Goal: Task Accomplishment & Management: Use online tool/utility

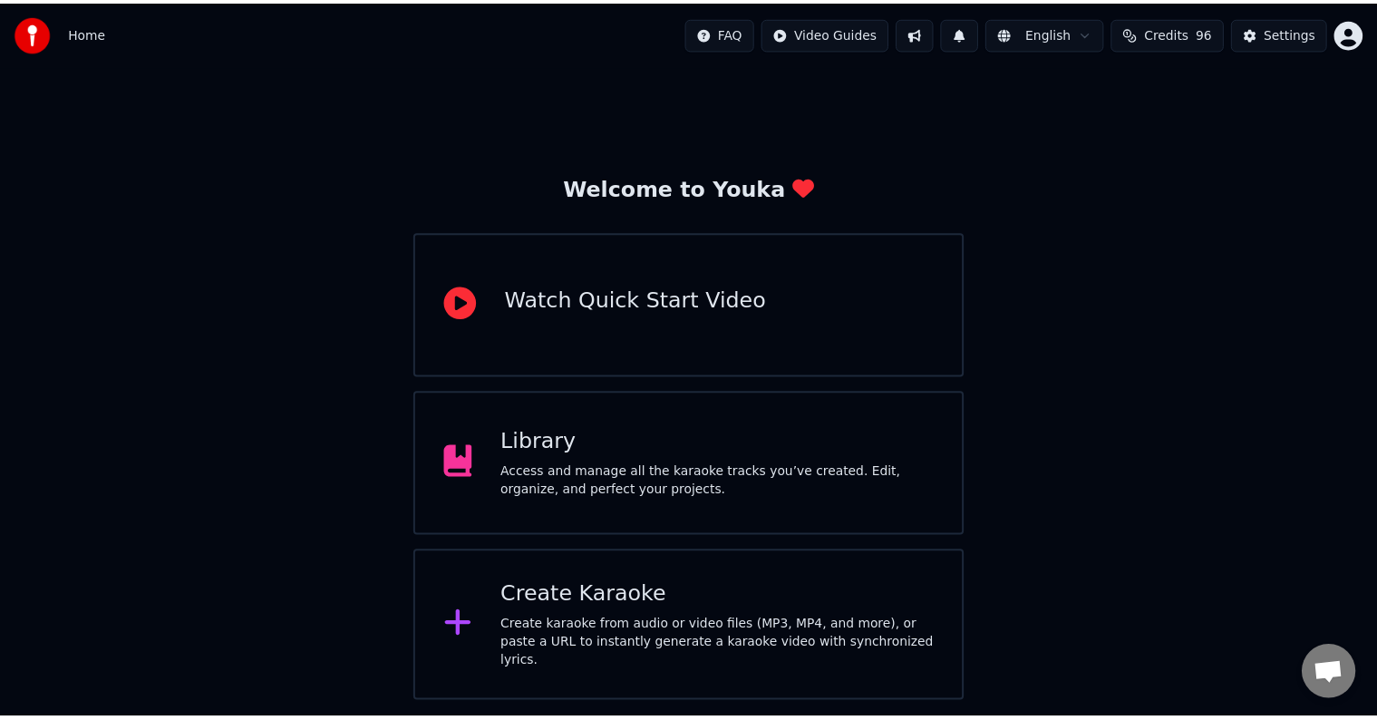
scroll to position [873, 0]
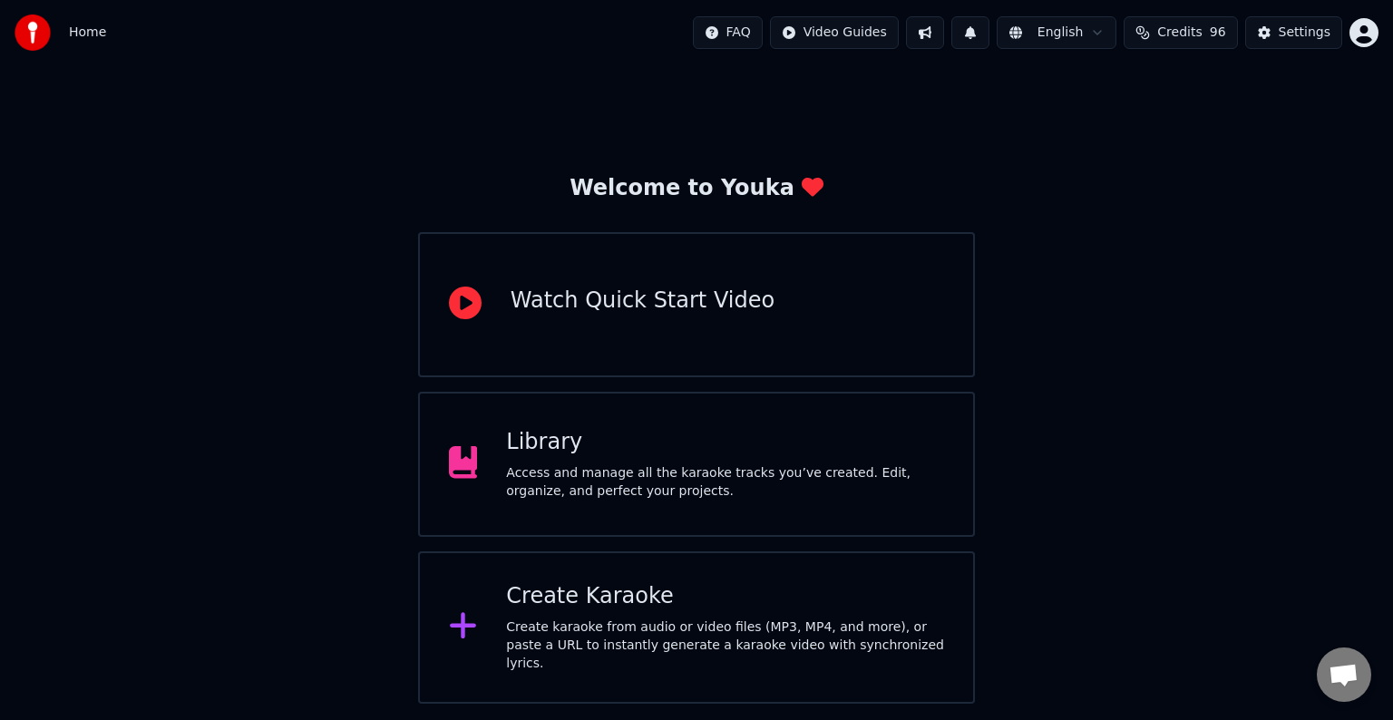
click at [671, 475] on div "Access and manage all the karaoke tracks you’ve created. Edit, organize, and pe…" at bounding box center [725, 482] width 438 height 36
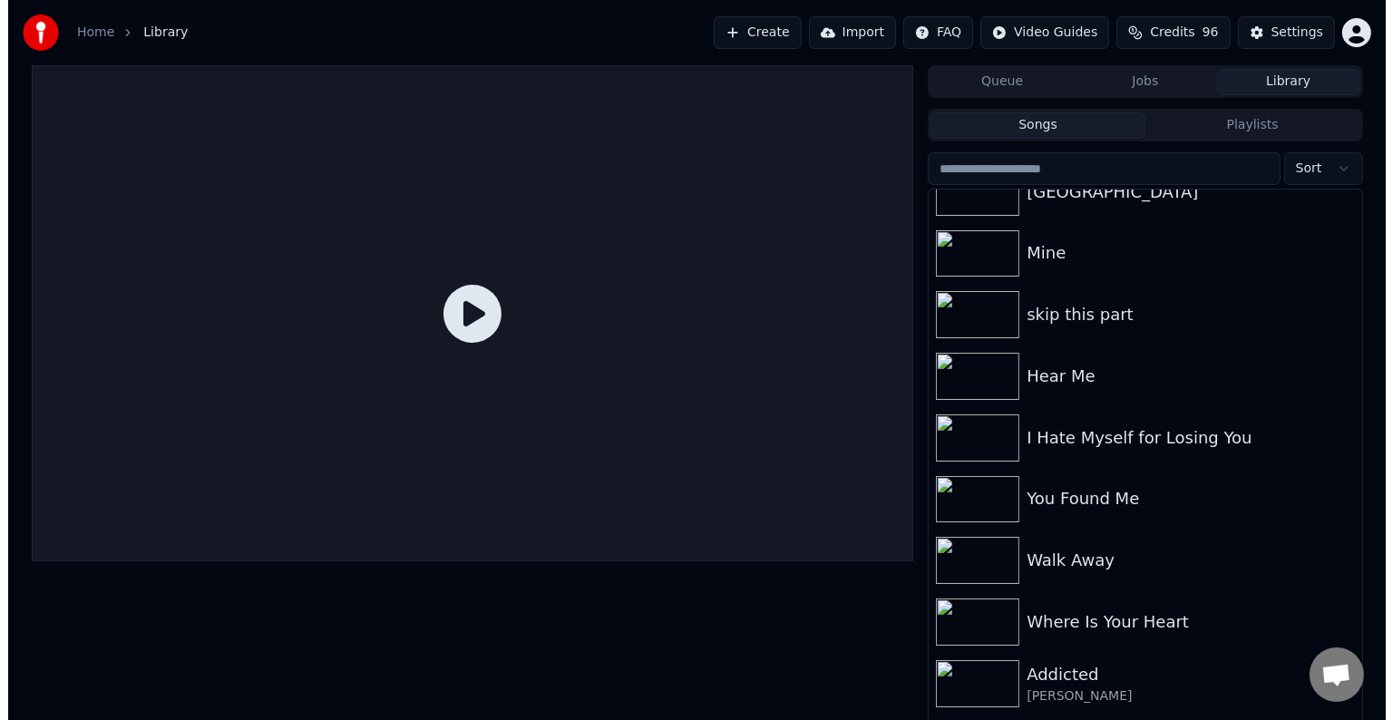
scroll to position [16072, 0]
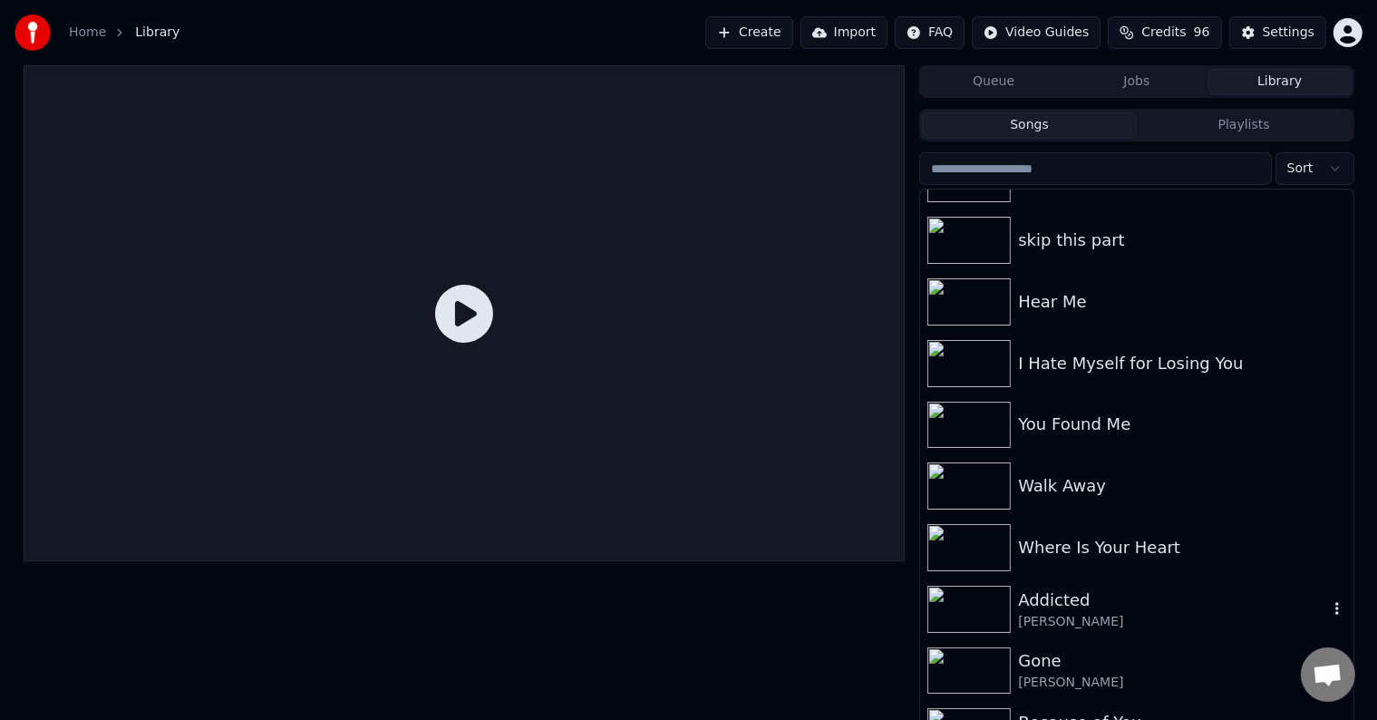
click at [1126, 613] on div "[PERSON_NAME]" at bounding box center [1172, 622] width 309 height 18
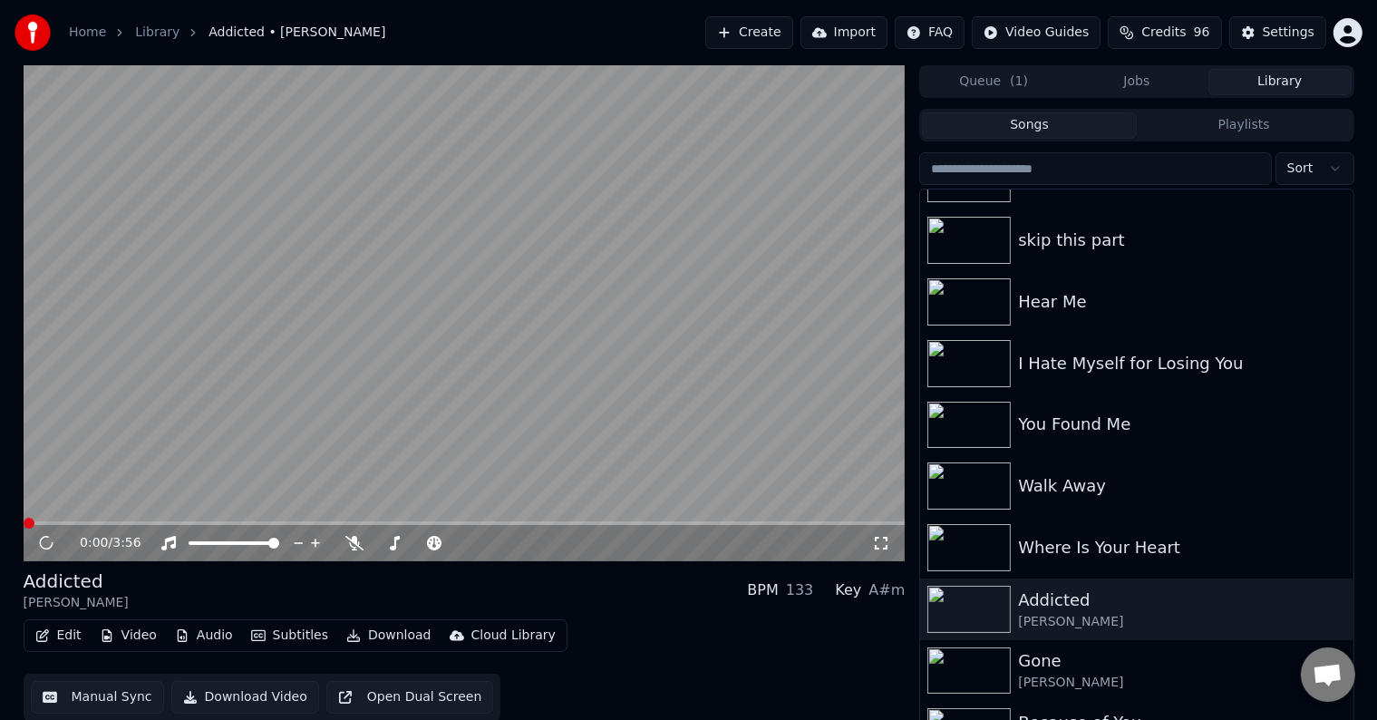
click at [44, 629] on icon "button" at bounding box center [42, 635] width 15 height 13
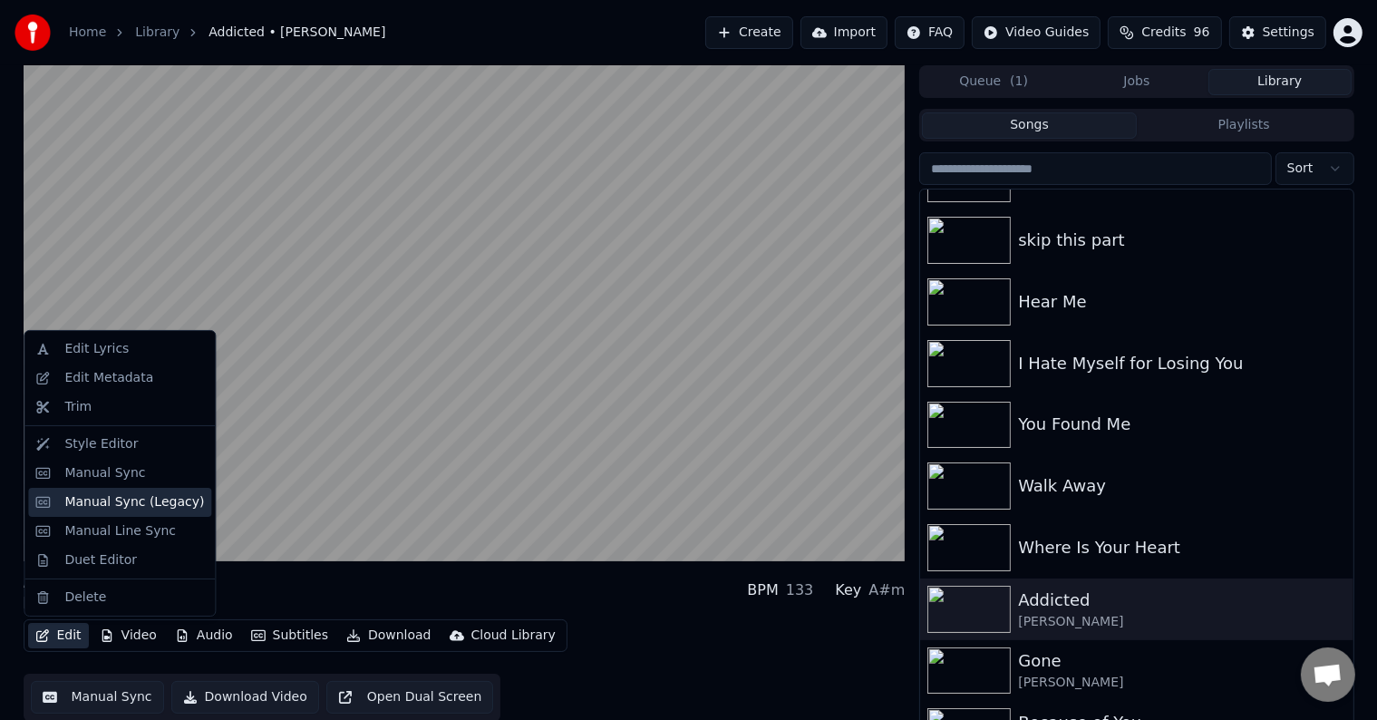
click at [105, 505] on div "Manual Sync (Legacy)" at bounding box center [134, 502] width 140 height 18
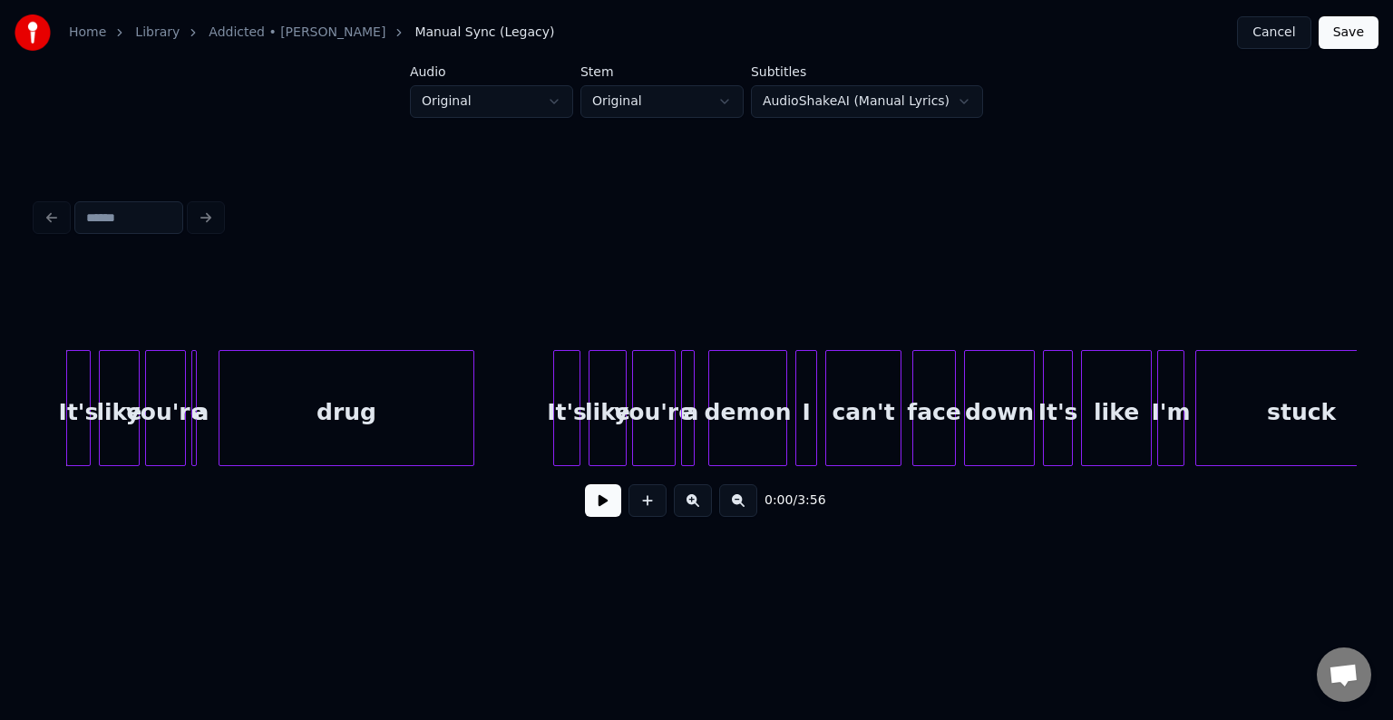
click at [602, 501] on button at bounding box center [603, 500] width 36 height 33
click at [199, 434] on div "a" at bounding box center [198, 408] width 2 height 116
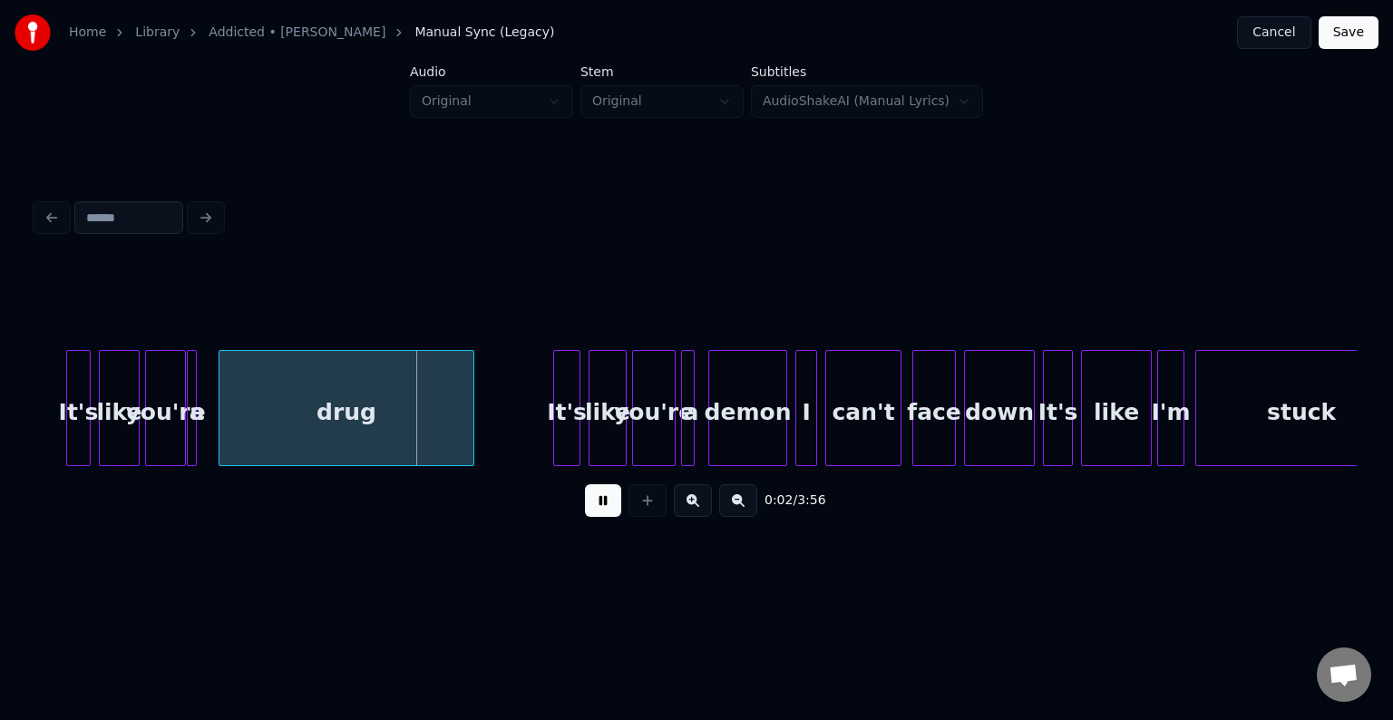
click at [196, 432] on div at bounding box center [192, 408] width 5 height 114
click at [204, 433] on div "a" at bounding box center [197, 412] width 18 height 123
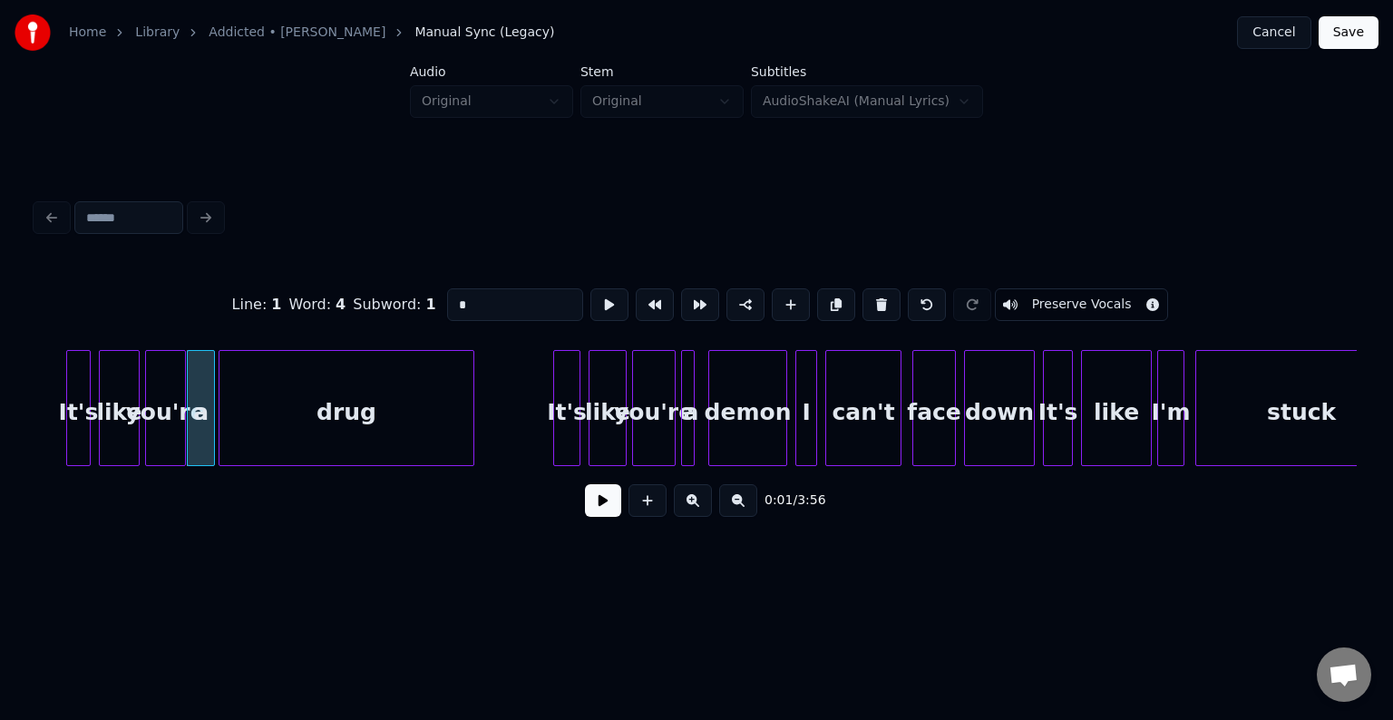
click at [213, 437] on div at bounding box center [211, 408] width 5 height 114
click at [693, 432] on div at bounding box center [690, 408] width 5 height 114
click at [704, 433] on div at bounding box center [701, 408] width 5 height 114
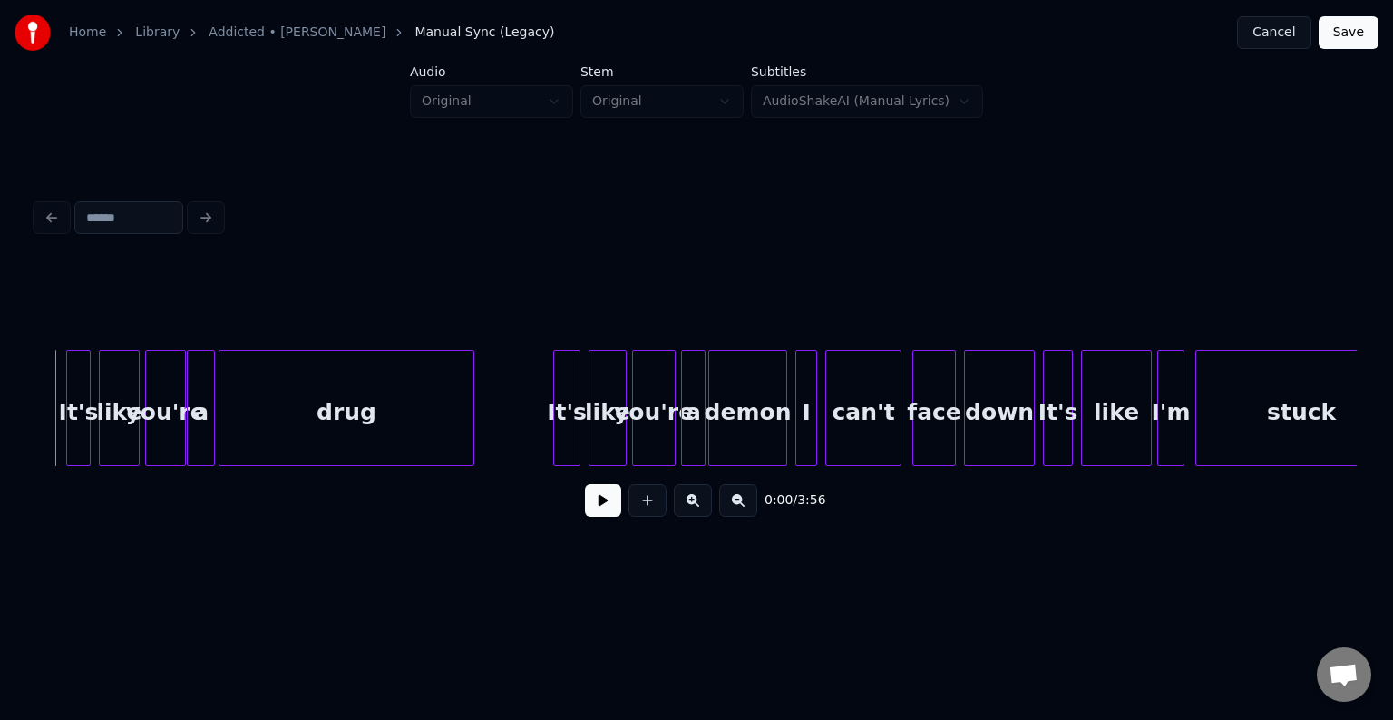
click at [605, 504] on button at bounding box center [603, 500] width 36 height 33
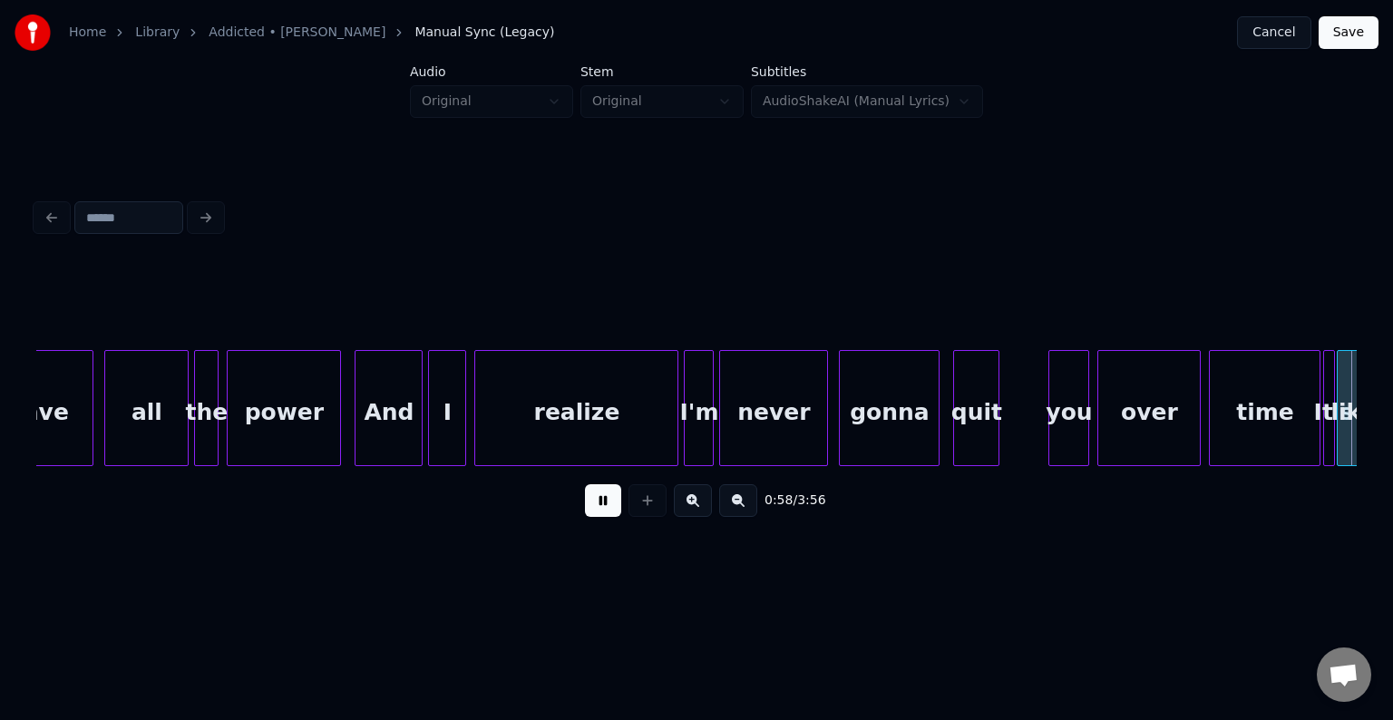
scroll to position [0, 7928]
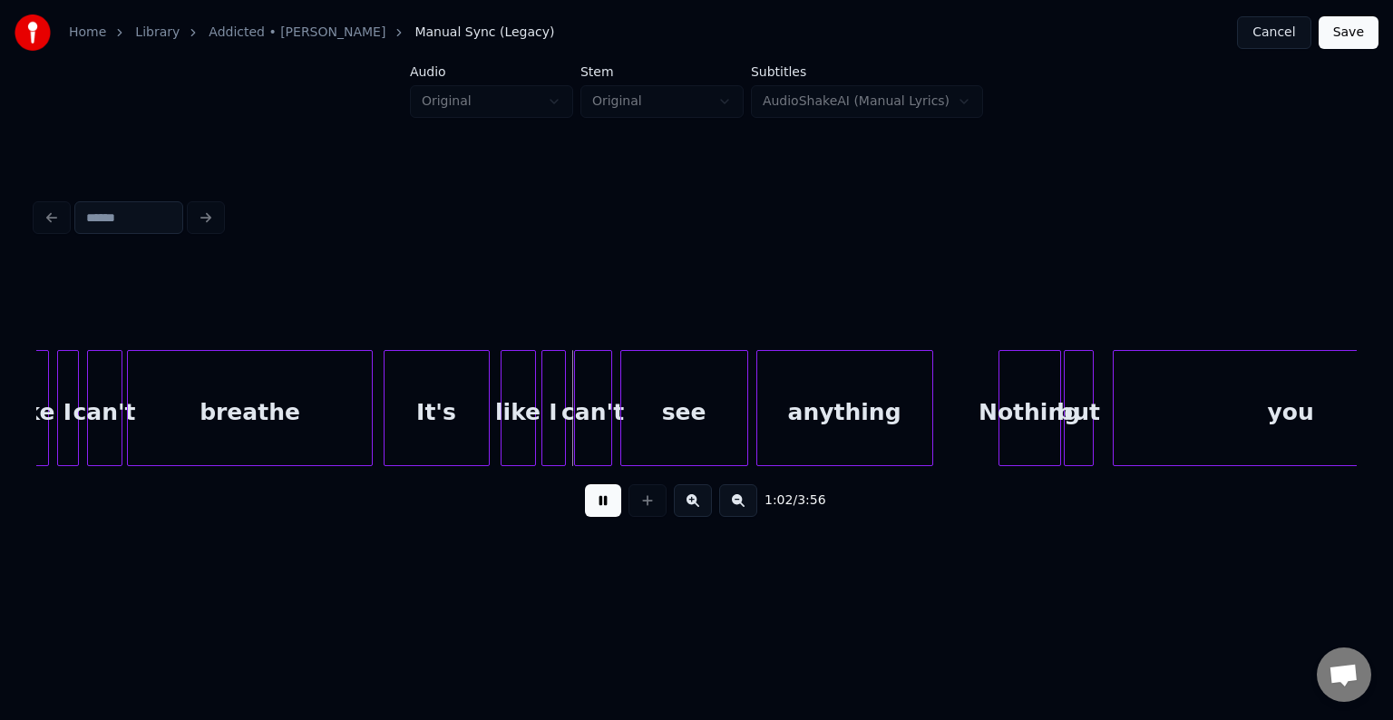
click at [605, 504] on button at bounding box center [603, 500] width 36 height 33
click at [464, 441] on div "It's" at bounding box center [436, 412] width 104 height 123
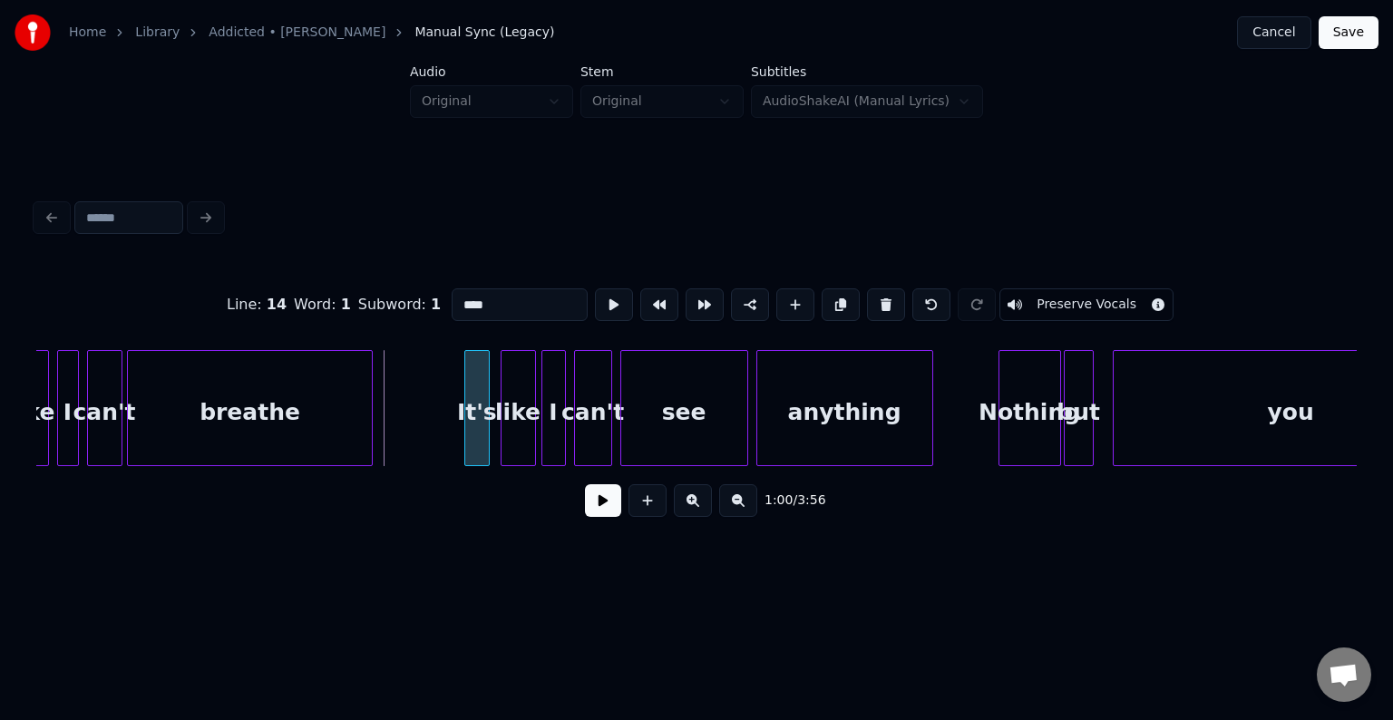
click at [465, 449] on div at bounding box center [467, 408] width 5 height 114
click at [481, 444] on div "It's" at bounding box center [484, 412] width 23 height 123
click at [599, 505] on button at bounding box center [603, 500] width 36 height 33
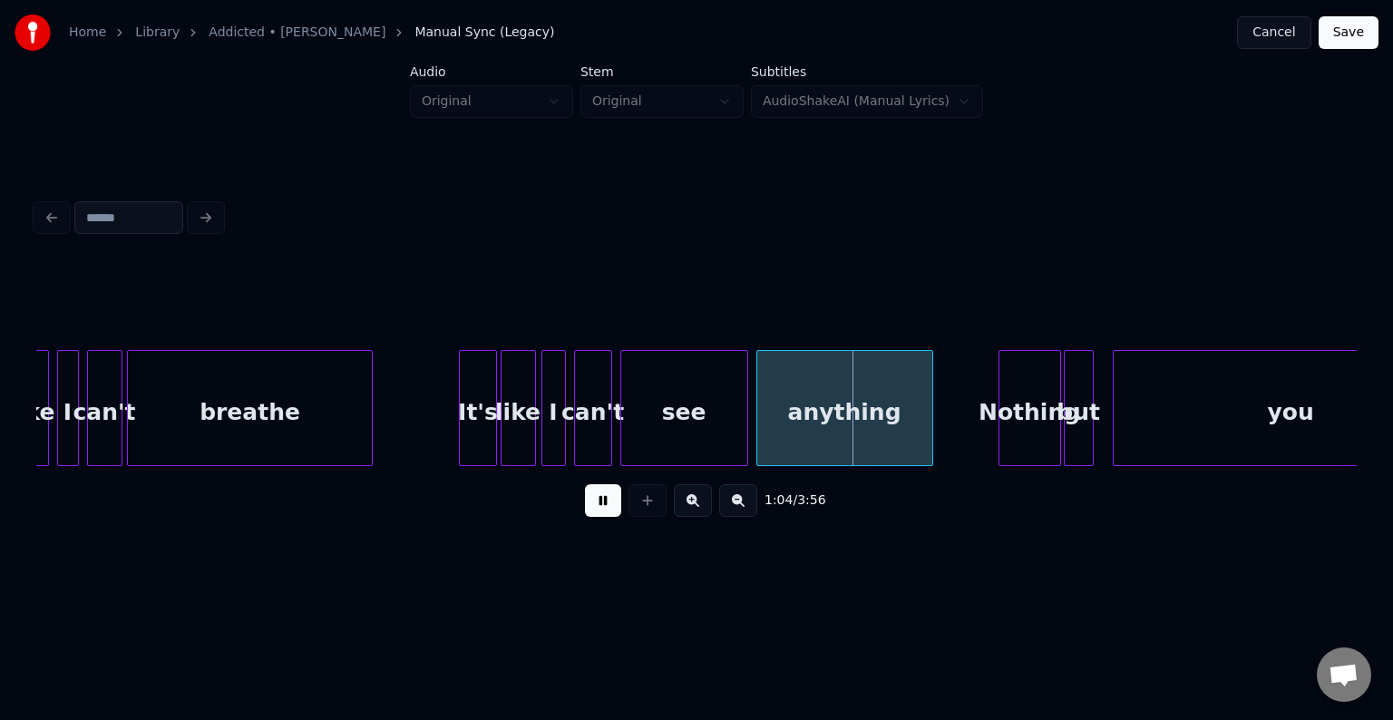
click at [462, 428] on div at bounding box center [462, 408] width 5 height 114
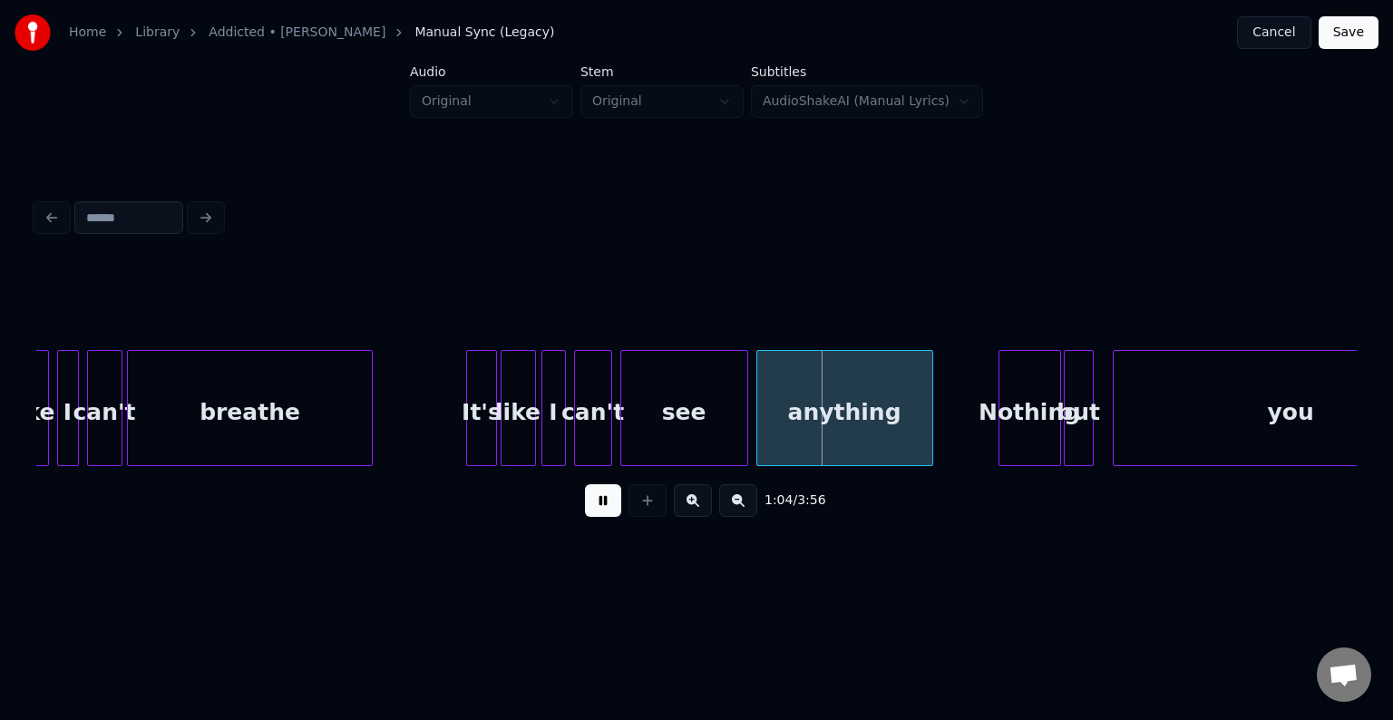
click at [467, 428] on div at bounding box center [469, 408] width 5 height 114
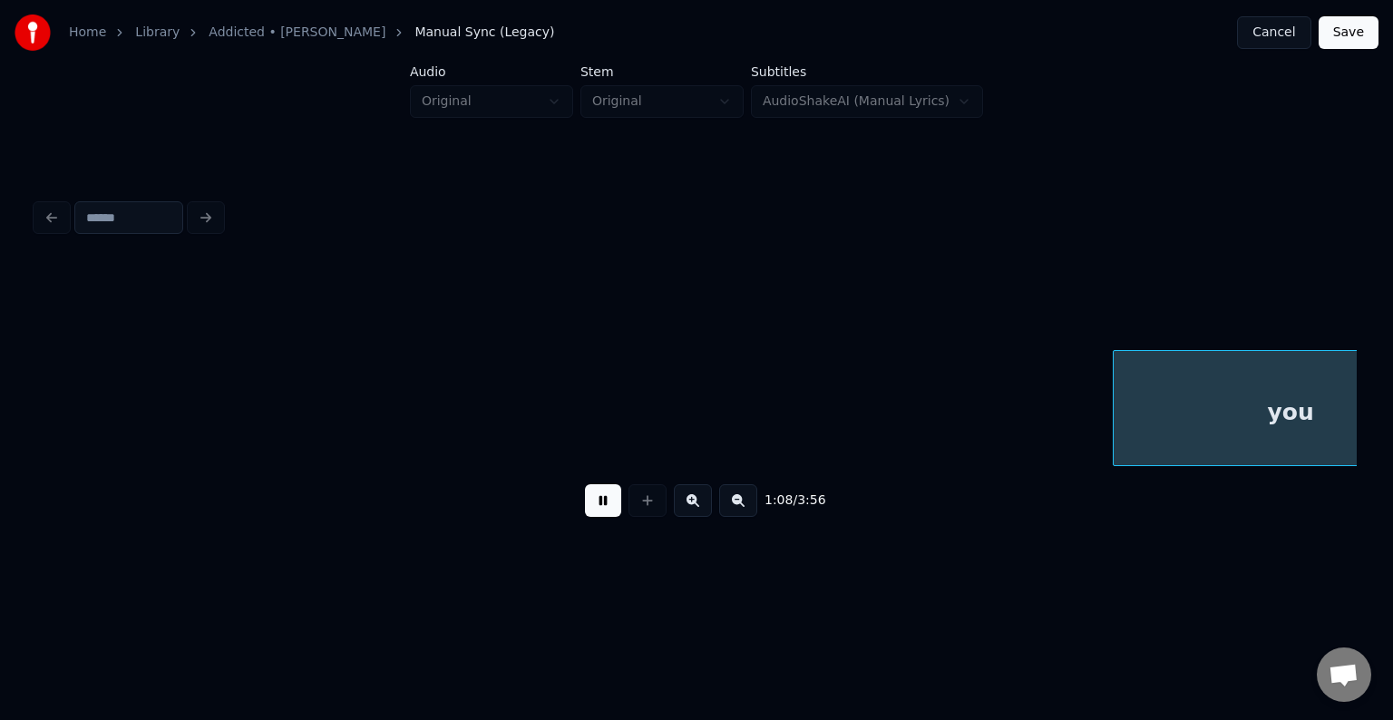
scroll to position [0, 9250]
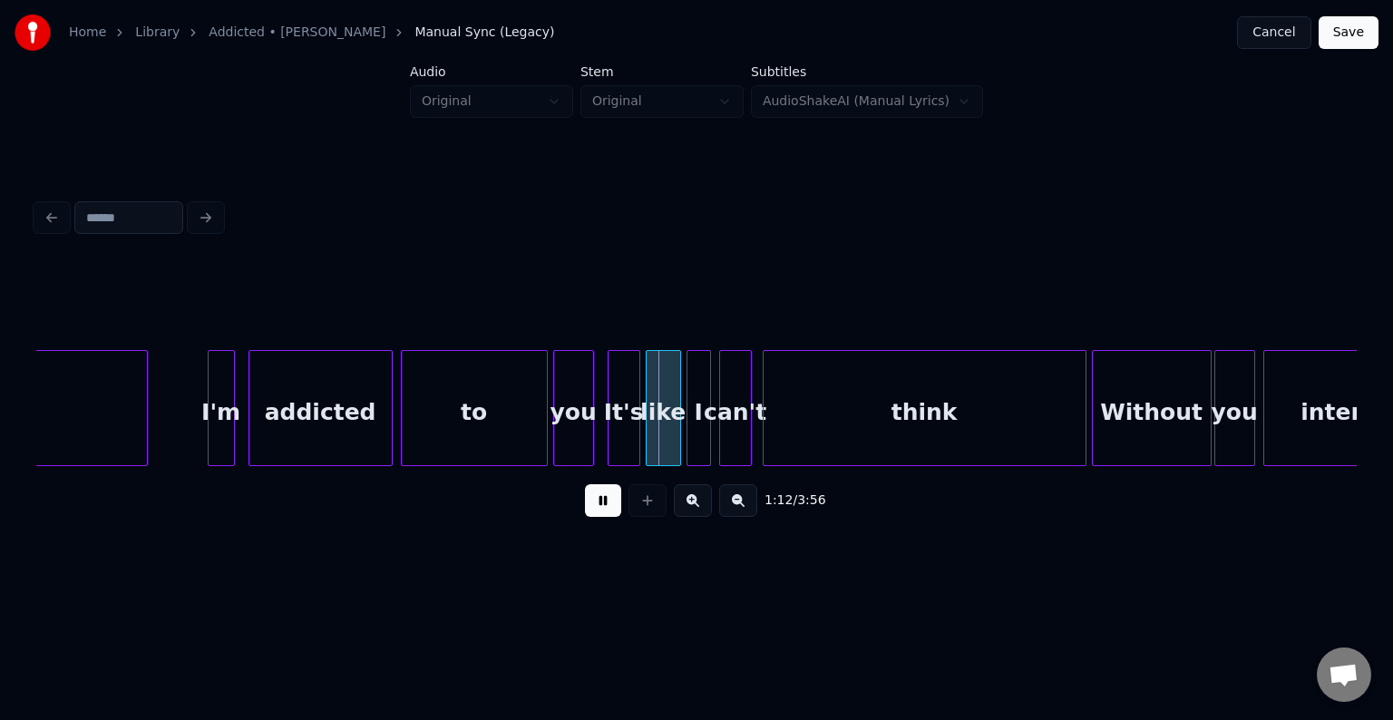
click at [478, 408] on div "to" at bounding box center [474, 412] width 145 height 123
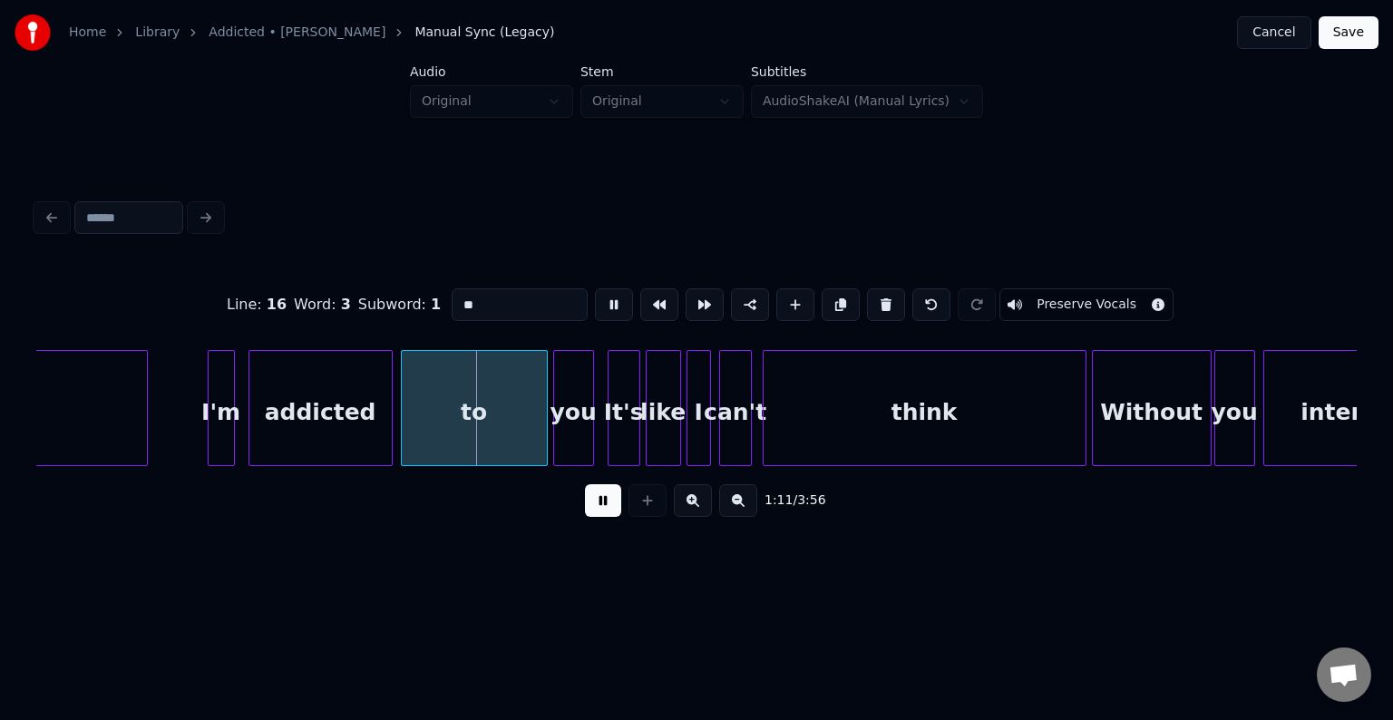
click at [609, 507] on button at bounding box center [603, 500] width 36 height 33
click at [482, 425] on div at bounding box center [482, 408] width 5 height 114
click at [492, 445] on div at bounding box center [494, 408] width 5 height 114
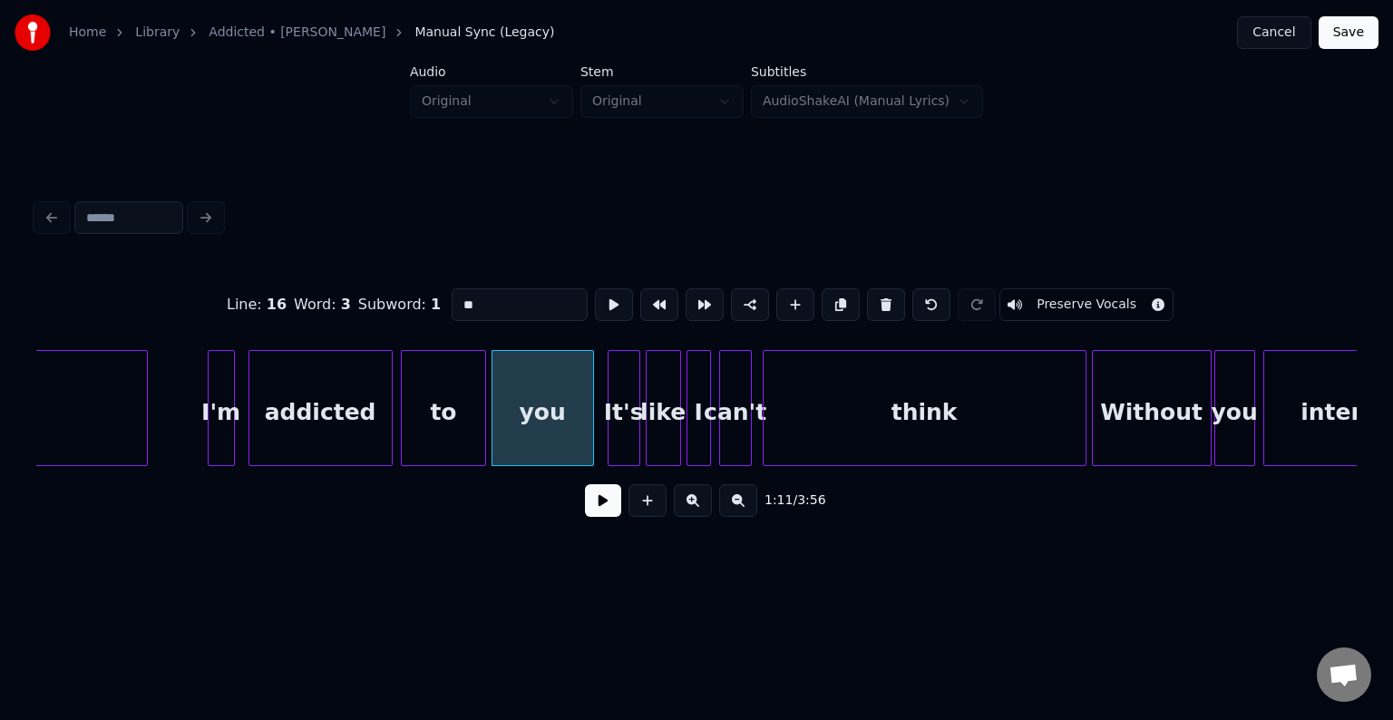
click at [446, 442] on div "to" at bounding box center [444, 412] width 84 height 123
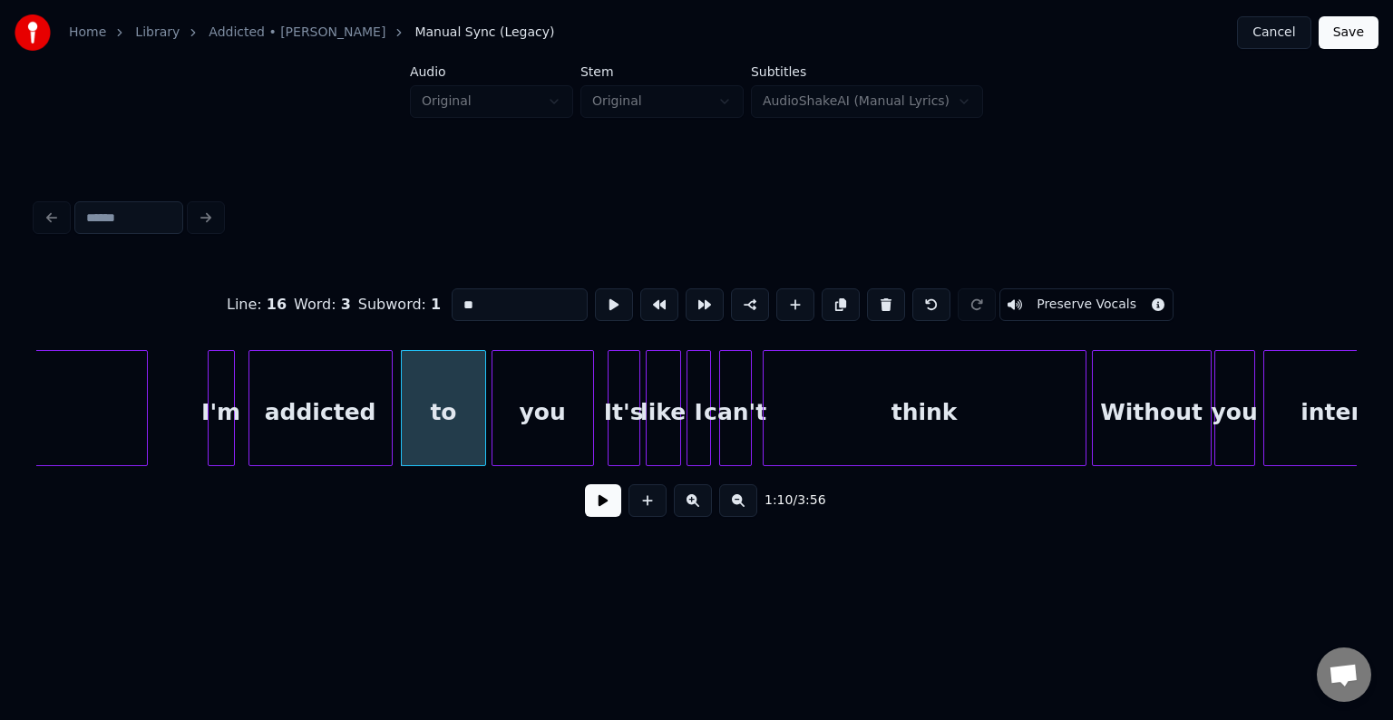
click at [607, 516] on button at bounding box center [603, 500] width 36 height 33
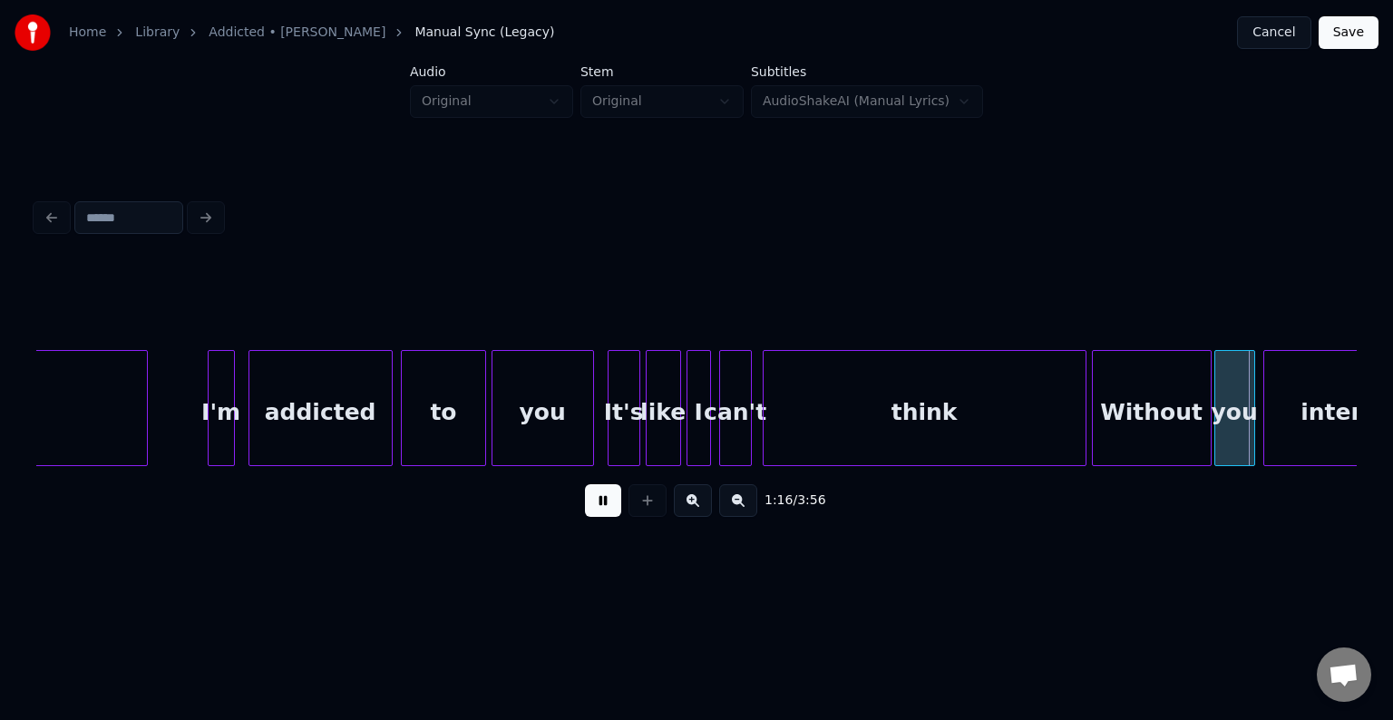
drag, startPoint x: 607, startPoint y: 516, endPoint x: 685, endPoint y: 555, distance: 88.0
click at [685, 555] on div "1:16 / 3:56" at bounding box center [696, 363] width 1335 height 432
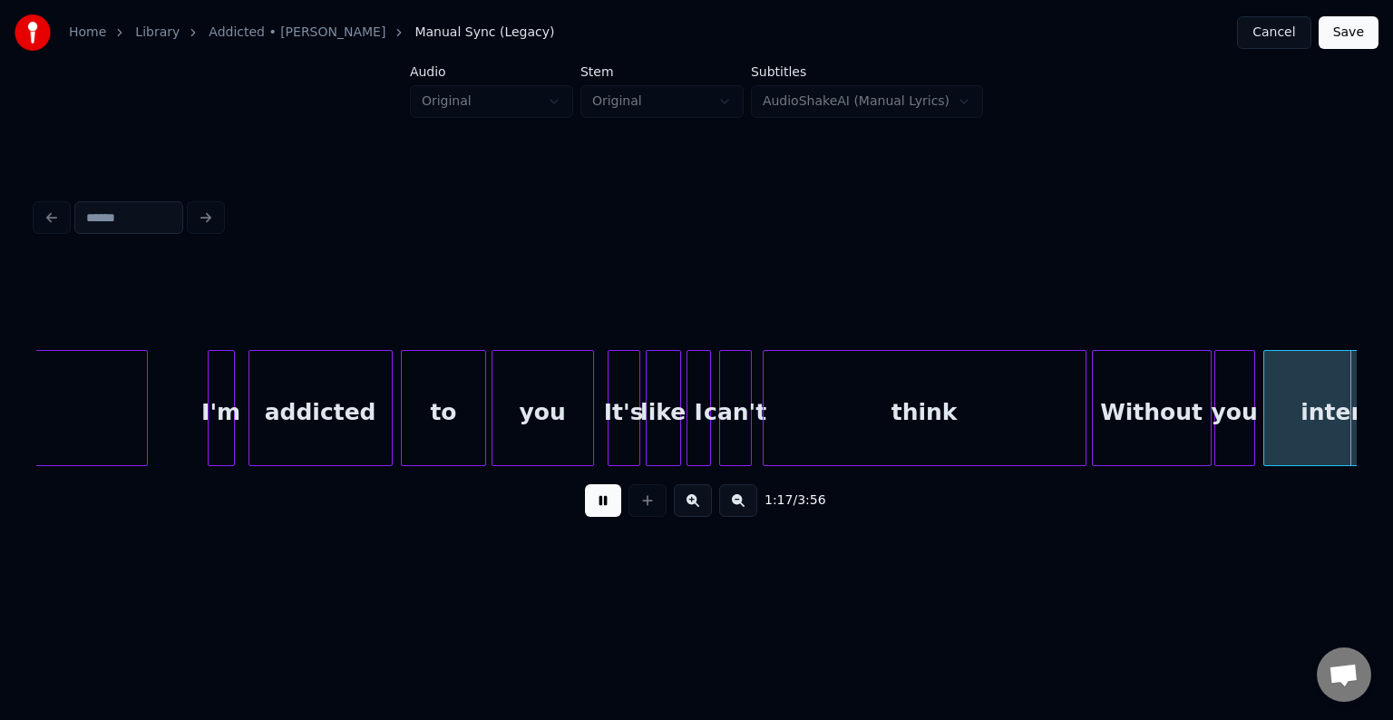
scroll to position [0, 10570]
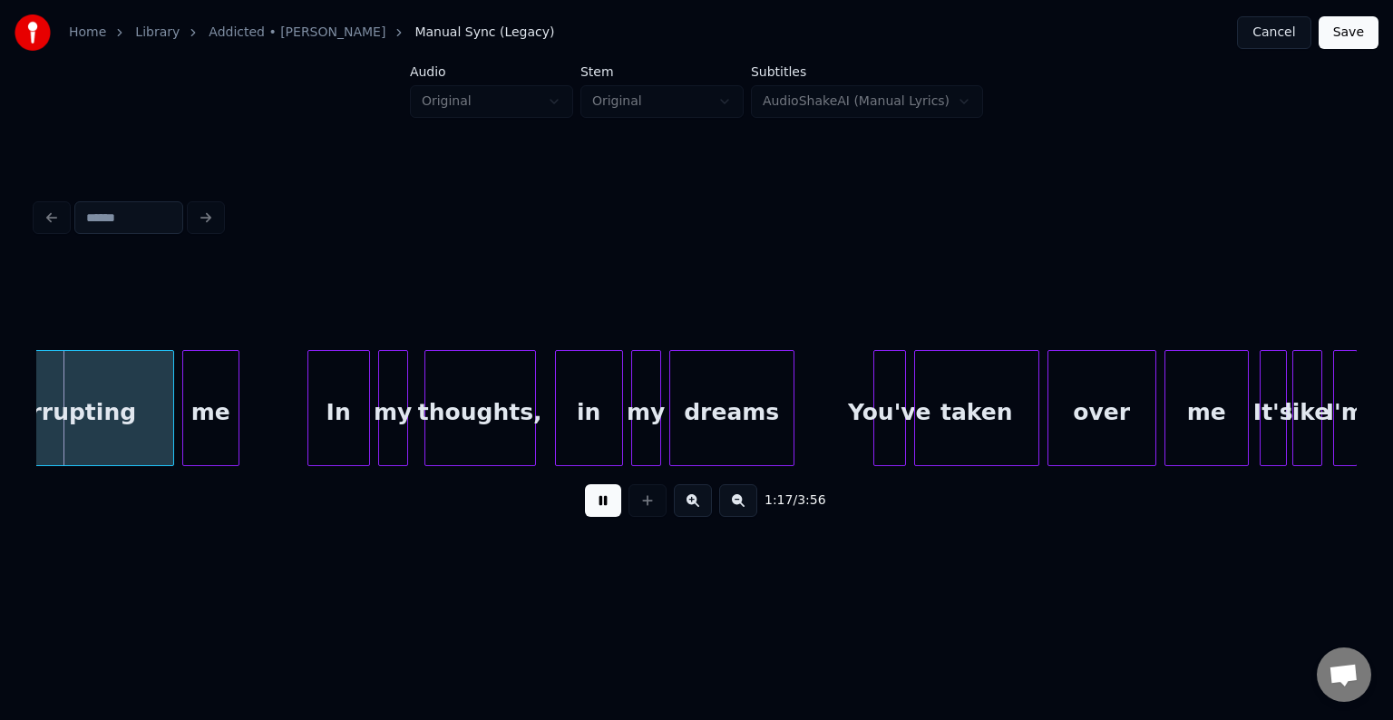
click at [602, 494] on button at bounding box center [603, 500] width 36 height 33
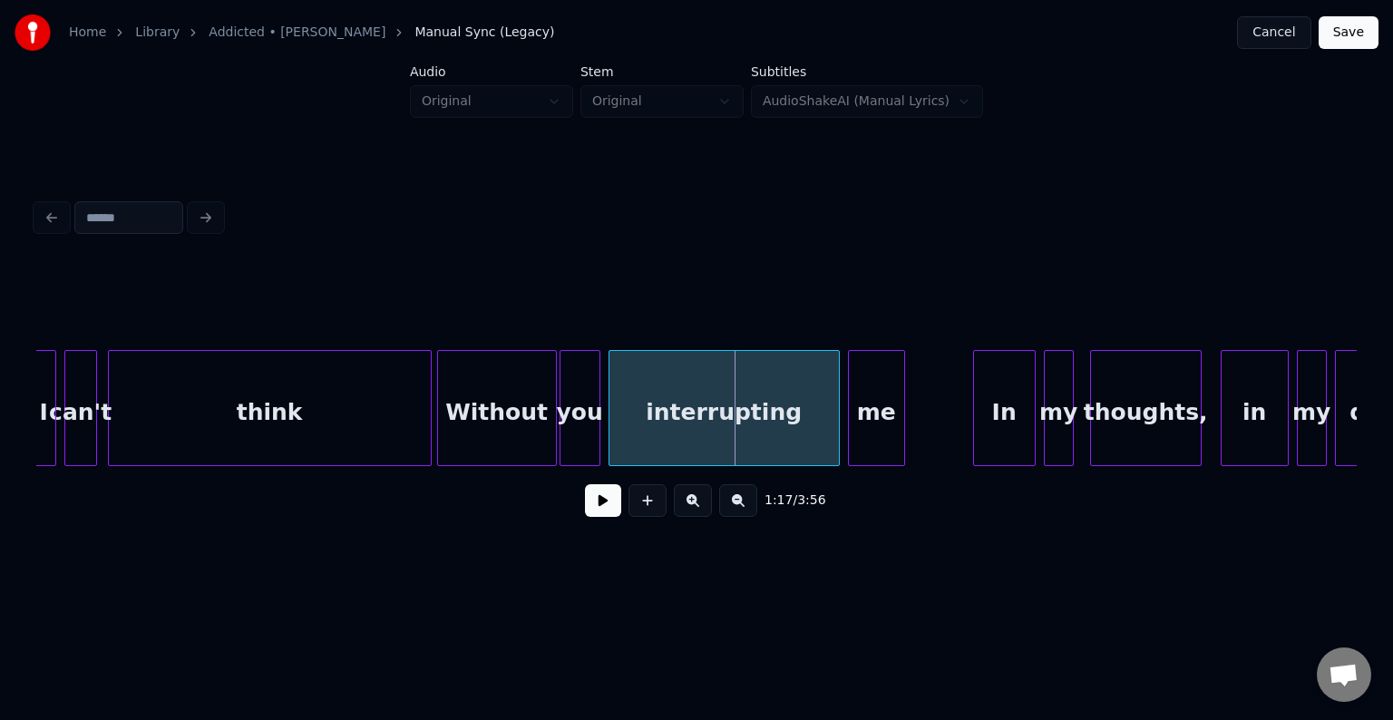
scroll to position [0, 9881]
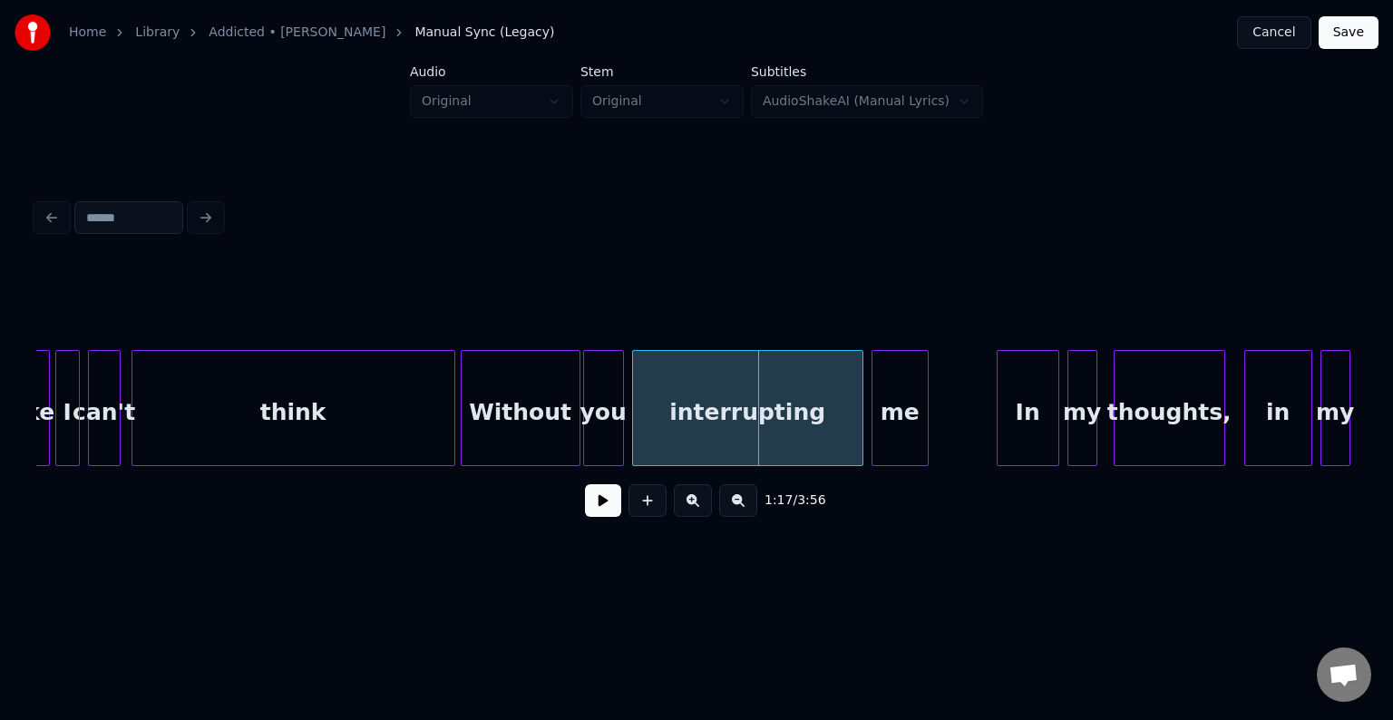
click at [313, 422] on div "think" at bounding box center [293, 412] width 322 height 123
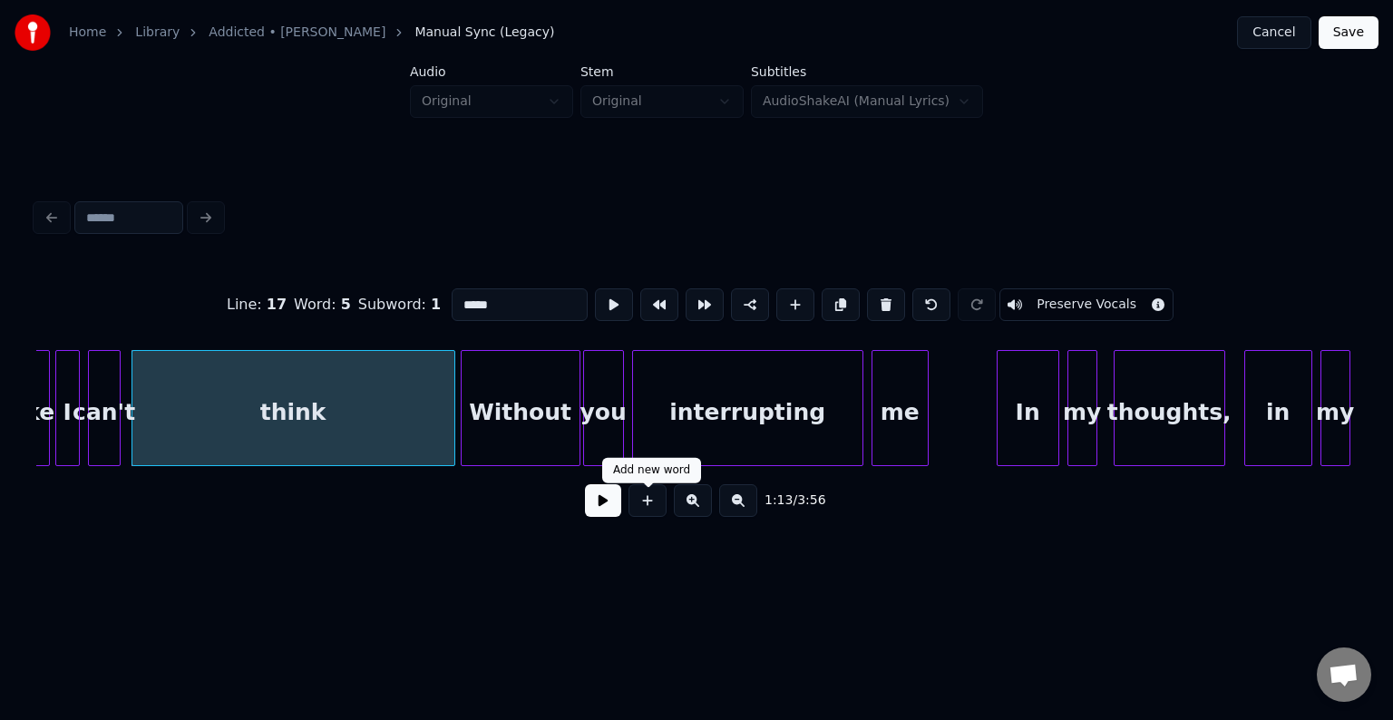
click at [609, 511] on button at bounding box center [603, 500] width 36 height 33
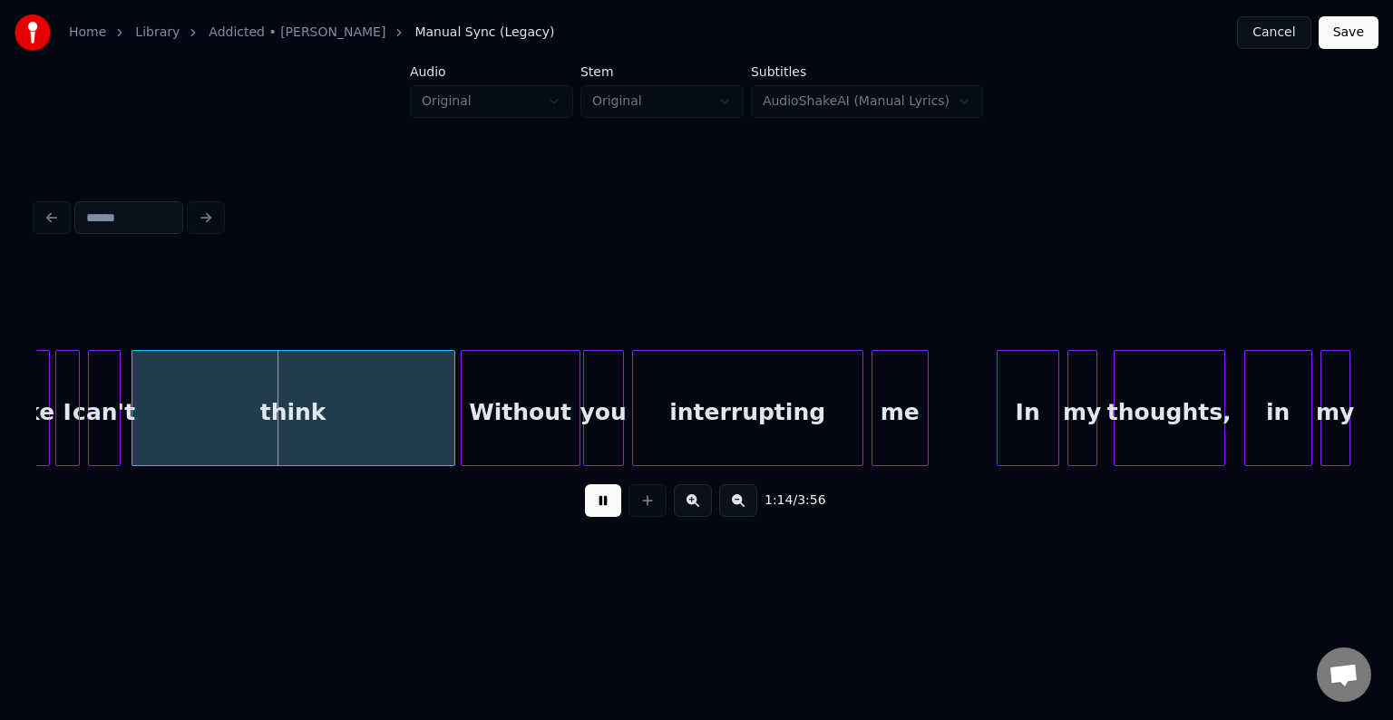
click at [609, 511] on button at bounding box center [603, 500] width 36 height 33
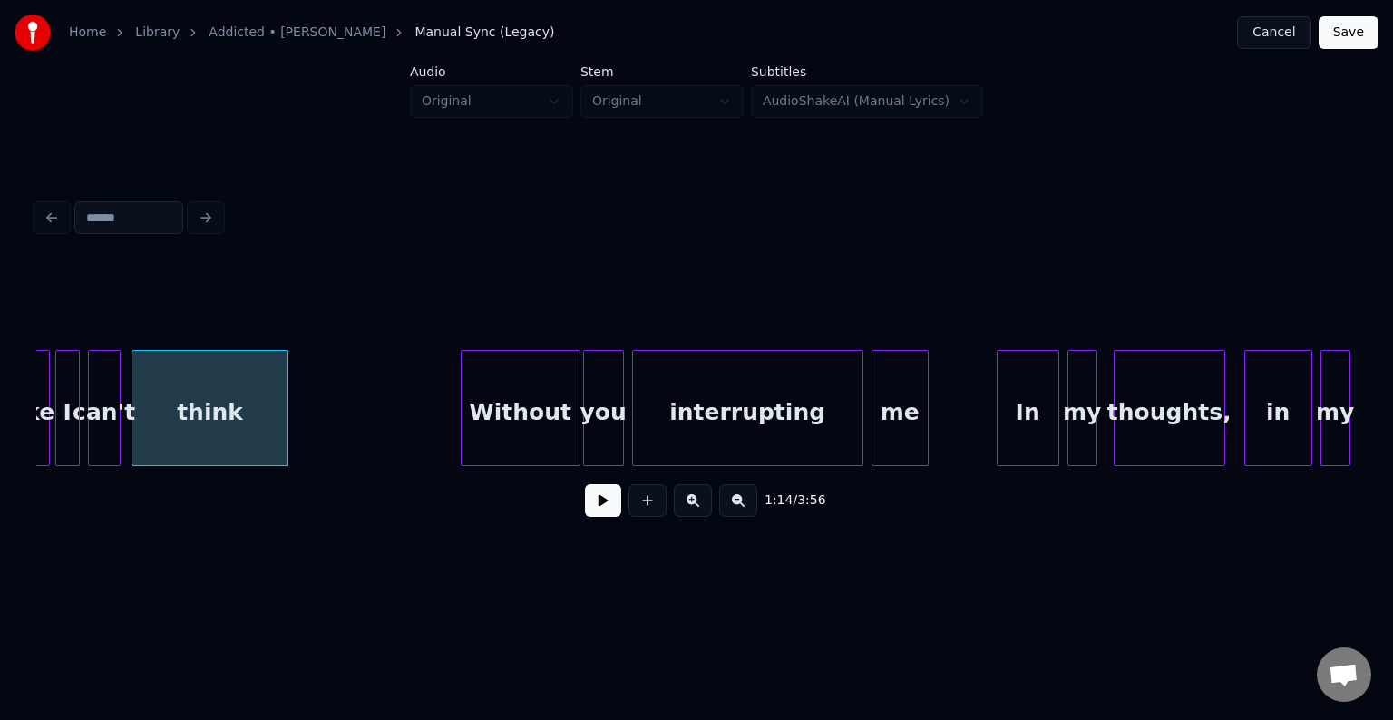
click at [283, 415] on div at bounding box center [284, 408] width 5 height 114
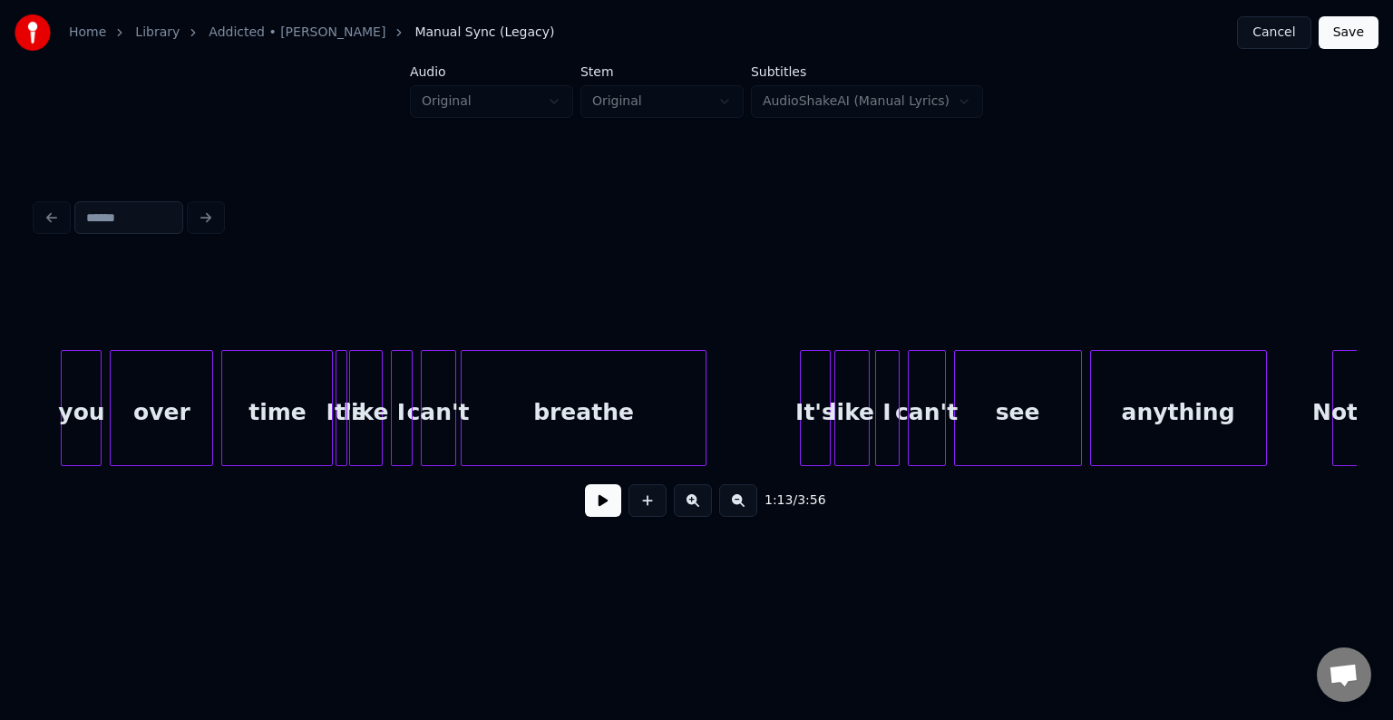
scroll to position [0, 7559]
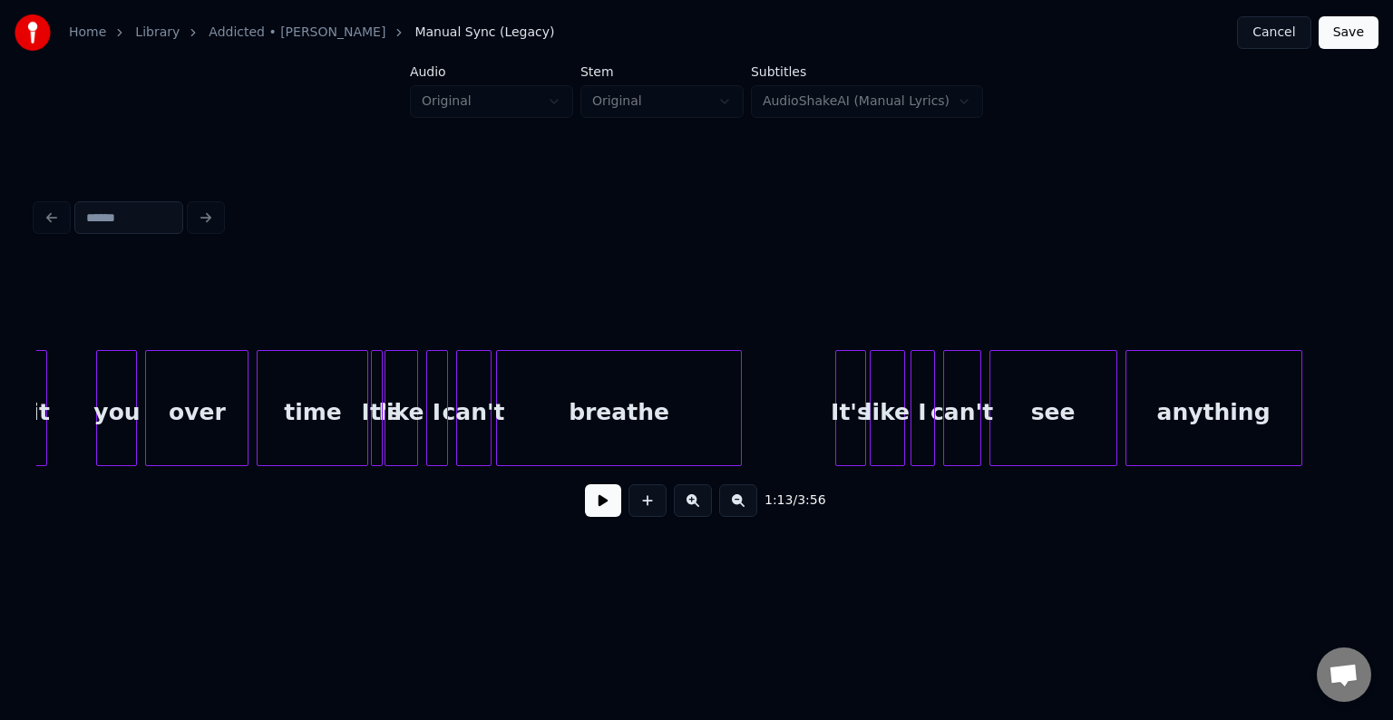
click at [566, 408] on div "breathe" at bounding box center [618, 412] width 243 height 123
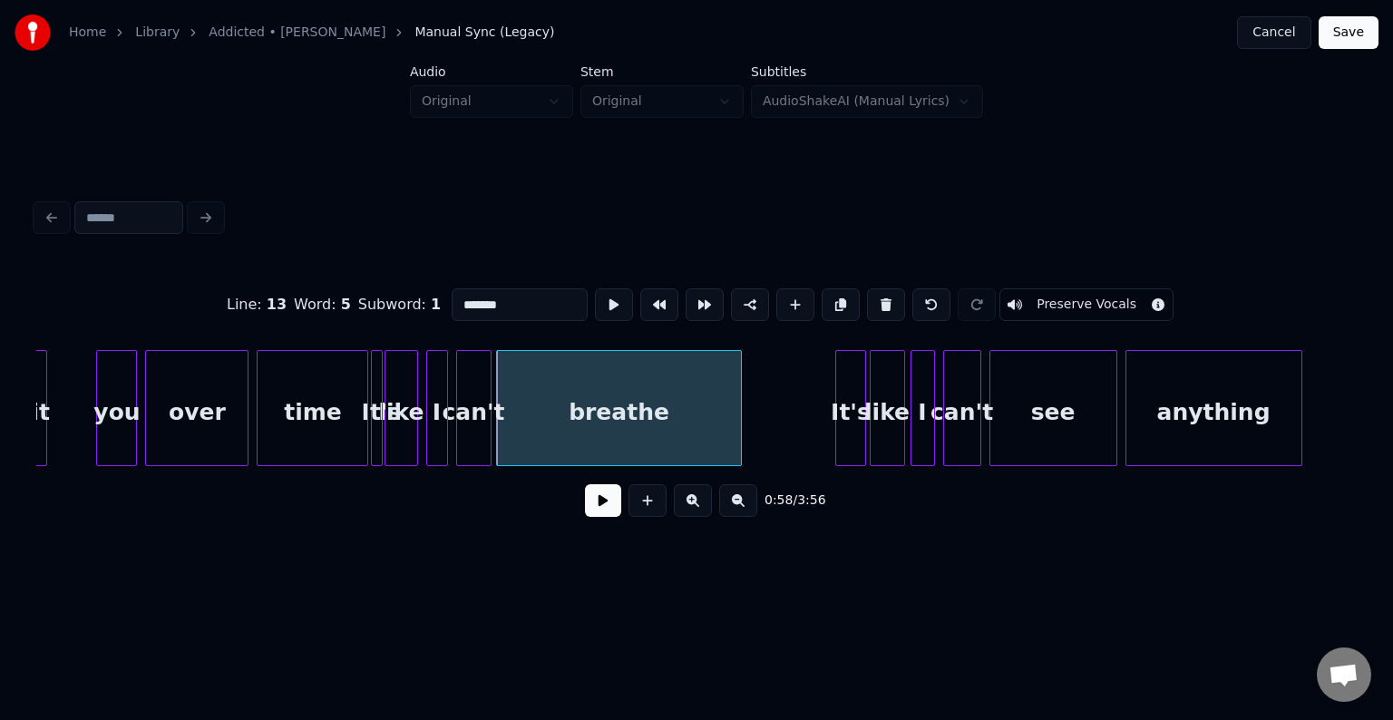
click at [602, 514] on button at bounding box center [603, 500] width 36 height 33
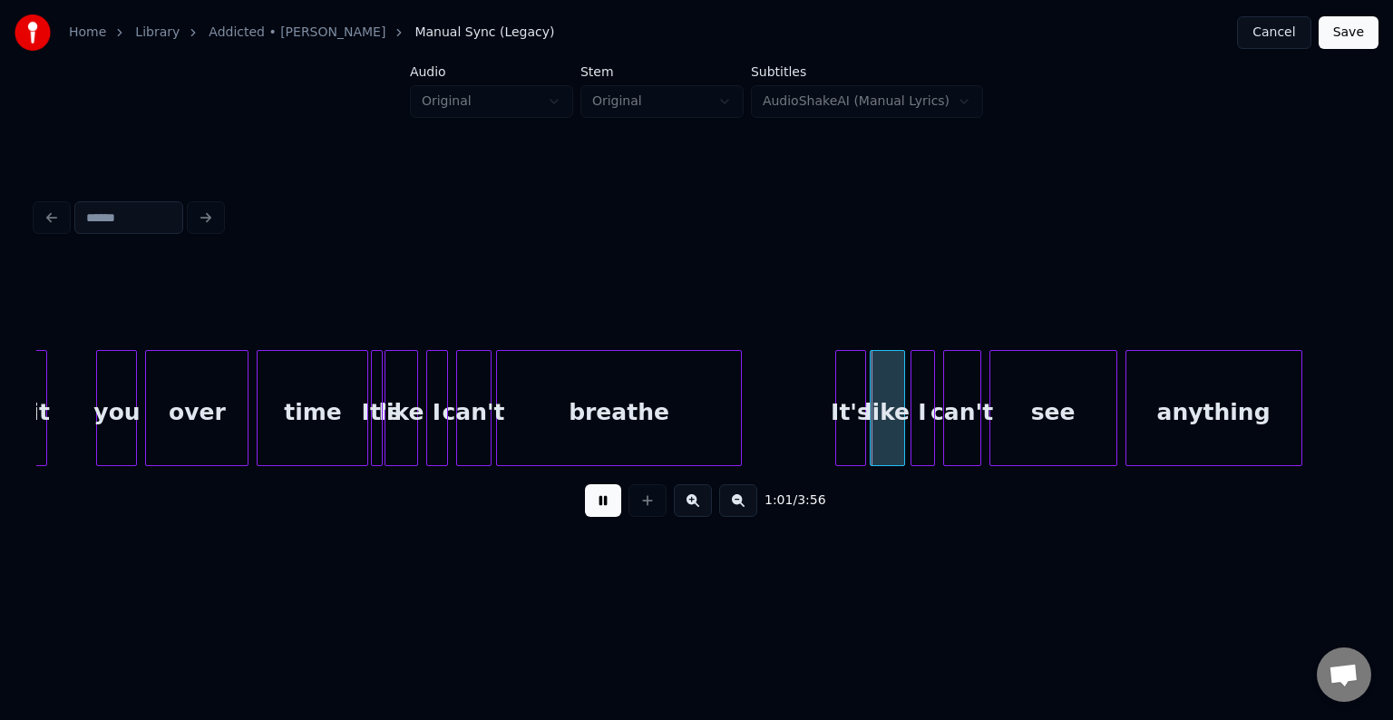
click at [602, 514] on button at bounding box center [603, 500] width 36 height 33
click at [822, 413] on div at bounding box center [821, 408] width 5 height 114
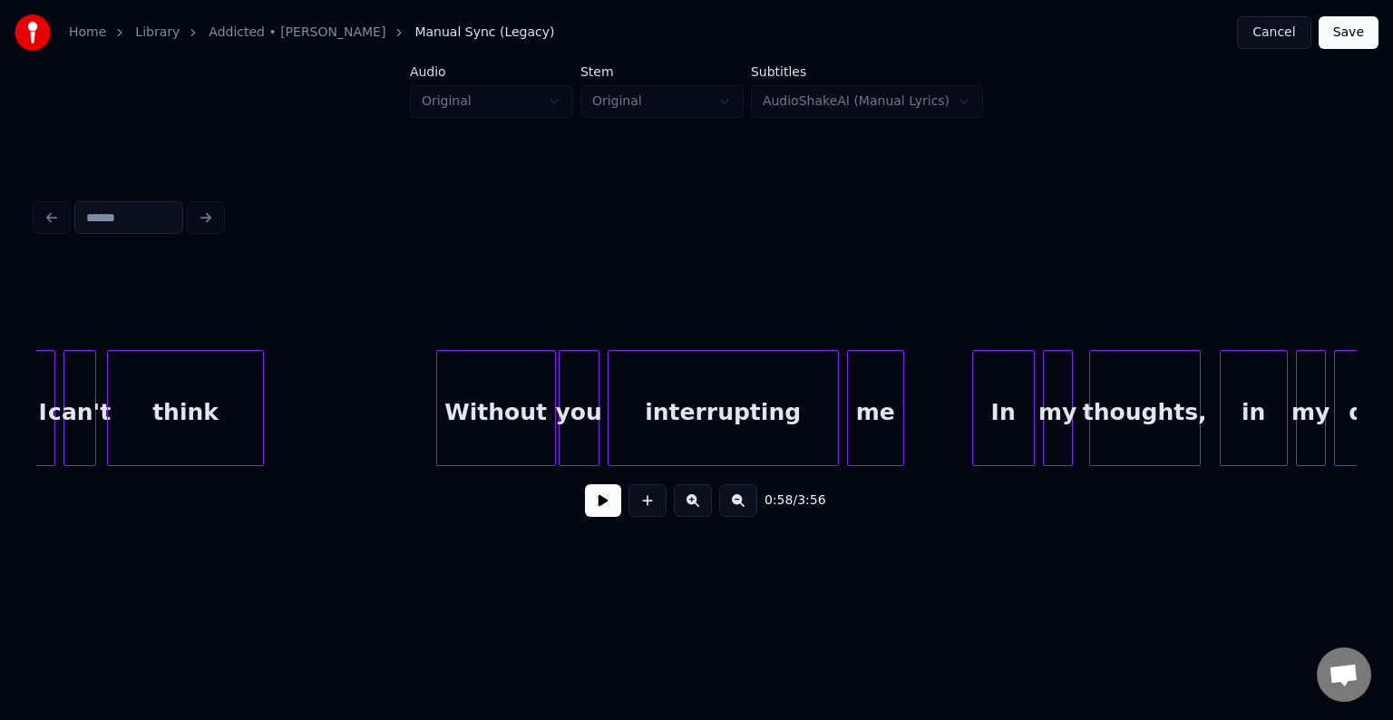
scroll to position [0, 9924]
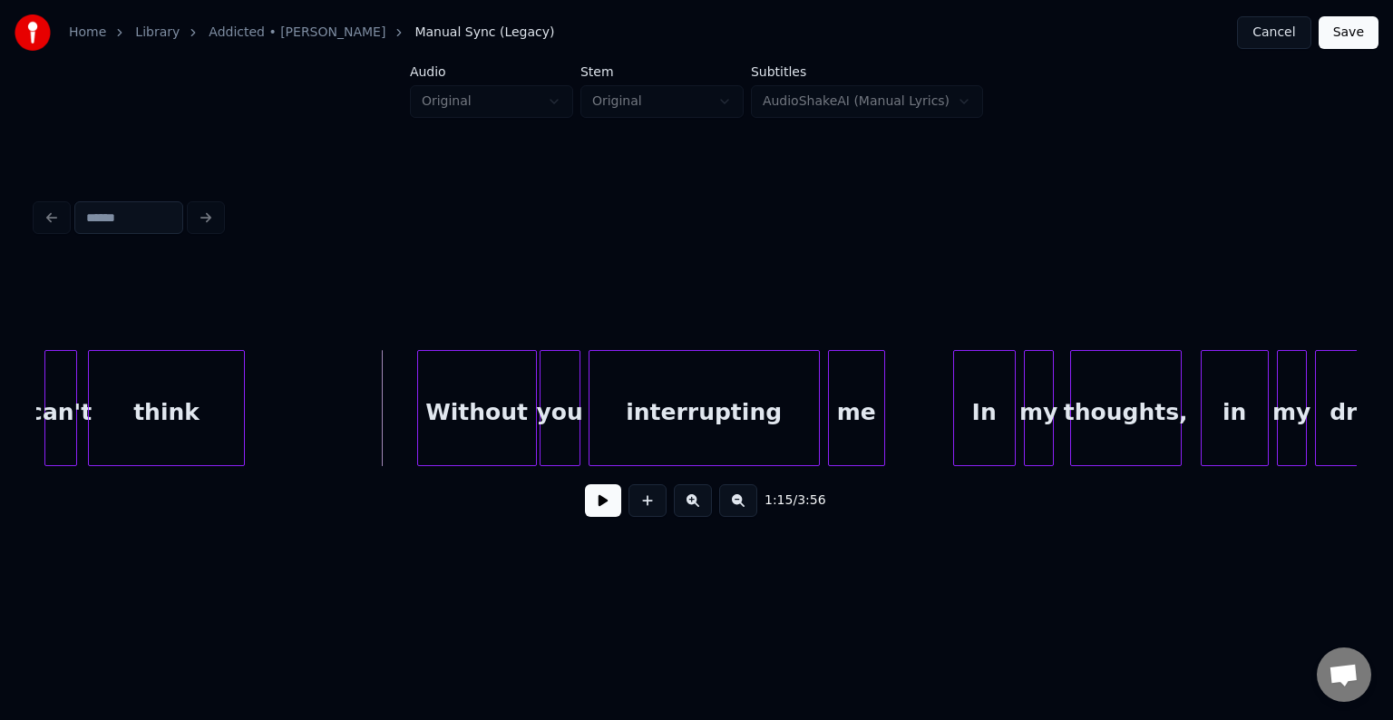
click at [596, 508] on button at bounding box center [603, 500] width 36 height 33
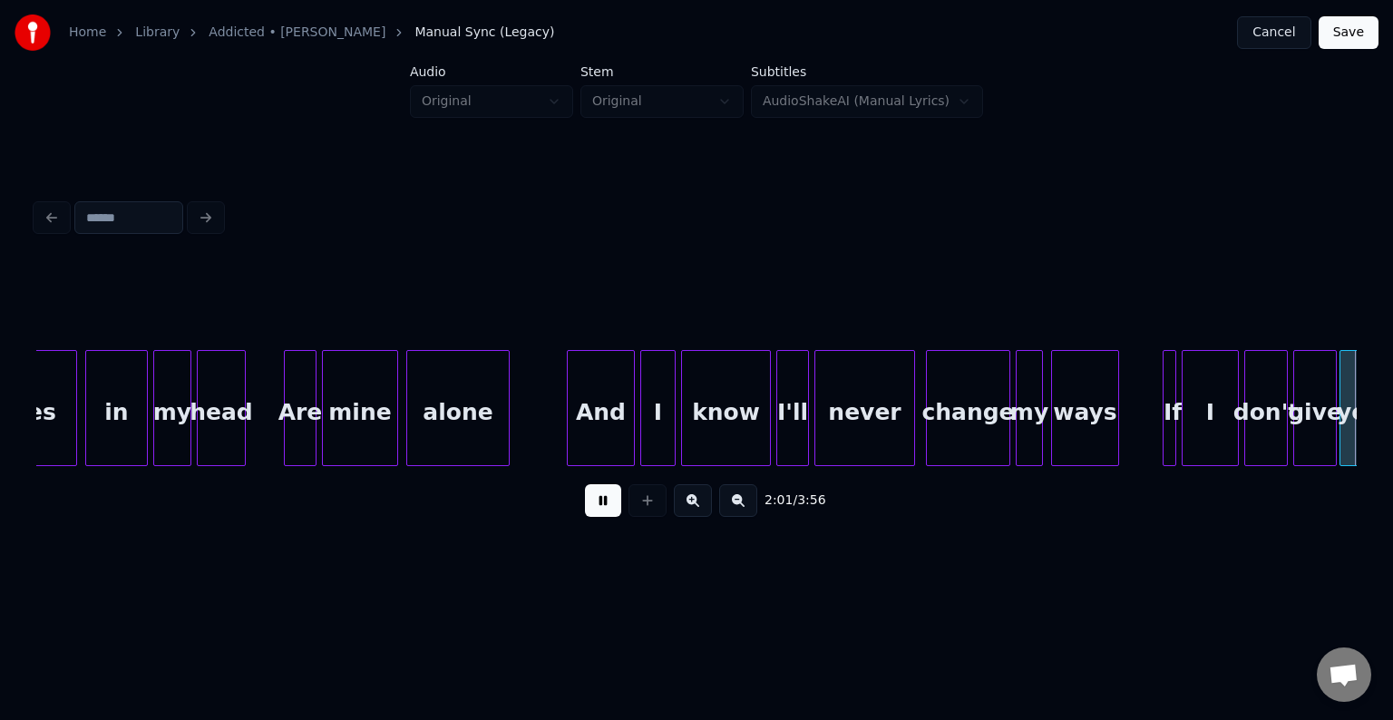
scroll to position [0, 16530]
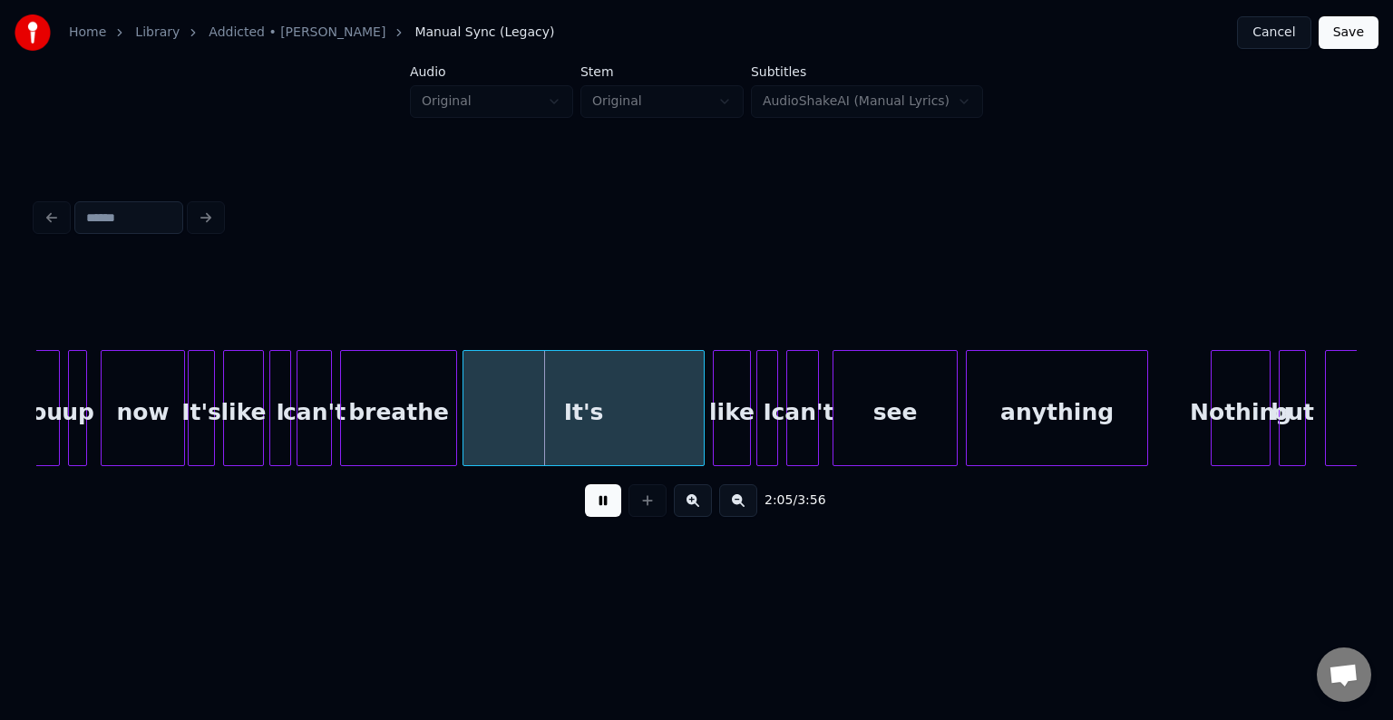
click at [596, 508] on button at bounding box center [603, 500] width 36 height 33
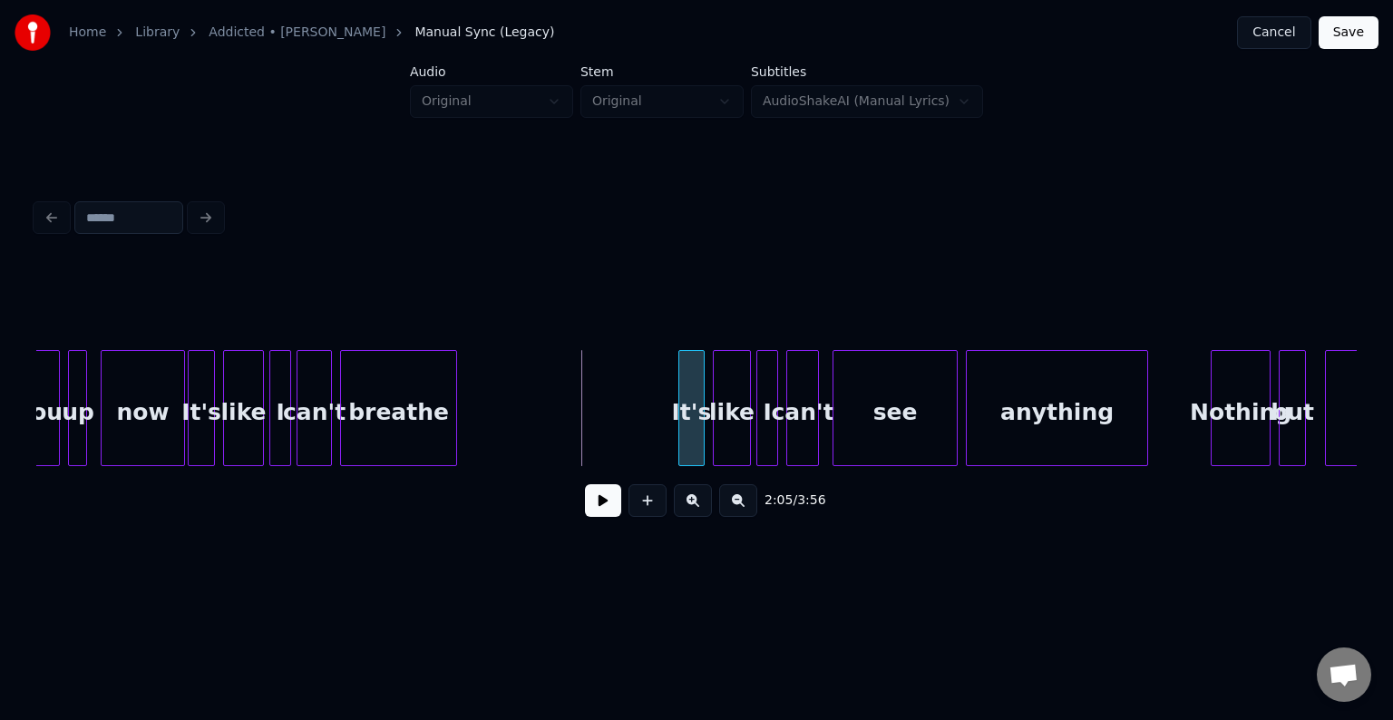
click at [679, 412] on div at bounding box center [681, 408] width 5 height 114
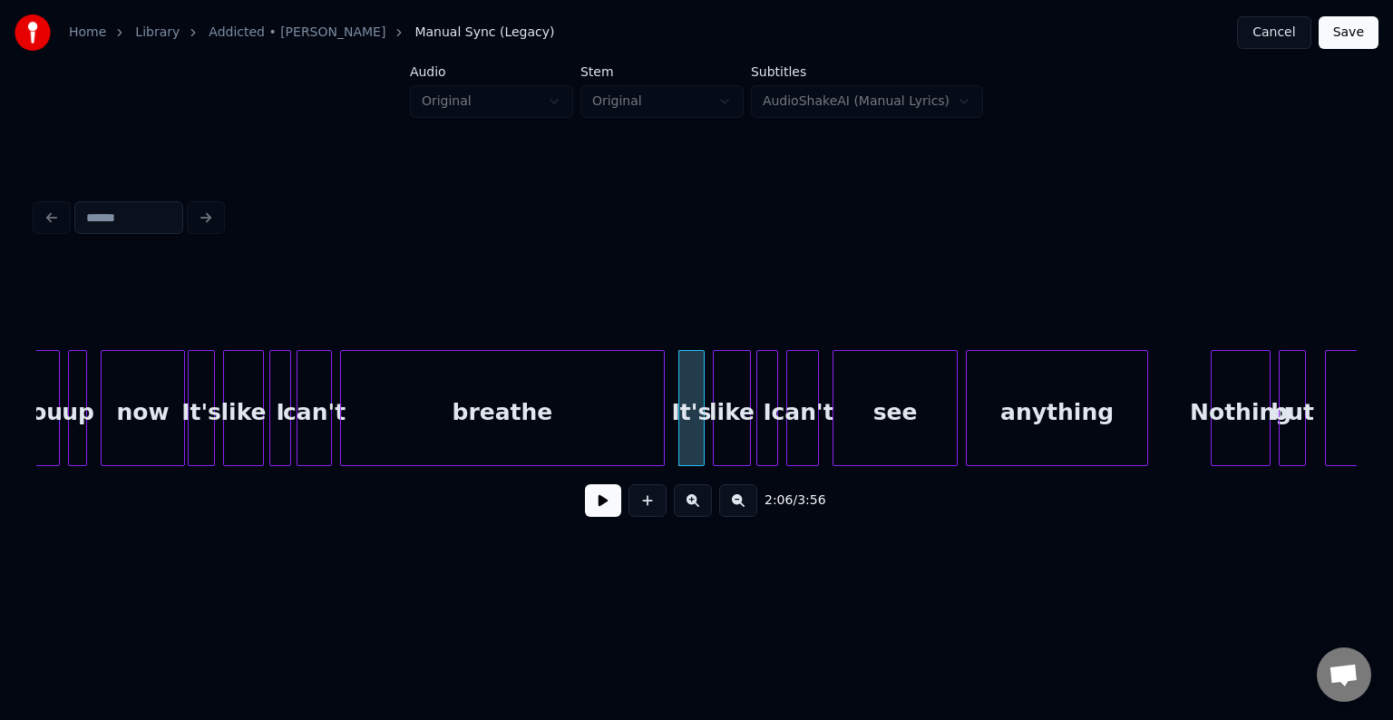
click at [662, 423] on div at bounding box center [660, 408] width 5 height 114
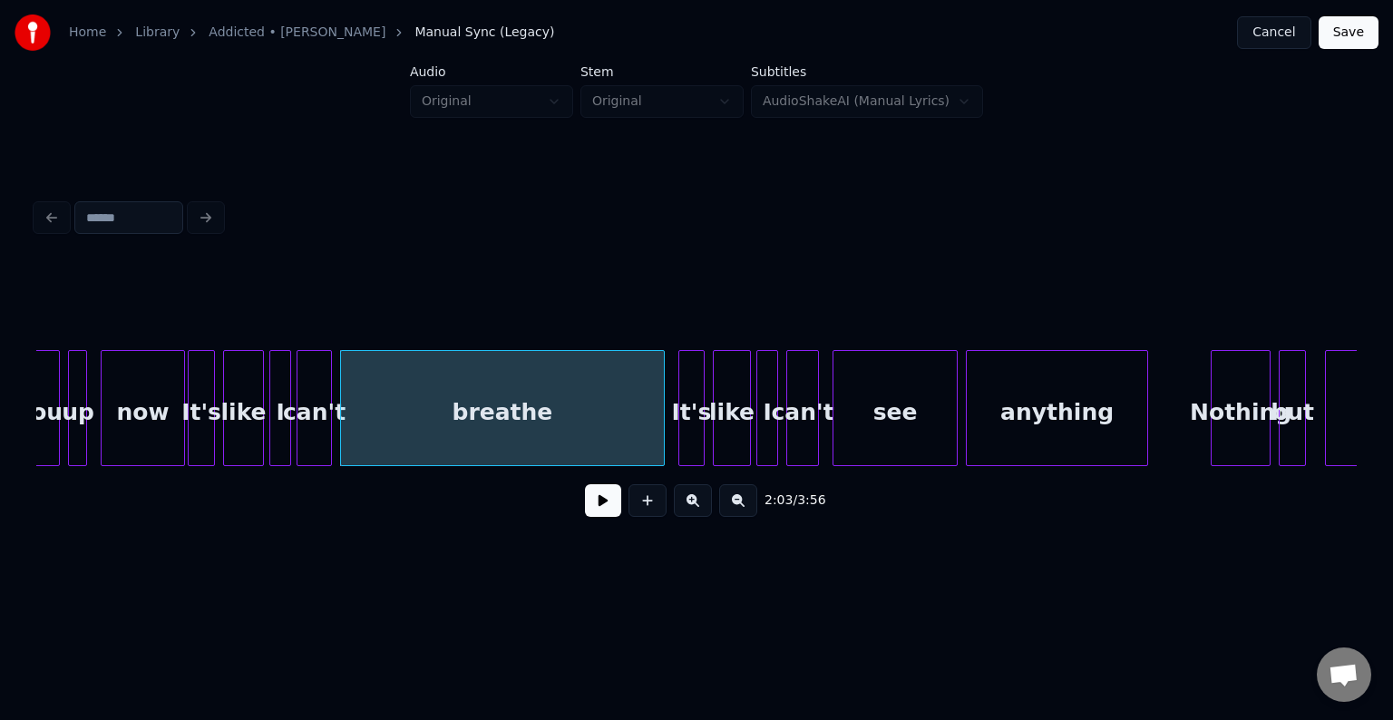
click at [592, 509] on button at bounding box center [603, 500] width 36 height 33
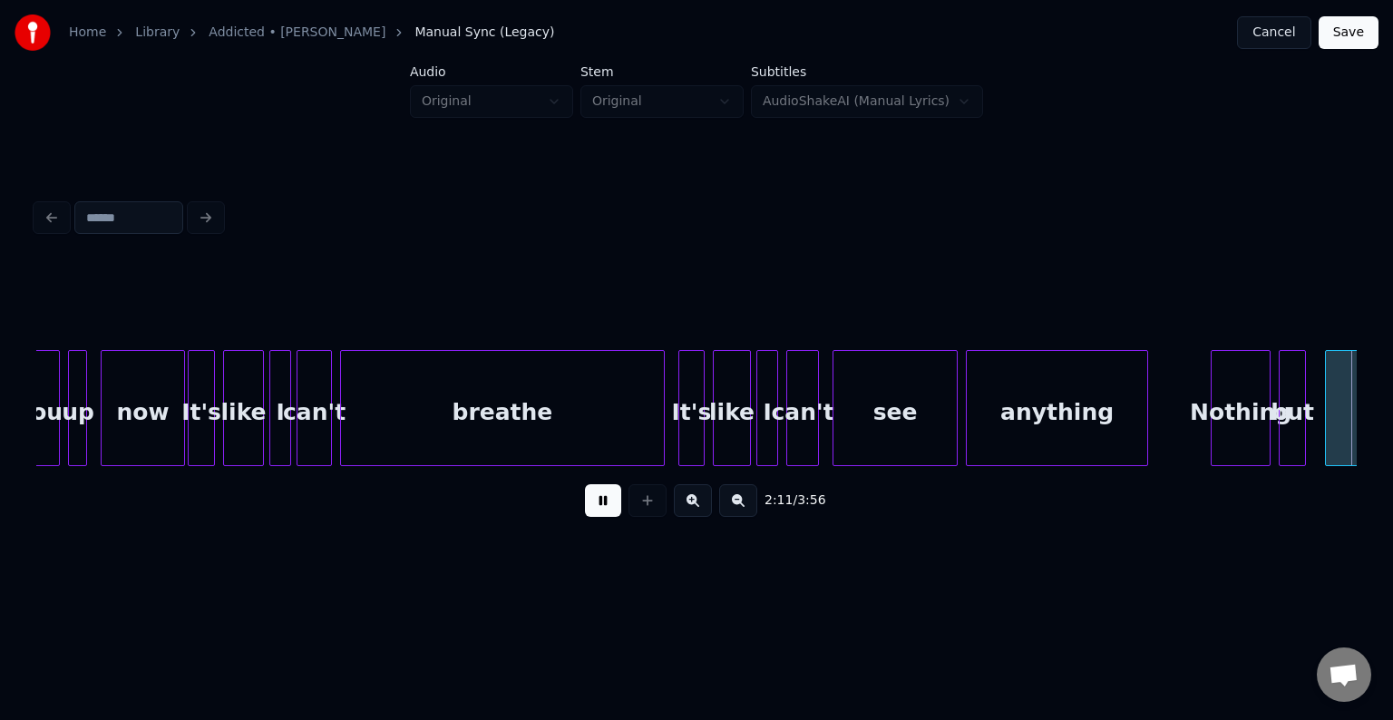
scroll to position [0, 17852]
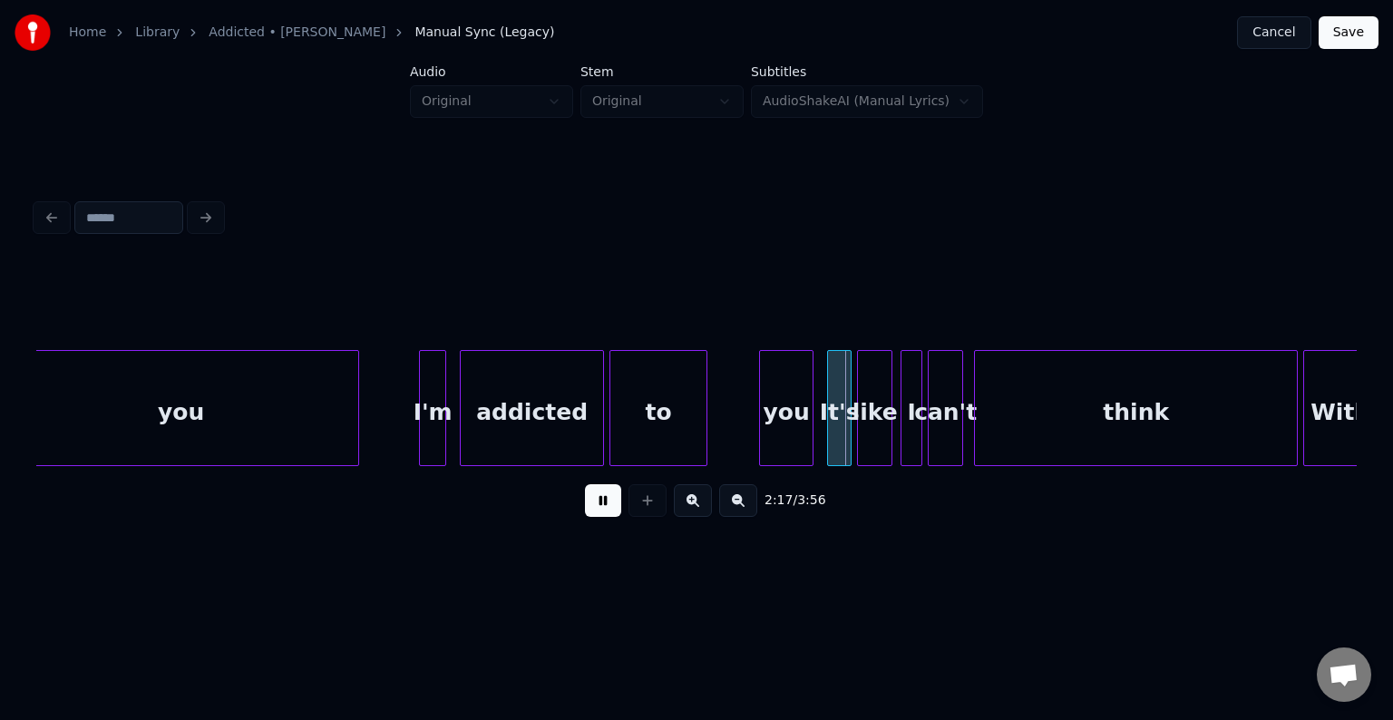
click at [592, 509] on button at bounding box center [603, 500] width 36 height 33
click at [691, 413] on div "to" at bounding box center [658, 412] width 96 height 123
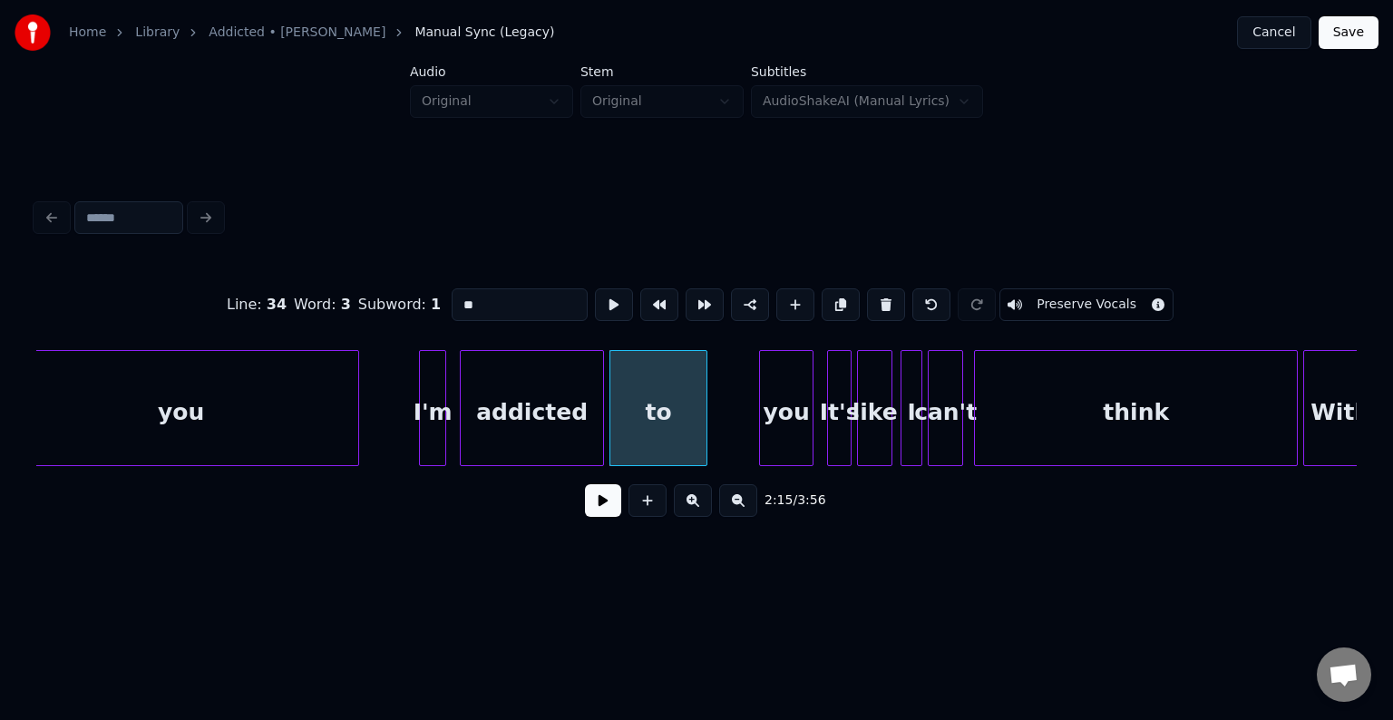
click at [595, 515] on button at bounding box center [603, 500] width 36 height 33
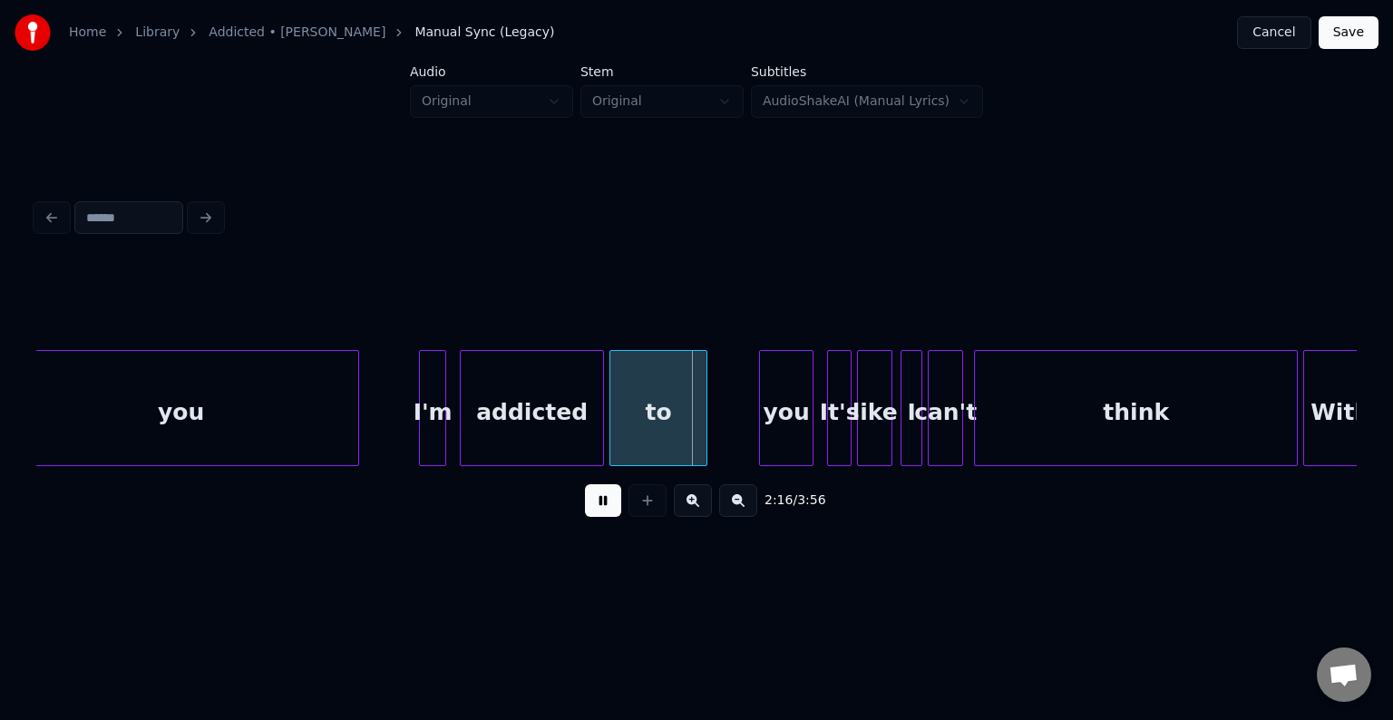
click at [595, 515] on button at bounding box center [603, 500] width 36 height 33
click at [673, 415] on div at bounding box center [673, 408] width 5 height 114
click at [685, 404] on div at bounding box center [685, 408] width 5 height 114
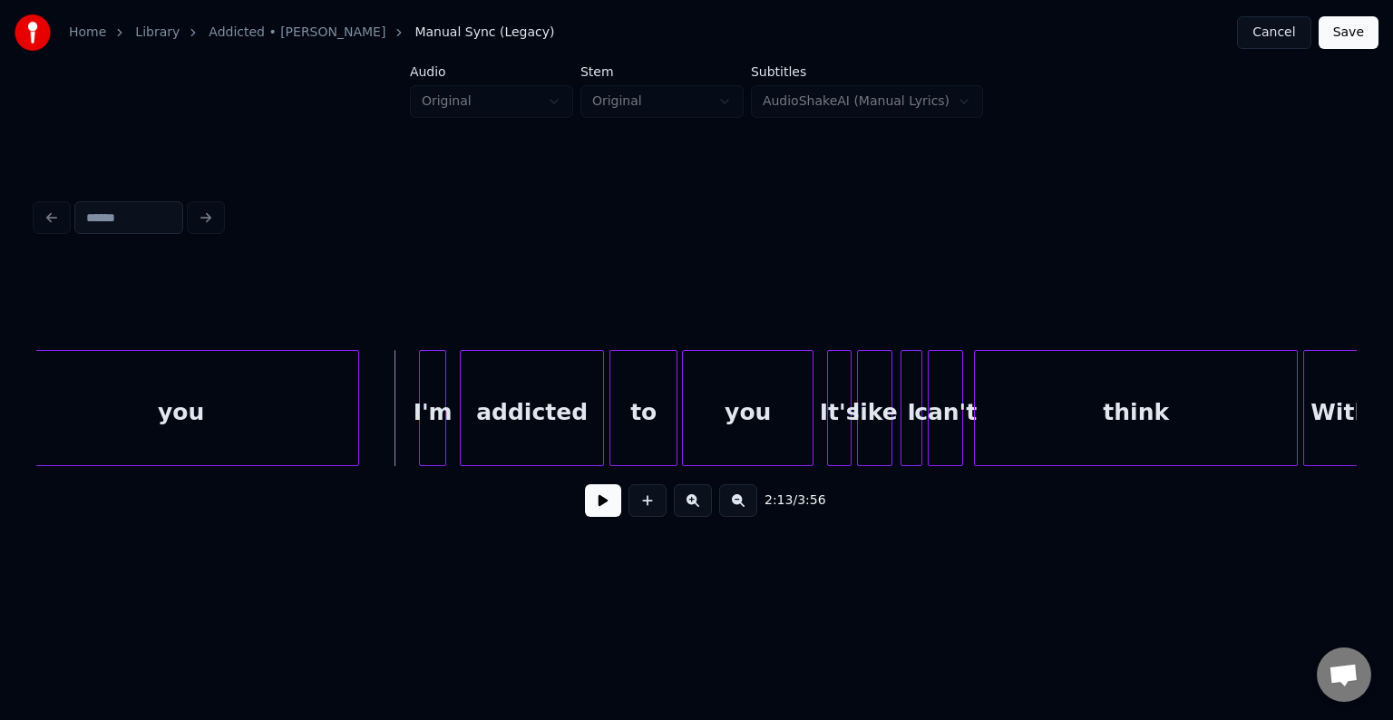
click at [602, 511] on button at bounding box center [603, 500] width 36 height 33
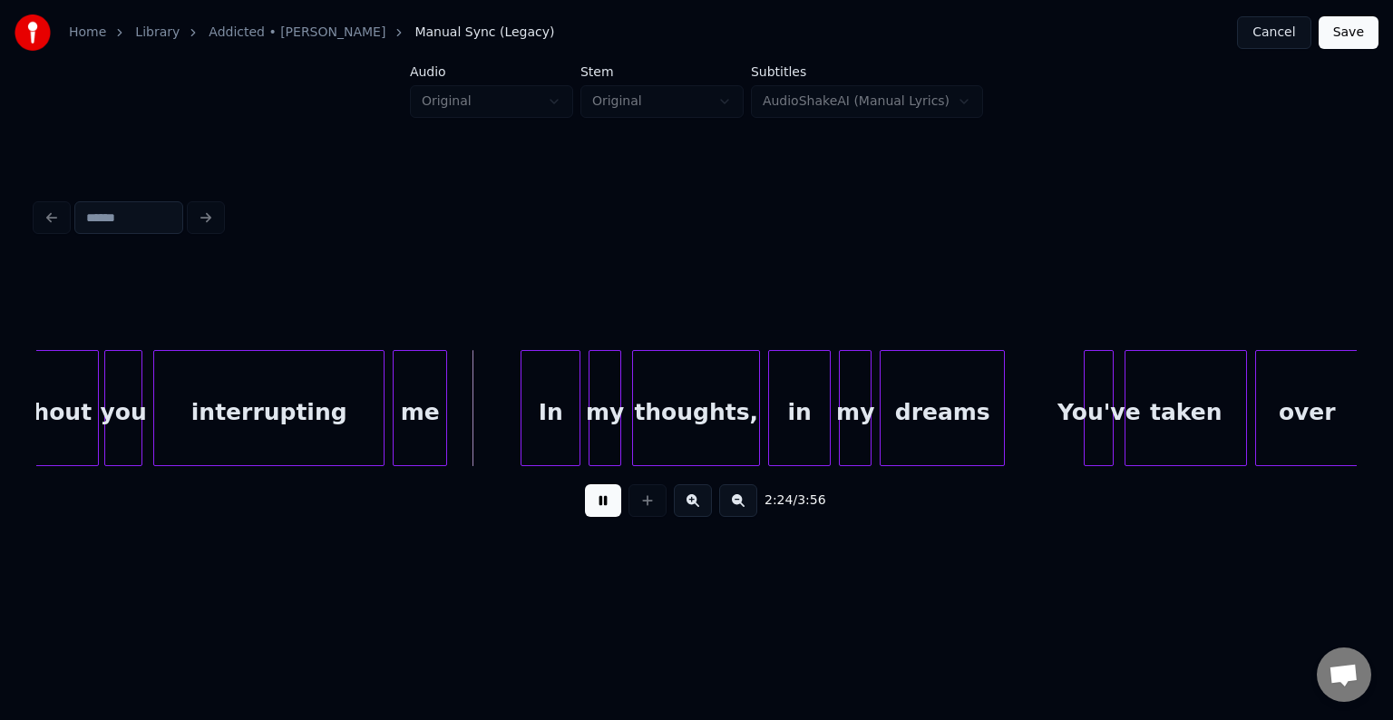
click at [602, 511] on button at bounding box center [603, 500] width 36 height 33
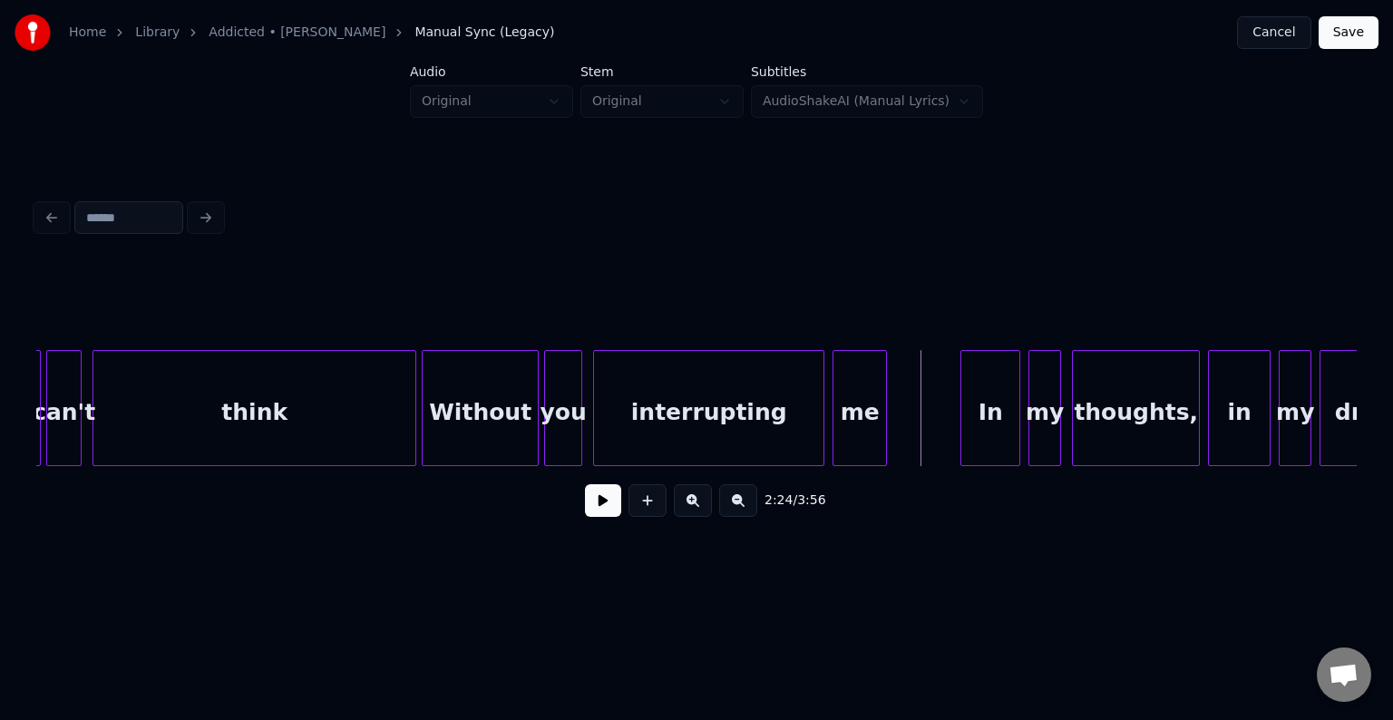
scroll to position [0, 18665]
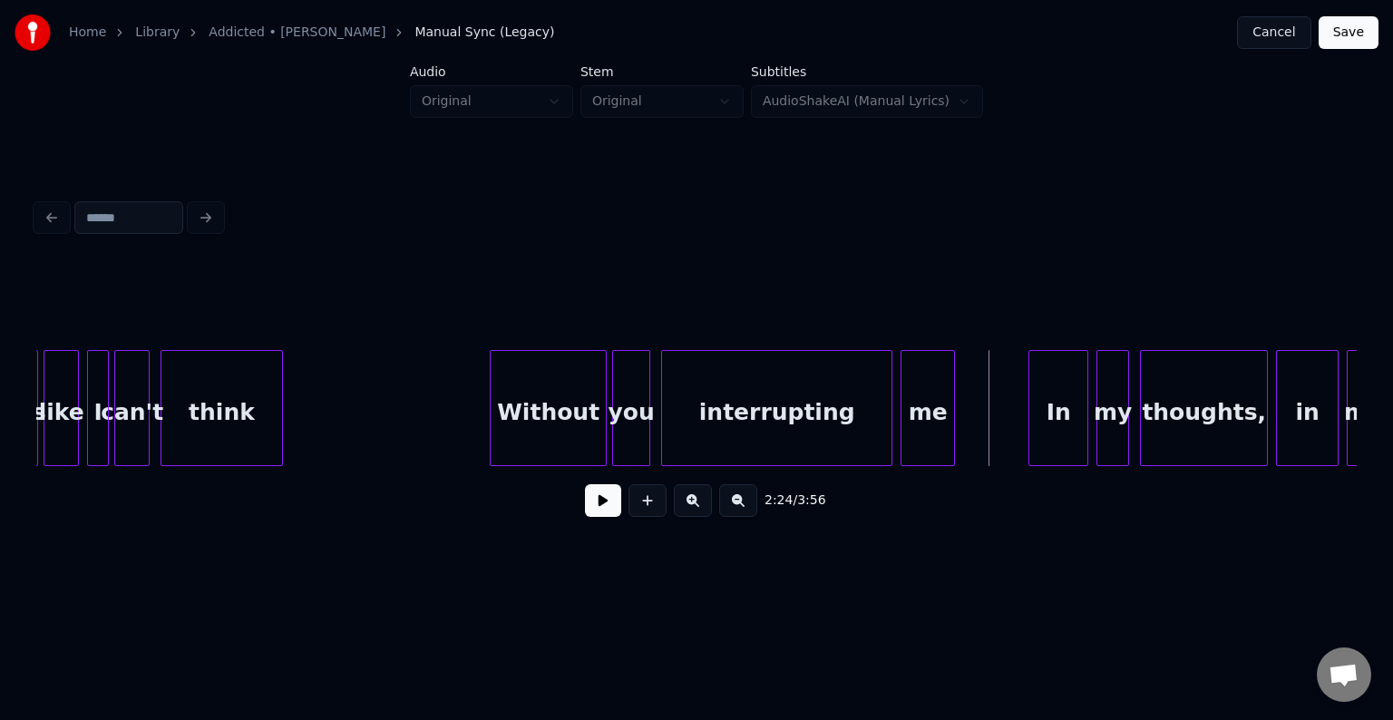
click at [277, 418] on div at bounding box center [279, 408] width 5 height 114
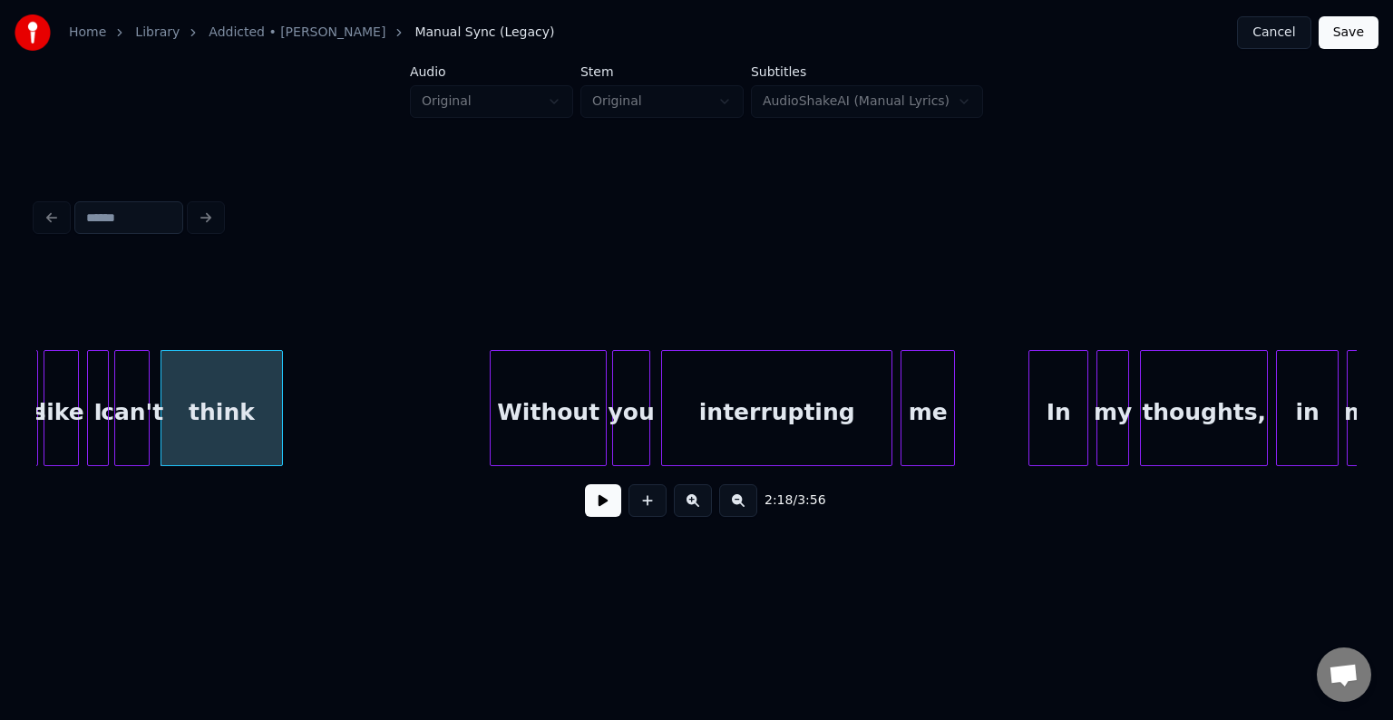
click at [582, 511] on div "2:18 / 3:56" at bounding box center [696, 501] width 1291 height 40
click at [596, 511] on button at bounding box center [603, 500] width 36 height 33
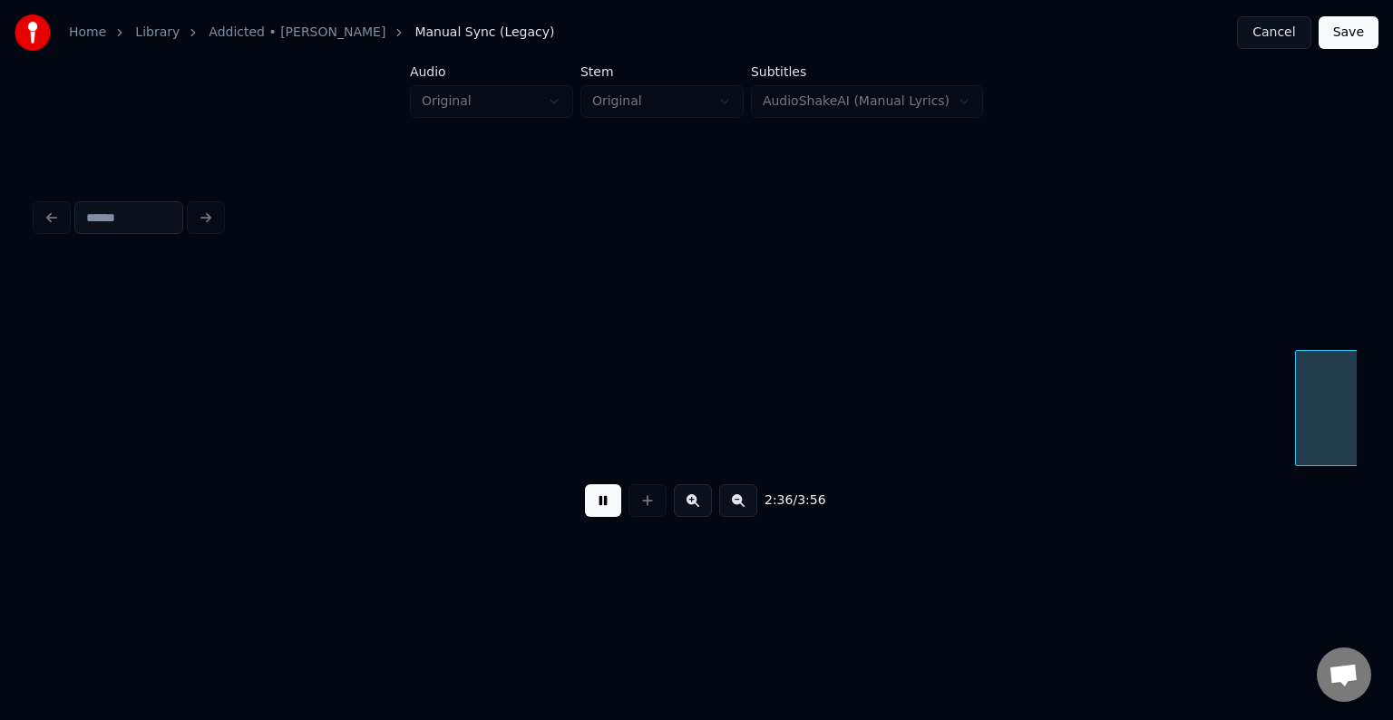
scroll to position [0, 21308]
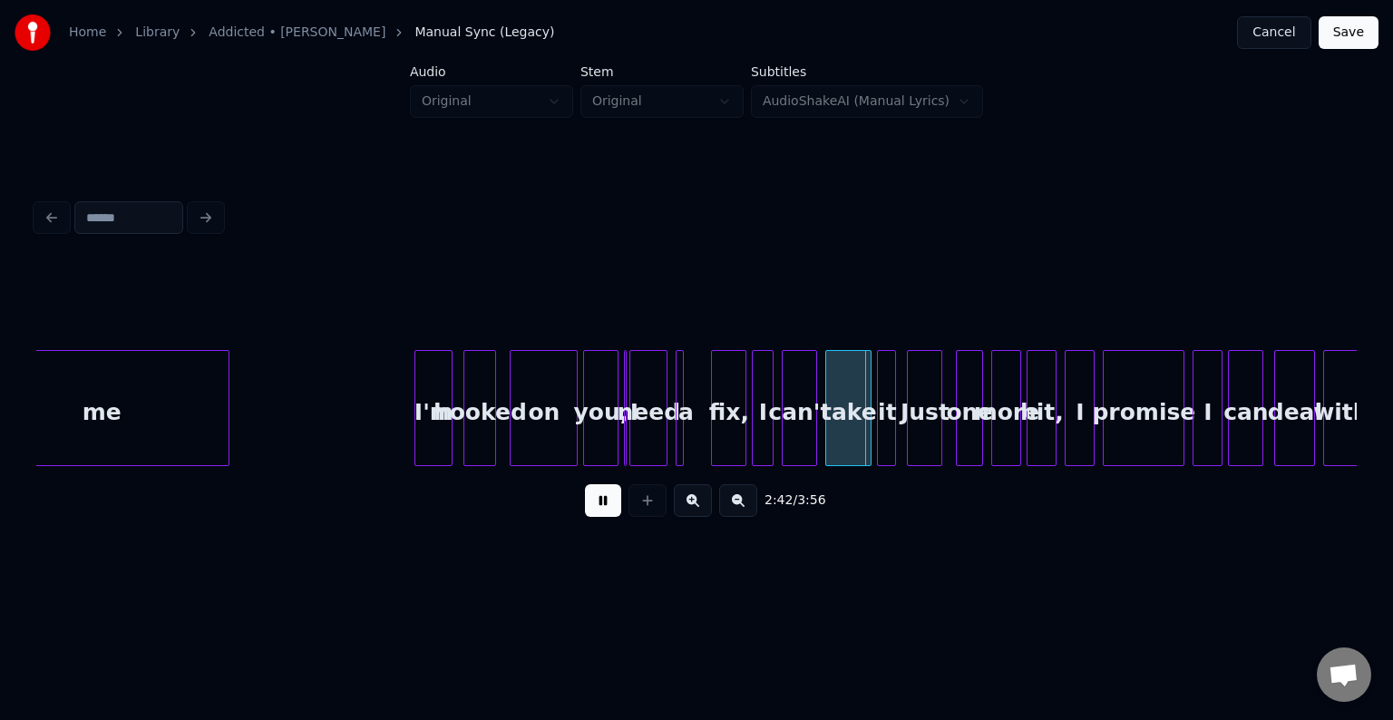
click at [532, 400] on div "on" at bounding box center [543, 412] width 66 height 123
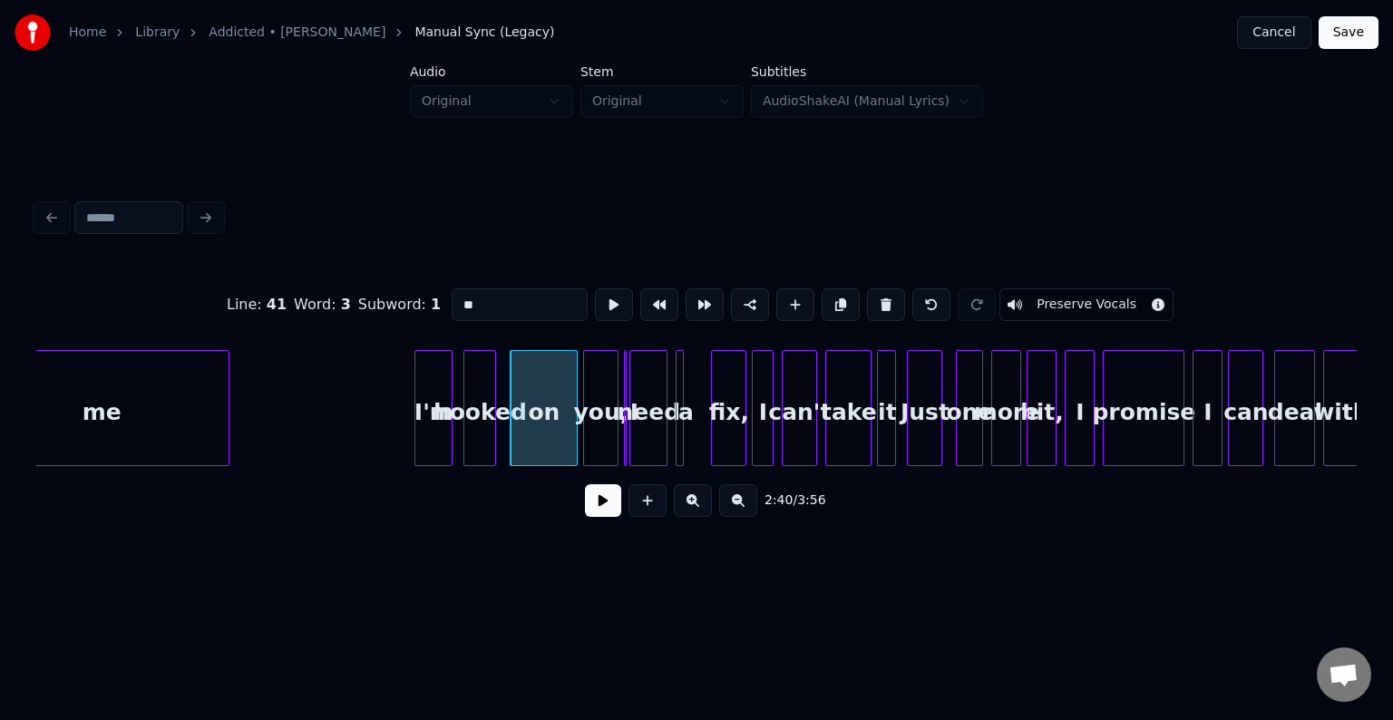
click at [601, 503] on button at bounding box center [603, 500] width 36 height 33
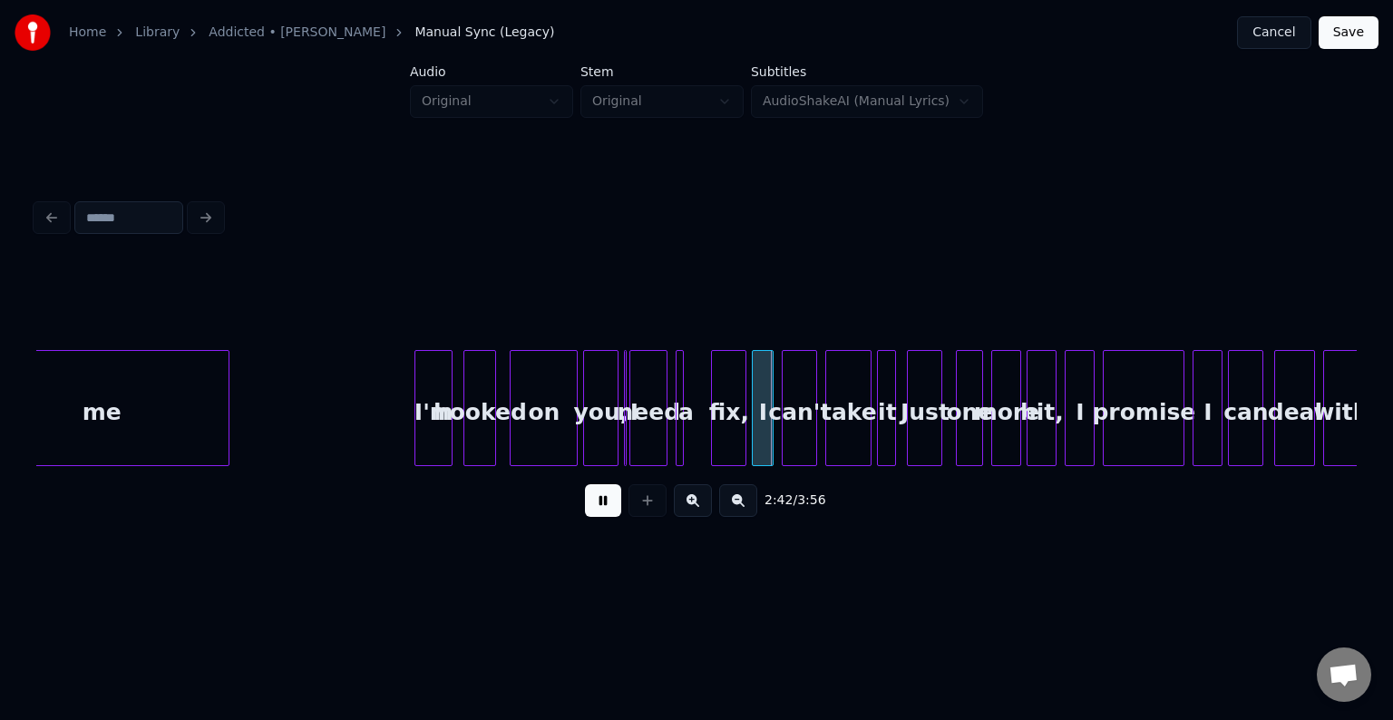
click at [601, 503] on button at bounding box center [603, 500] width 36 height 33
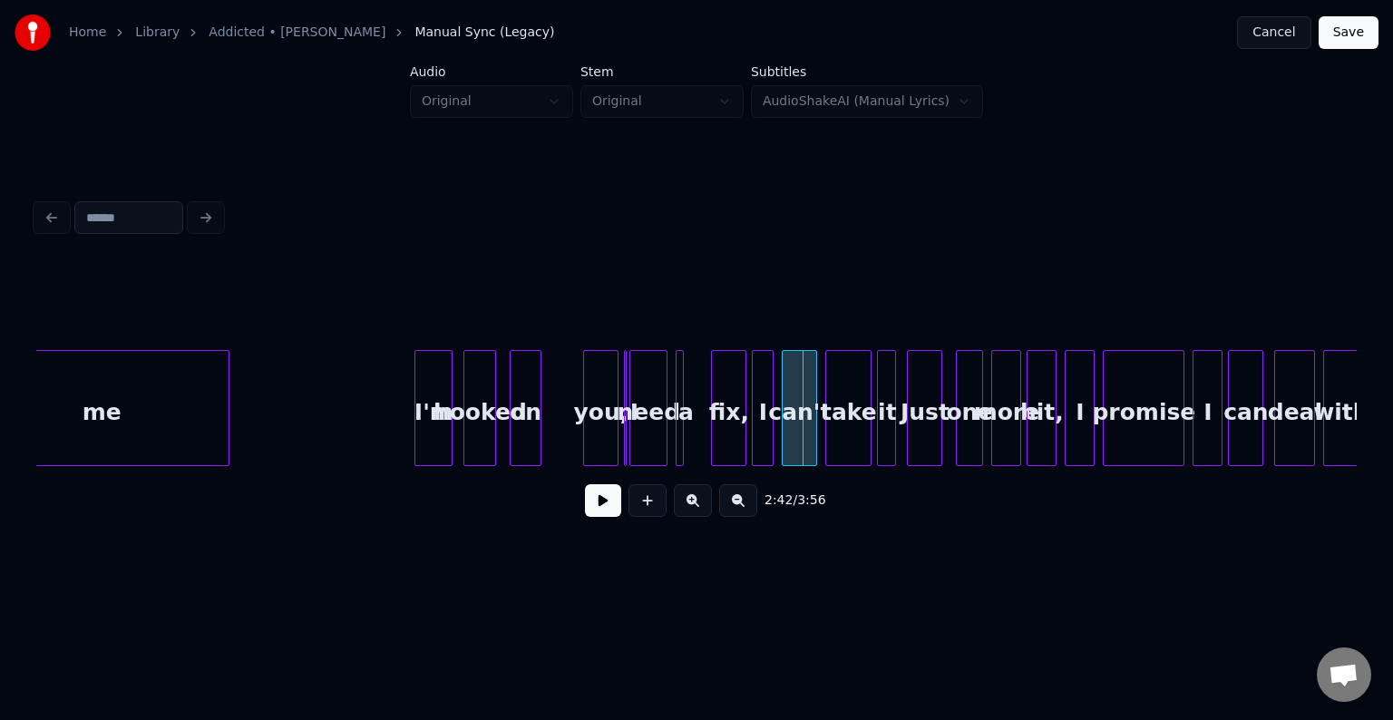
click at [537, 439] on div at bounding box center [537, 408] width 5 height 114
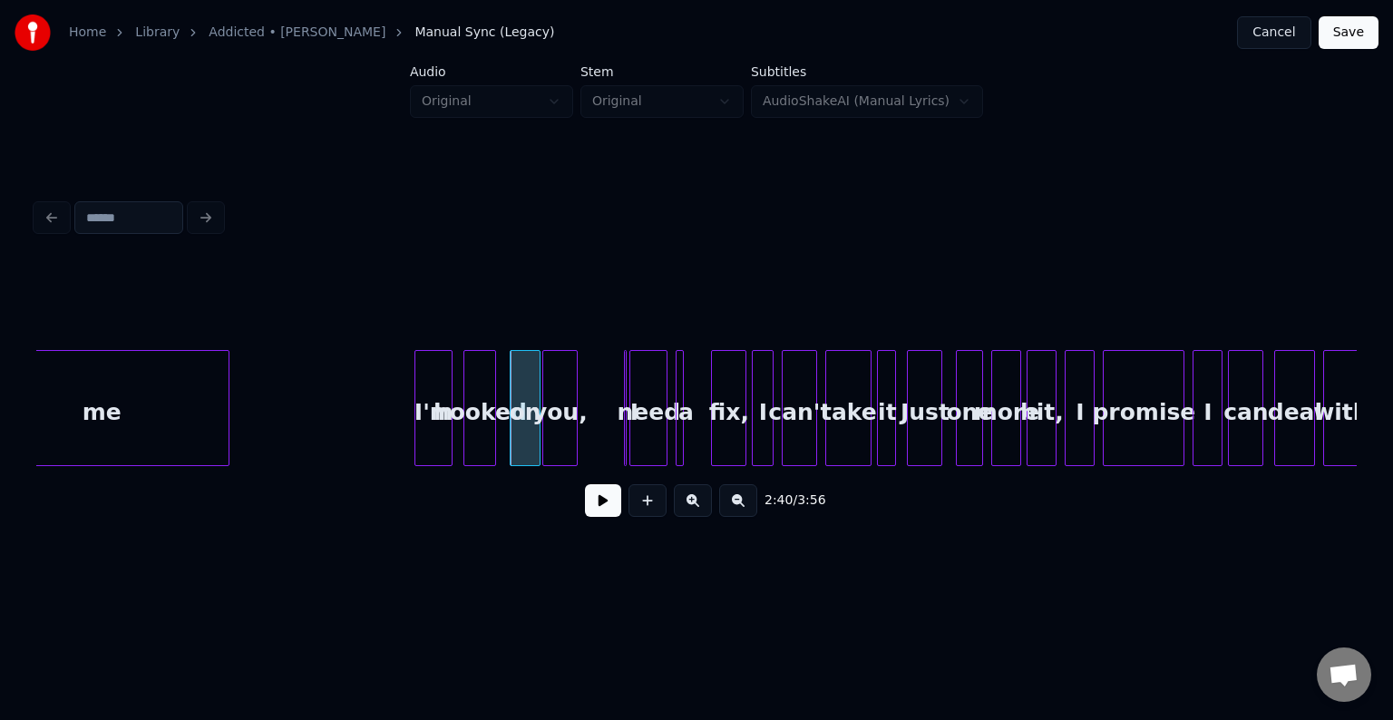
click at [559, 443] on div "you," at bounding box center [560, 412] width 34 height 123
click at [649, 445] on div at bounding box center [647, 408] width 5 height 114
click at [609, 437] on div at bounding box center [611, 408] width 5 height 114
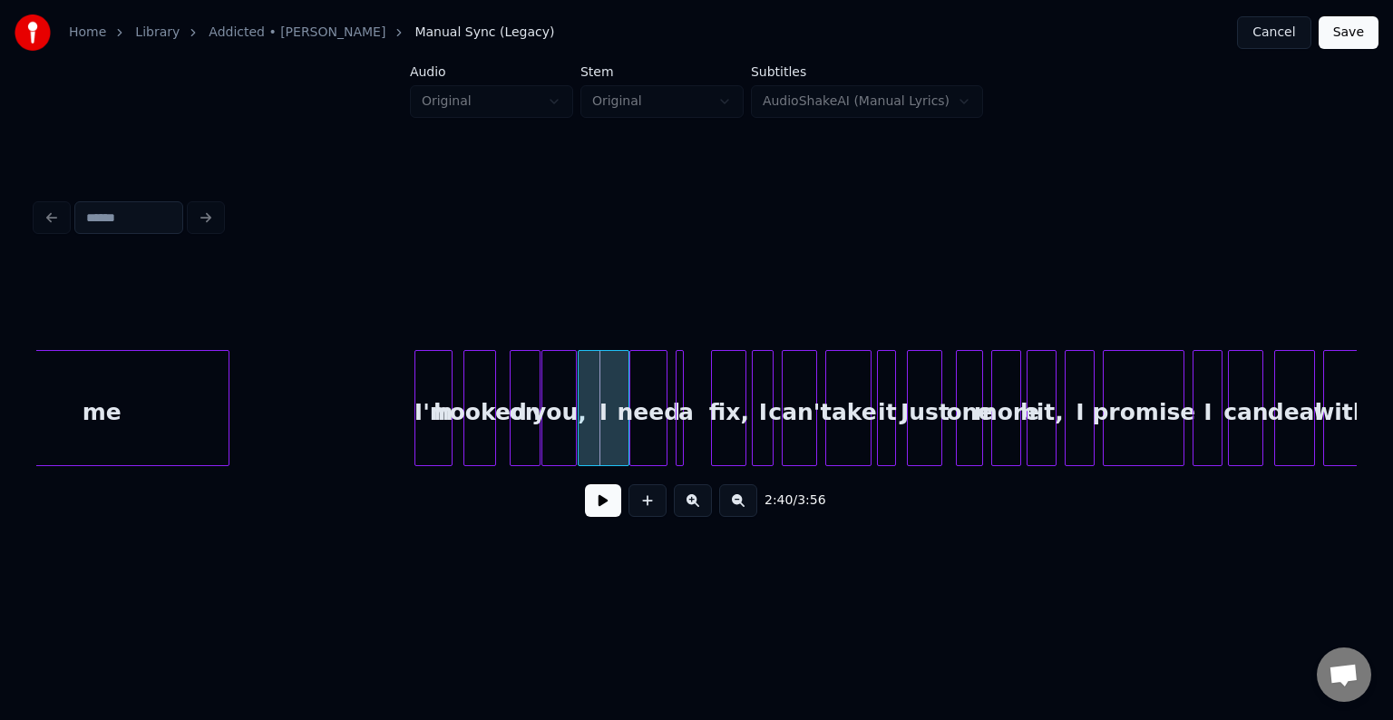
click at [588, 438] on div "I" at bounding box center [603, 412] width 50 height 123
click at [610, 442] on div at bounding box center [610, 408] width 5 height 114
click at [608, 507] on button at bounding box center [603, 500] width 36 height 33
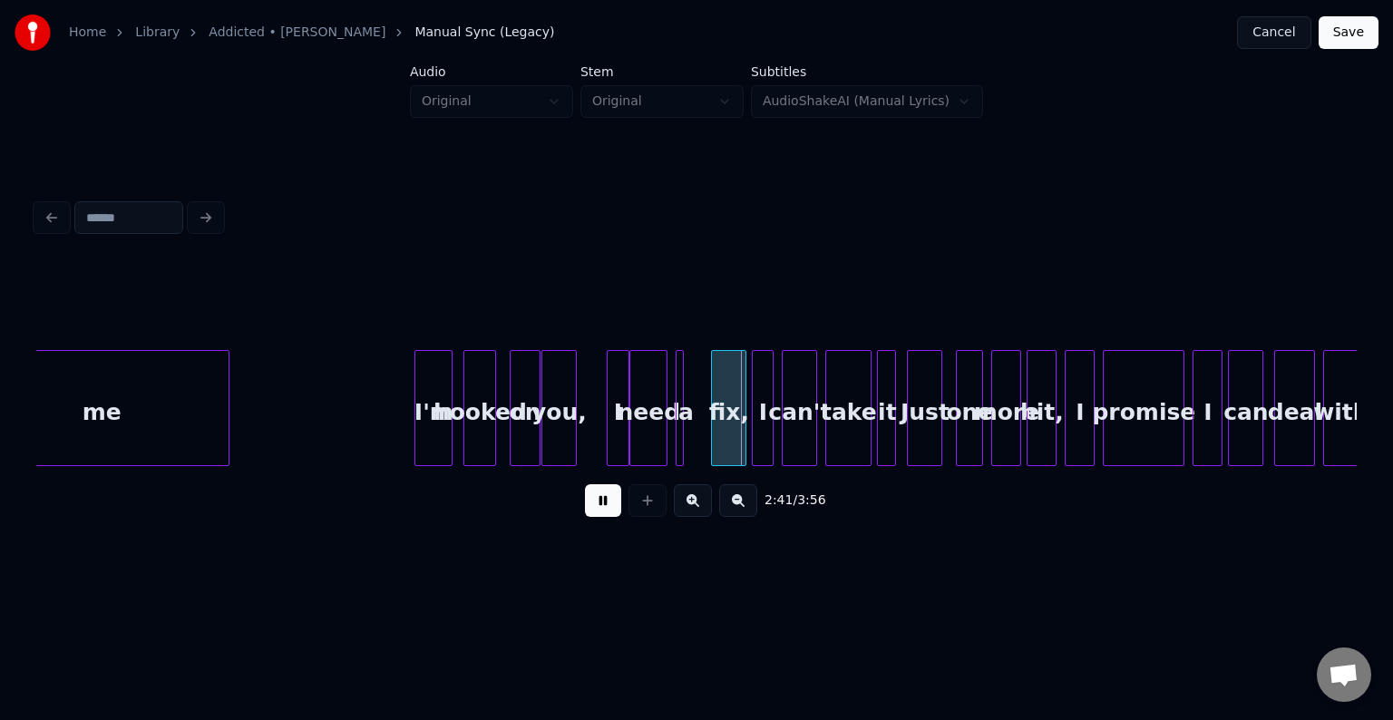
click at [608, 507] on button at bounding box center [603, 500] width 36 height 33
click at [591, 496] on button at bounding box center [603, 500] width 36 height 33
click at [603, 429] on div "I" at bounding box center [614, 408] width 23 height 116
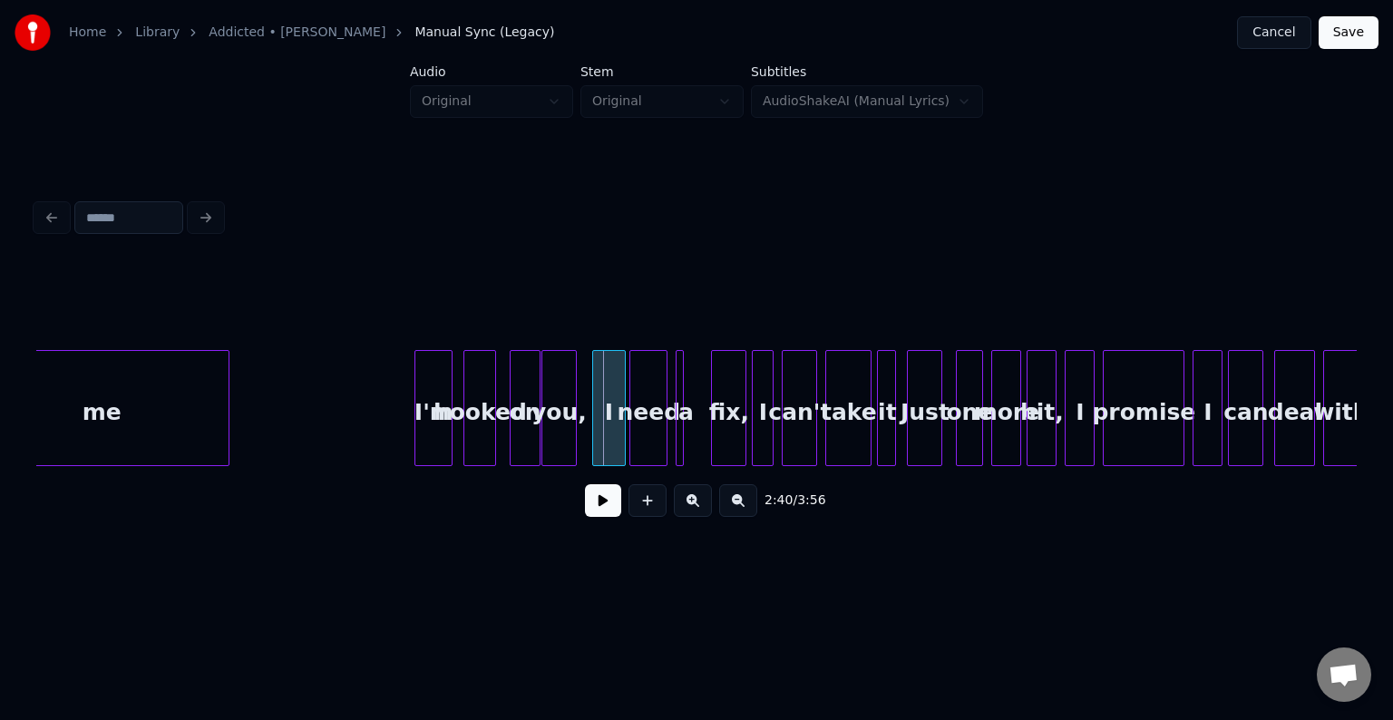
click at [594, 438] on div at bounding box center [595, 408] width 5 height 114
click at [596, 493] on button at bounding box center [603, 500] width 36 height 33
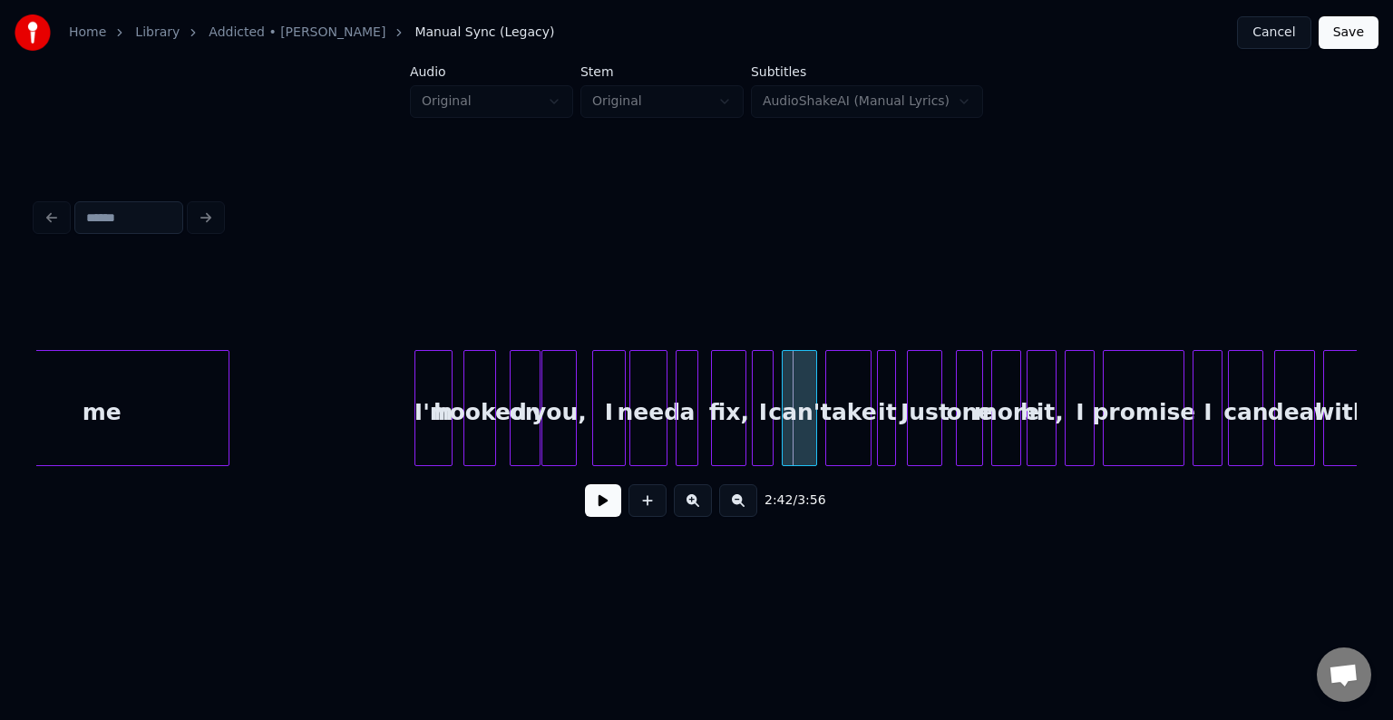
click at [695, 428] on div at bounding box center [694, 408] width 5 height 114
click at [603, 504] on button at bounding box center [603, 500] width 36 height 33
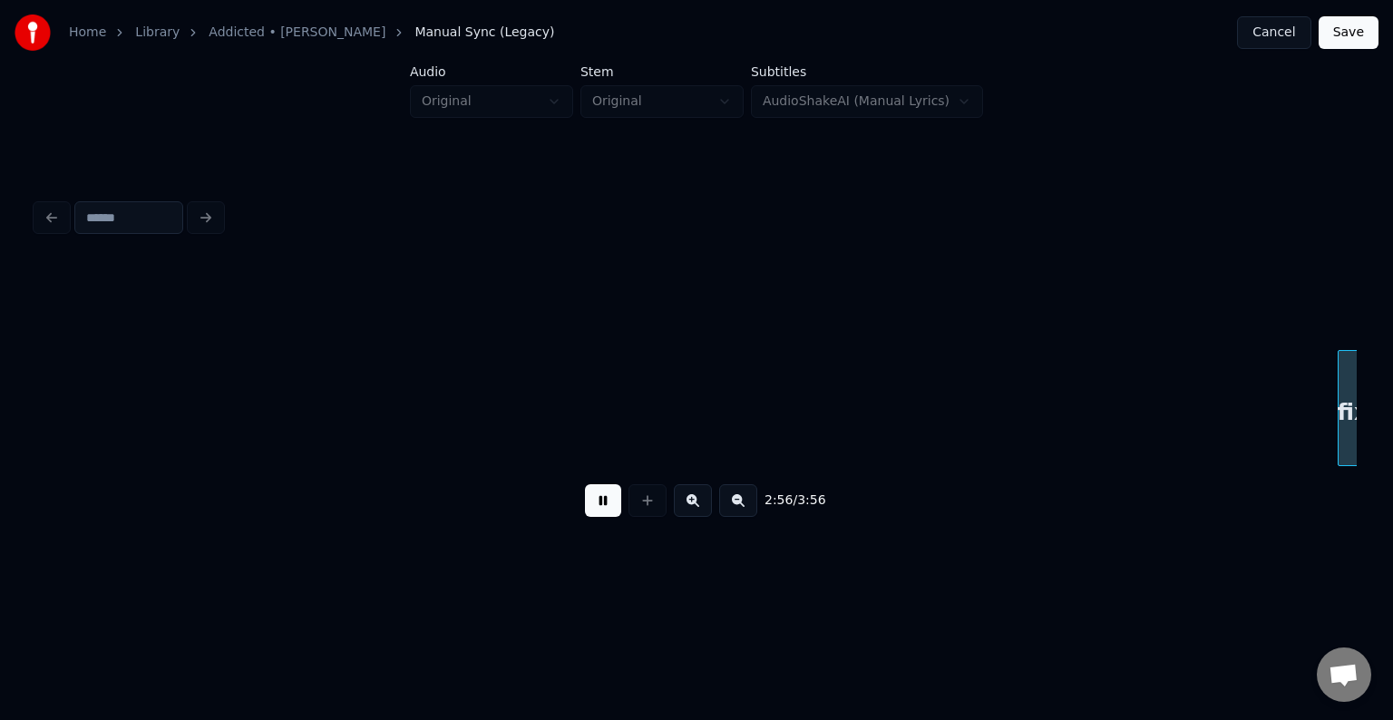
scroll to position [0, 23951]
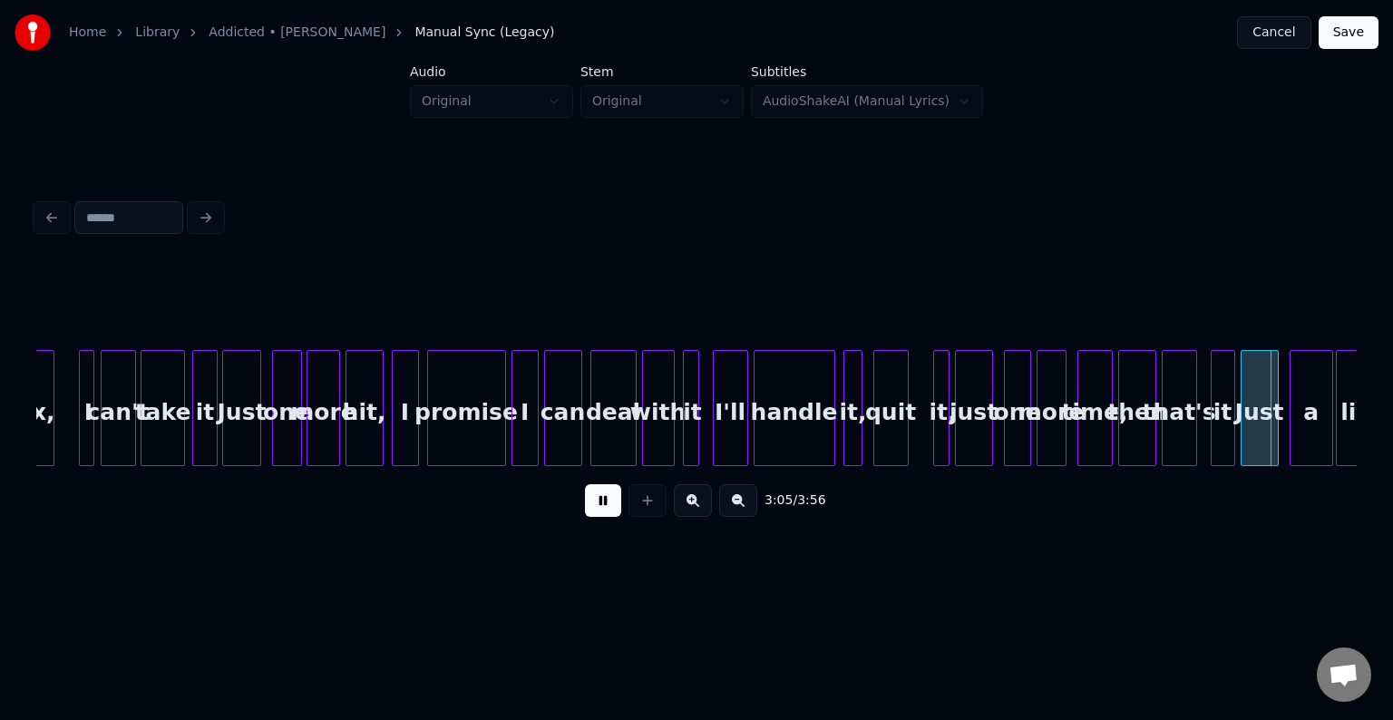
click at [603, 504] on button at bounding box center [603, 500] width 36 height 33
click at [743, 422] on div at bounding box center [744, 408] width 5 height 114
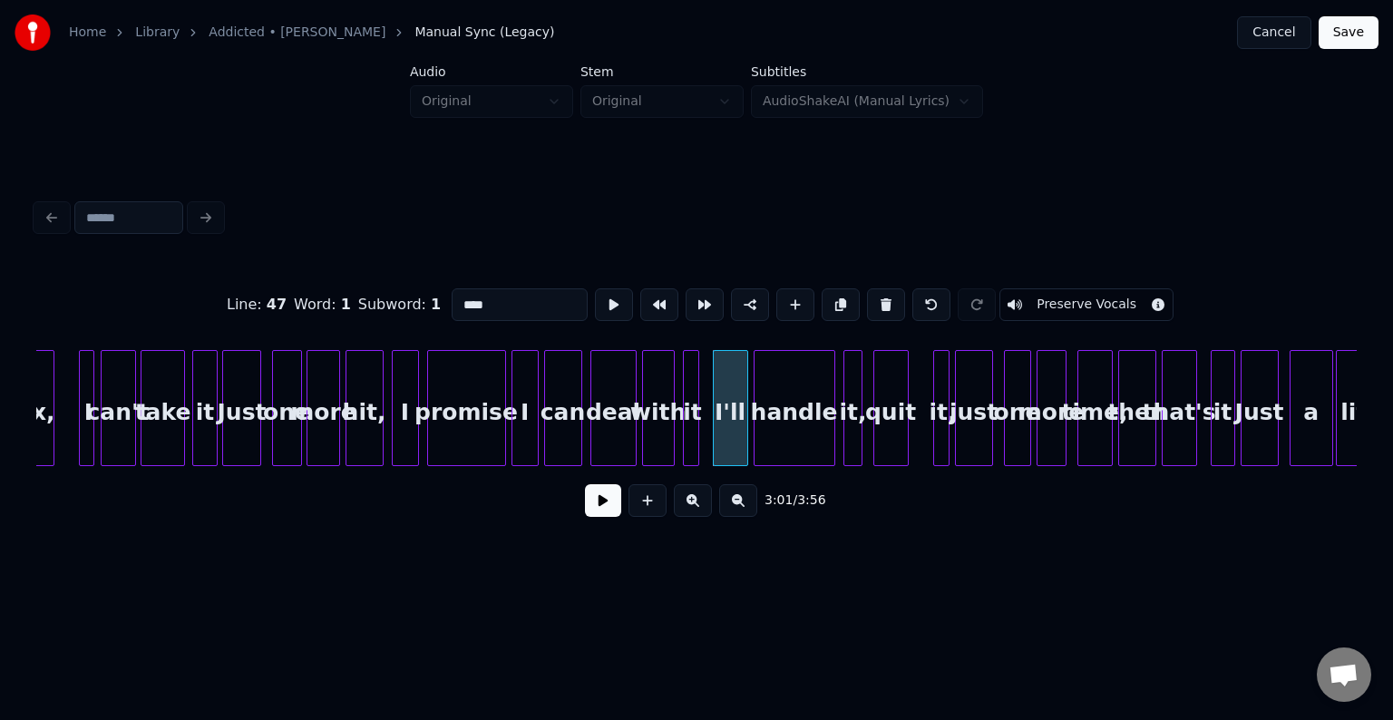
click at [598, 503] on button at bounding box center [603, 500] width 36 height 33
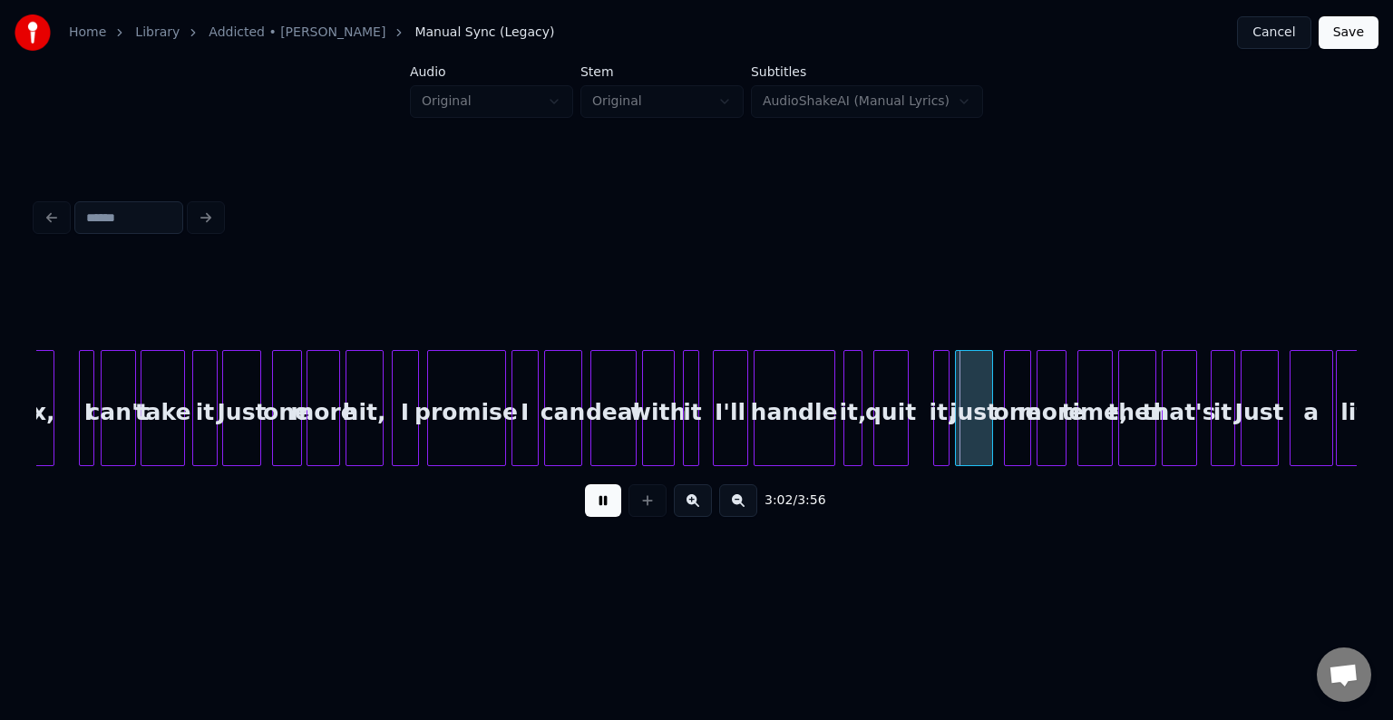
click at [598, 503] on button at bounding box center [603, 500] width 36 height 33
click at [919, 433] on div at bounding box center [921, 408] width 5 height 114
click at [912, 435] on div at bounding box center [914, 408] width 5 height 114
click at [595, 512] on button at bounding box center [603, 500] width 36 height 33
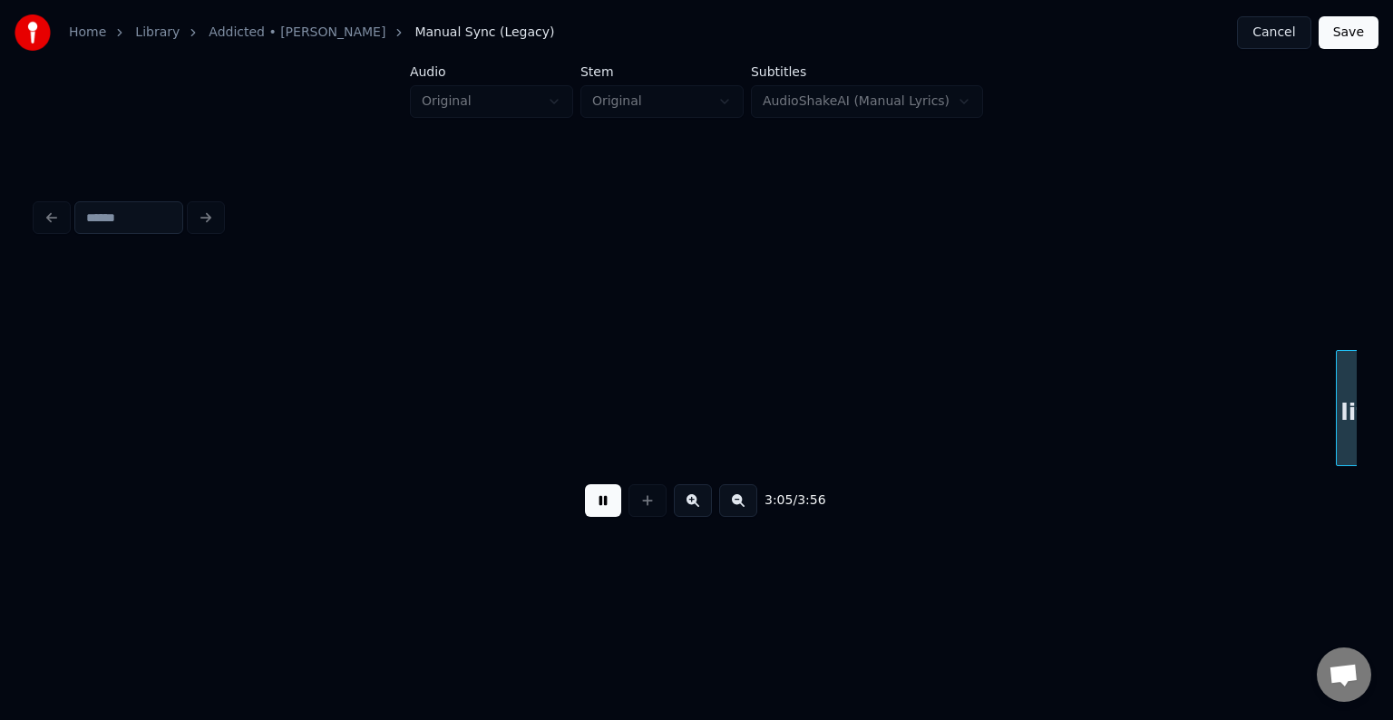
scroll to position [0, 25272]
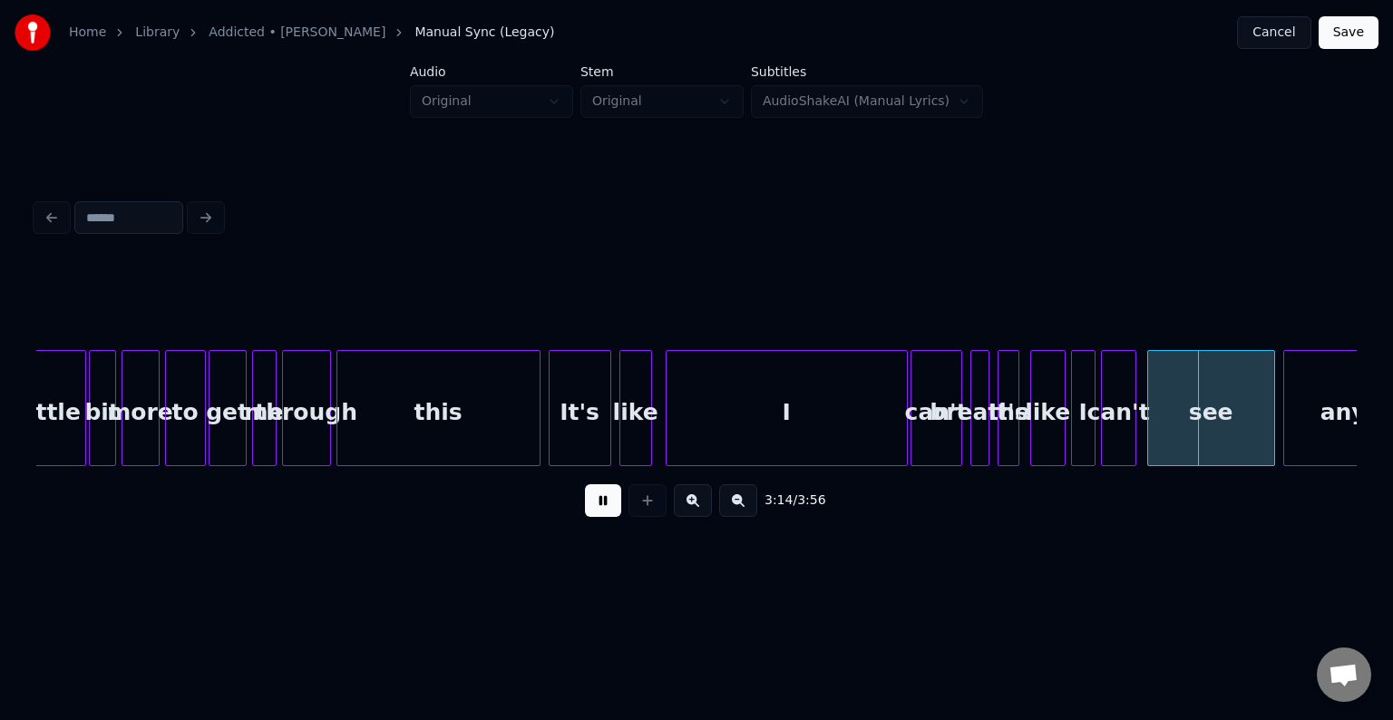
click at [595, 512] on button at bounding box center [603, 500] width 36 height 33
click at [572, 426] on div "It's" at bounding box center [579, 412] width 61 height 123
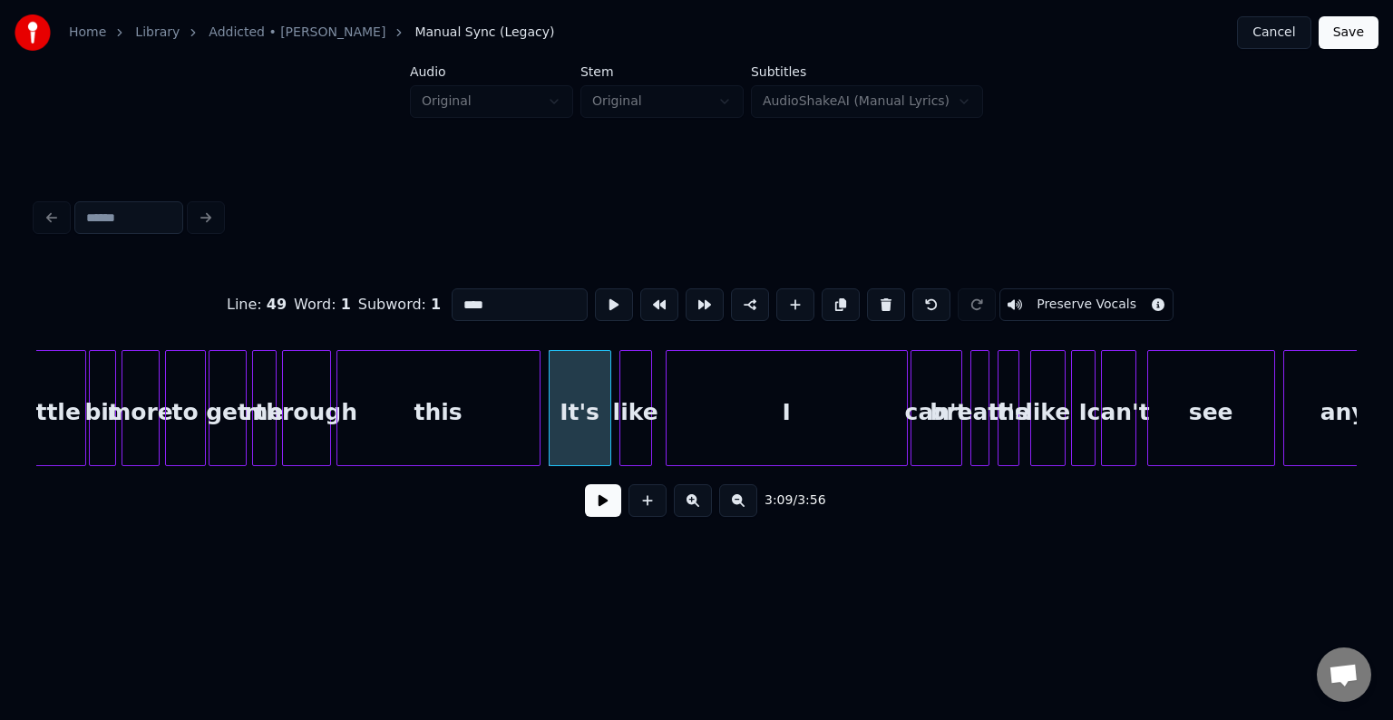
click at [596, 508] on button at bounding box center [603, 500] width 36 height 33
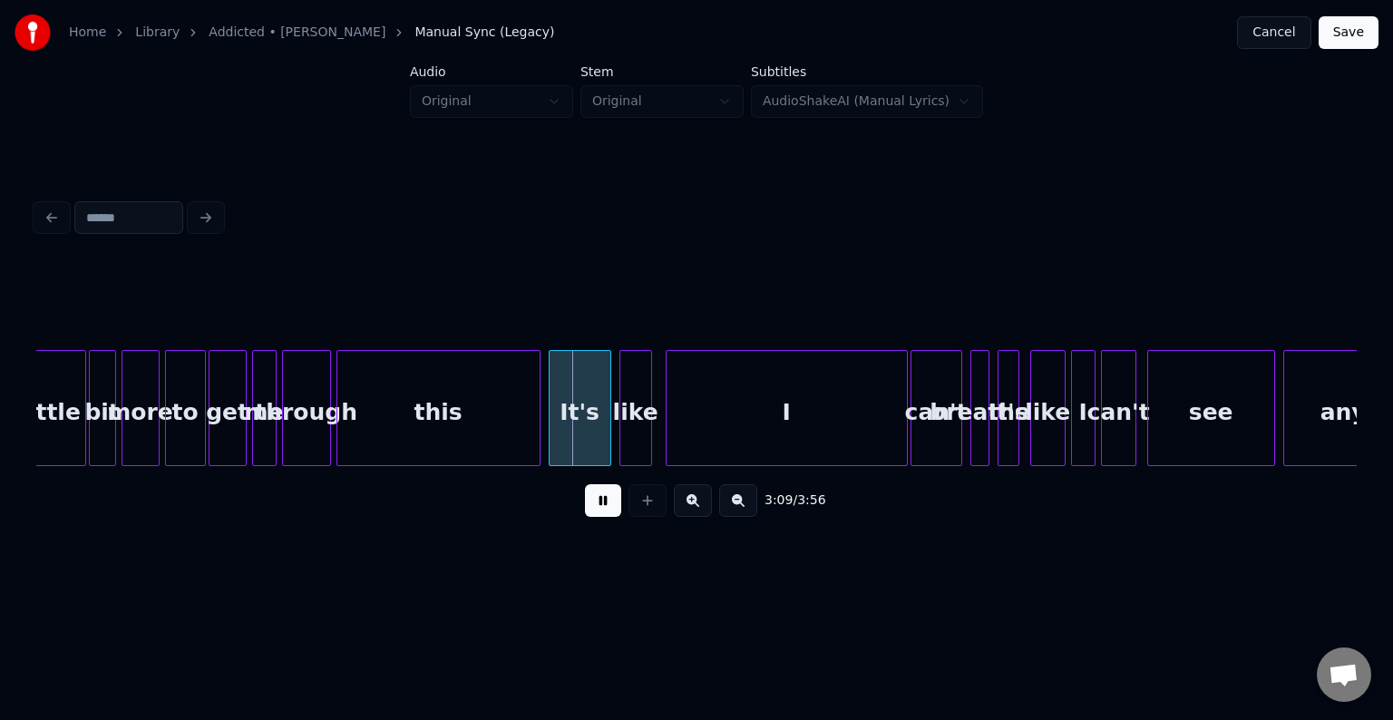
click at [596, 508] on button at bounding box center [603, 500] width 36 height 33
click at [472, 427] on div "this" at bounding box center [438, 412] width 202 height 123
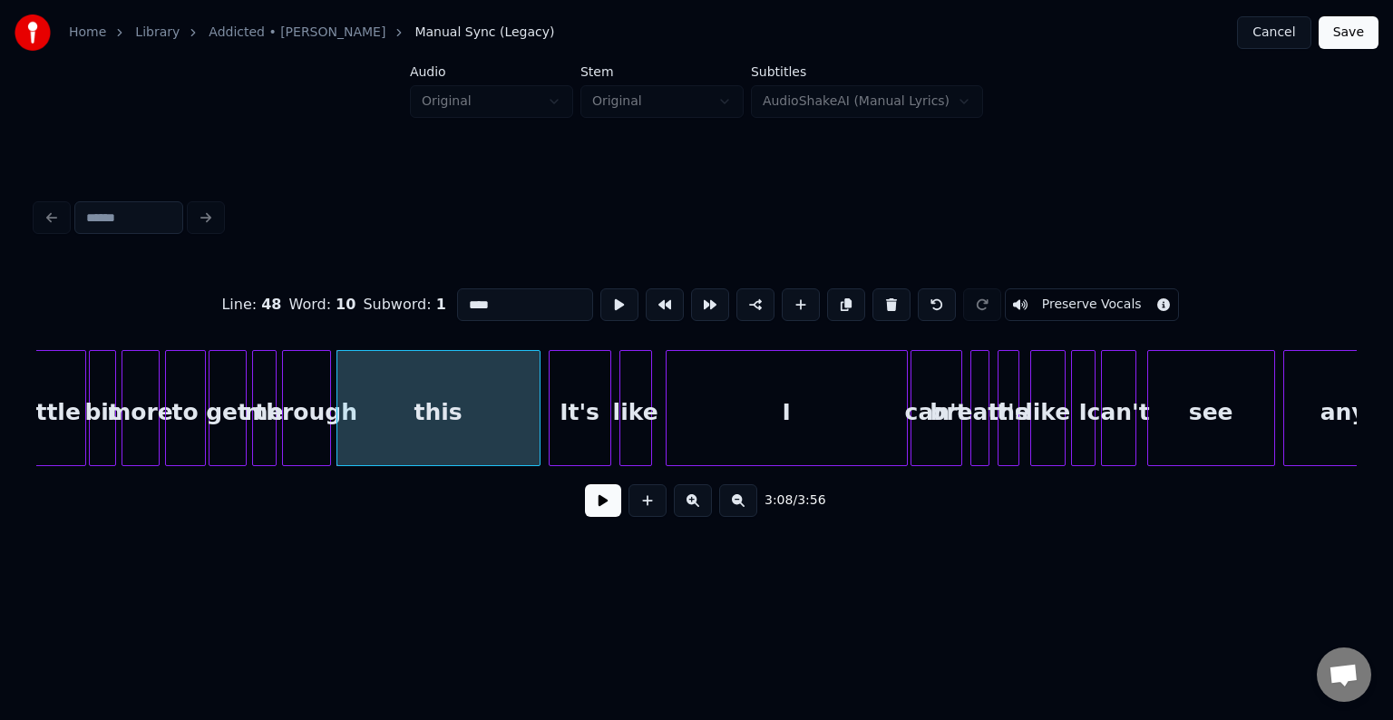
click at [606, 510] on button at bounding box center [603, 500] width 36 height 33
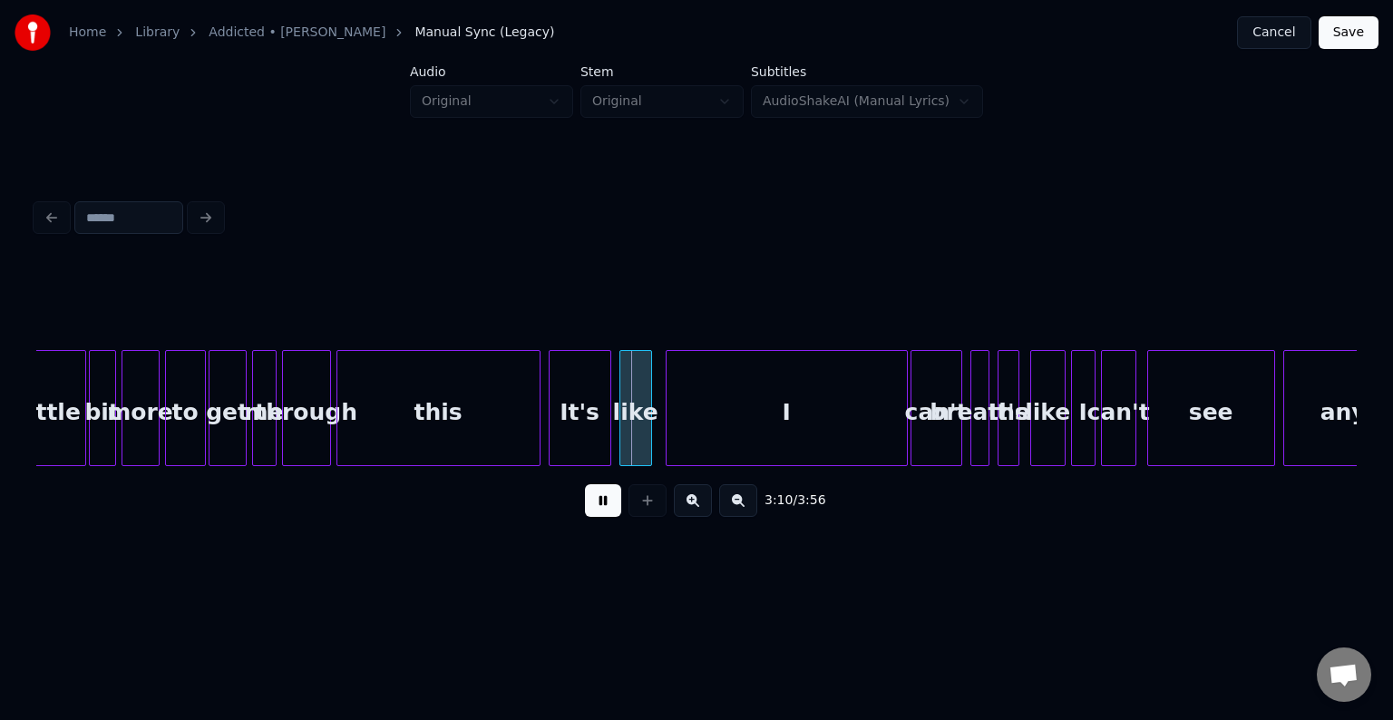
click at [608, 508] on button at bounding box center [603, 500] width 36 height 33
click at [570, 437] on div at bounding box center [569, 408] width 5 height 114
click at [591, 435] on div "like" at bounding box center [593, 412] width 31 height 123
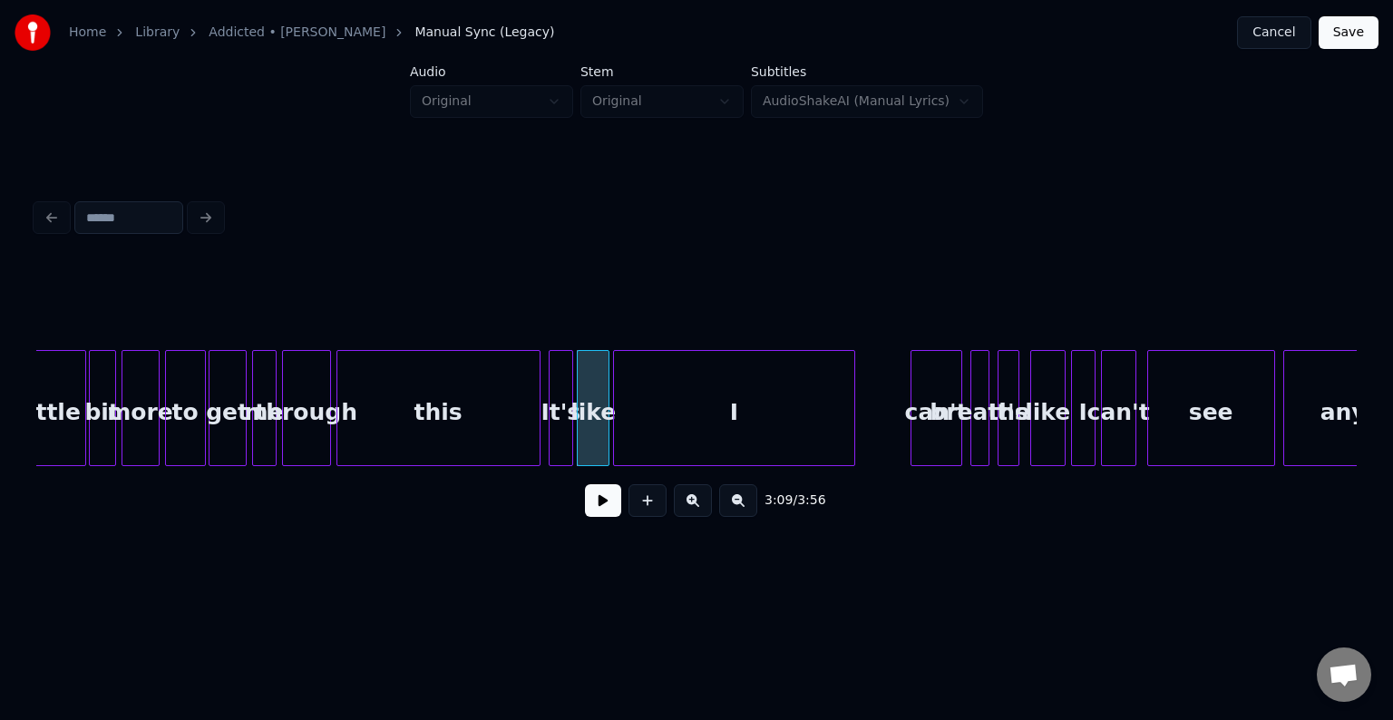
click at [725, 415] on div "I" at bounding box center [734, 412] width 240 height 123
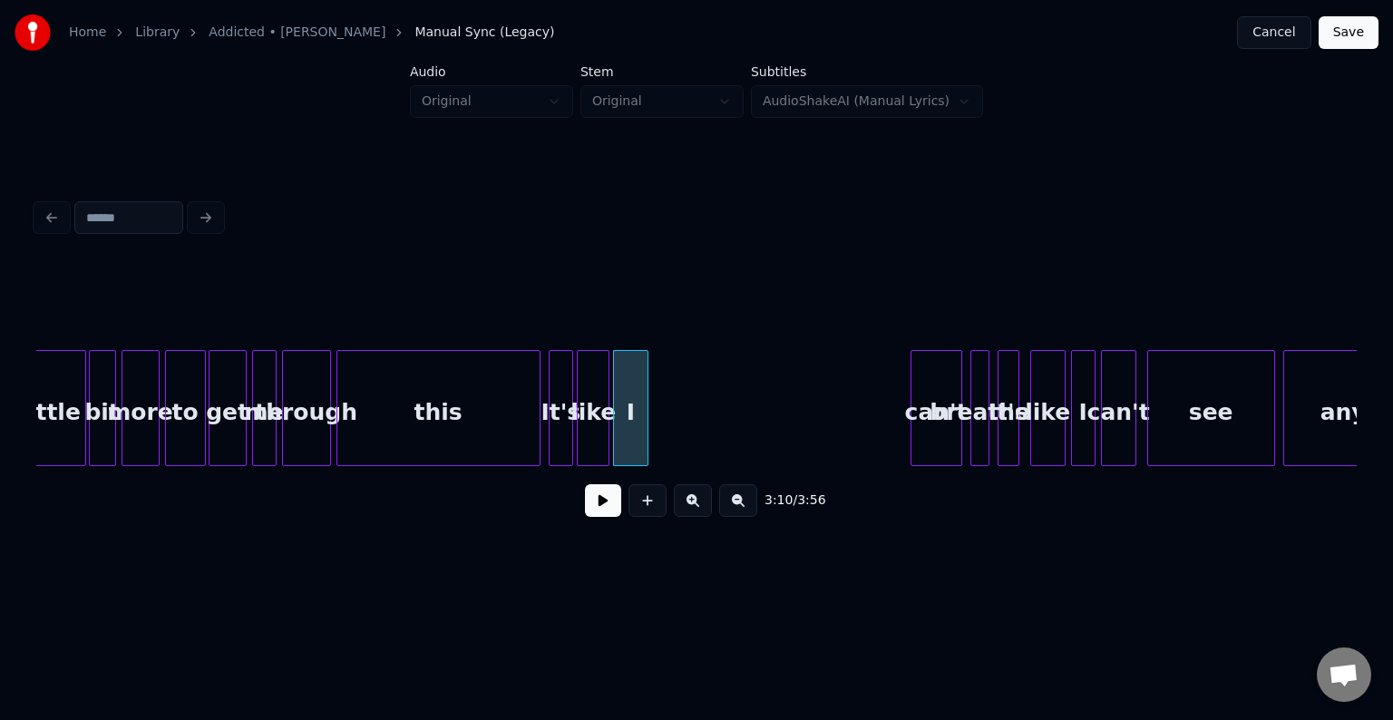
click at [646, 417] on div at bounding box center [644, 408] width 5 height 114
click at [596, 511] on button at bounding box center [603, 500] width 36 height 33
click at [559, 434] on div "It's" at bounding box center [560, 412] width 23 height 123
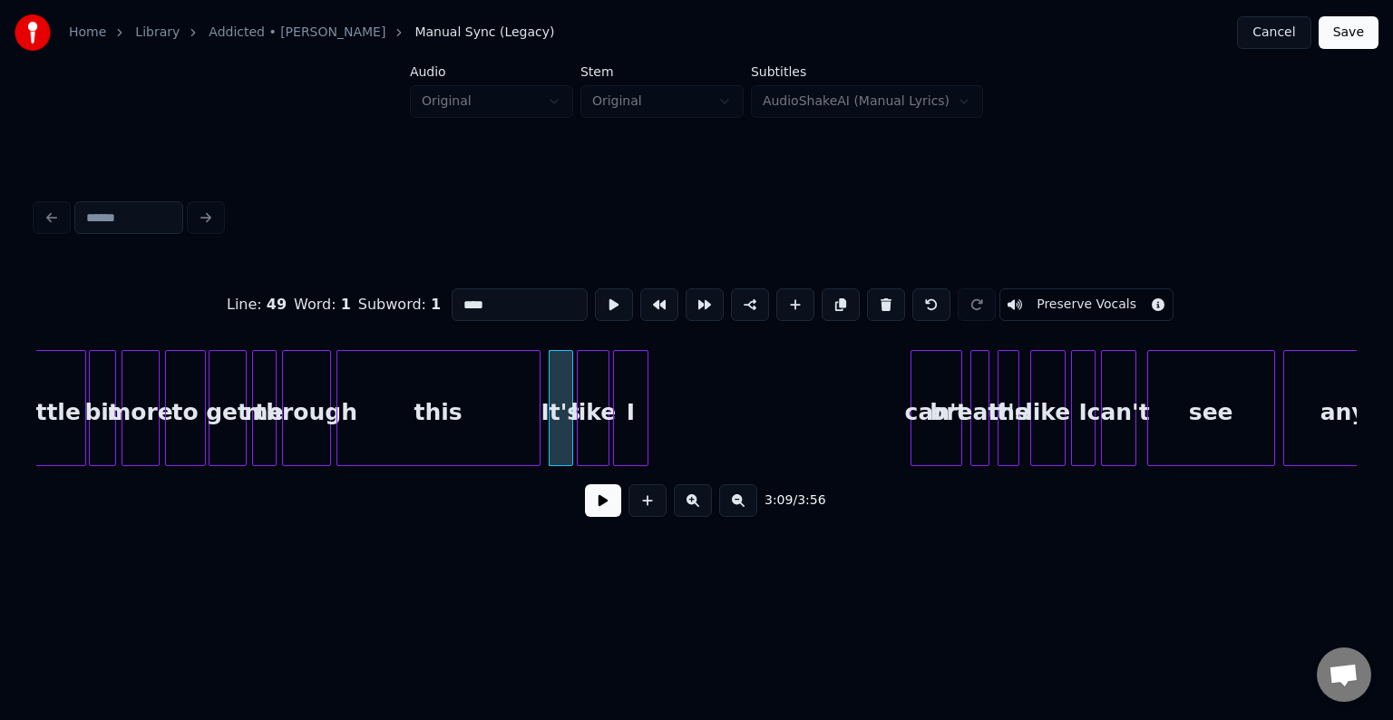
click at [594, 505] on button at bounding box center [603, 500] width 36 height 33
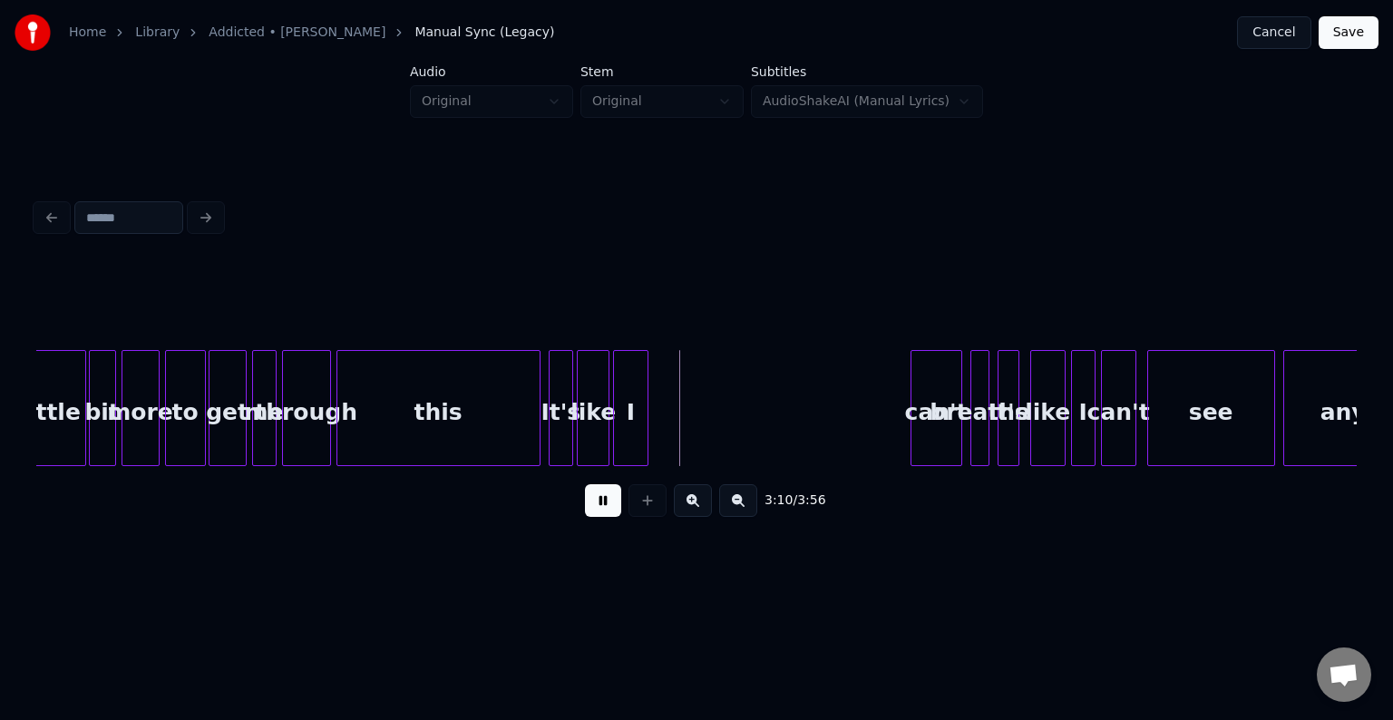
click at [594, 505] on button at bounding box center [603, 500] width 36 height 33
click at [506, 428] on div at bounding box center [507, 408] width 5 height 114
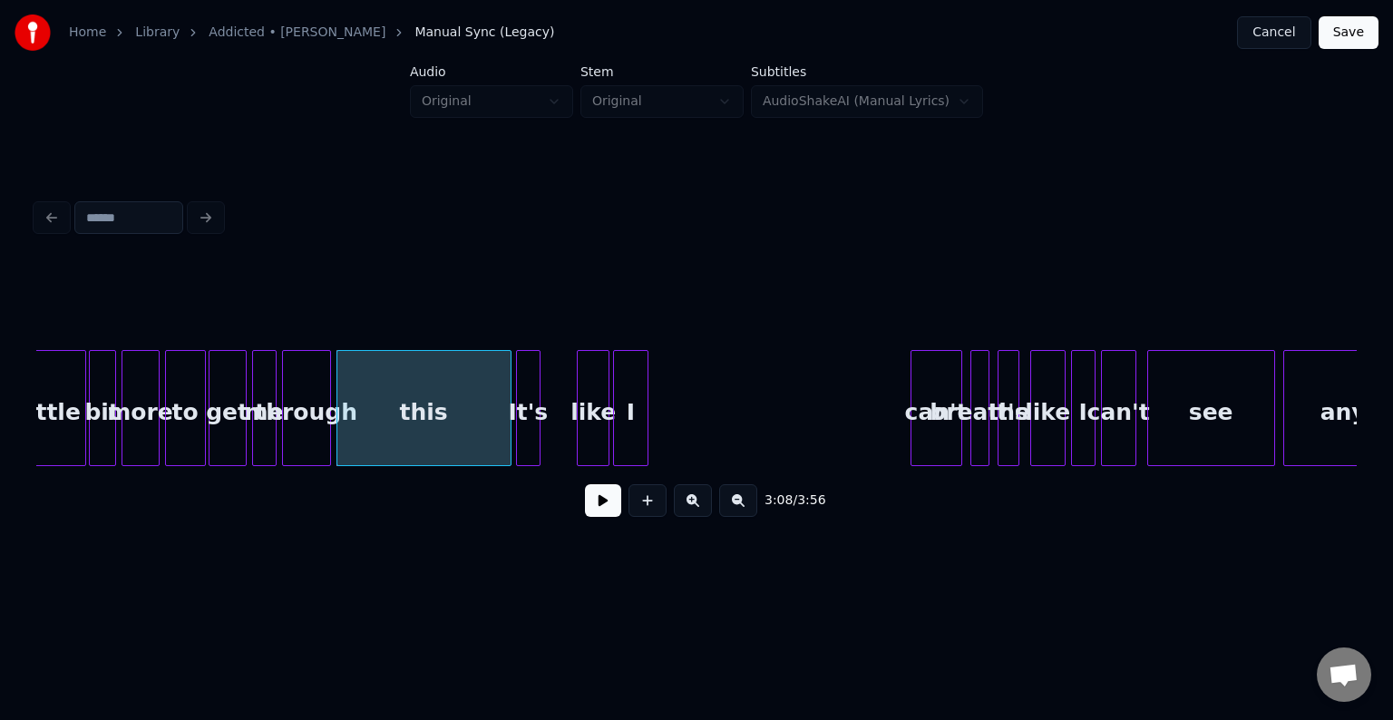
click at [525, 428] on div "It's" at bounding box center [528, 412] width 23 height 123
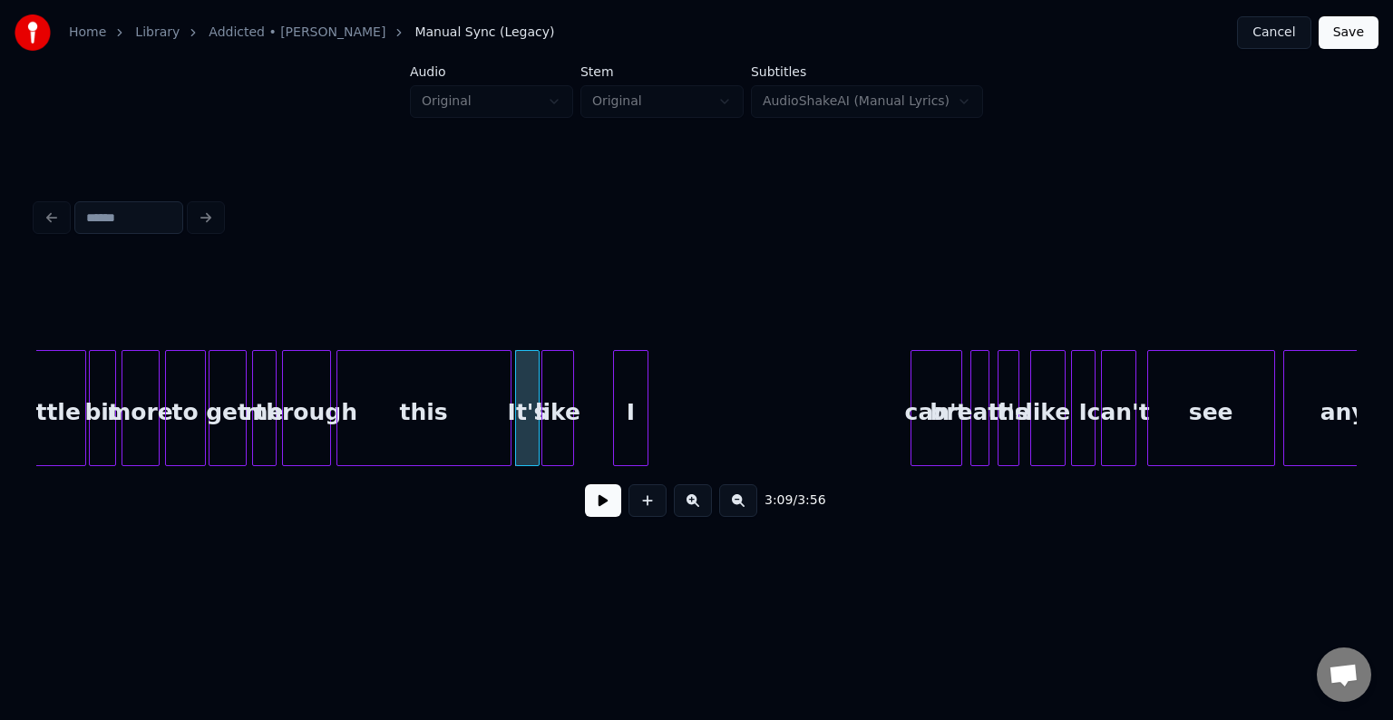
click at [548, 427] on div "like" at bounding box center [557, 412] width 31 height 123
click at [594, 434] on div "I" at bounding box center [590, 412] width 34 height 123
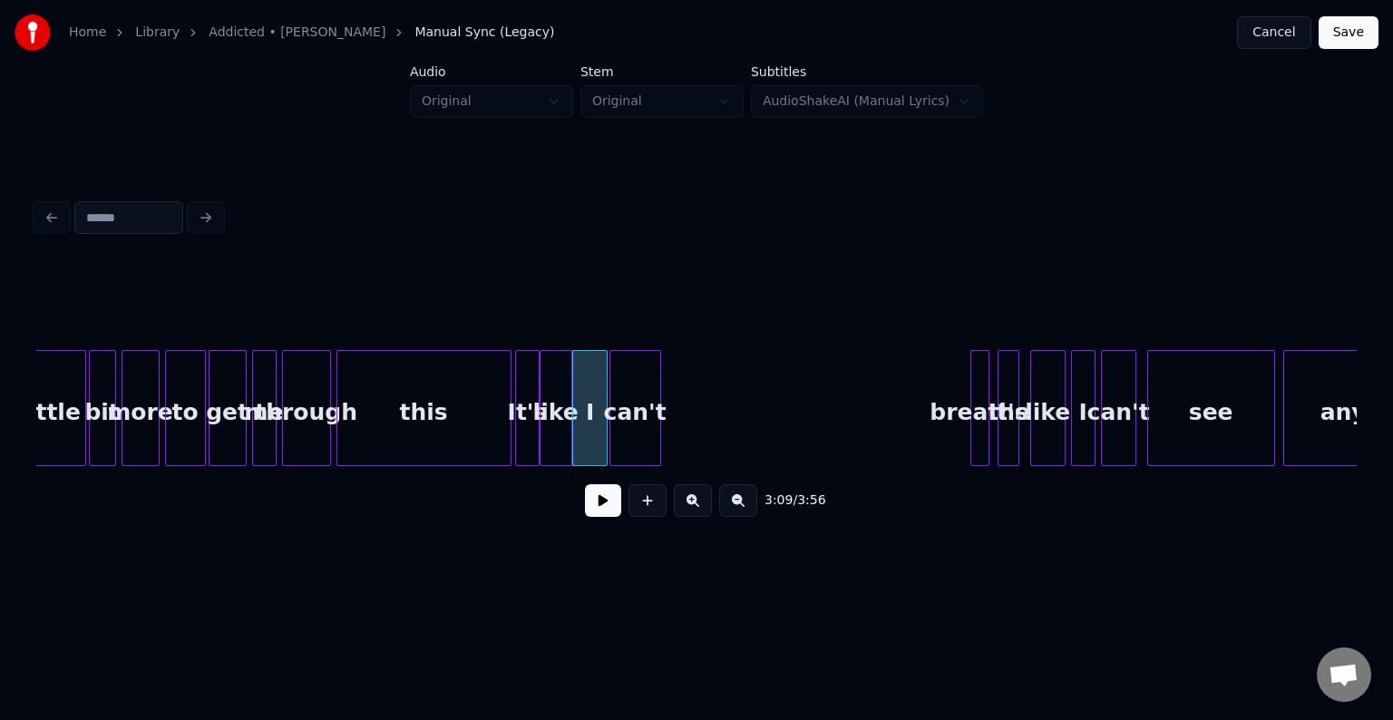
click at [642, 439] on div "can't" at bounding box center [635, 412] width 50 height 123
click at [631, 432] on div at bounding box center [632, 408] width 5 height 114
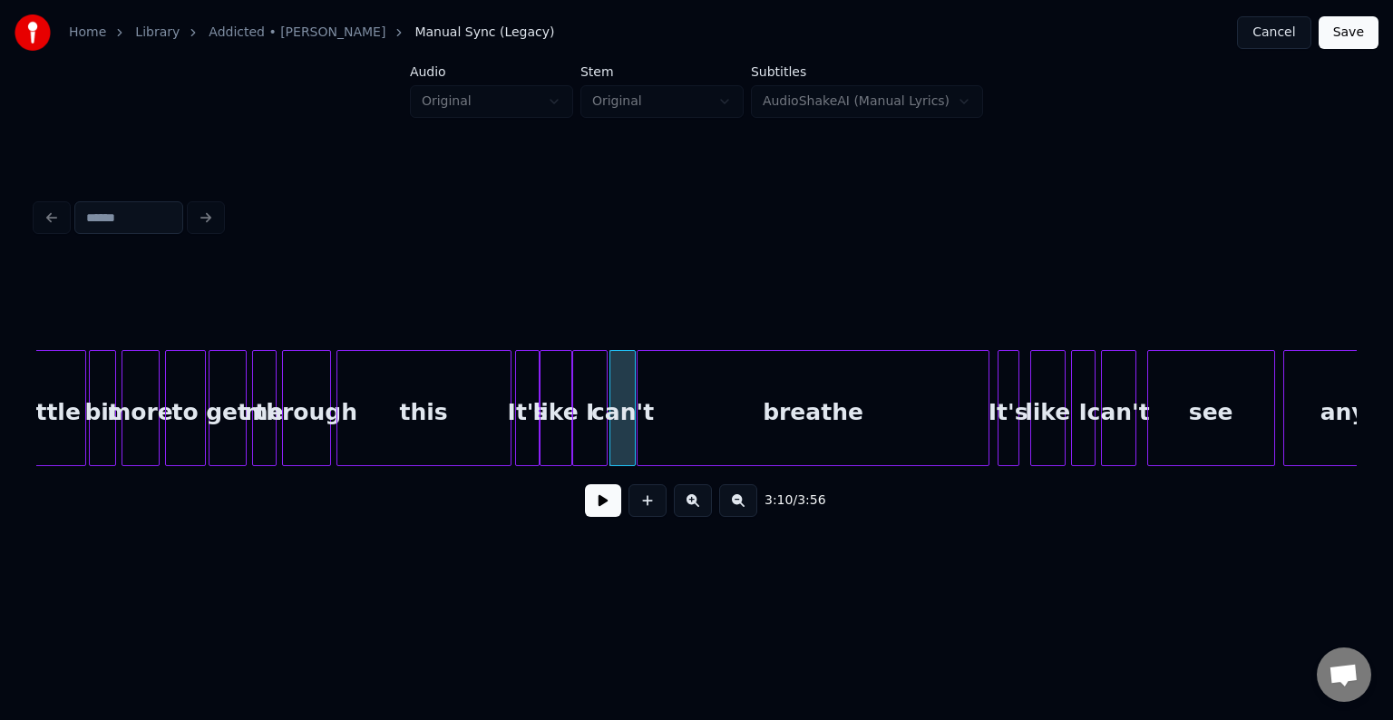
click at [638, 433] on div at bounding box center [639, 408] width 5 height 114
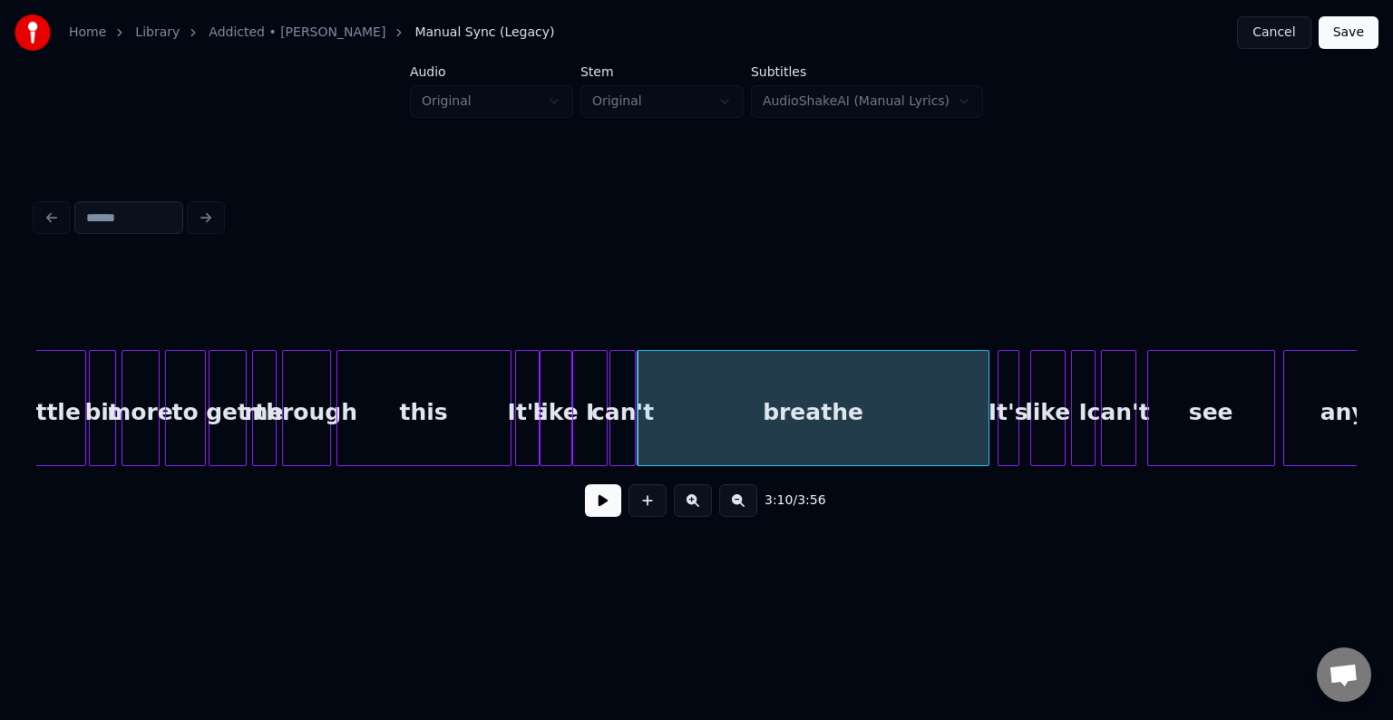
click at [479, 421] on div "this" at bounding box center [423, 412] width 173 height 123
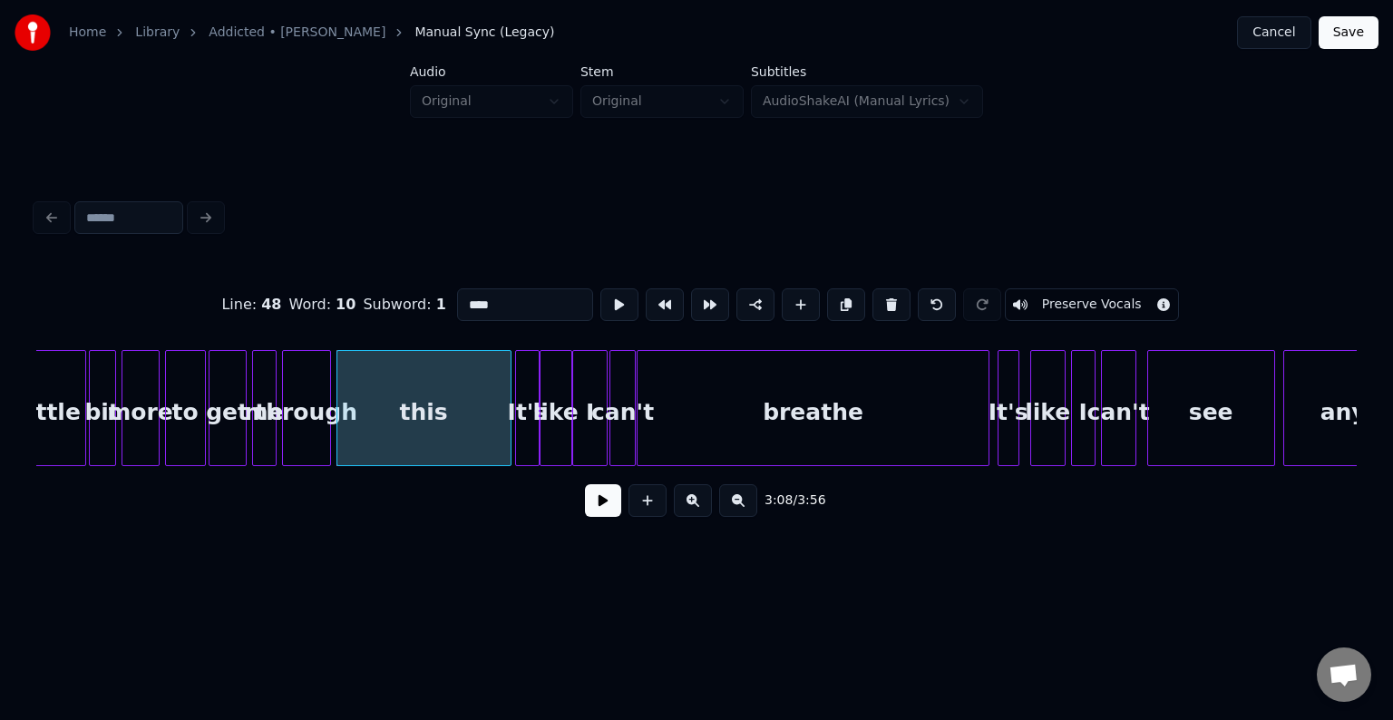
click at [594, 501] on button at bounding box center [603, 500] width 36 height 33
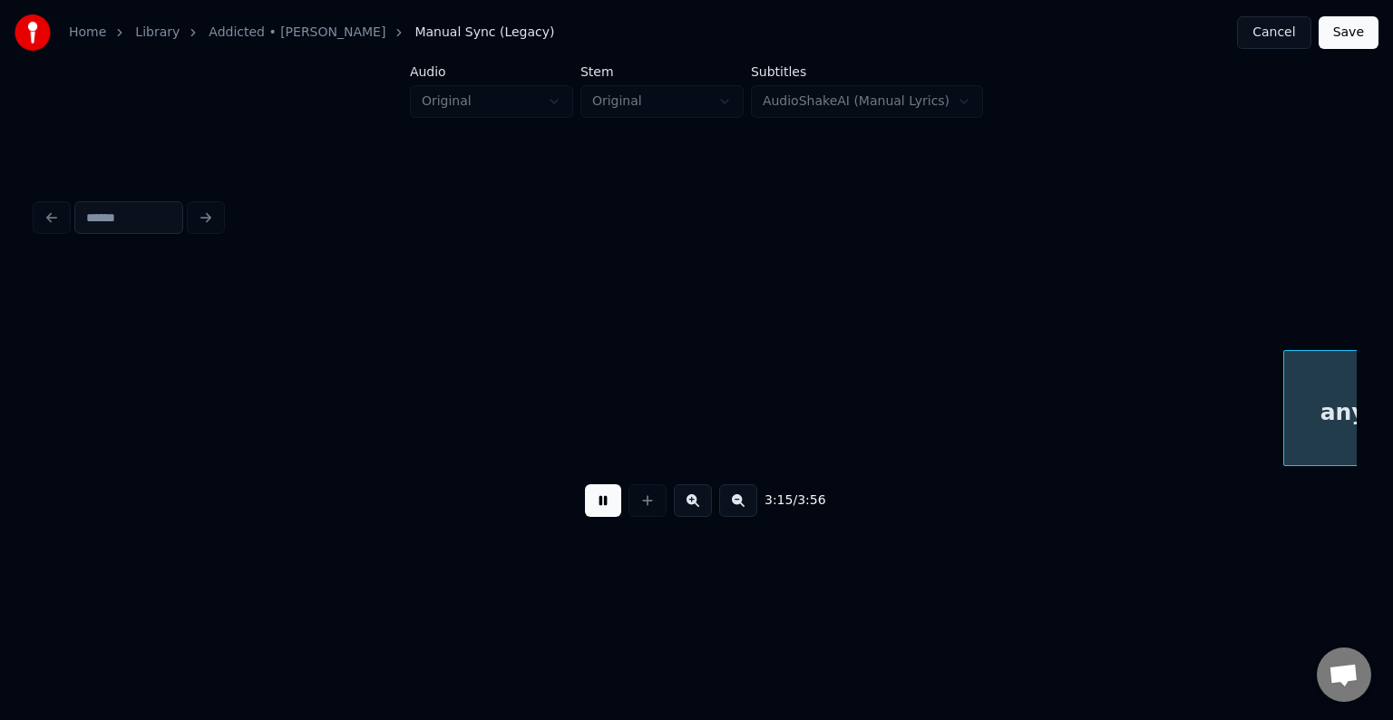
scroll to position [0, 26593]
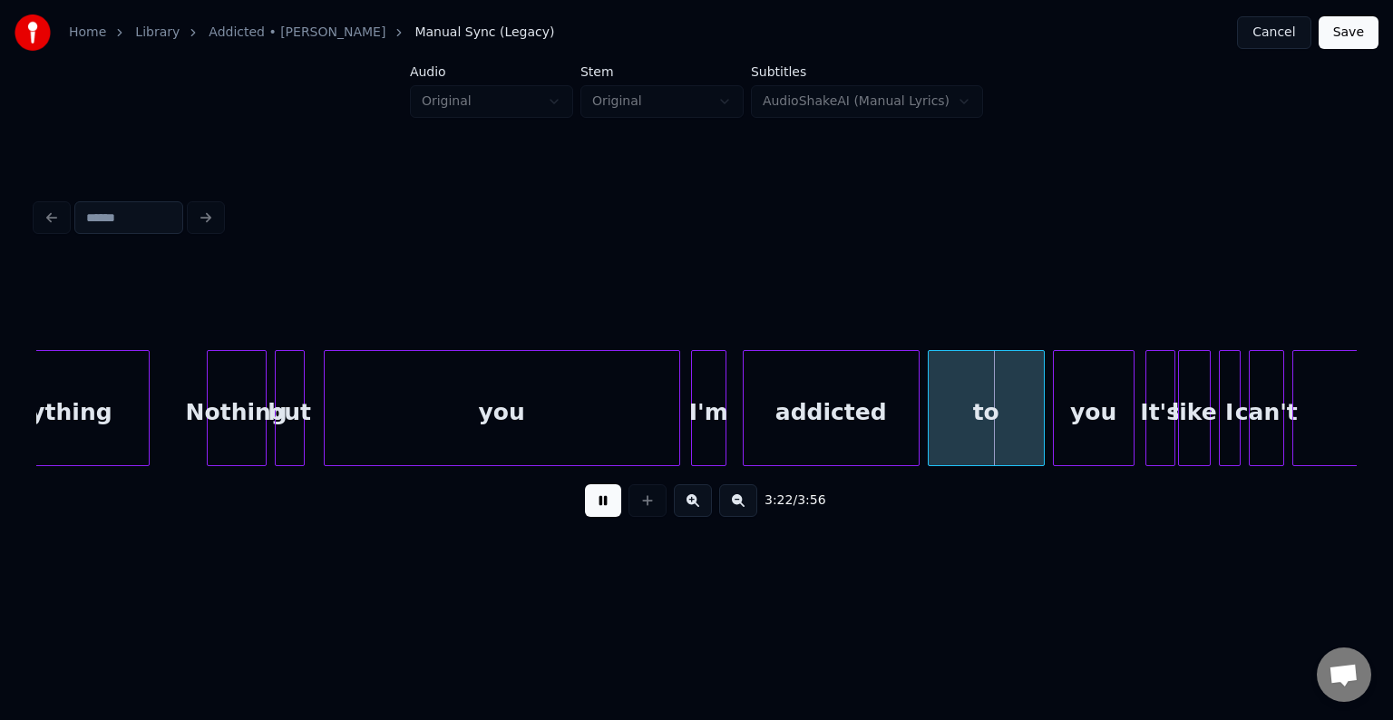
click at [779, 405] on div "addicted" at bounding box center [831, 412] width 175 height 123
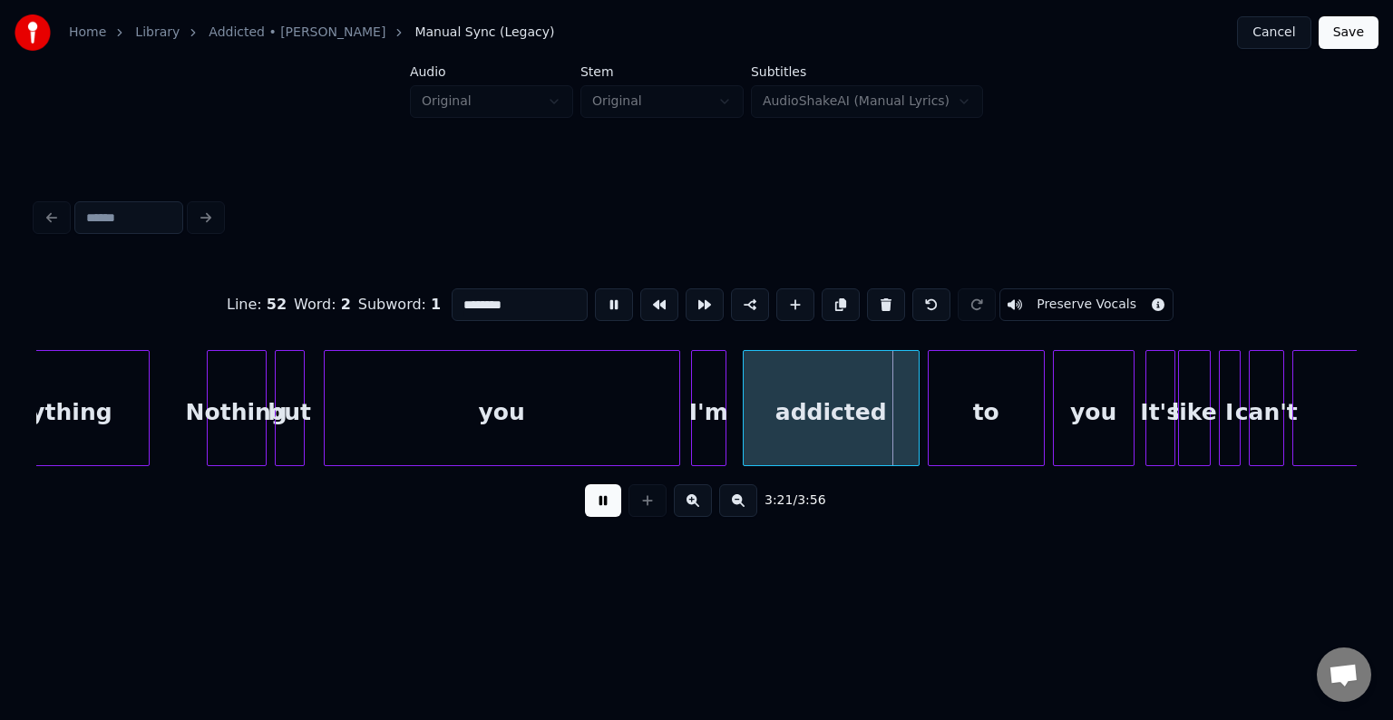
click at [606, 507] on button at bounding box center [603, 500] width 36 height 33
click at [791, 432] on div at bounding box center [792, 408] width 5 height 114
click at [763, 424] on div "I'm" at bounding box center [767, 412] width 34 height 123
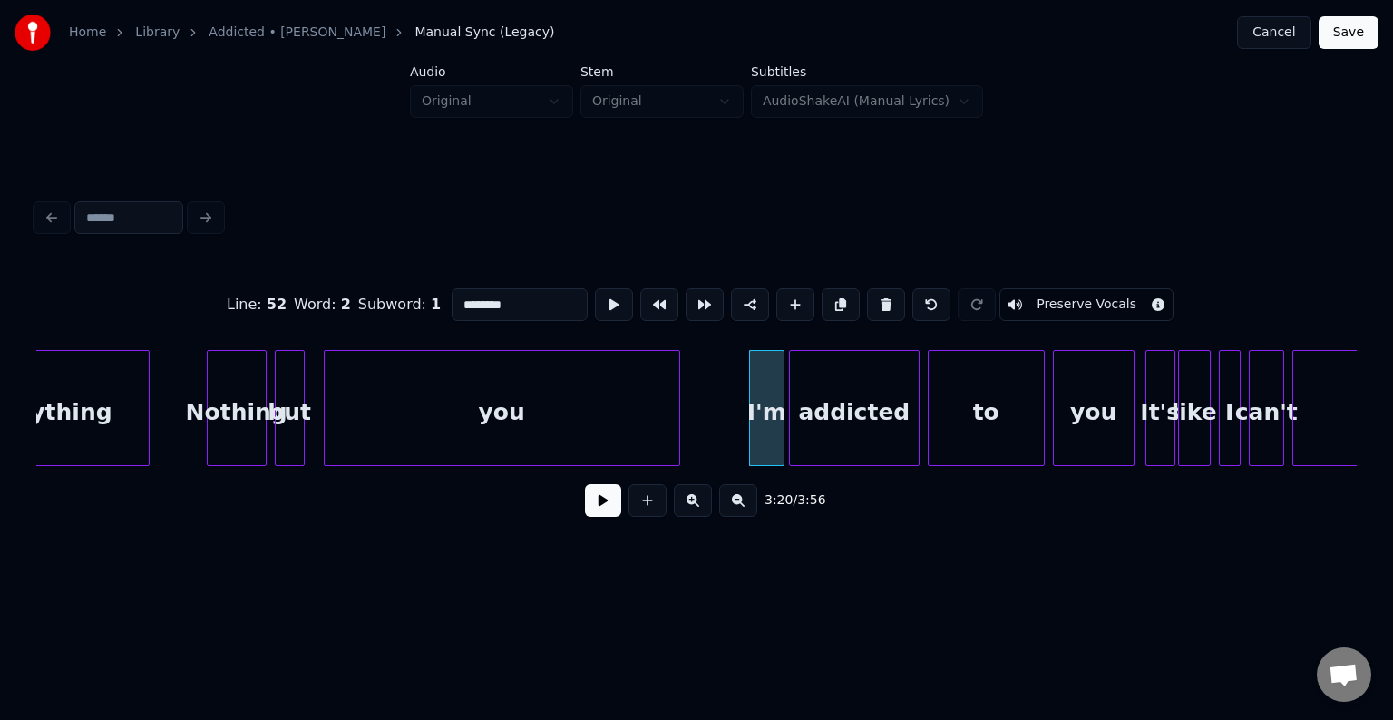
click at [603, 512] on button at bounding box center [603, 500] width 36 height 33
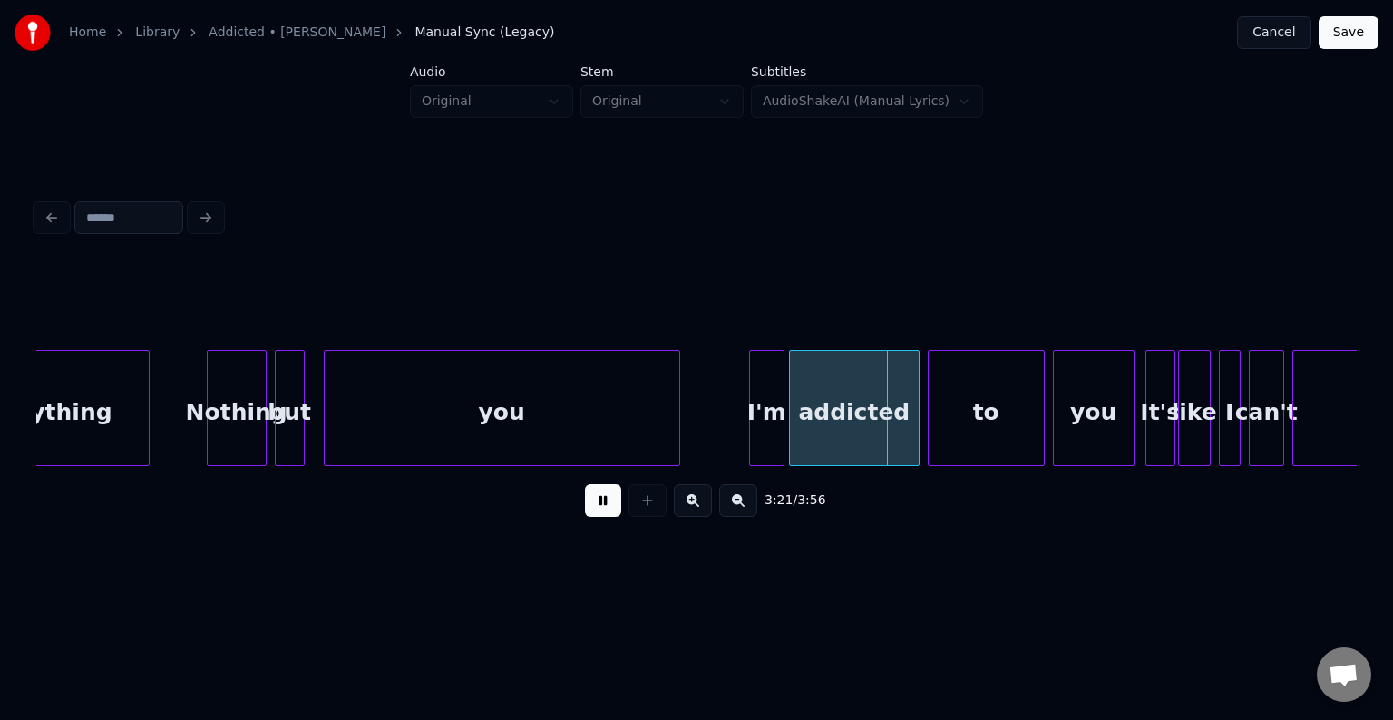
click at [603, 512] on button at bounding box center [603, 500] width 36 height 33
click at [746, 429] on div "I'm" at bounding box center [746, 412] width 34 height 123
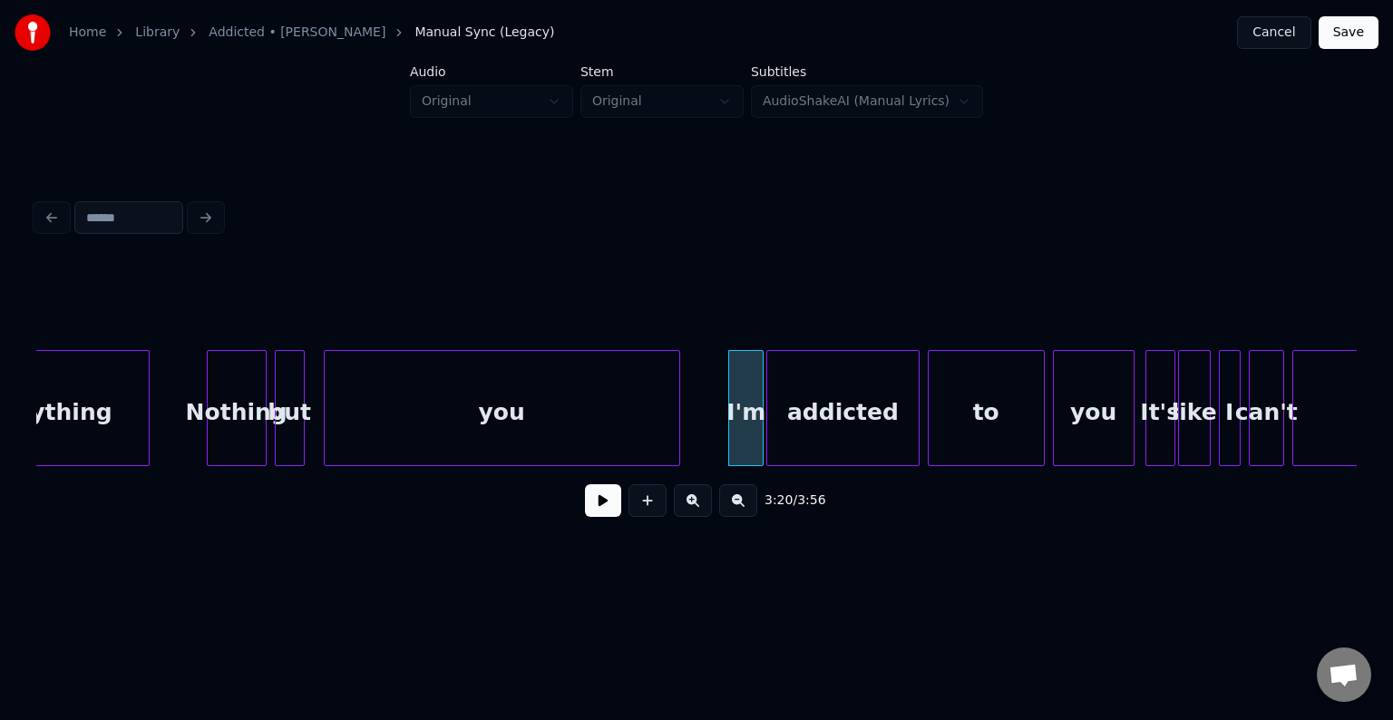
click at [769, 424] on div at bounding box center [769, 408] width 5 height 114
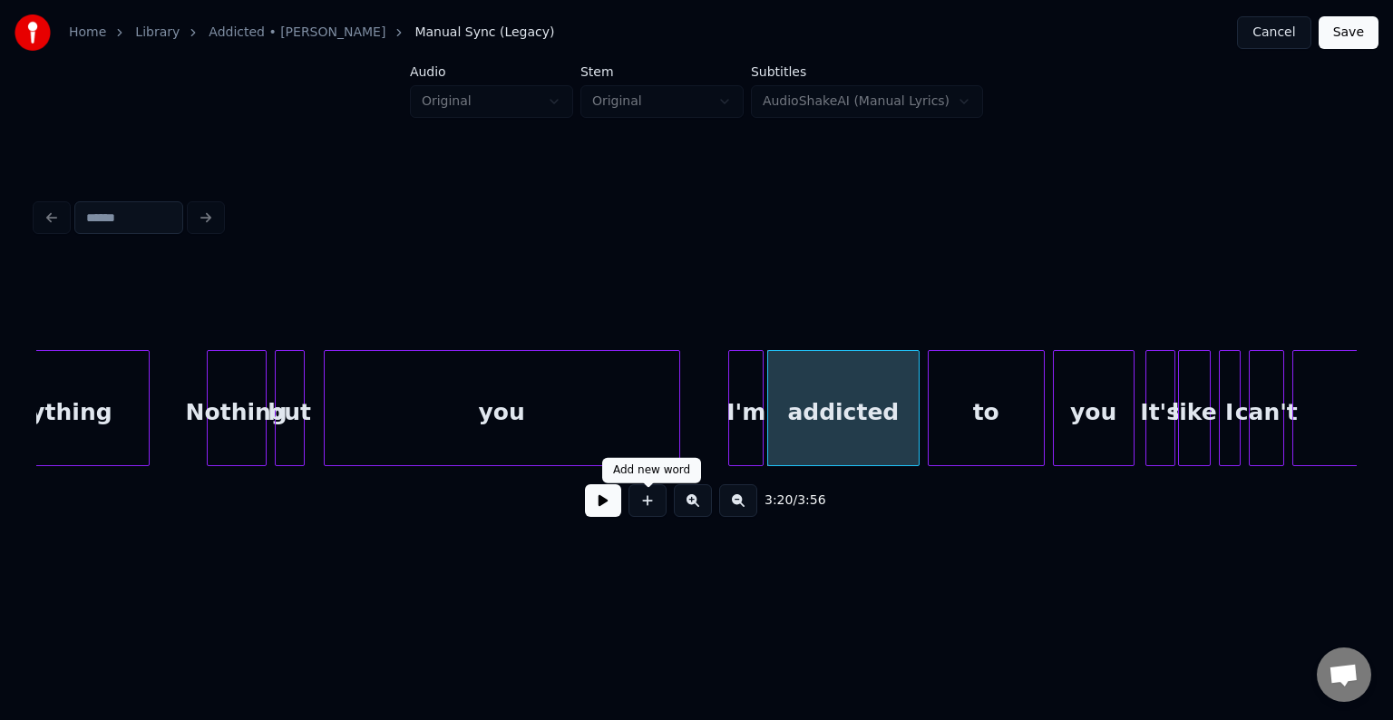
click at [602, 508] on button at bounding box center [603, 500] width 36 height 33
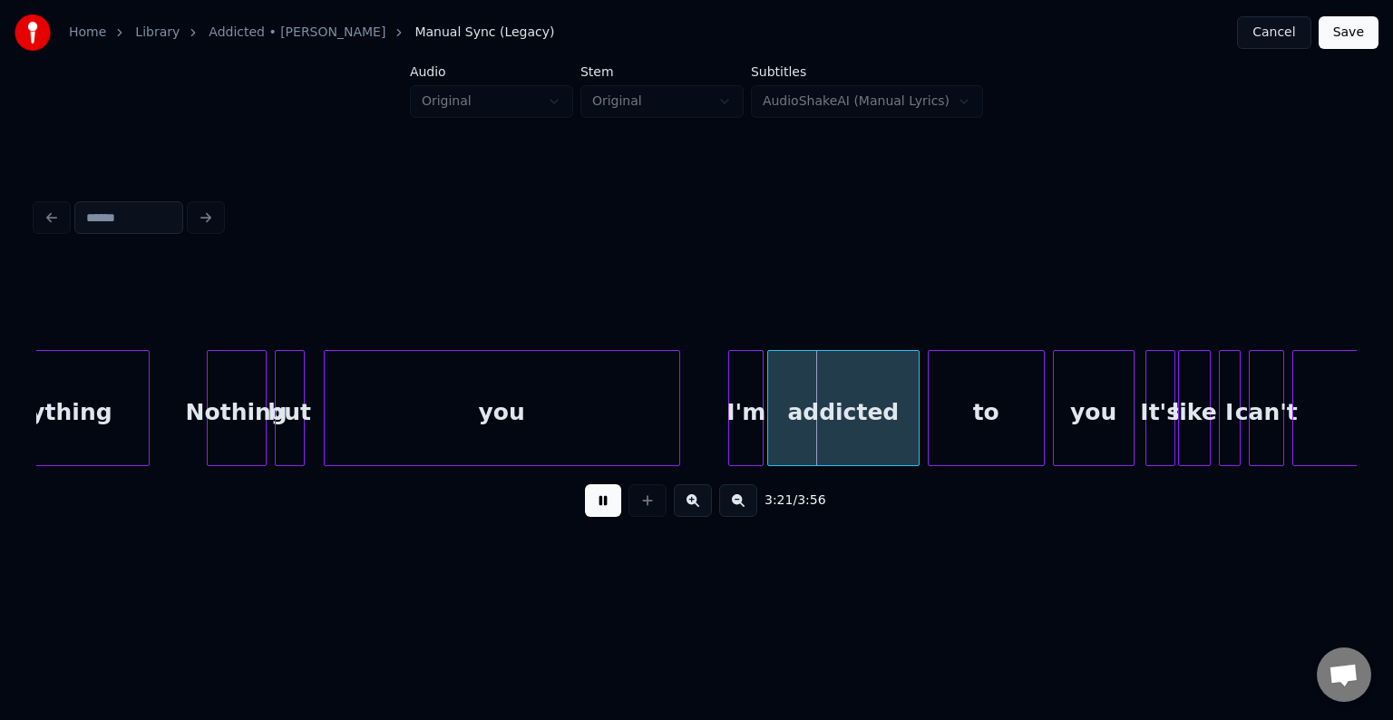
click at [599, 514] on button at bounding box center [603, 500] width 36 height 33
click at [991, 440] on div at bounding box center [991, 408] width 5 height 114
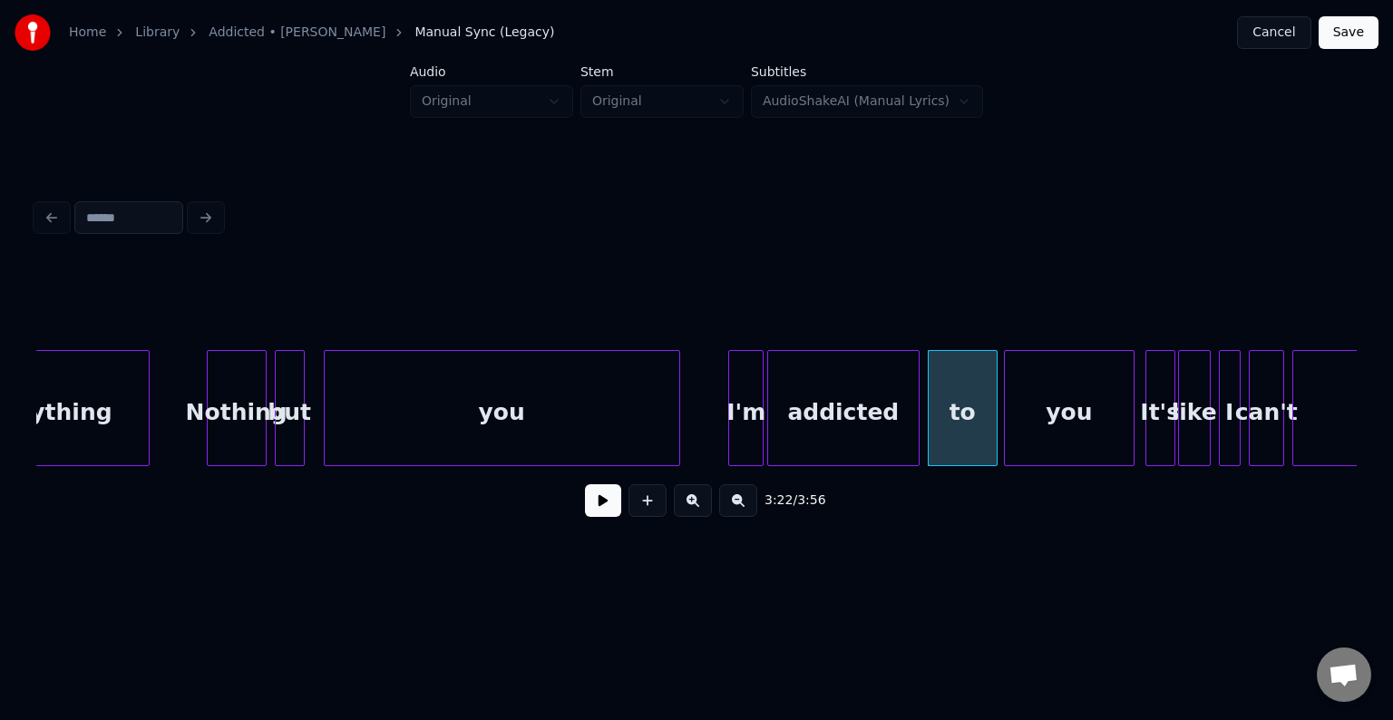
click at [1005, 428] on div at bounding box center [1007, 408] width 5 height 114
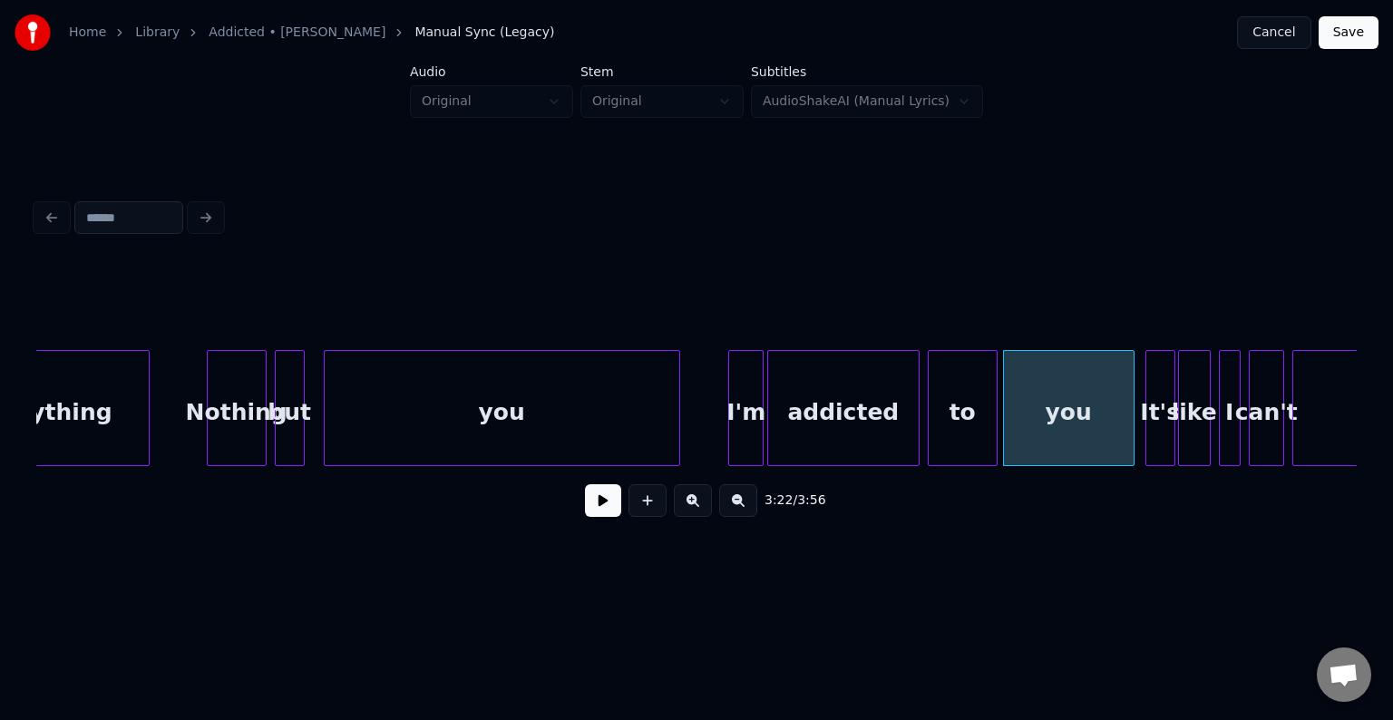
click at [960, 423] on div "to" at bounding box center [962, 412] width 68 height 123
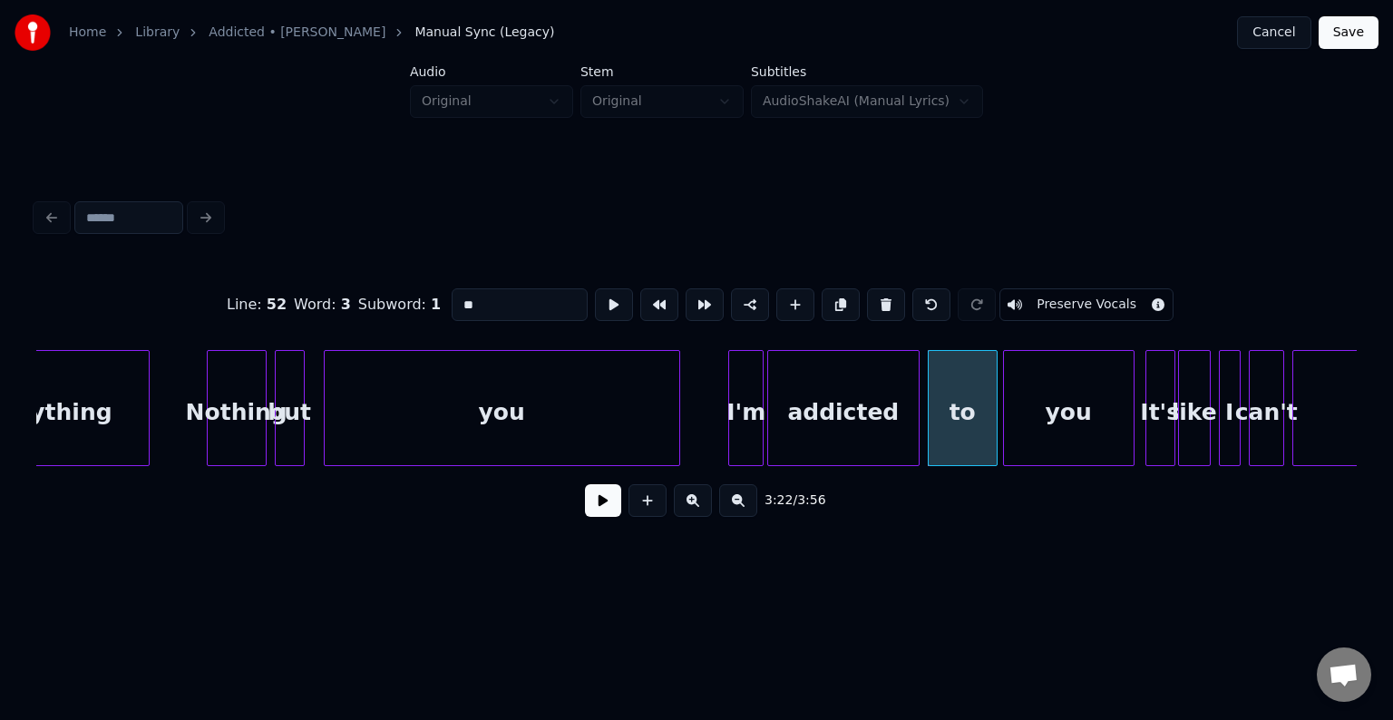
click at [593, 514] on button at bounding box center [603, 500] width 36 height 33
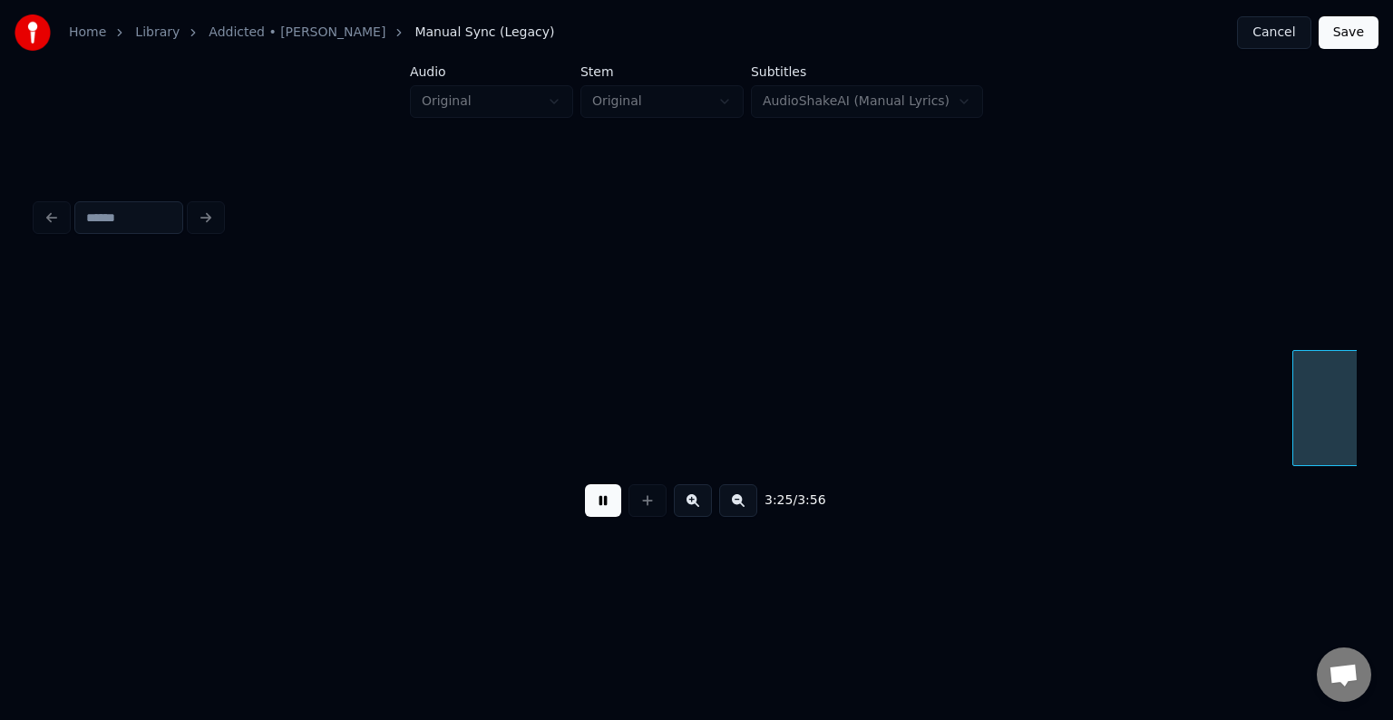
scroll to position [0, 27914]
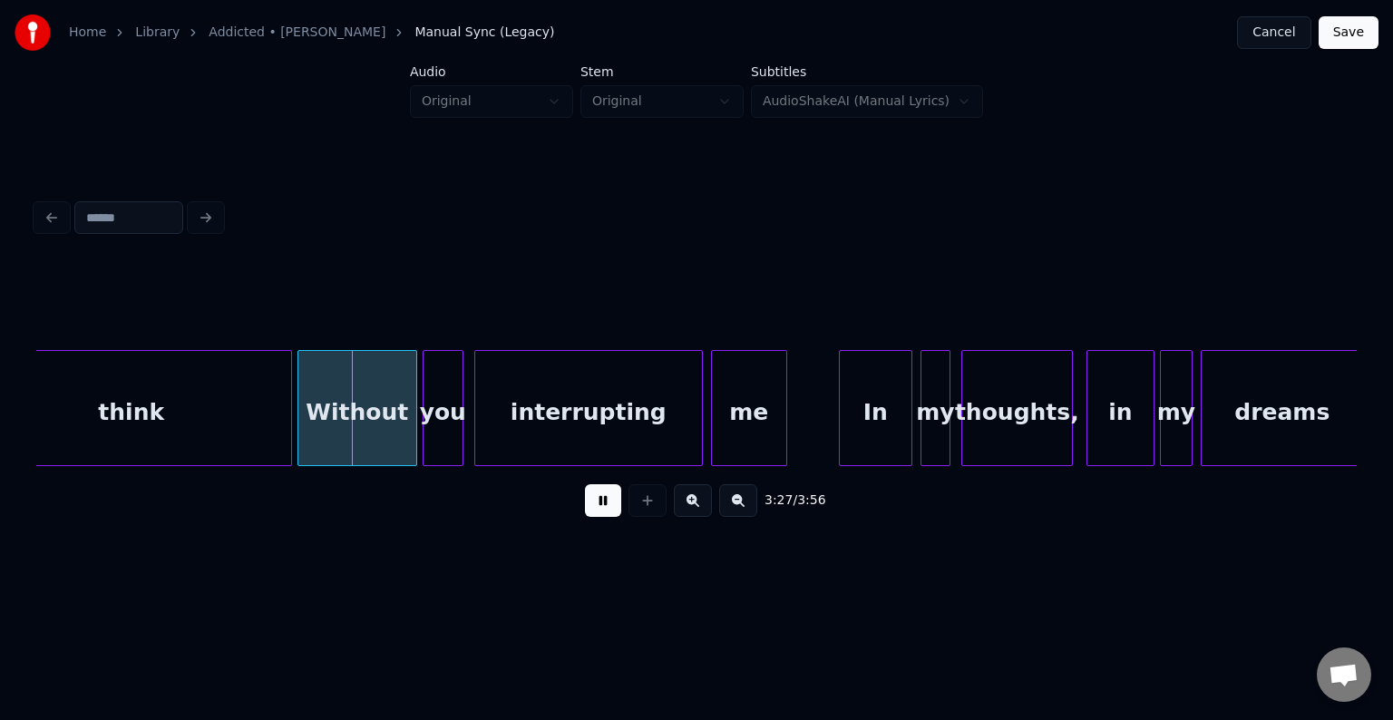
click at [624, 519] on div "3:27 / 3:56" at bounding box center [696, 501] width 1291 height 40
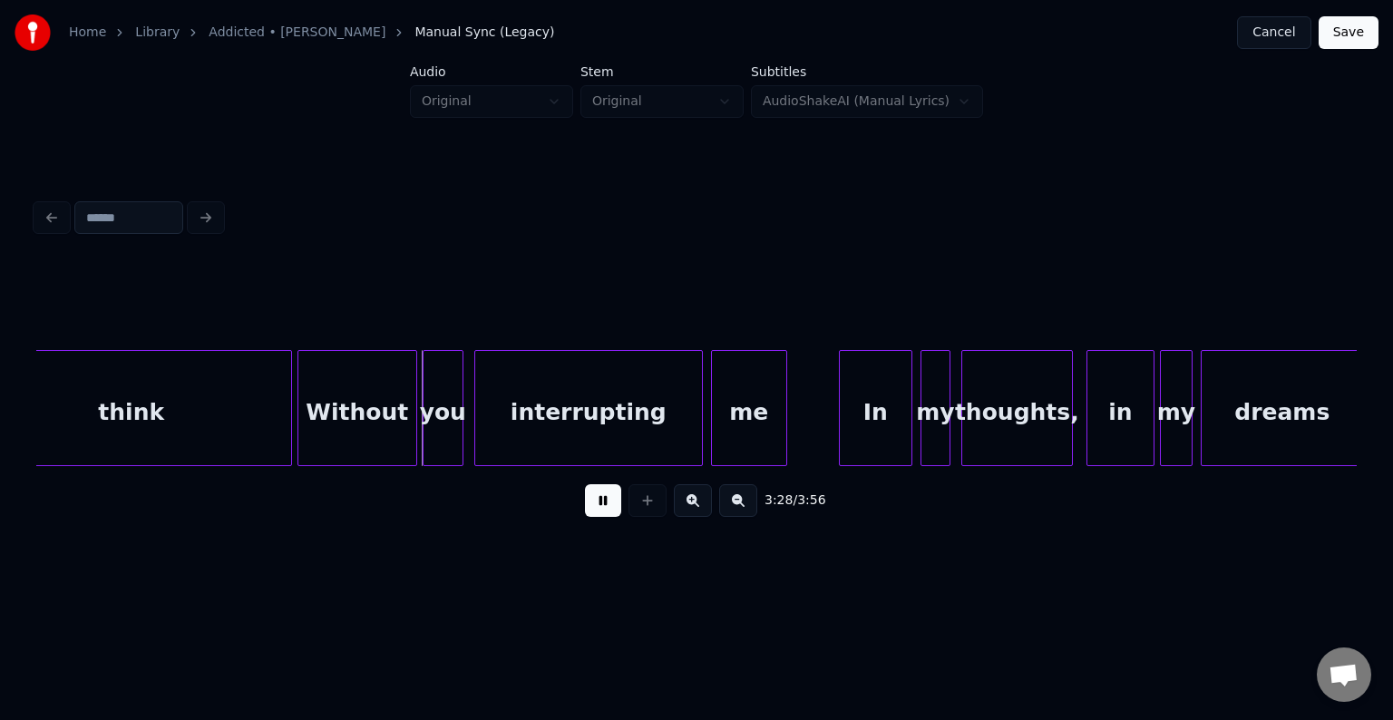
click at [608, 514] on button at bounding box center [603, 500] width 36 height 33
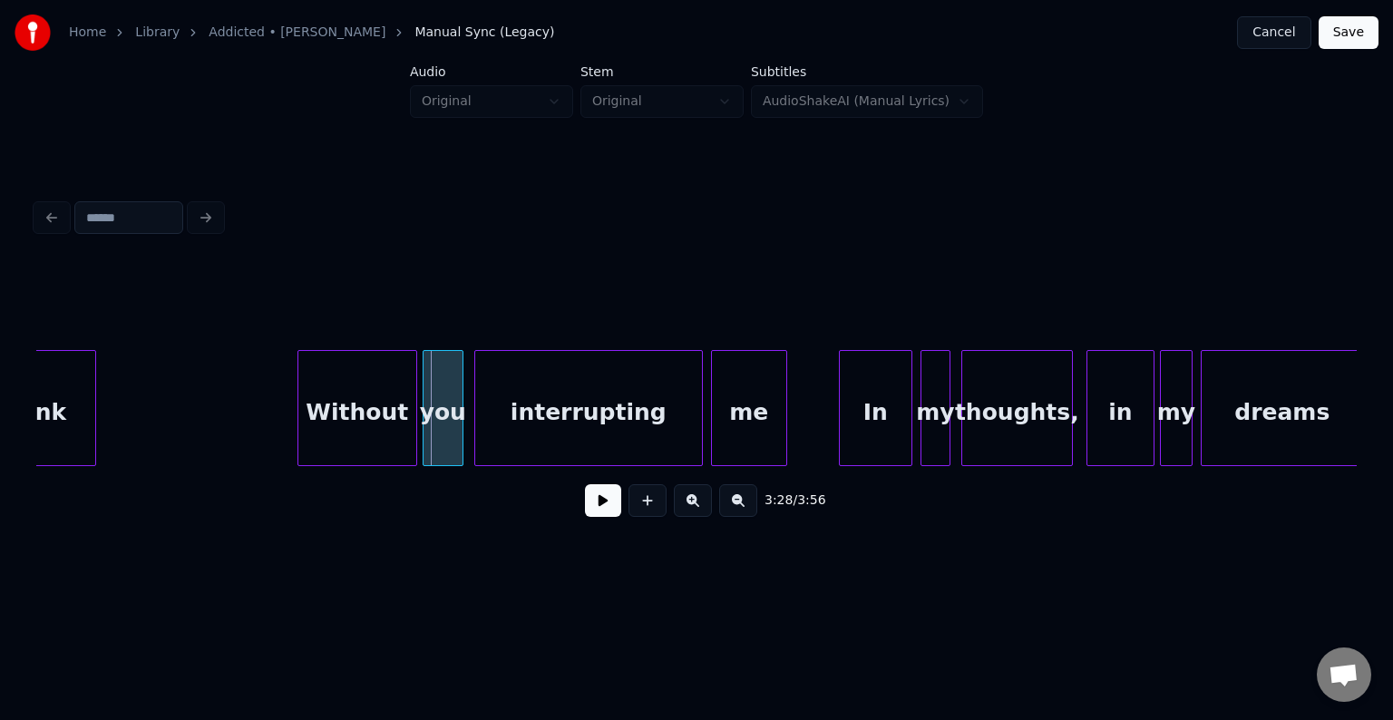
click at [90, 425] on div at bounding box center [92, 408] width 5 height 114
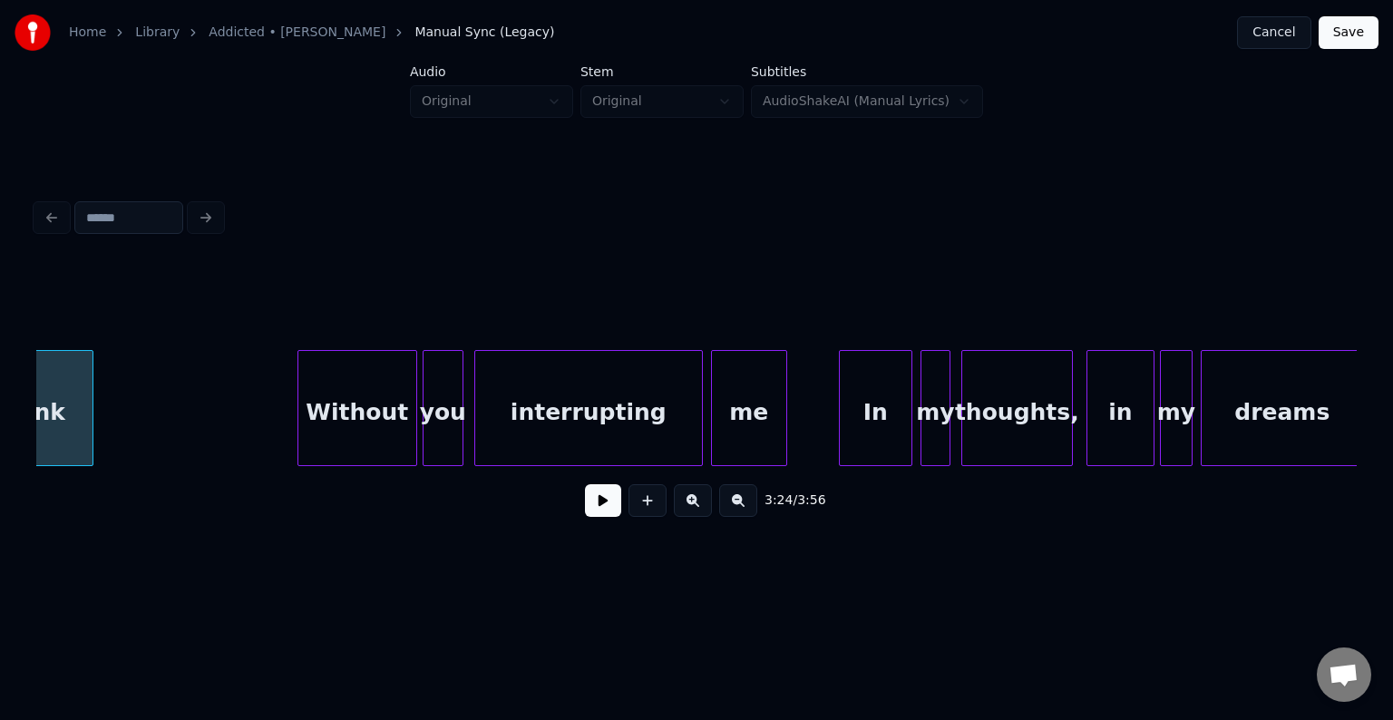
scroll to position [0, 27848]
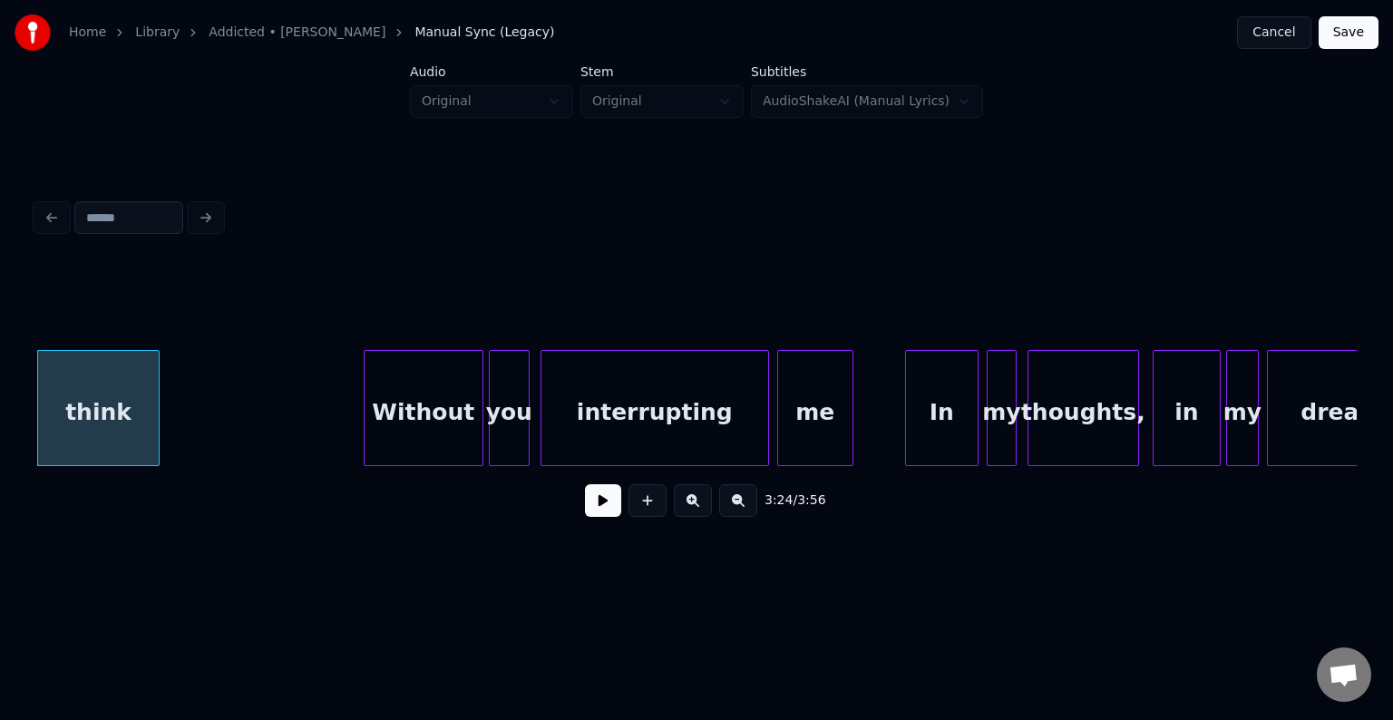
click at [613, 510] on button at bounding box center [603, 500] width 36 height 33
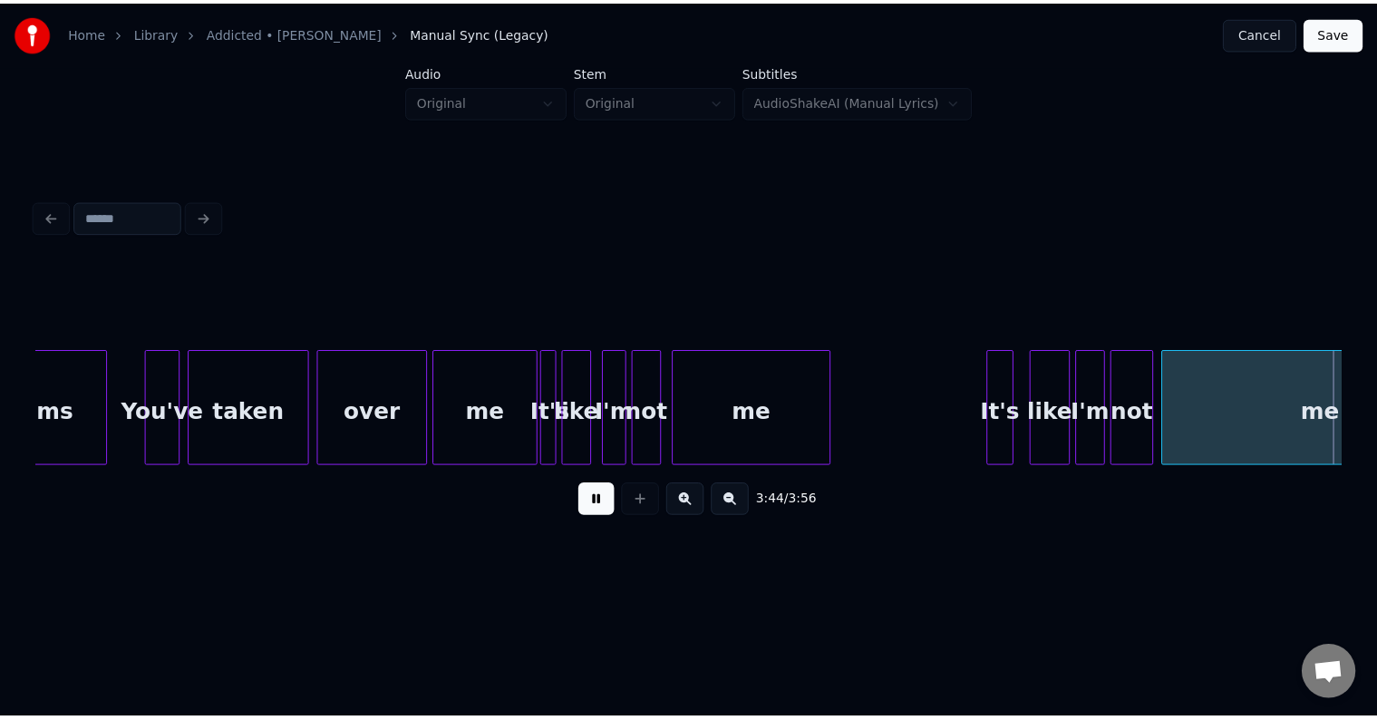
scroll to position [0, 30492]
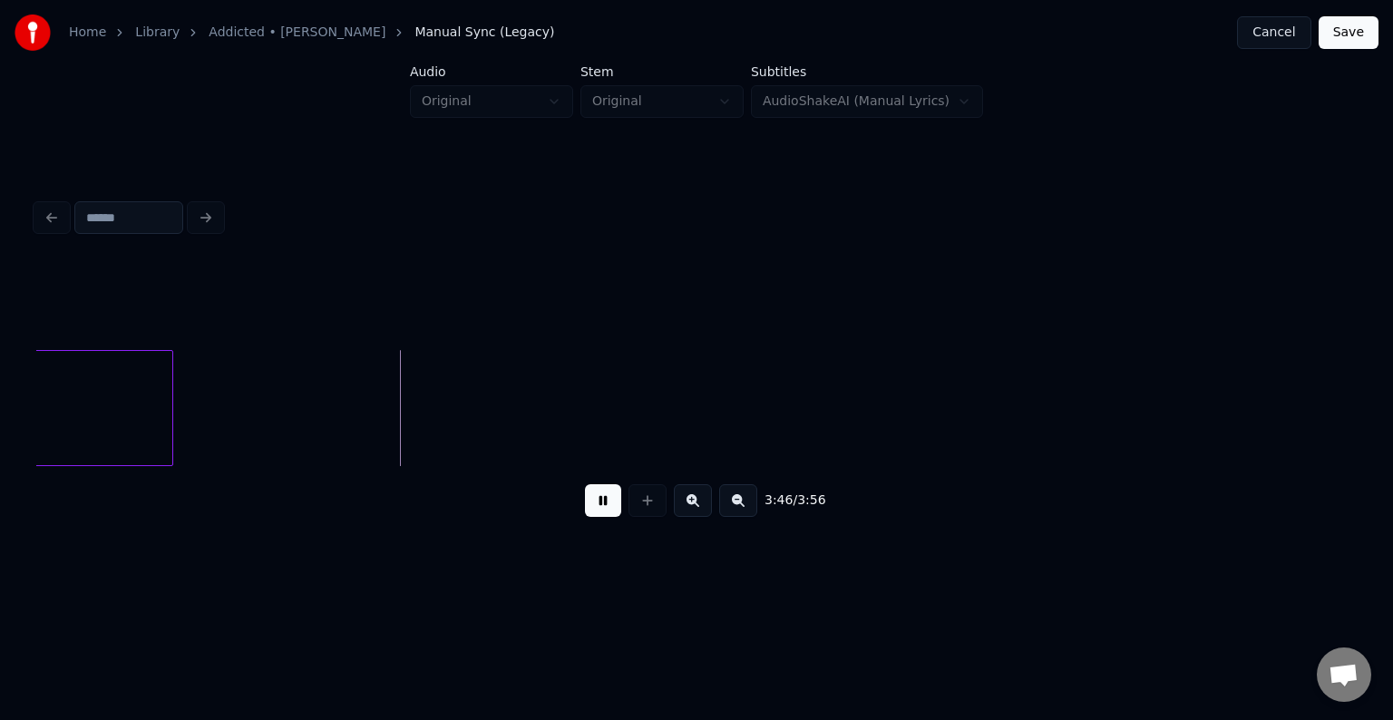
click at [1363, 34] on button "Save" at bounding box center [1348, 32] width 60 height 33
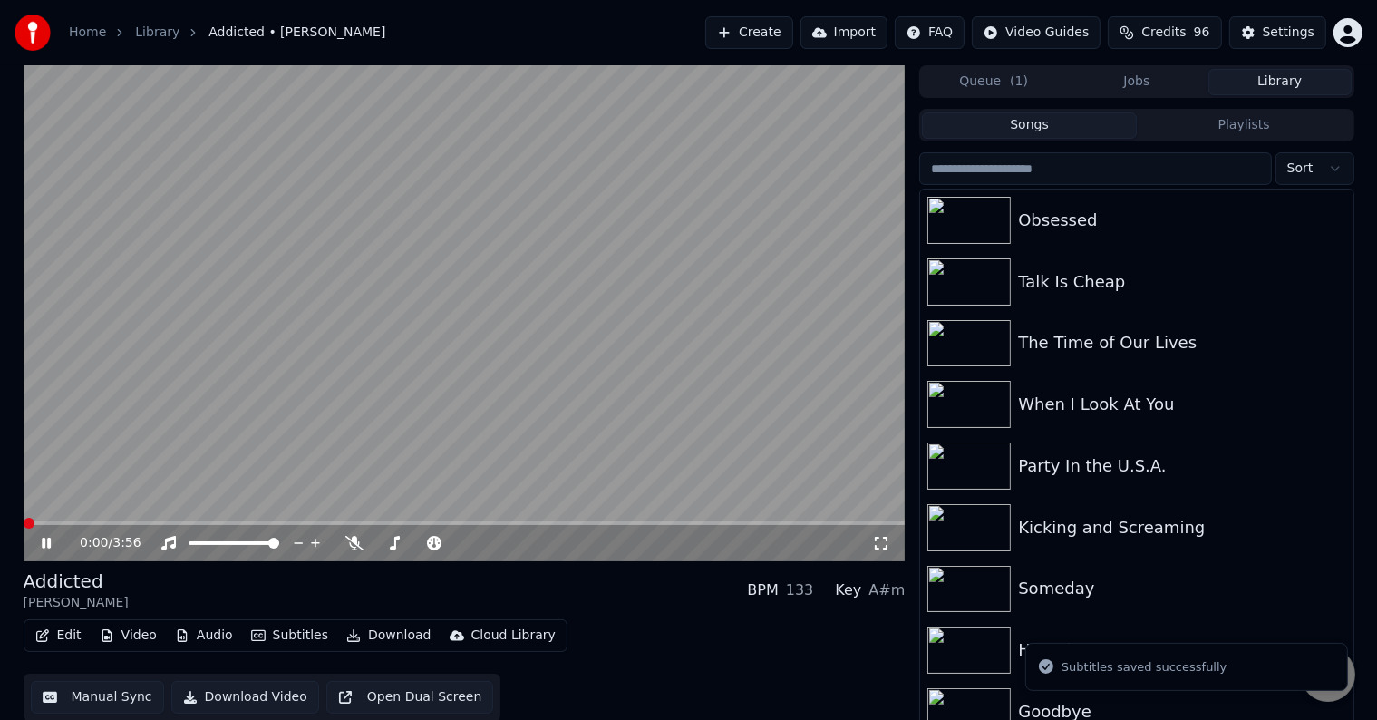
click at [384, 629] on button "Download" at bounding box center [389, 635] width 100 height 25
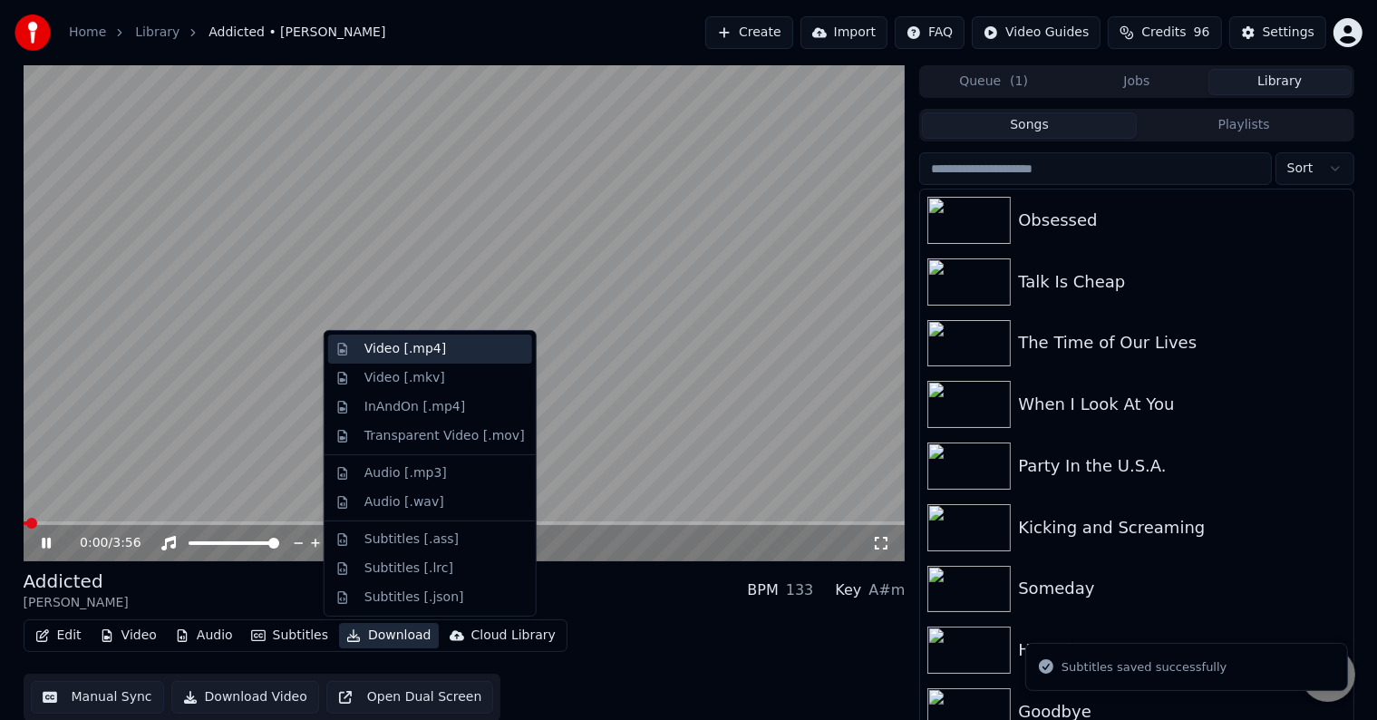
click at [394, 347] on div "Video [.mp4]" at bounding box center [406, 349] width 82 height 18
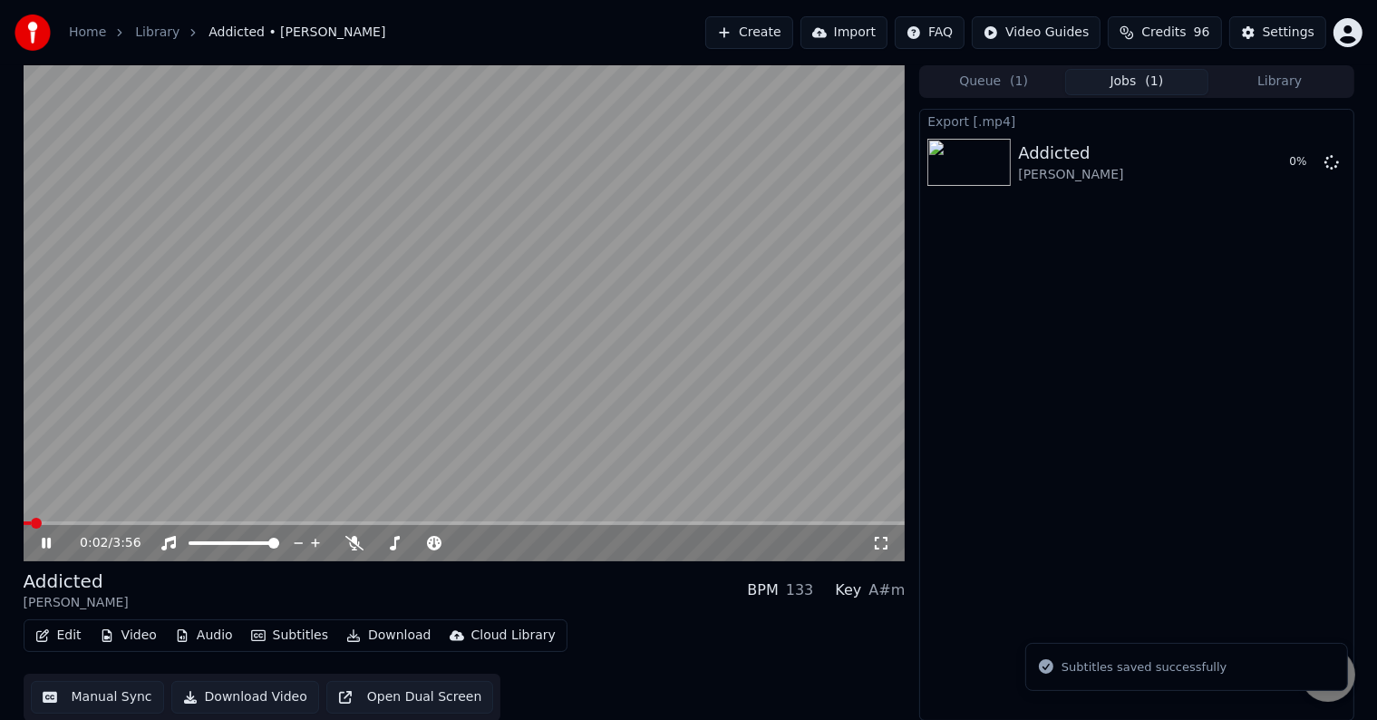
click at [47, 548] on icon at bounding box center [46, 543] width 9 height 11
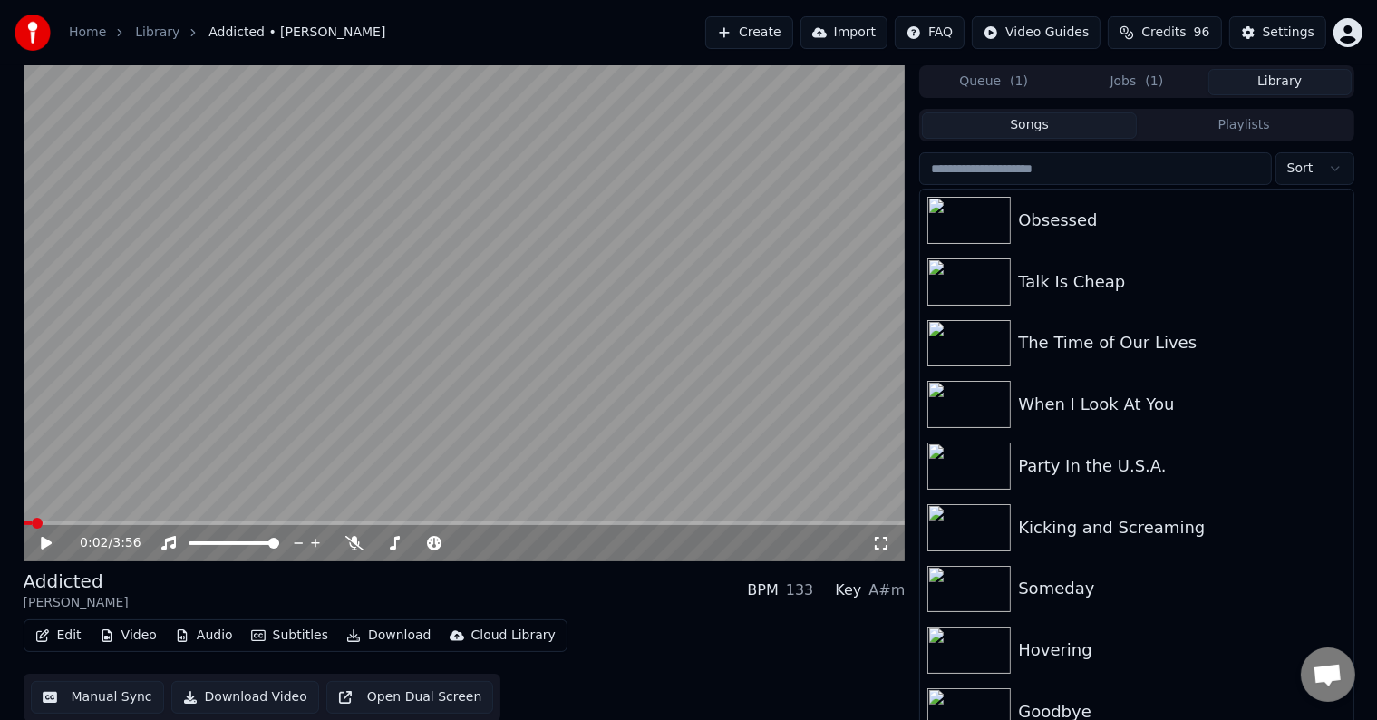
click at [1293, 89] on button "Library" at bounding box center [1280, 82] width 143 height 26
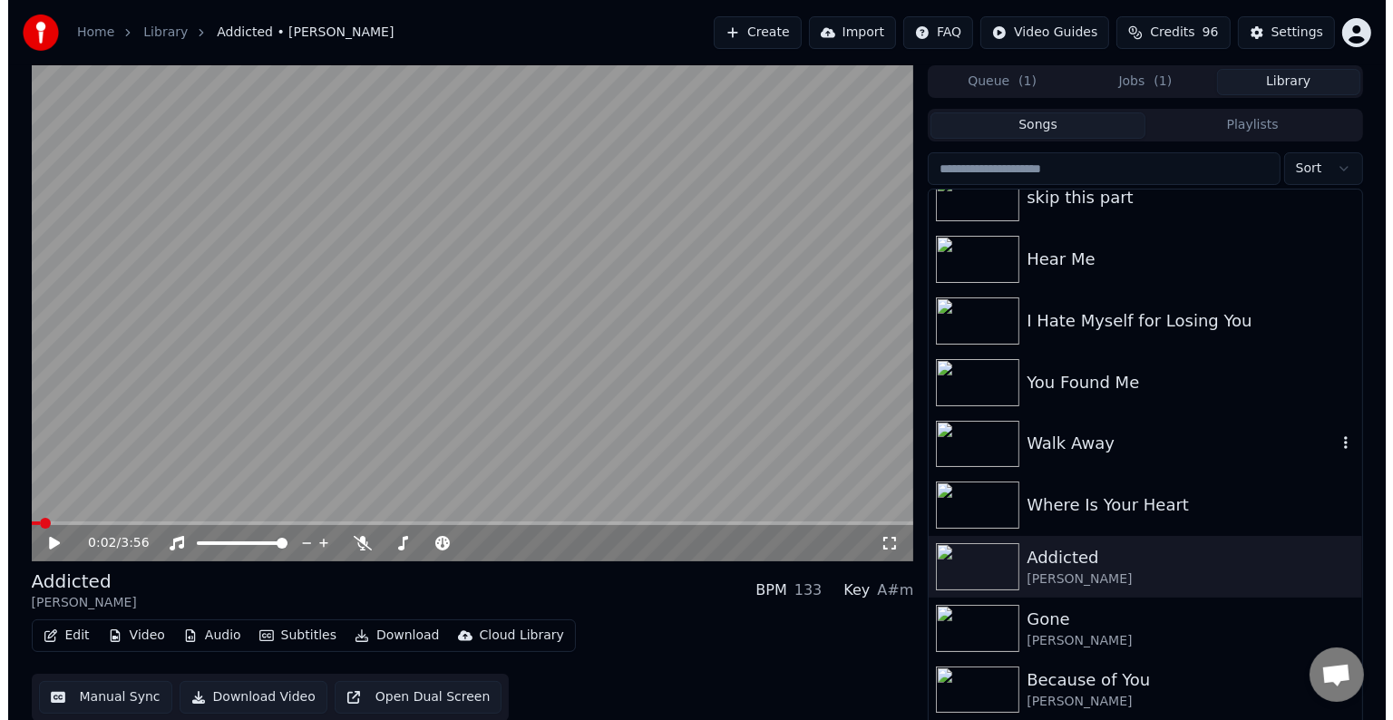
scroll to position [16150, 0]
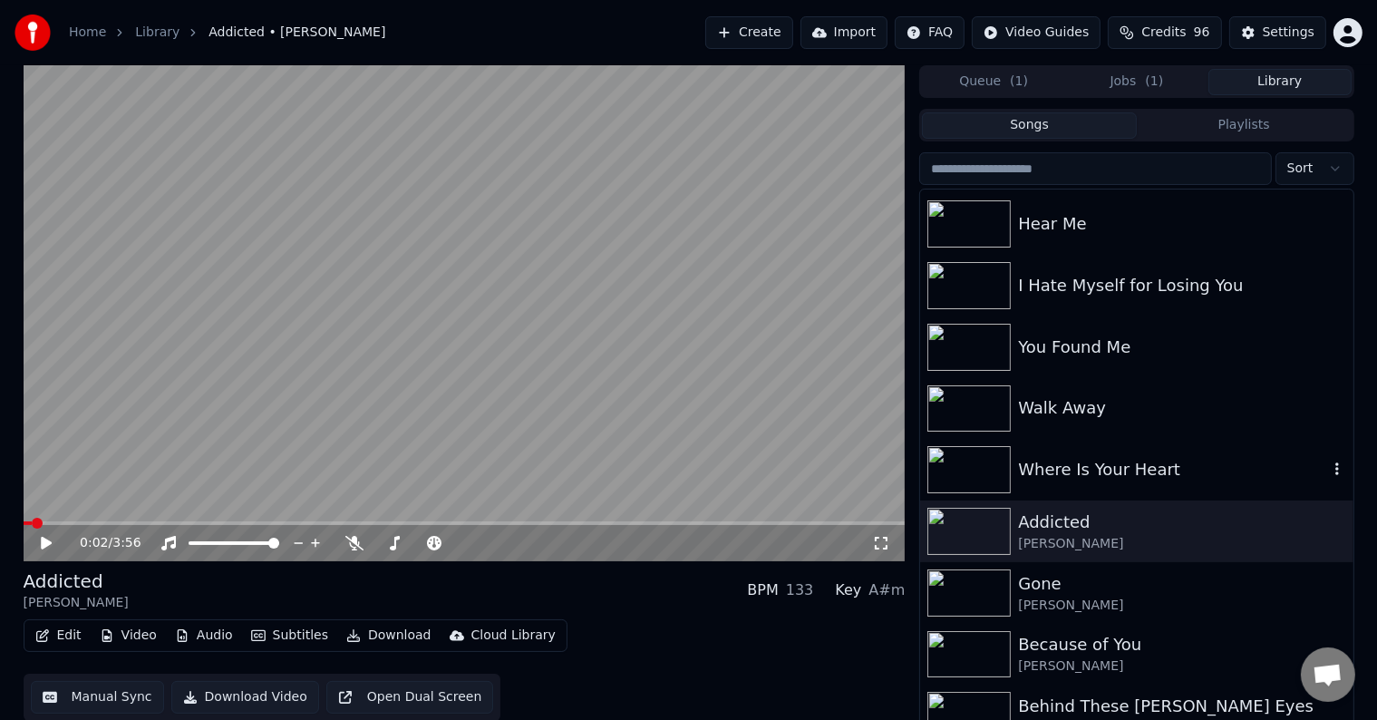
click at [1100, 466] on div "Where Is Your Heart" at bounding box center [1172, 469] width 309 height 25
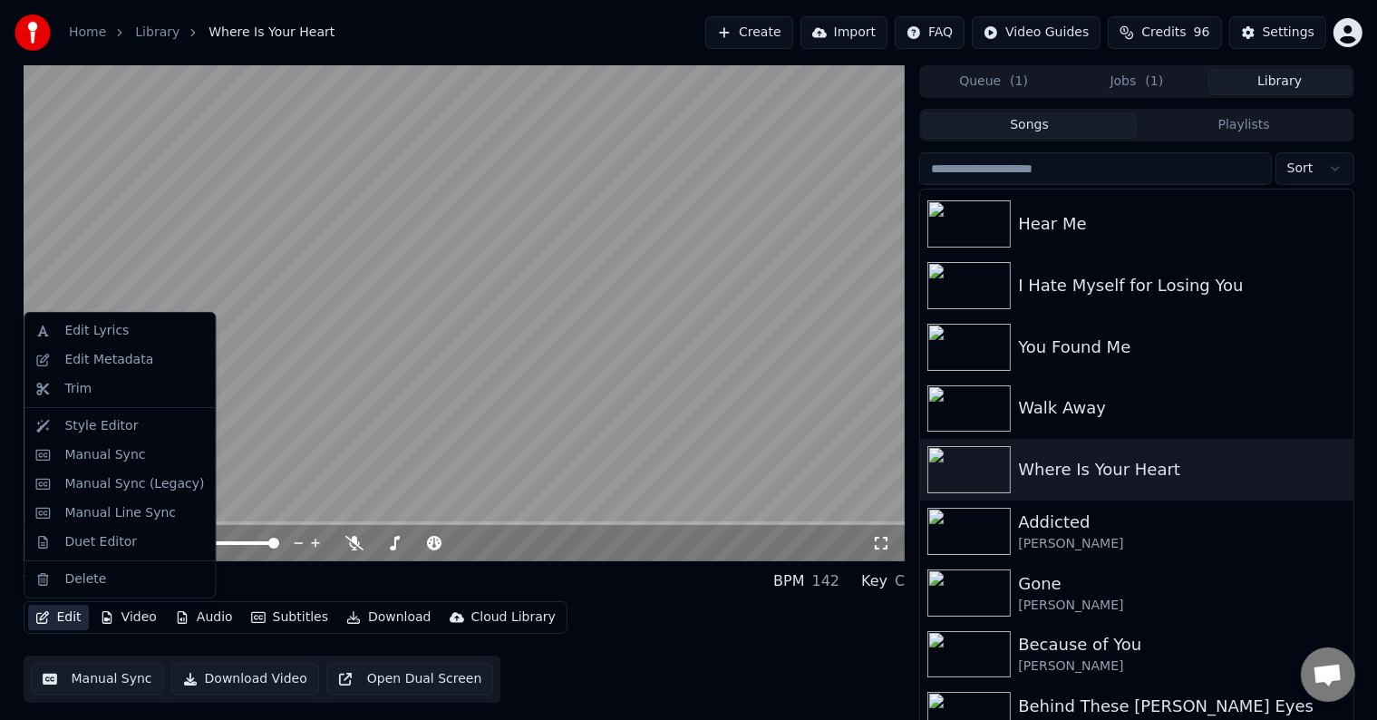
click at [53, 617] on button "Edit" at bounding box center [58, 617] width 61 height 25
click at [110, 352] on div "Edit Metadata" at bounding box center [108, 360] width 89 height 18
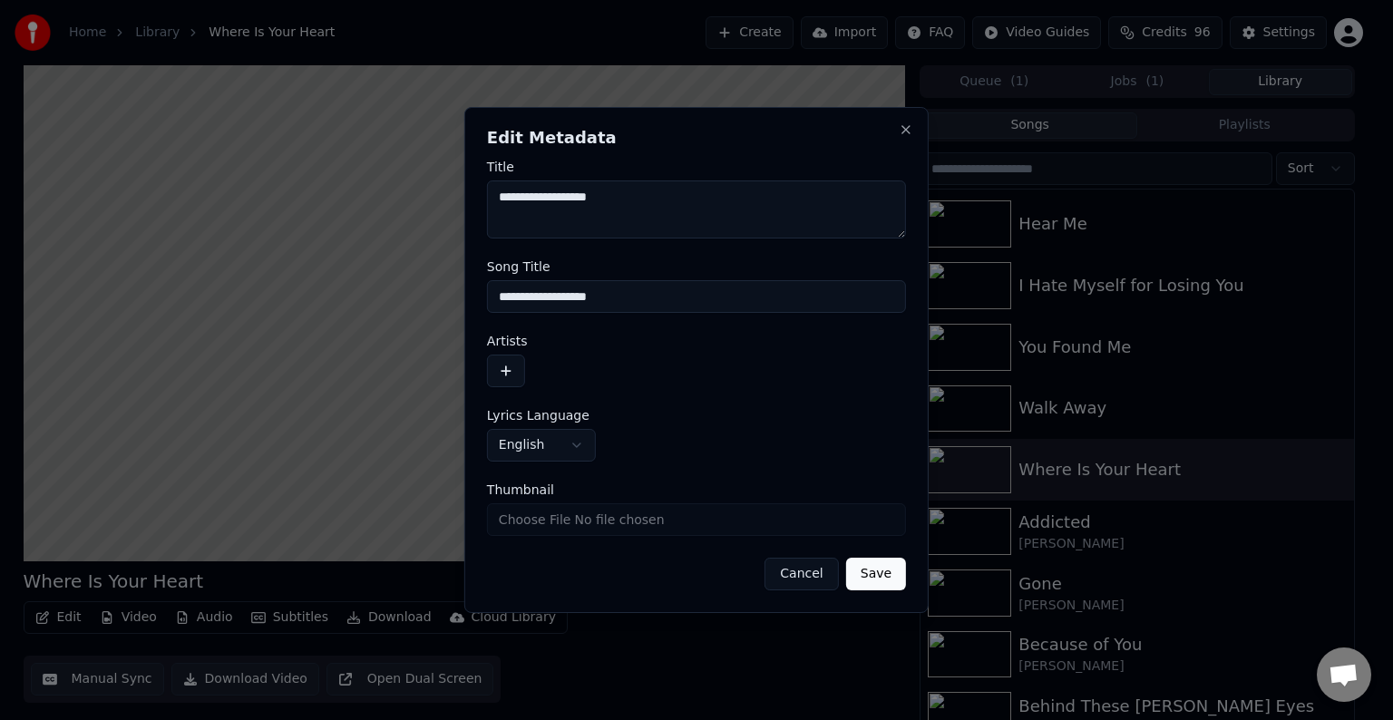
click at [509, 370] on button "button" at bounding box center [506, 371] width 38 height 33
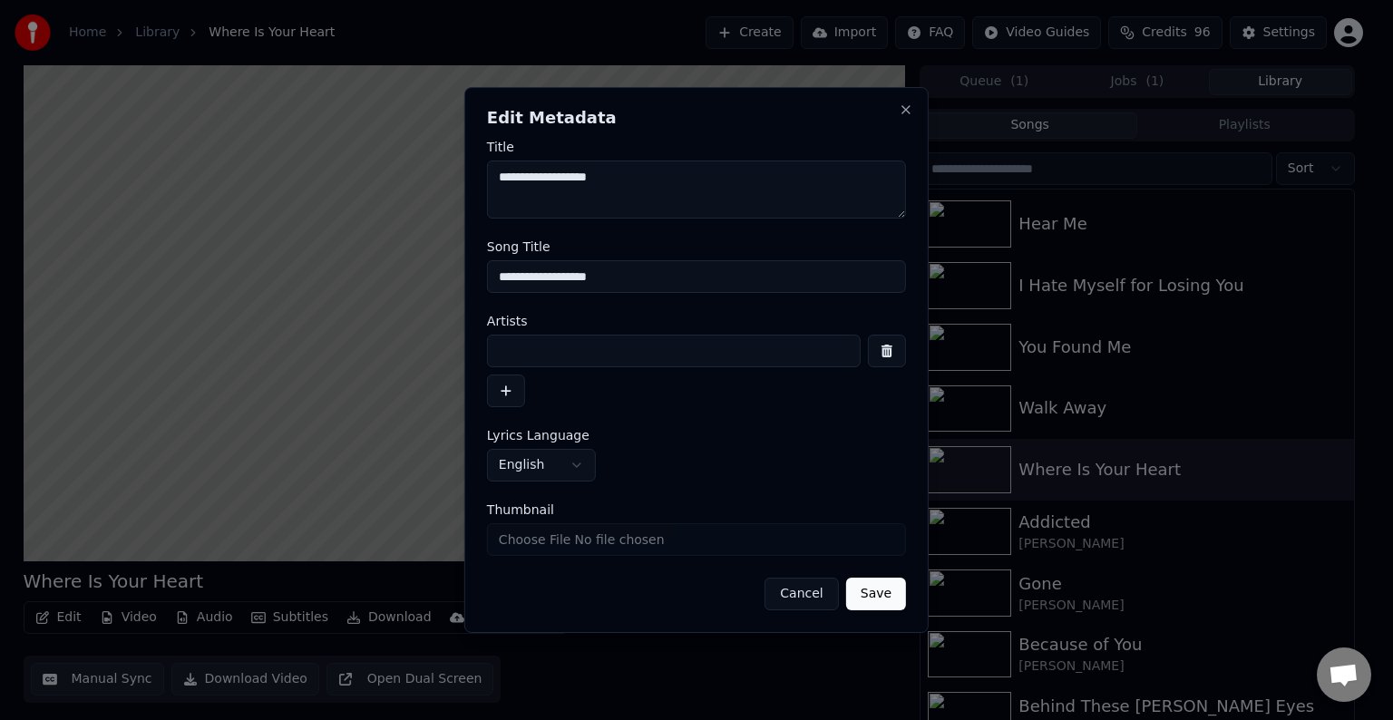
click at [611, 346] on input at bounding box center [674, 351] width 374 height 33
type input "**********"
click at [846, 578] on button "Save" at bounding box center [876, 594] width 60 height 33
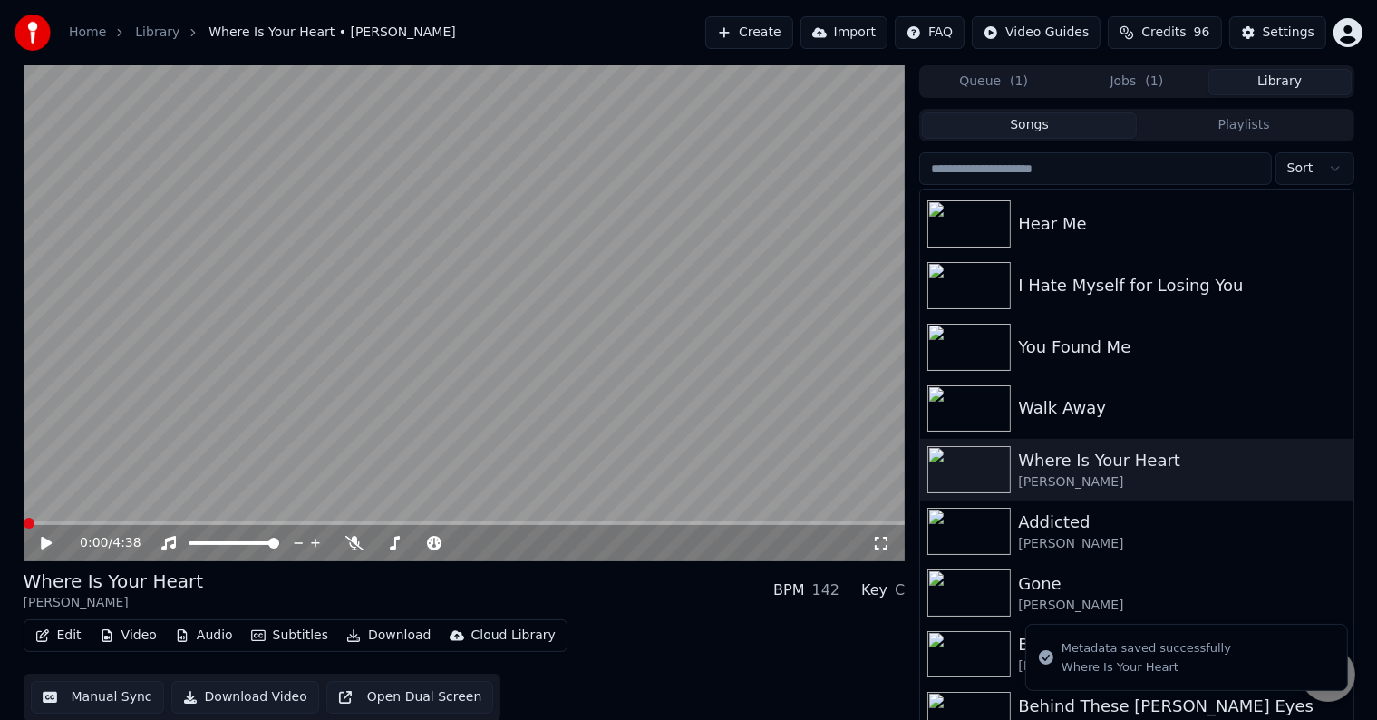
click at [44, 633] on icon "button" at bounding box center [42, 635] width 15 height 13
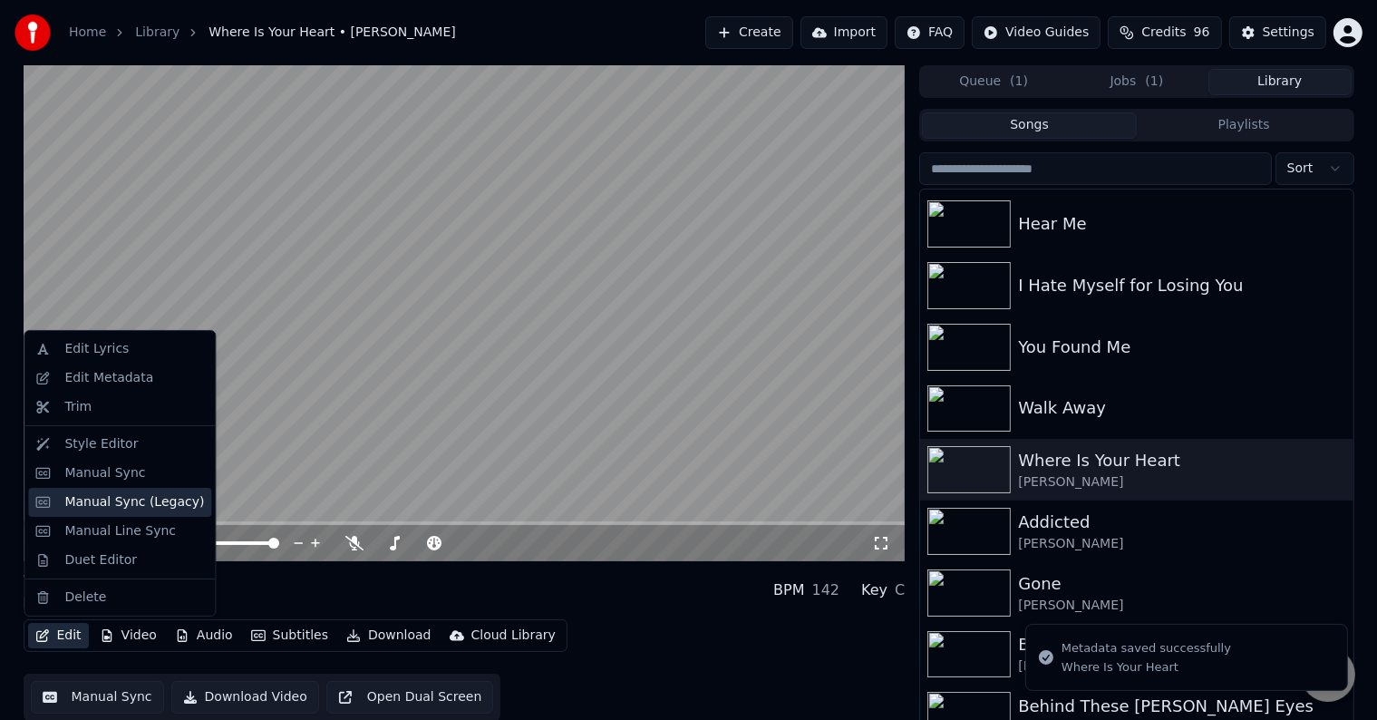
click at [92, 493] on div "Manual Sync (Legacy)" at bounding box center [134, 502] width 140 height 18
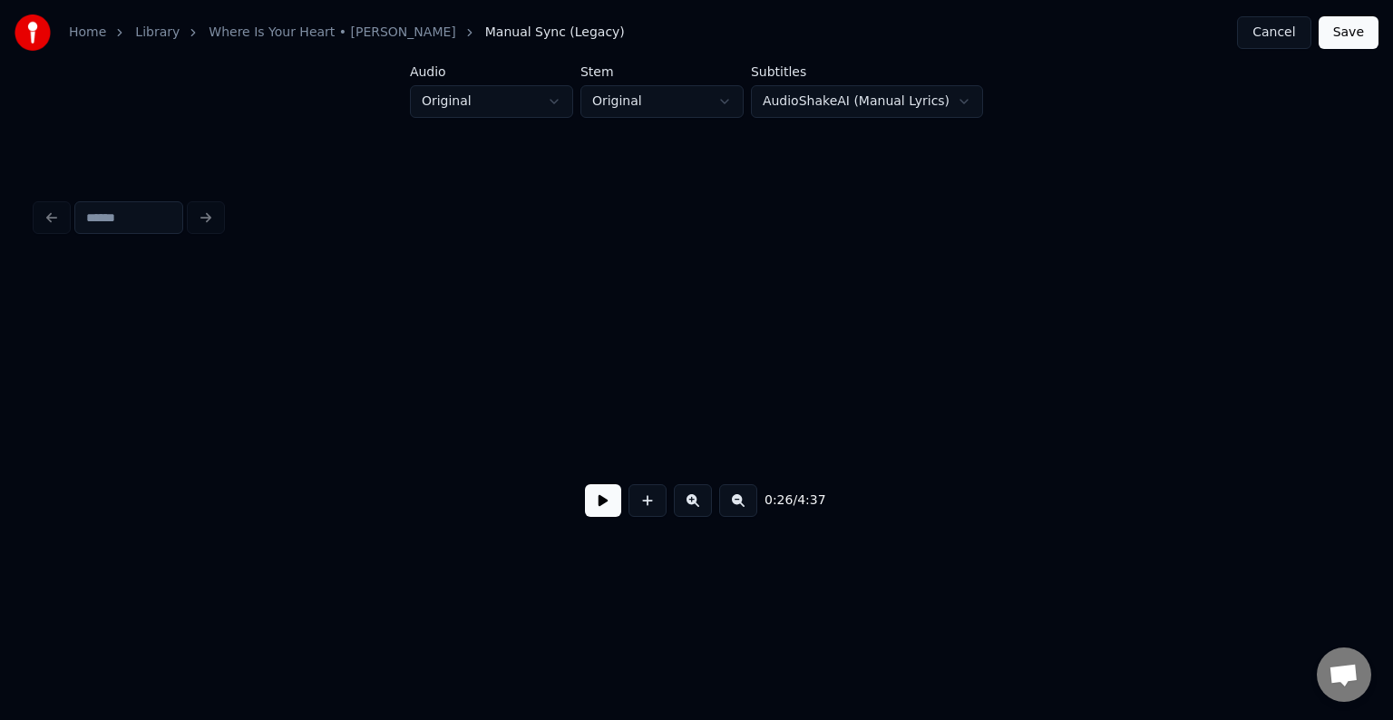
scroll to position [0, 3584]
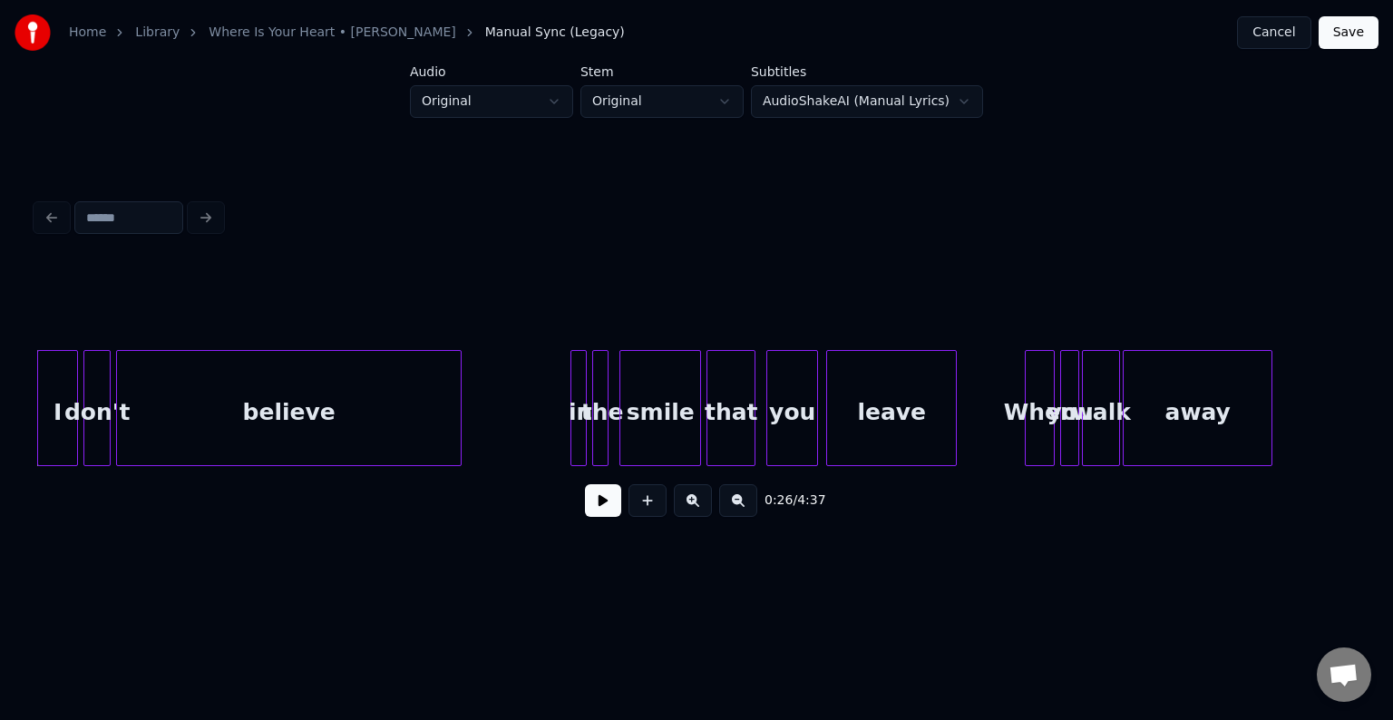
click at [612, 517] on button at bounding box center [603, 500] width 36 height 33
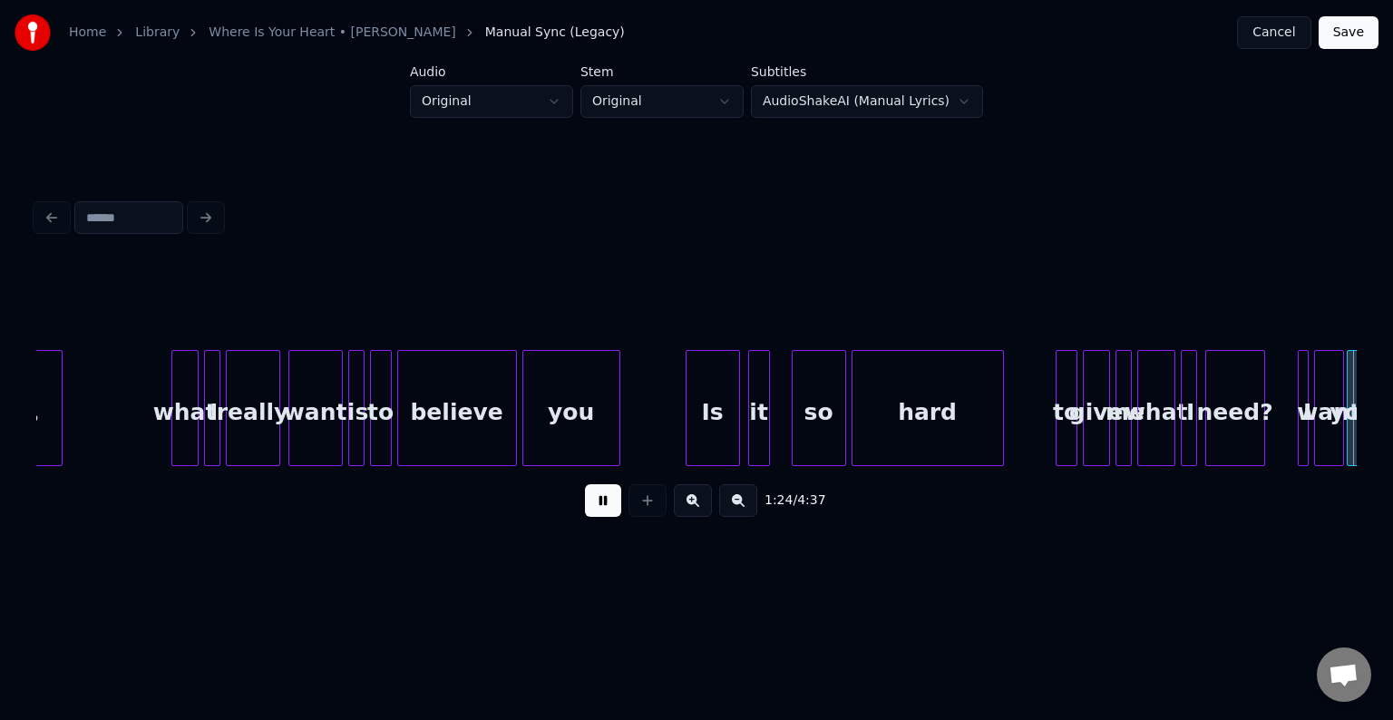
scroll to position [0, 11513]
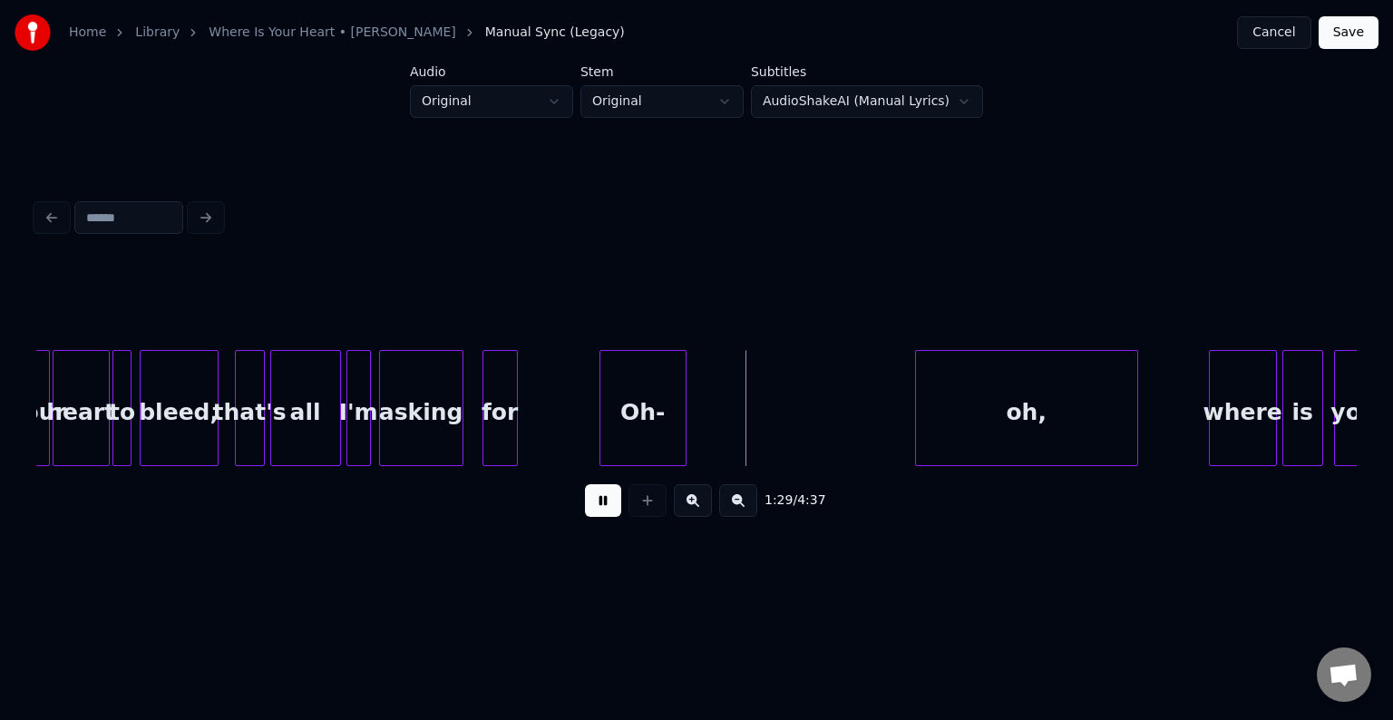
click at [613, 508] on button at bounding box center [603, 500] width 36 height 33
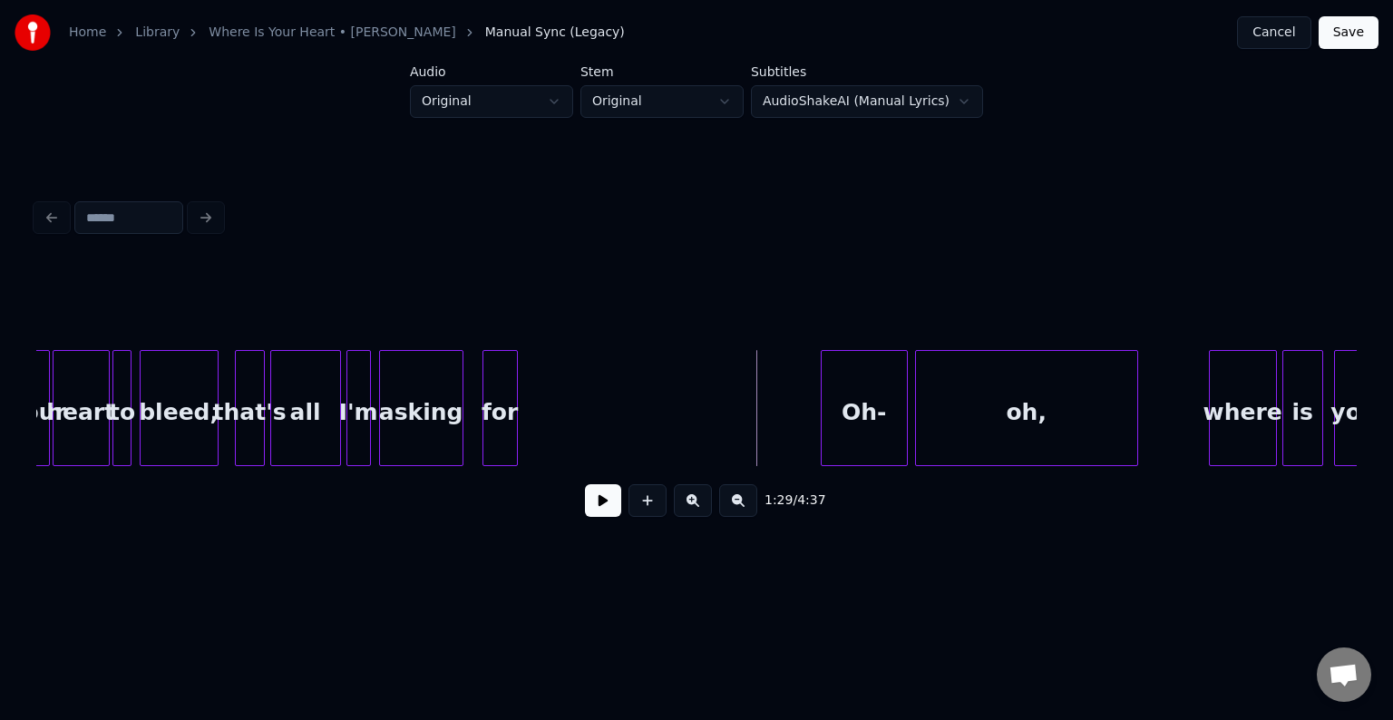
click at [846, 427] on div "Oh-" at bounding box center [863, 412] width 85 height 123
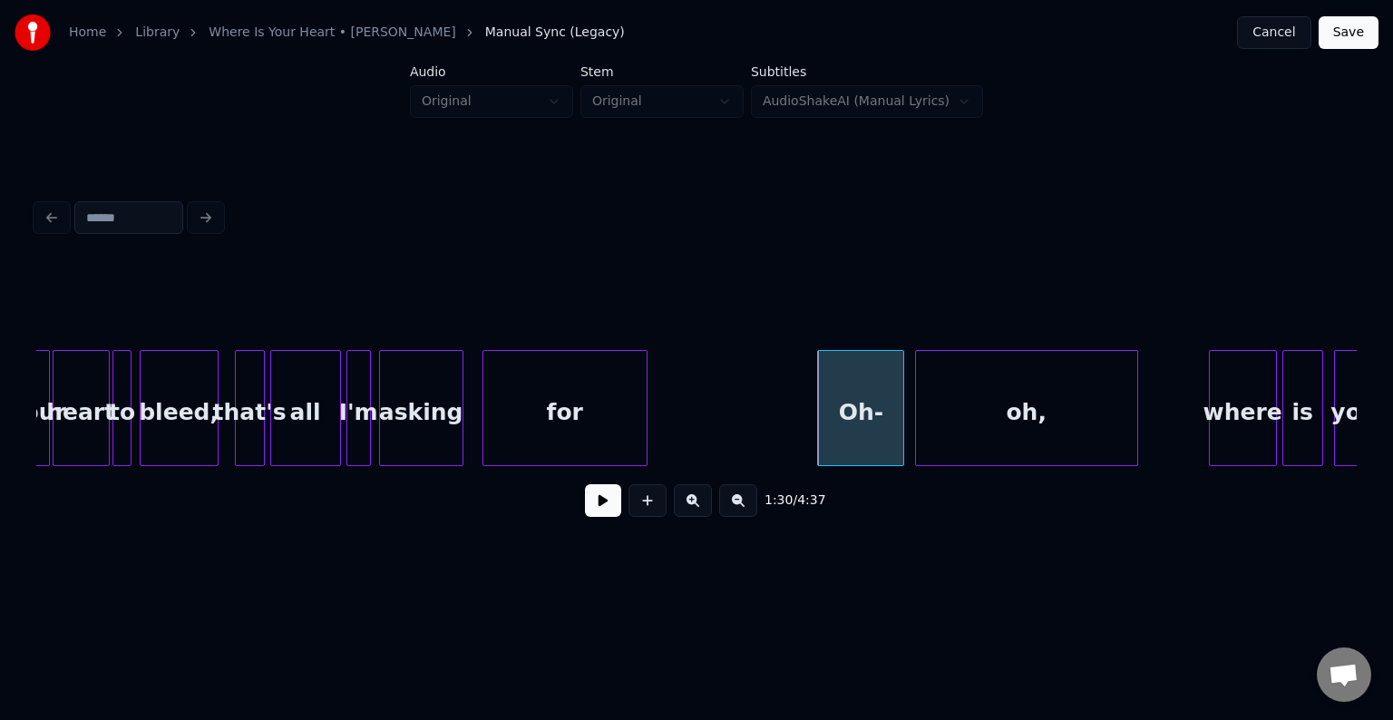
click at [645, 430] on div at bounding box center [643, 408] width 5 height 114
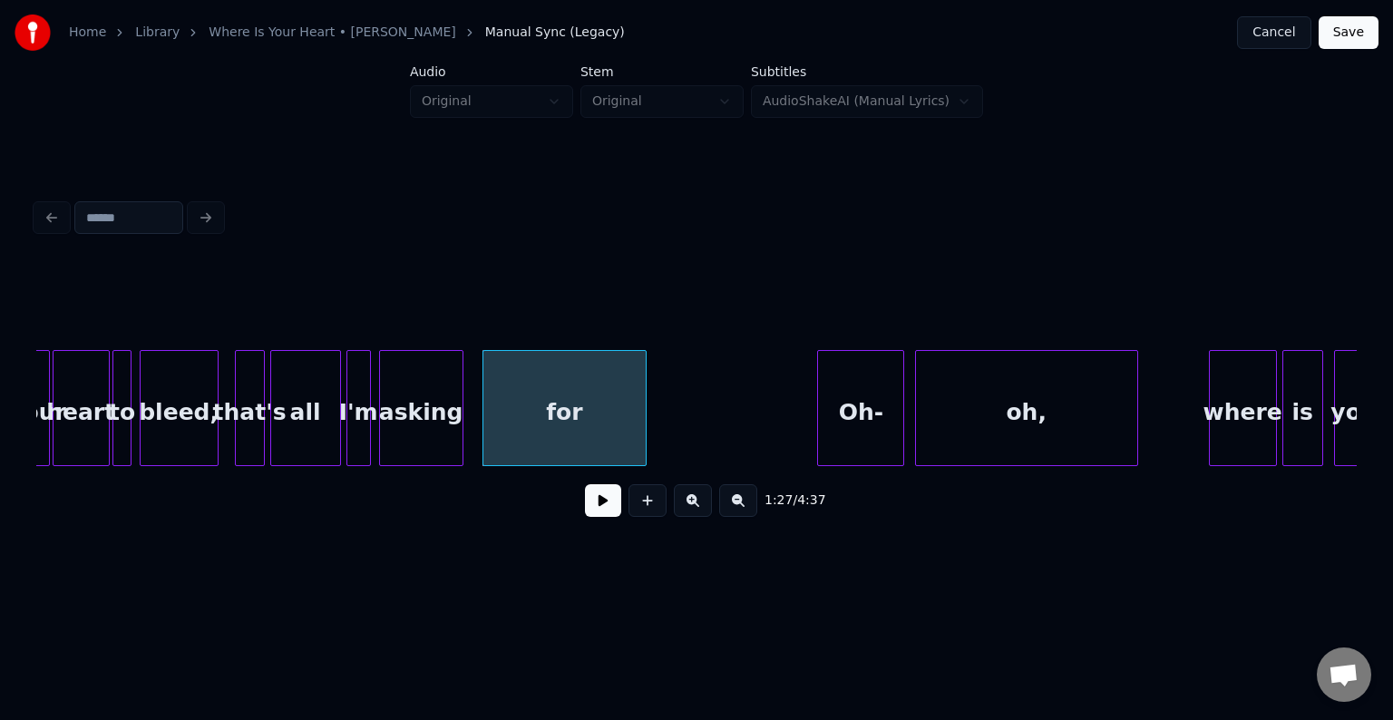
click at [594, 509] on button at bounding box center [603, 500] width 36 height 33
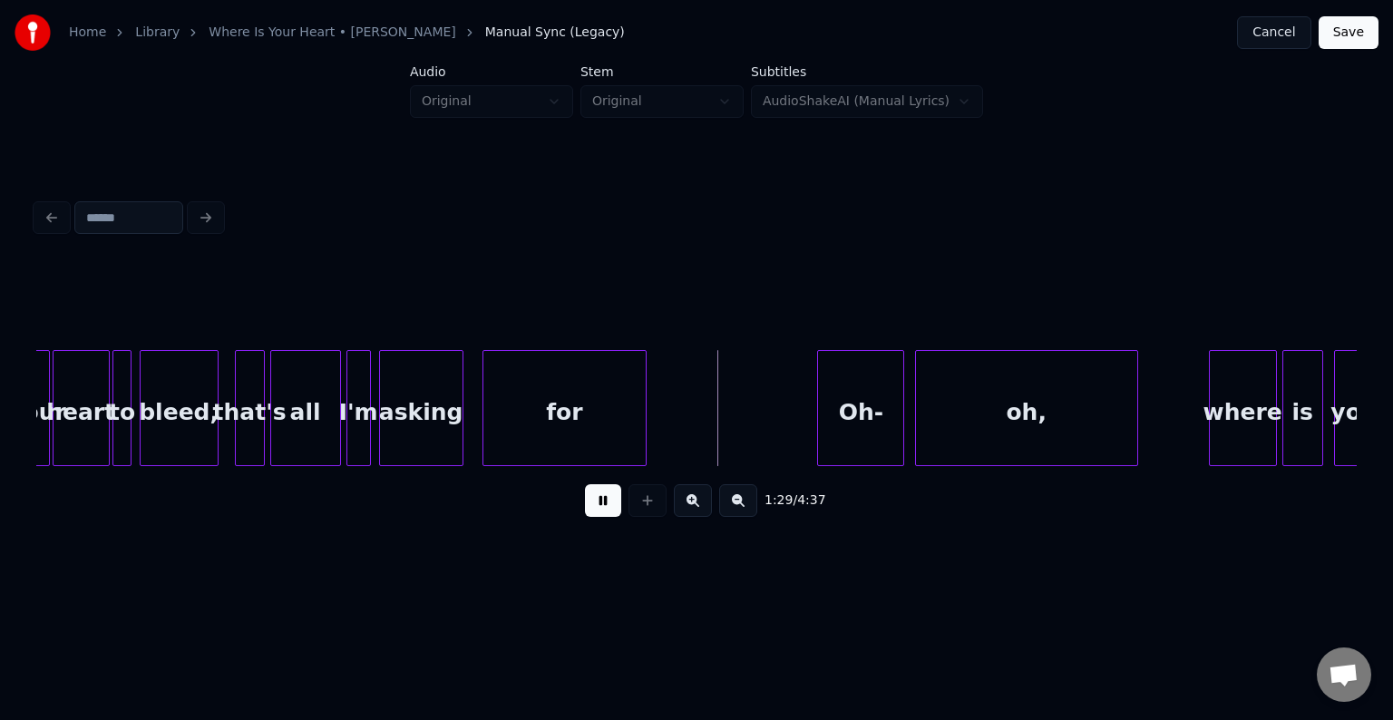
click at [594, 509] on button at bounding box center [603, 500] width 36 height 33
click at [768, 425] on div at bounding box center [766, 408] width 5 height 114
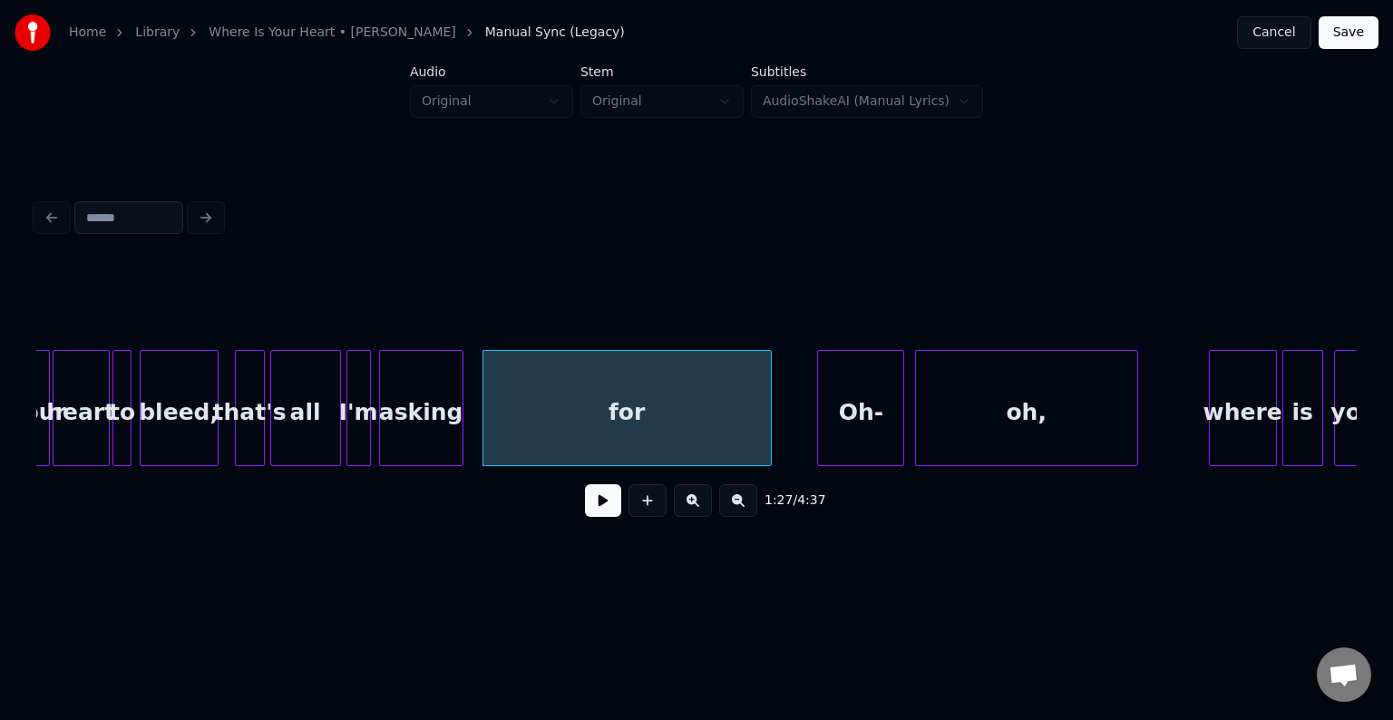
click at [602, 502] on button at bounding box center [603, 500] width 36 height 33
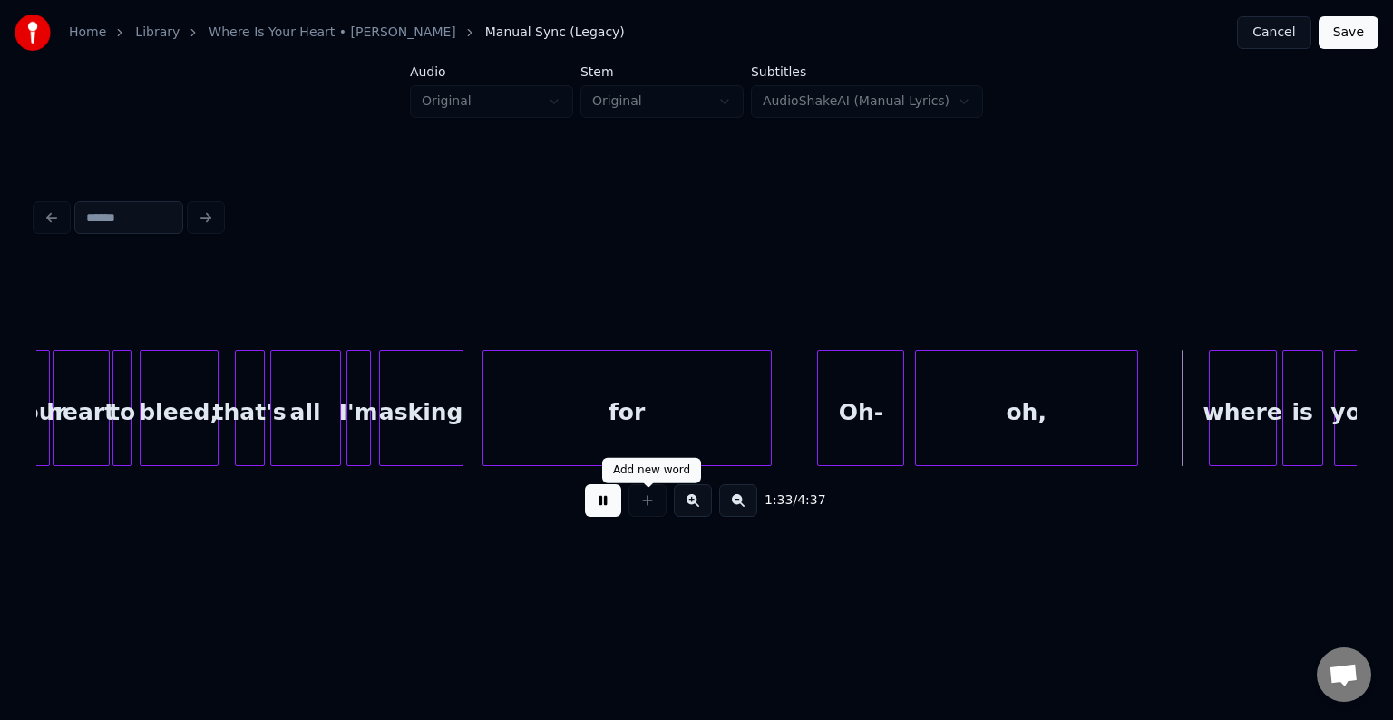
click at [982, 395] on div "oh," at bounding box center [1026, 412] width 221 height 123
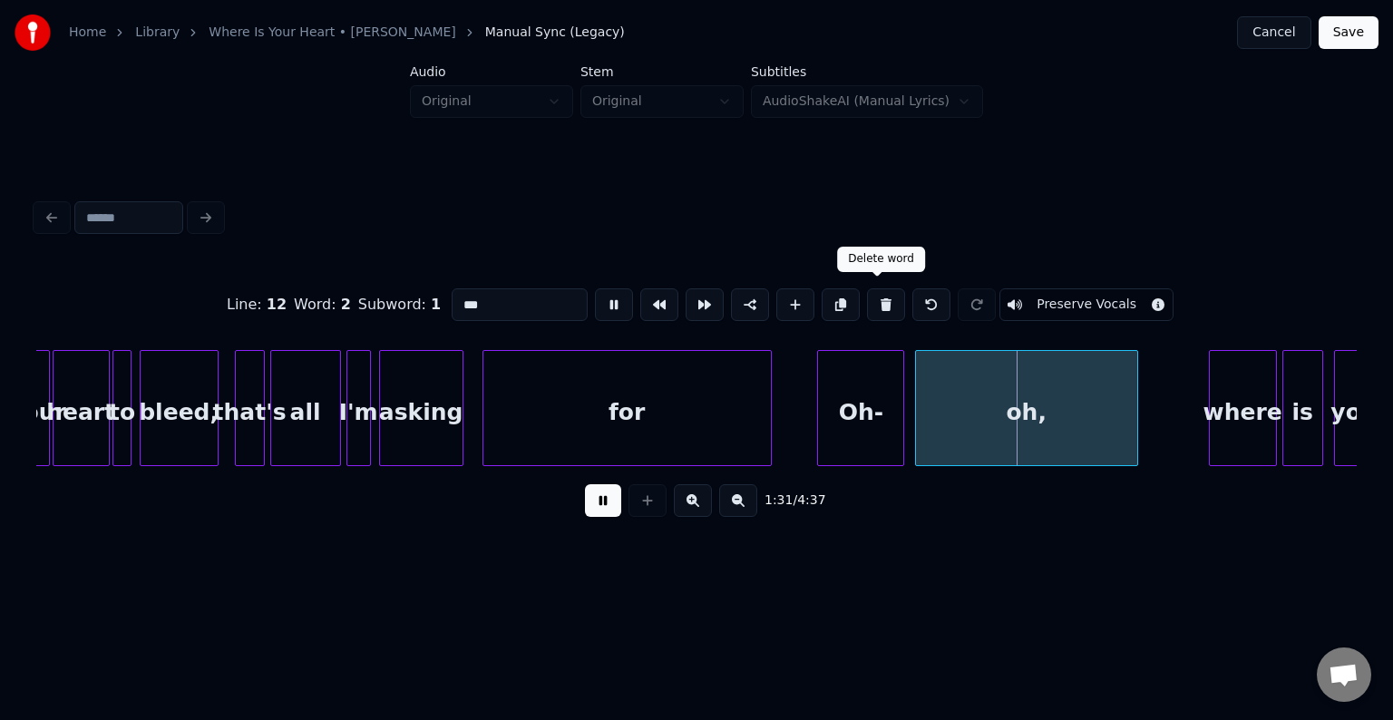
click at [883, 301] on button at bounding box center [886, 304] width 38 height 33
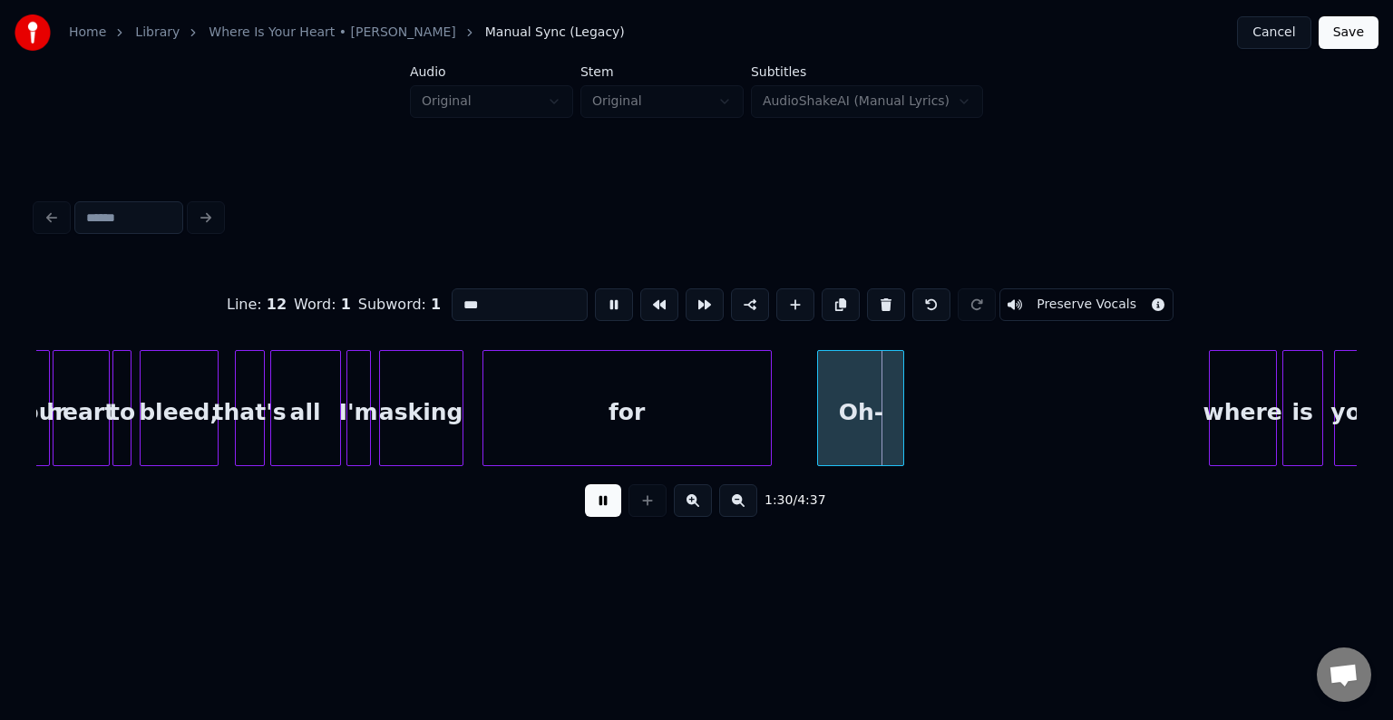
click at [883, 301] on button at bounding box center [886, 304] width 38 height 33
type input "***"
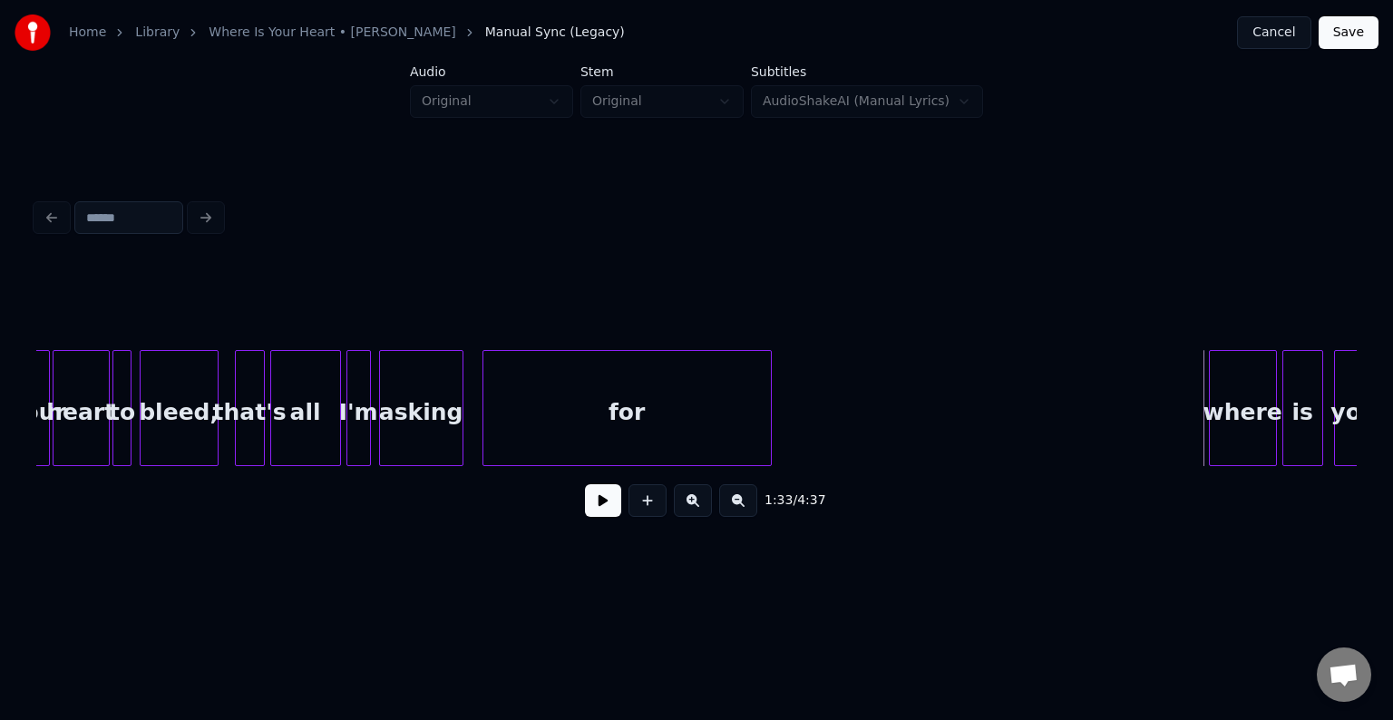
click at [609, 496] on button at bounding box center [603, 500] width 36 height 33
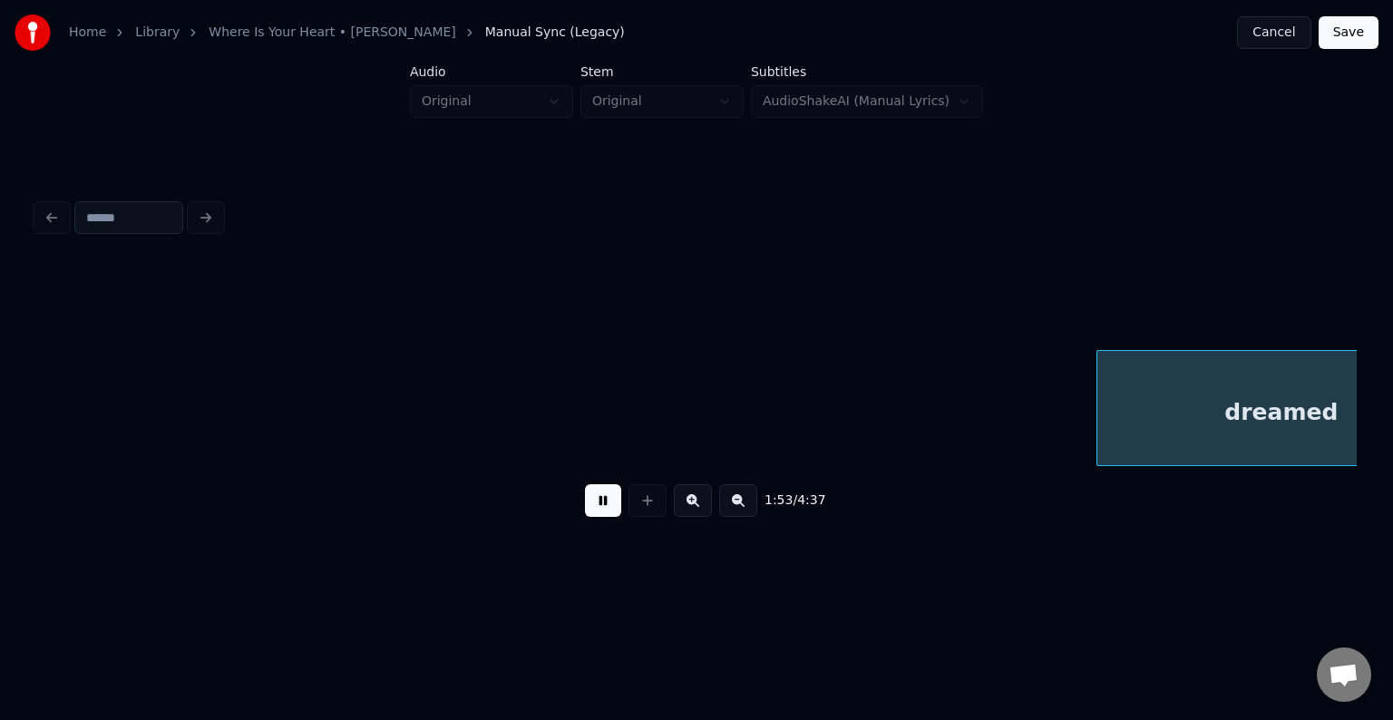
scroll to position [0, 15477]
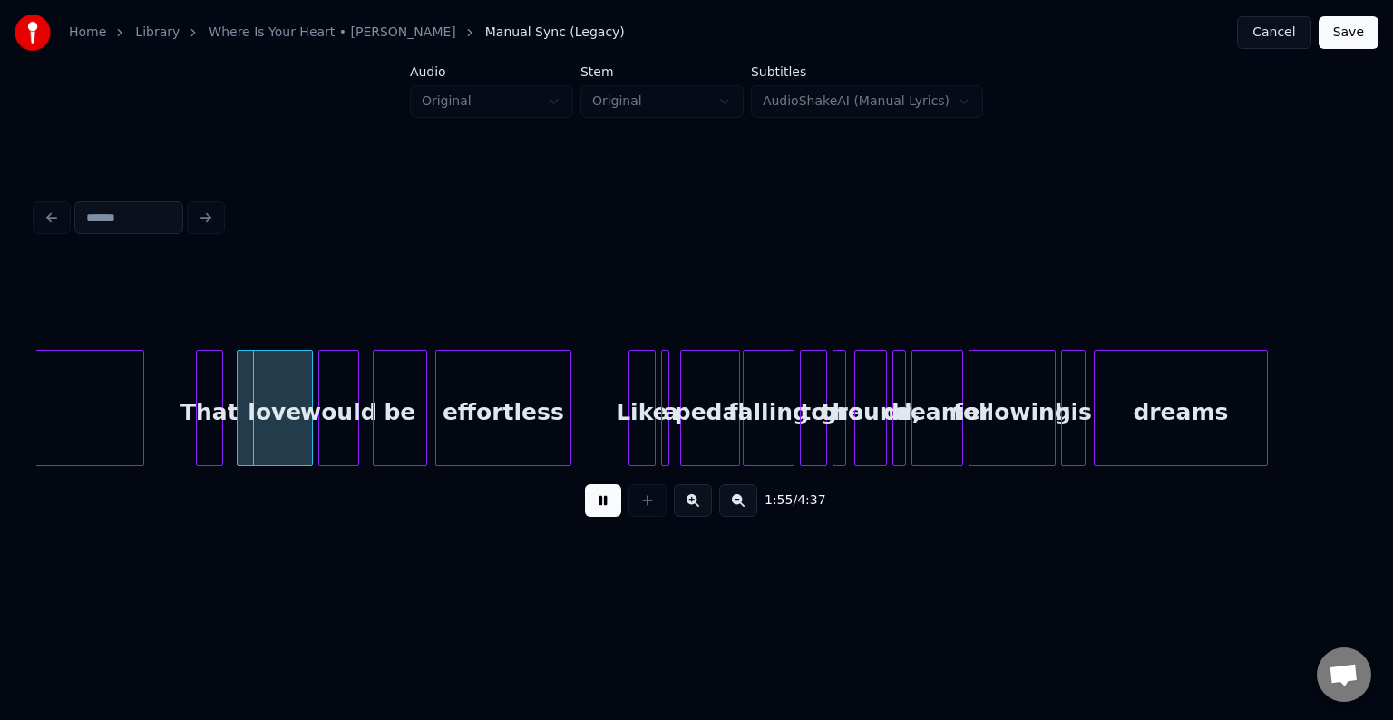
click at [609, 496] on button at bounding box center [603, 500] width 36 height 33
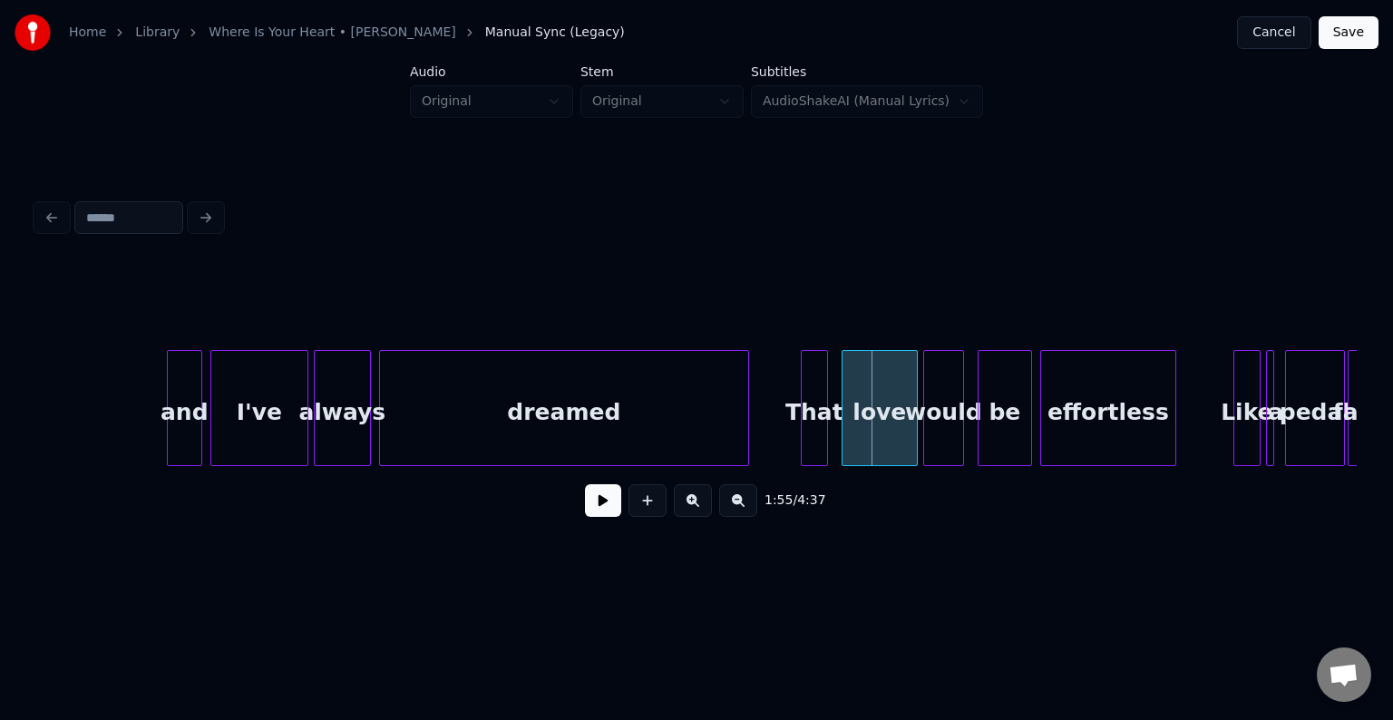
scroll to position [0, 14860]
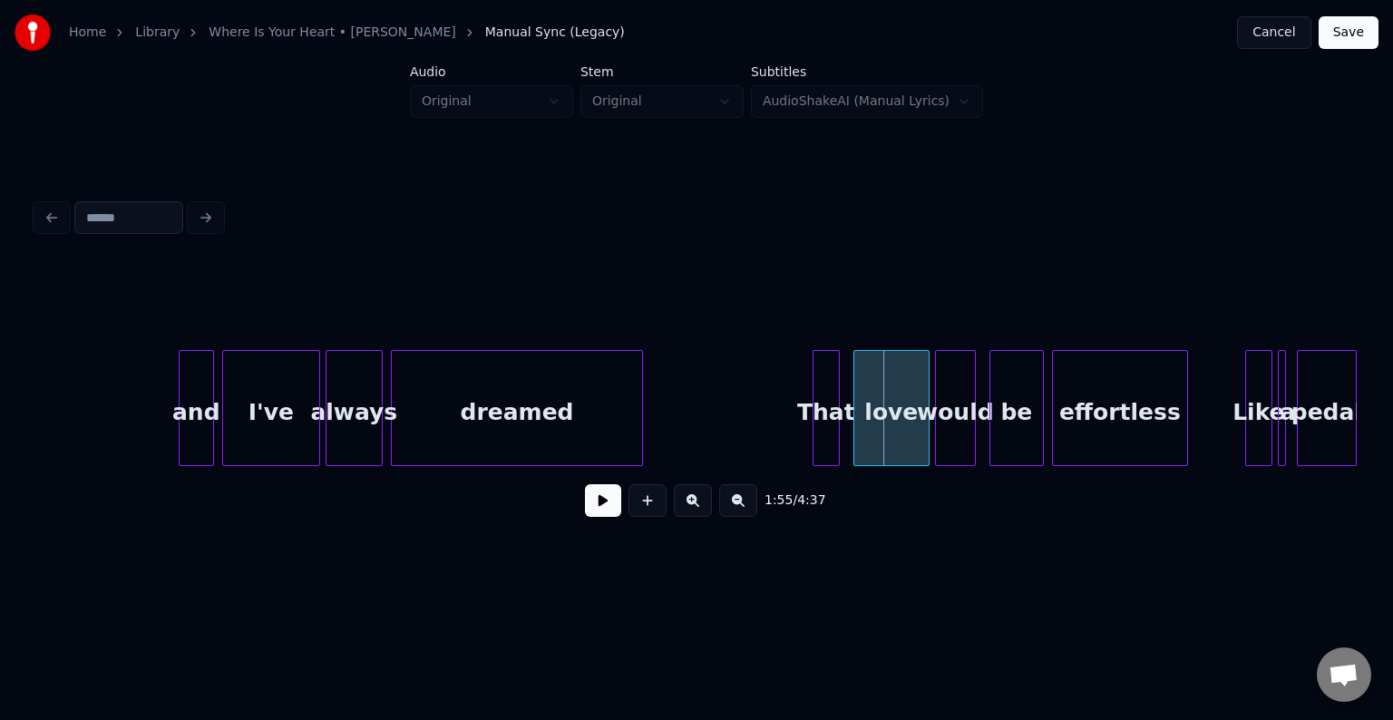
click at [638, 421] on div at bounding box center [639, 408] width 5 height 114
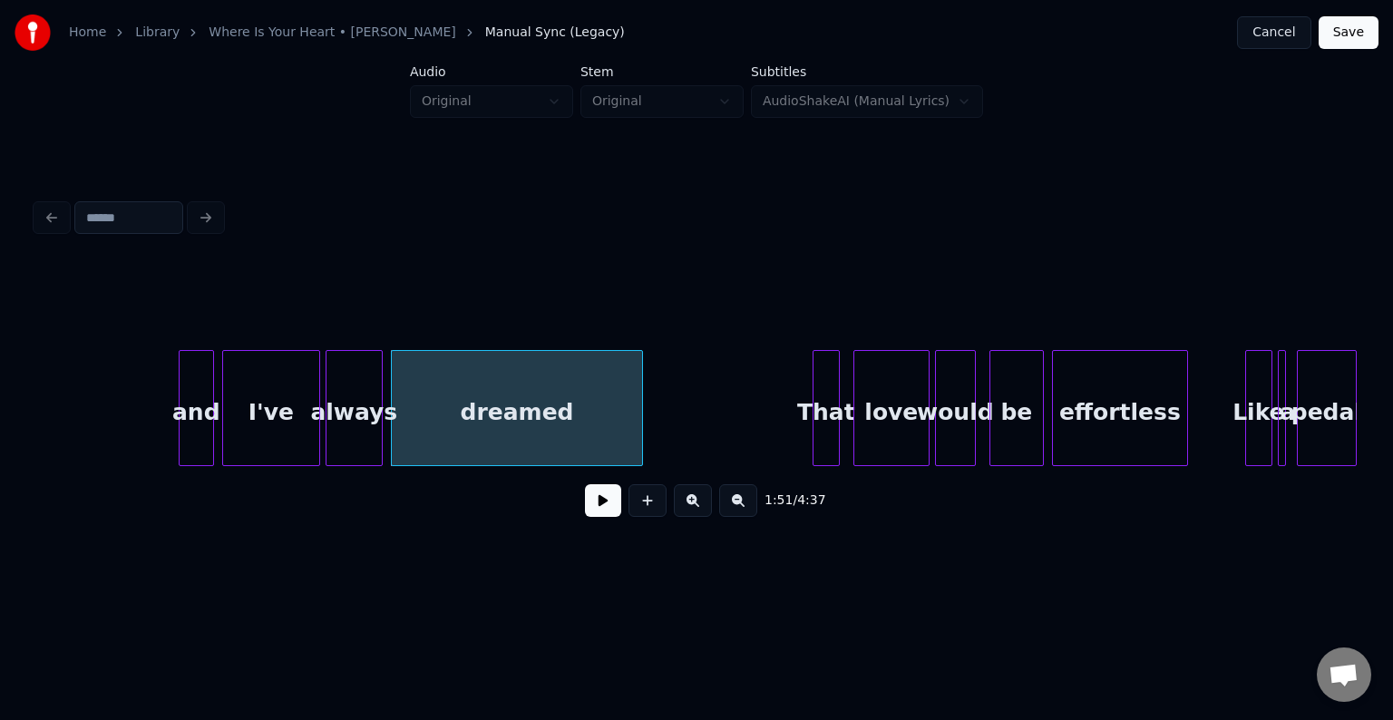
click at [598, 510] on button at bounding box center [603, 500] width 36 height 33
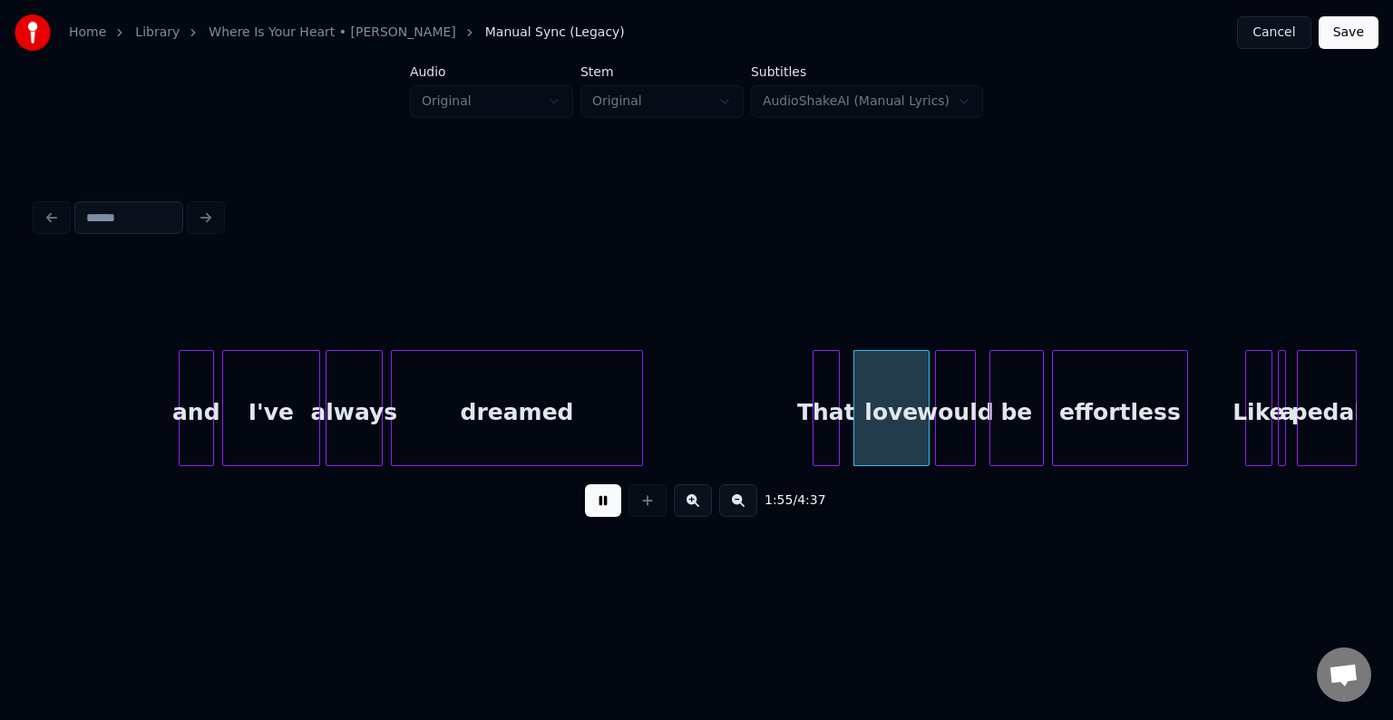
click at [593, 505] on button at bounding box center [603, 500] width 36 height 33
click at [682, 427] on div at bounding box center [681, 408] width 5 height 114
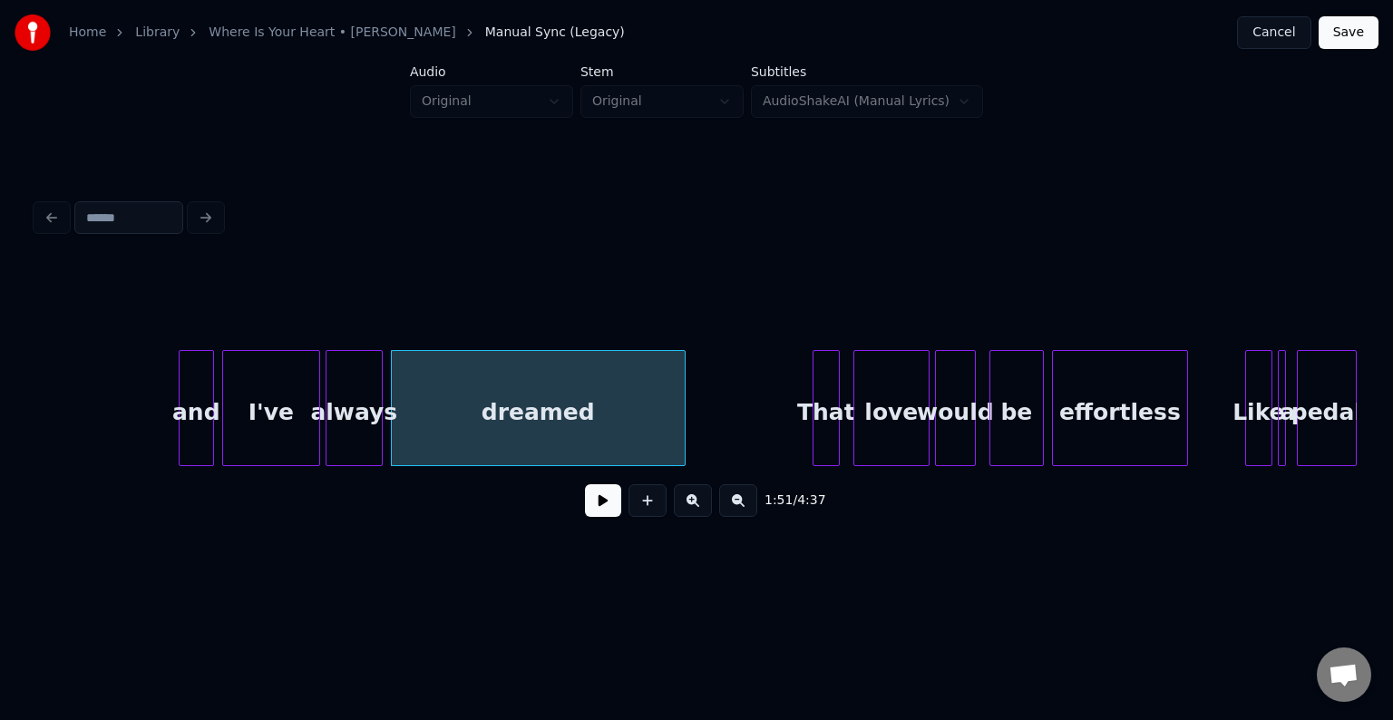
click at [586, 504] on button at bounding box center [603, 500] width 36 height 33
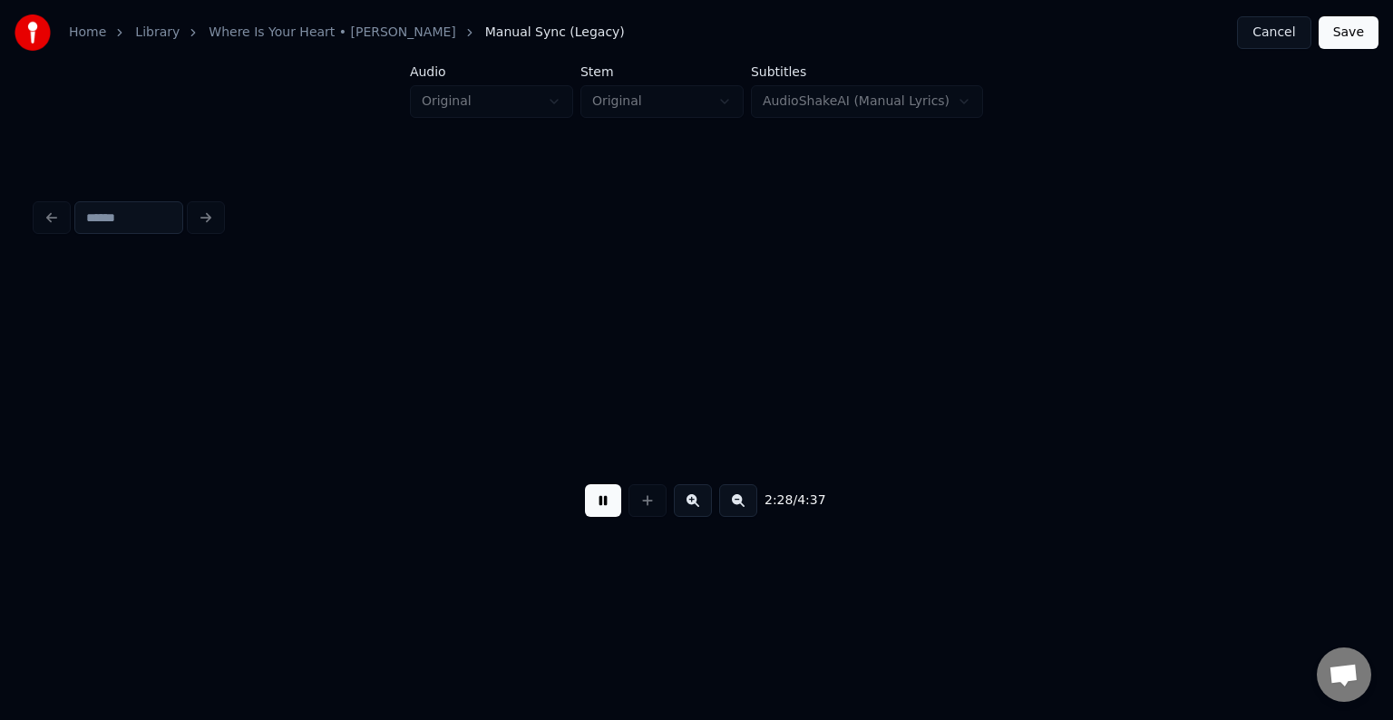
scroll to position [0, 20148]
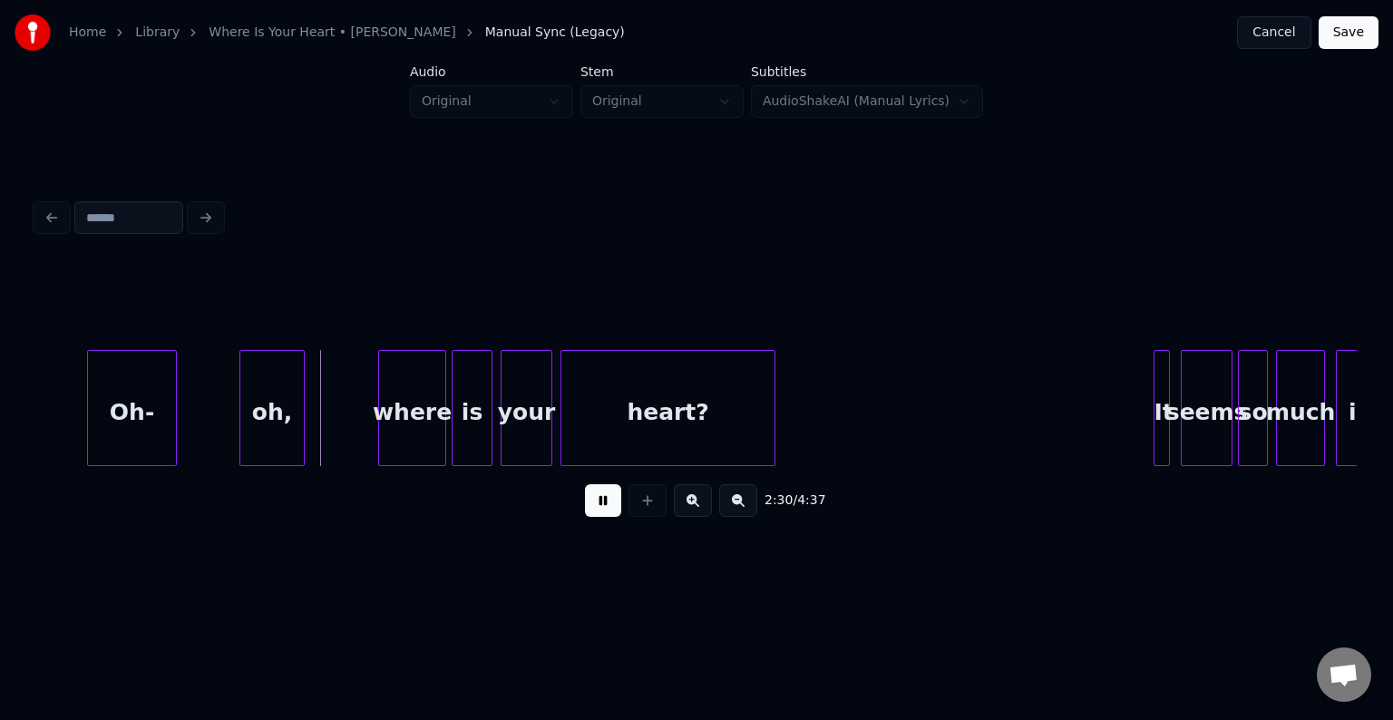
click at [586, 504] on button at bounding box center [603, 500] width 36 height 33
click at [302, 422] on div at bounding box center [300, 408] width 5 height 114
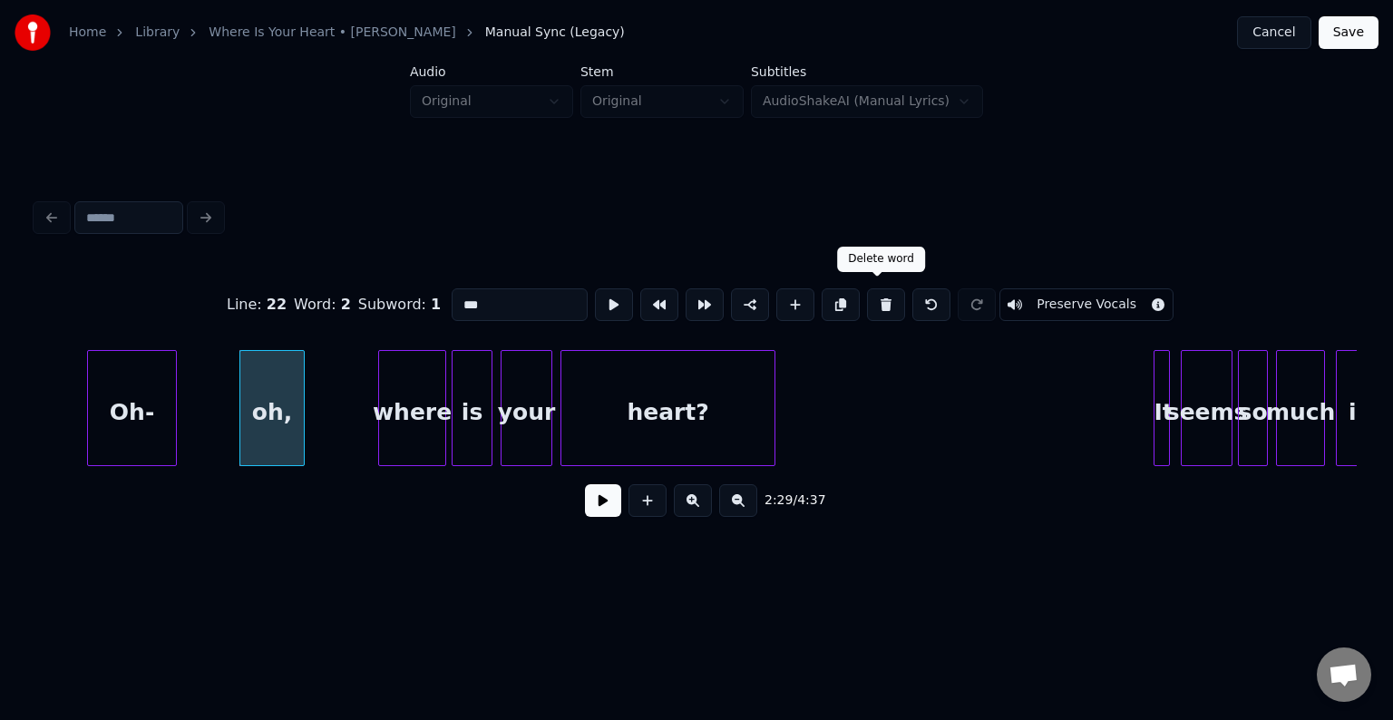
click at [879, 301] on button at bounding box center [886, 304] width 38 height 33
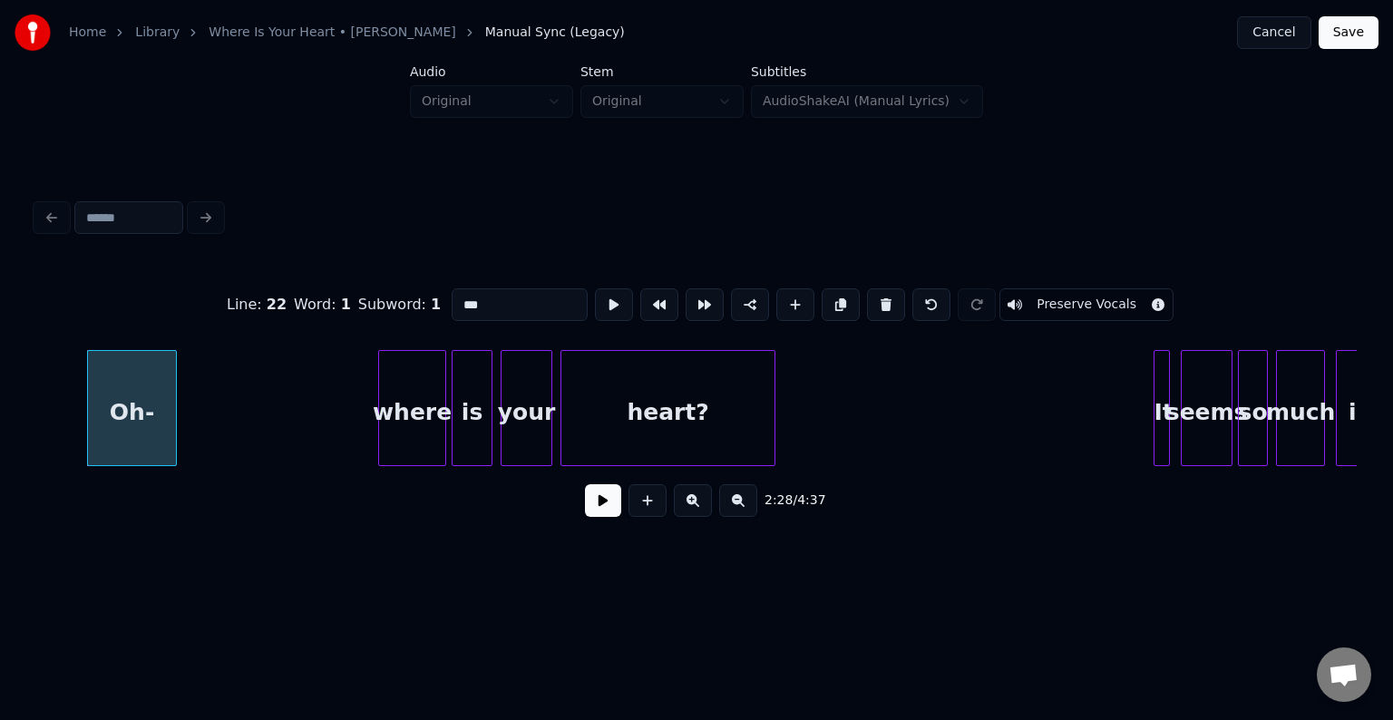
click at [878, 301] on button at bounding box center [886, 304] width 38 height 33
type input "***"
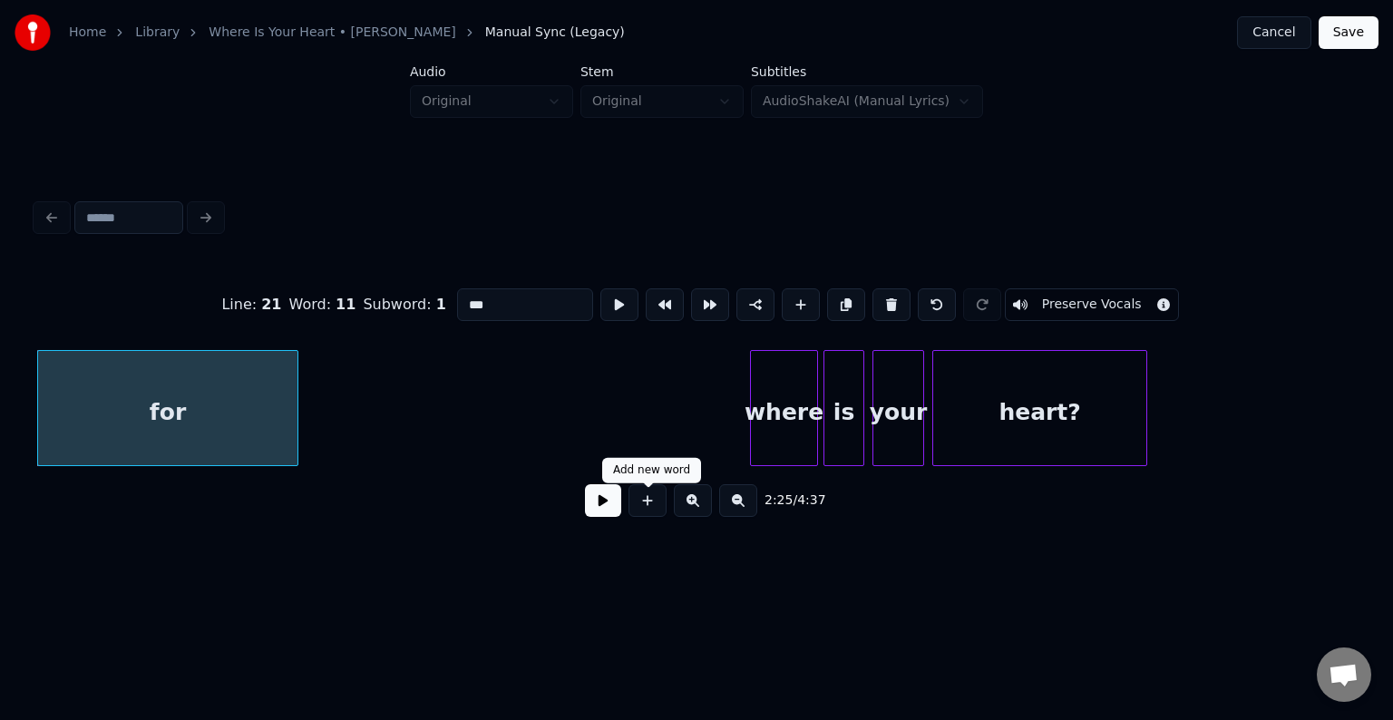
click at [608, 503] on button at bounding box center [603, 500] width 36 height 33
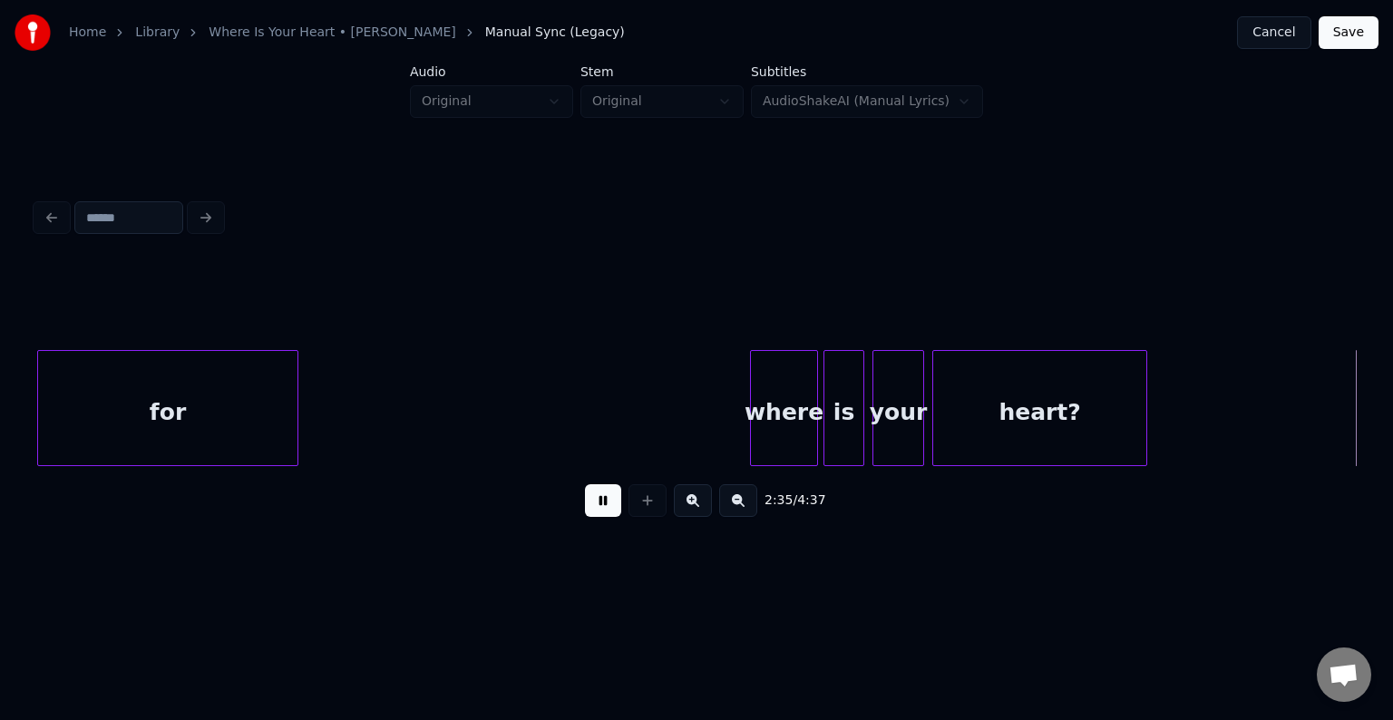
scroll to position [0, 21097]
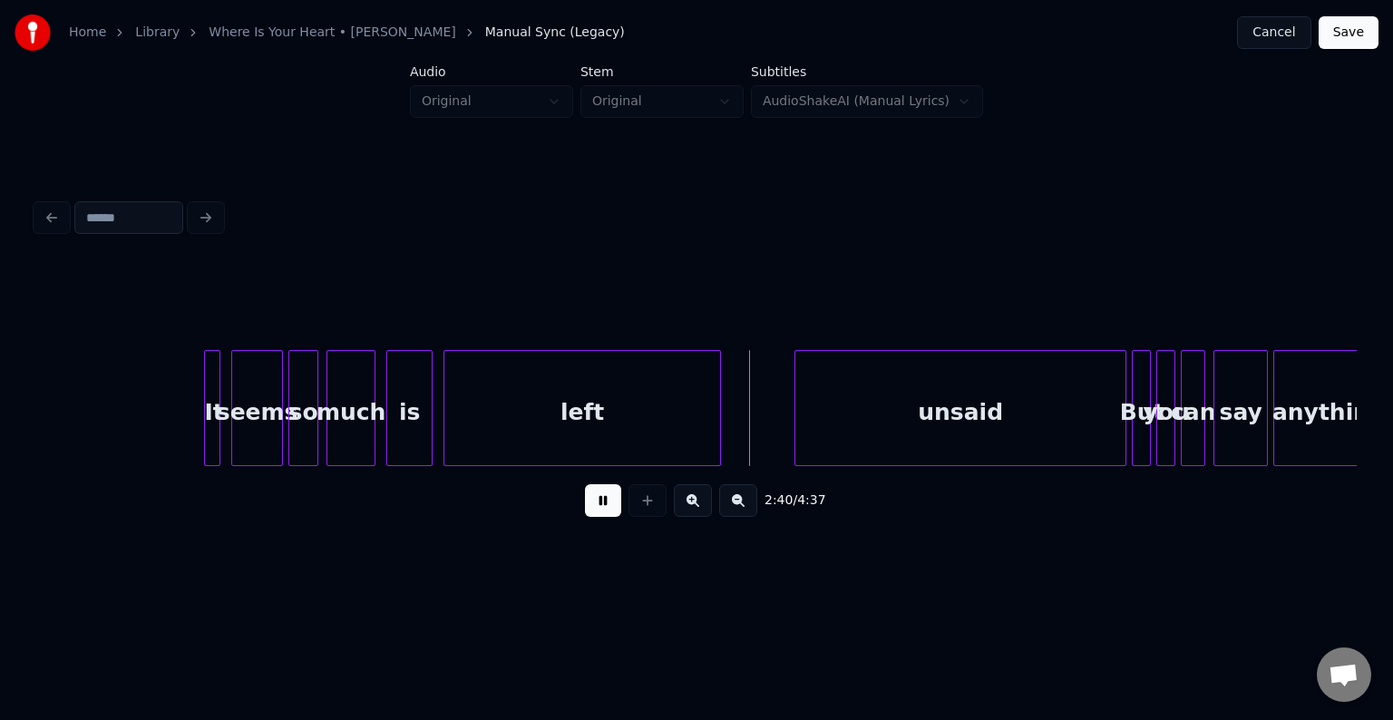
click at [608, 503] on button at bounding box center [603, 500] width 36 height 33
click at [480, 402] on div at bounding box center [482, 408] width 5 height 114
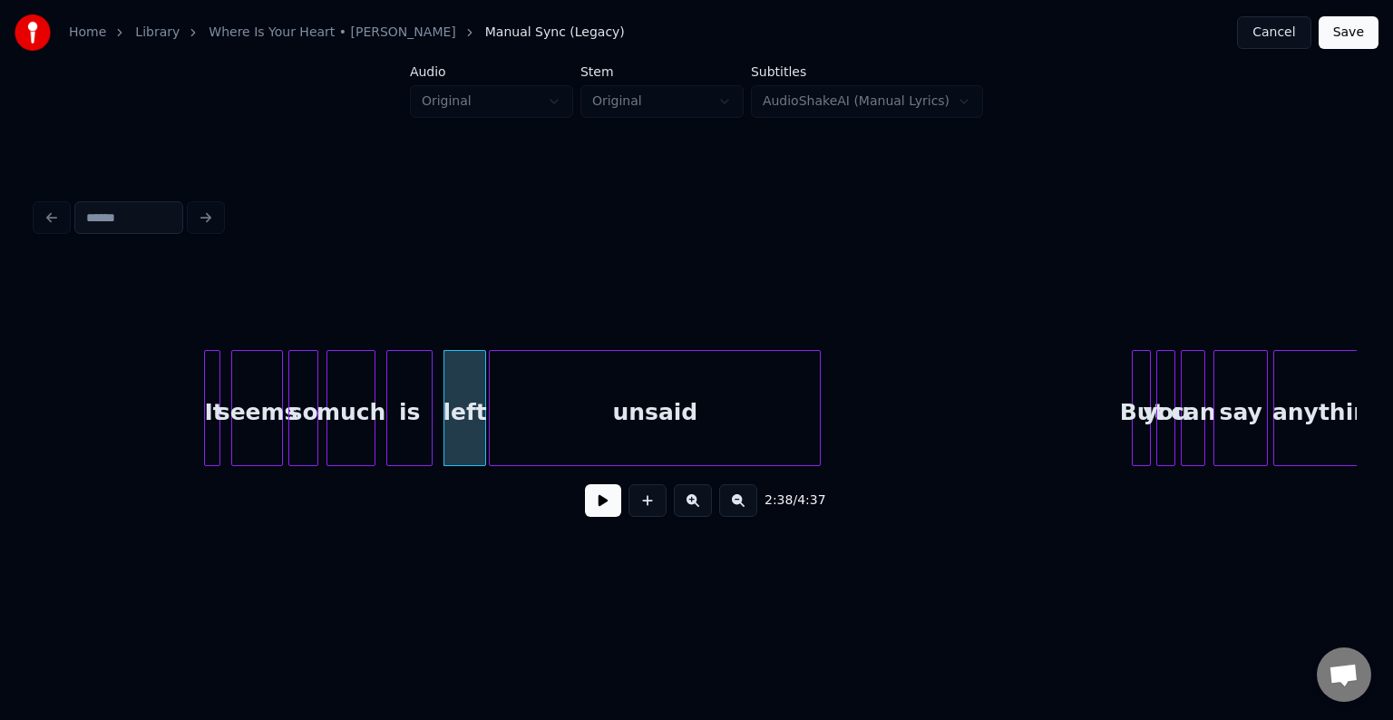
click at [580, 413] on div "unsaid" at bounding box center [655, 412] width 330 height 123
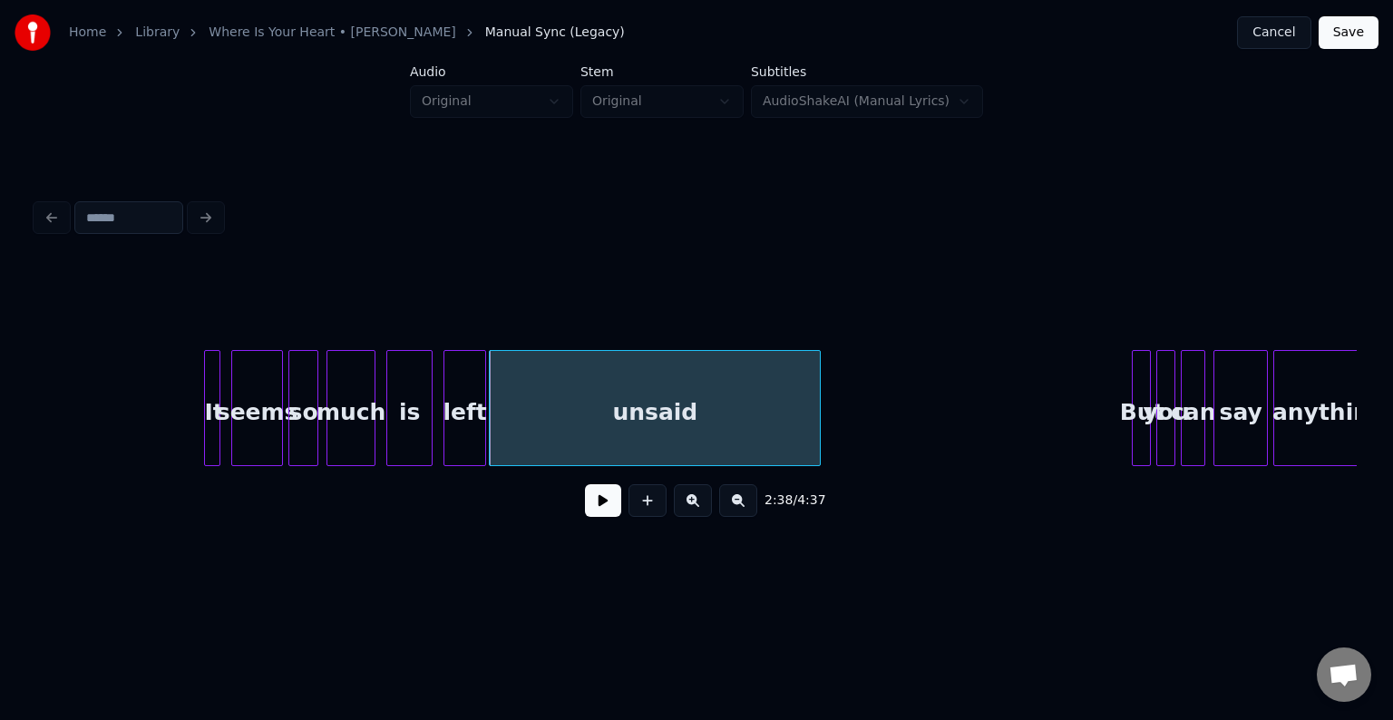
click at [455, 428] on div "left" at bounding box center [464, 412] width 41 height 123
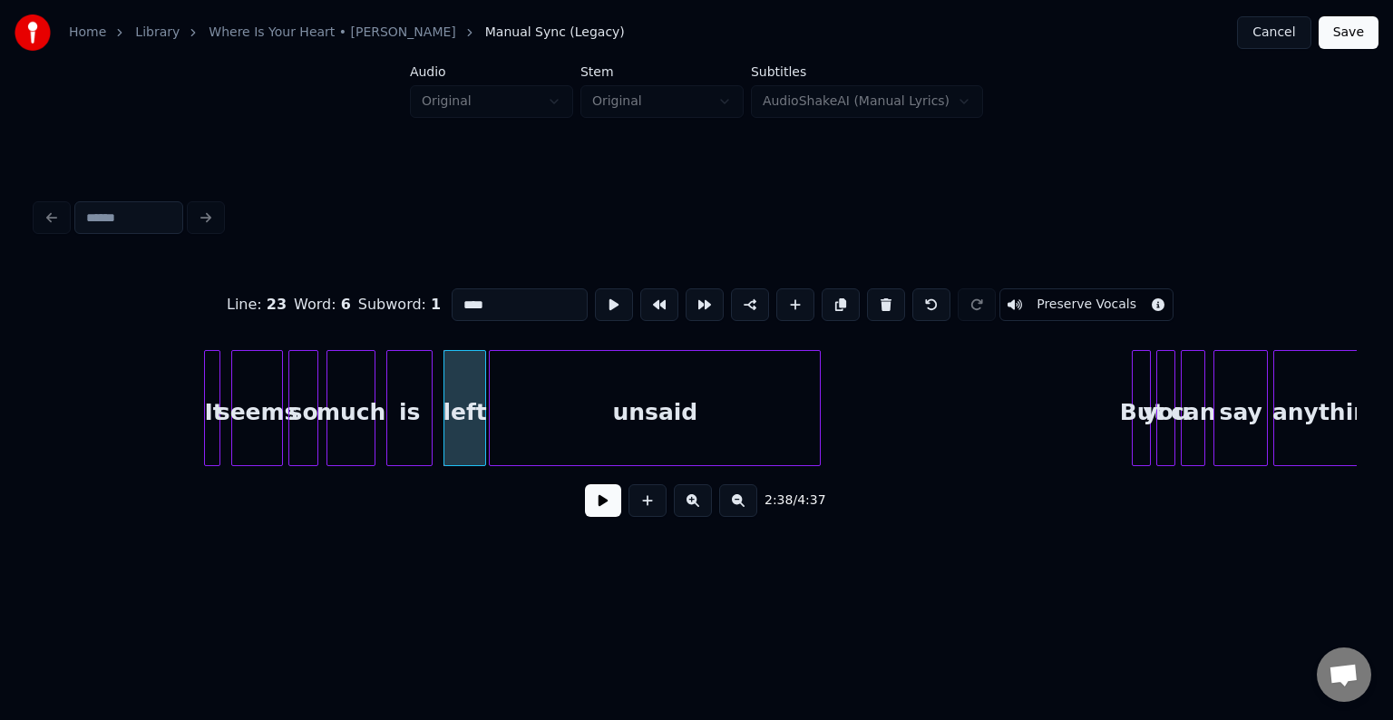
click at [592, 504] on button at bounding box center [603, 500] width 36 height 33
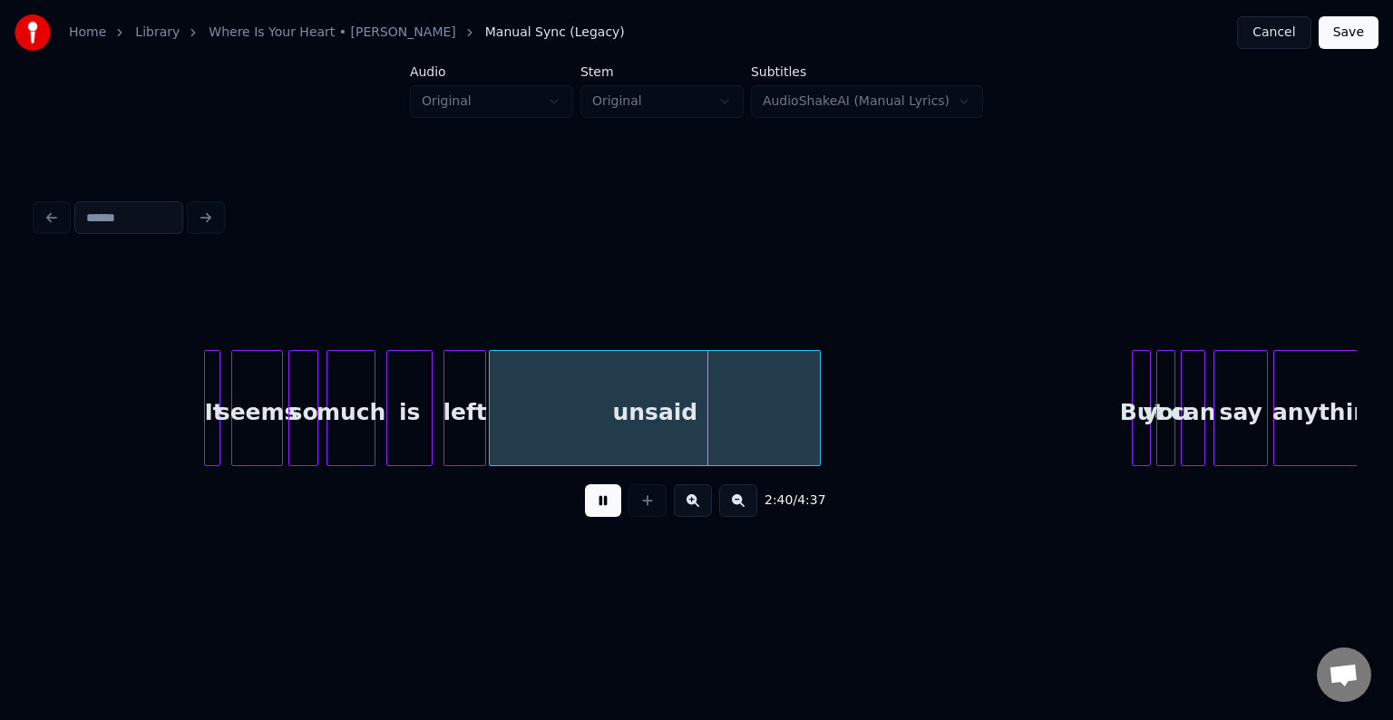
click at [540, 372] on div "unsaid" at bounding box center [655, 412] width 330 height 123
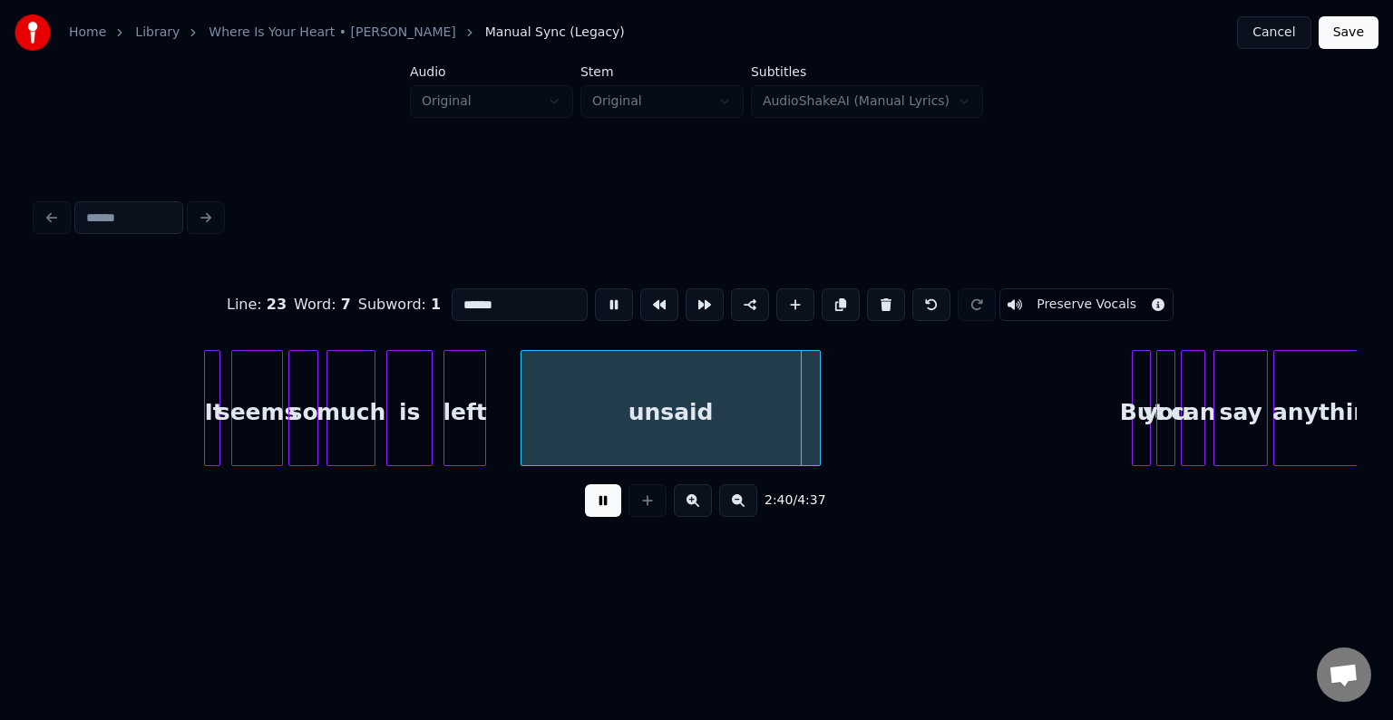
click at [521, 442] on div at bounding box center [523, 408] width 5 height 114
click at [514, 426] on div at bounding box center [512, 408] width 5 height 114
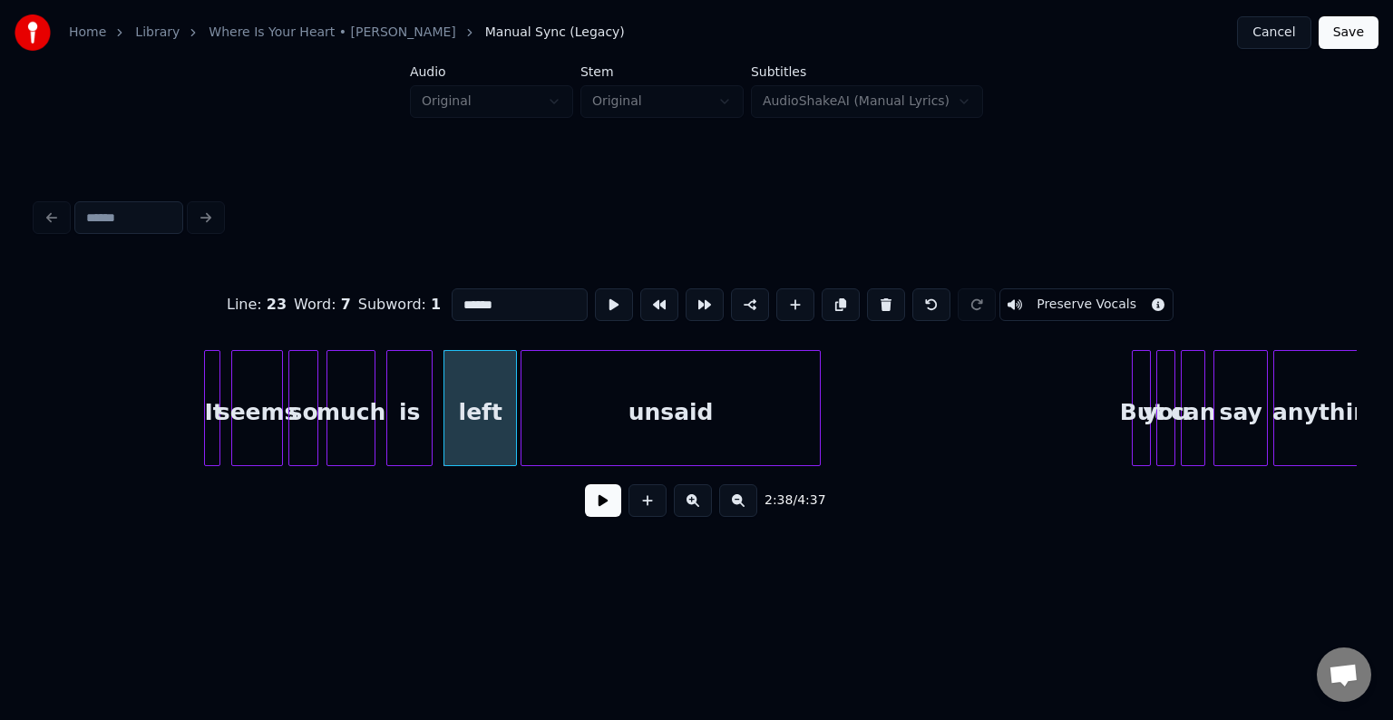
click at [598, 501] on button at bounding box center [603, 500] width 36 height 33
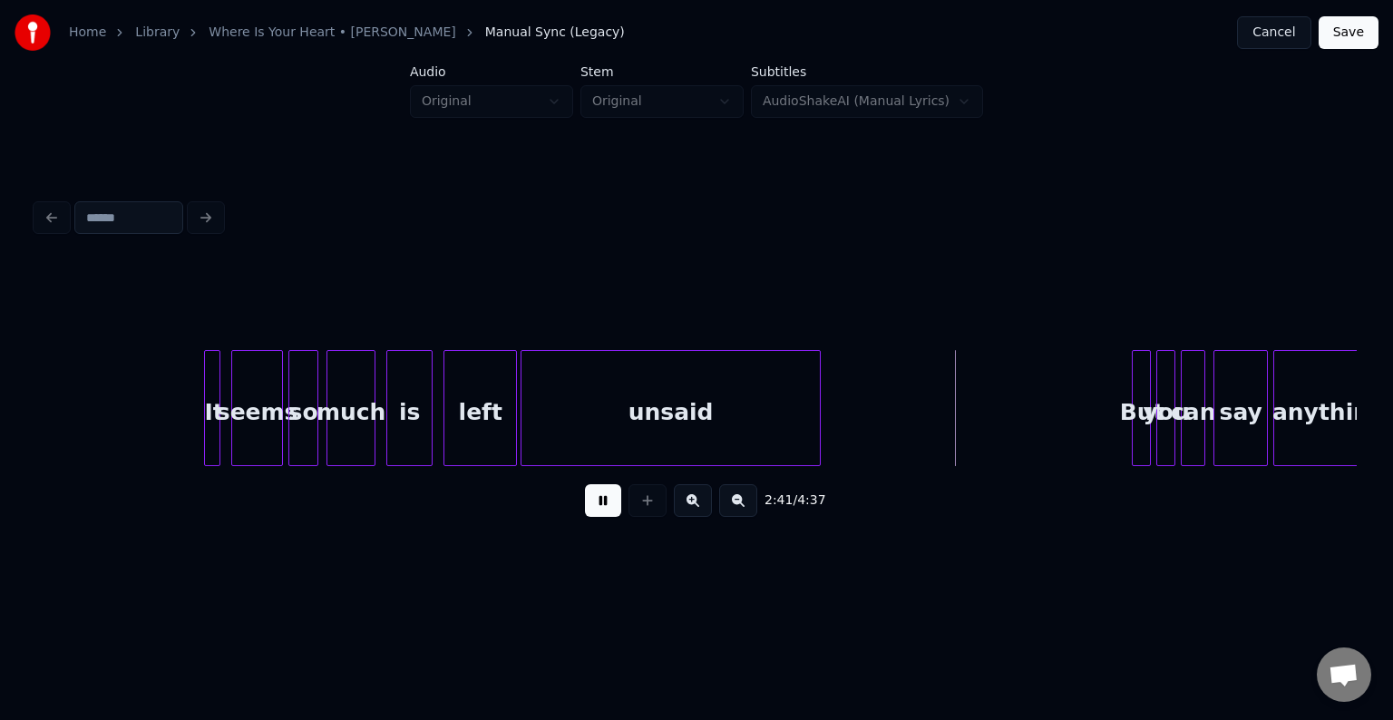
click at [598, 501] on button at bounding box center [603, 500] width 36 height 33
click at [673, 389] on div "unsaid" at bounding box center [670, 412] width 299 height 123
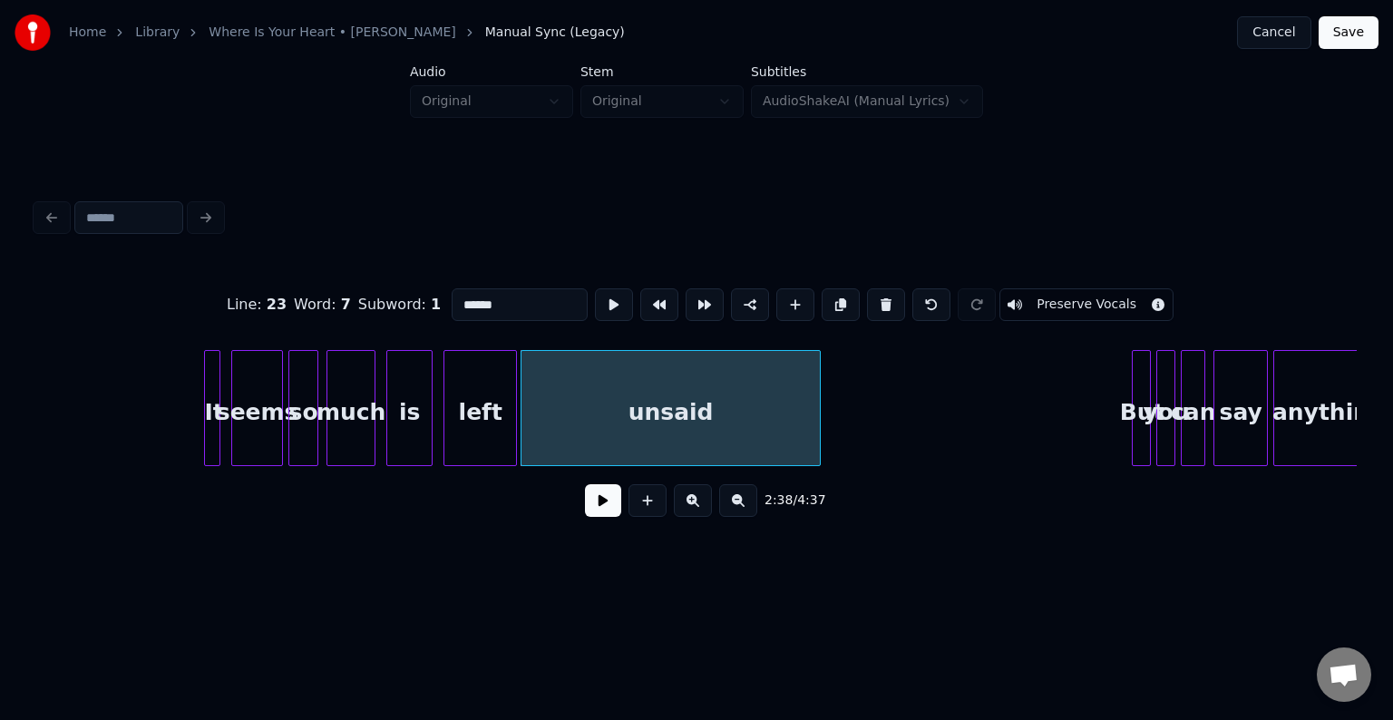
click at [602, 504] on button at bounding box center [603, 500] width 36 height 33
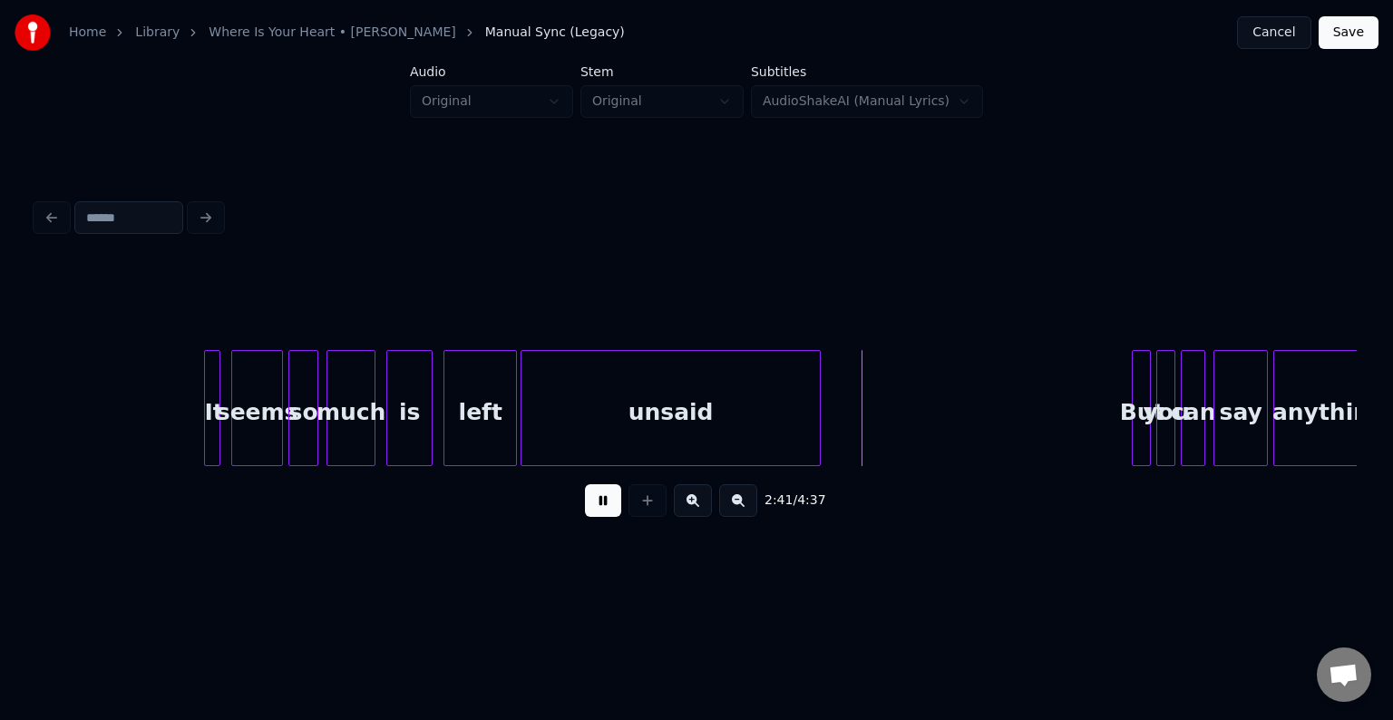
click at [602, 504] on button at bounding box center [603, 500] width 36 height 33
click at [821, 439] on div "unsaid" at bounding box center [671, 408] width 301 height 116
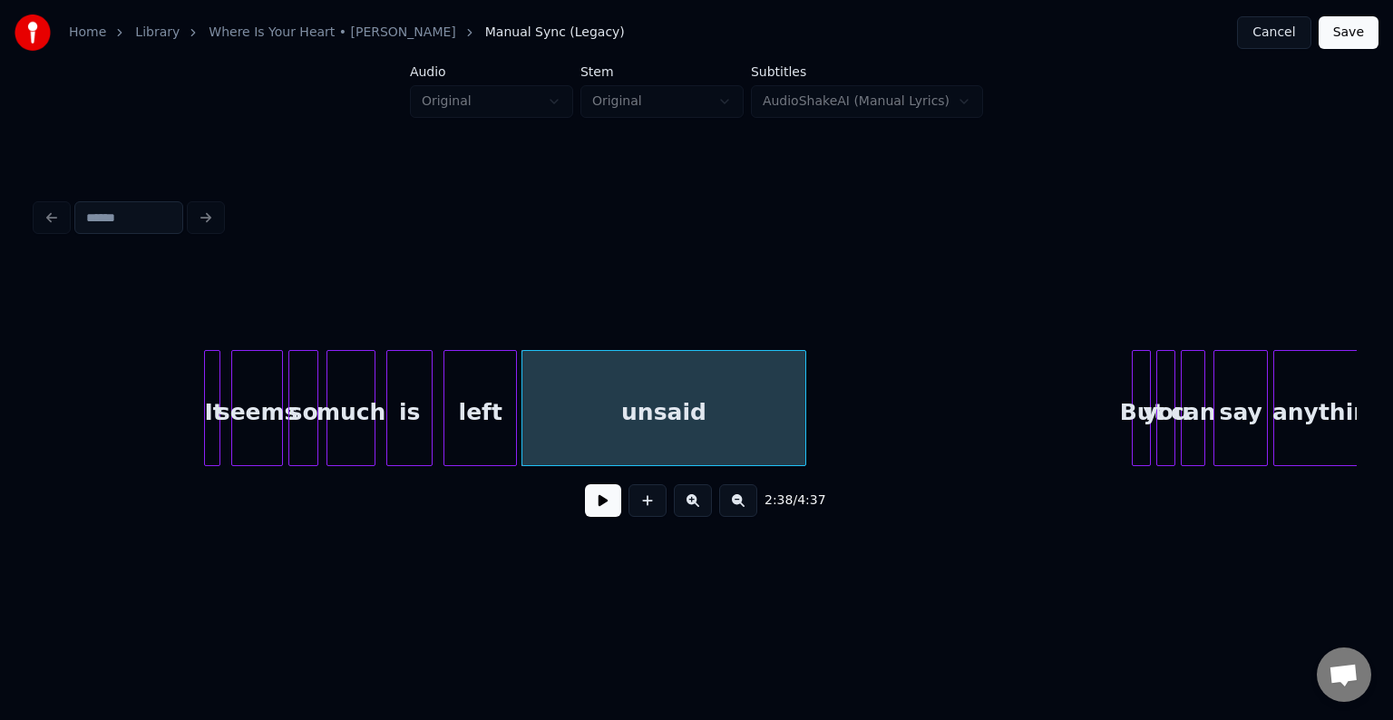
click at [800, 430] on div at bounding box center [802, 408] width 5 height 114
click at [765, 432] on div at bounding box center [764, 408] width 5 height 114
click at [591, 504] on button at bounding box center [603, 500] width 36 height 33
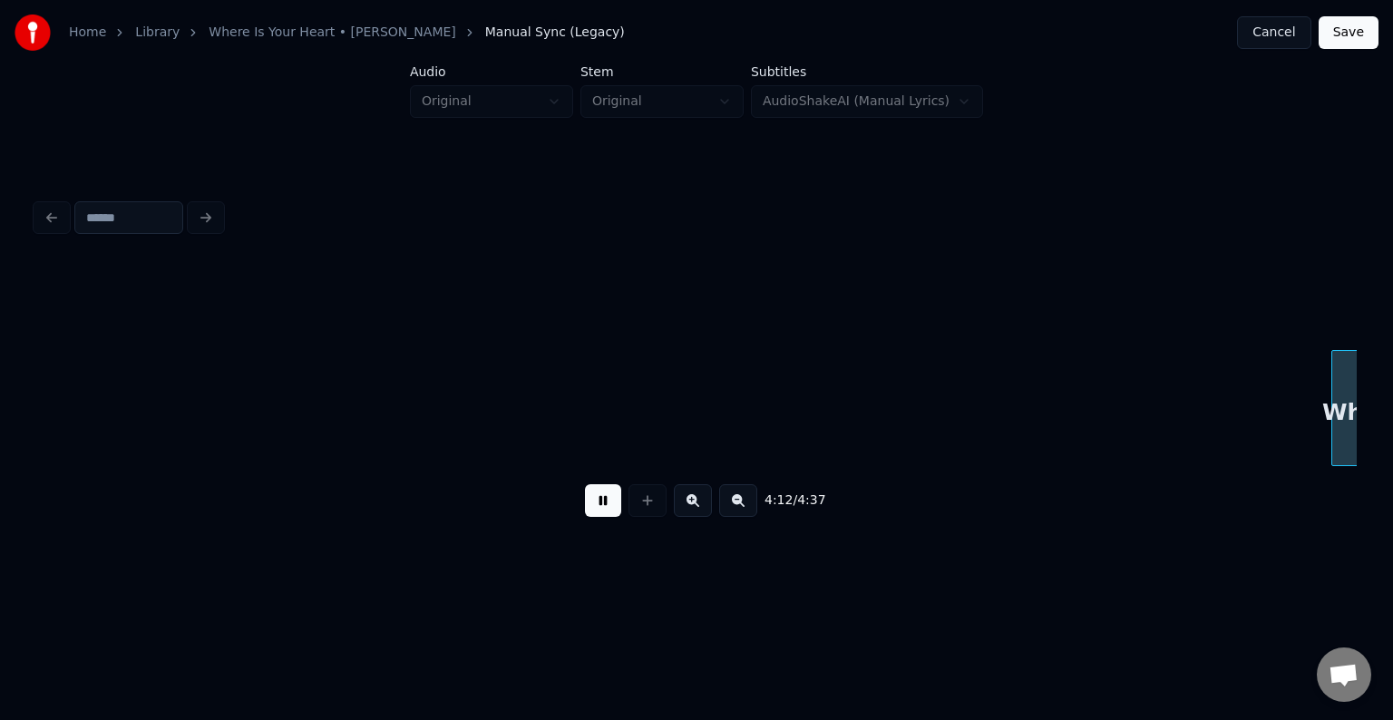
scroll to position [0, 34309]
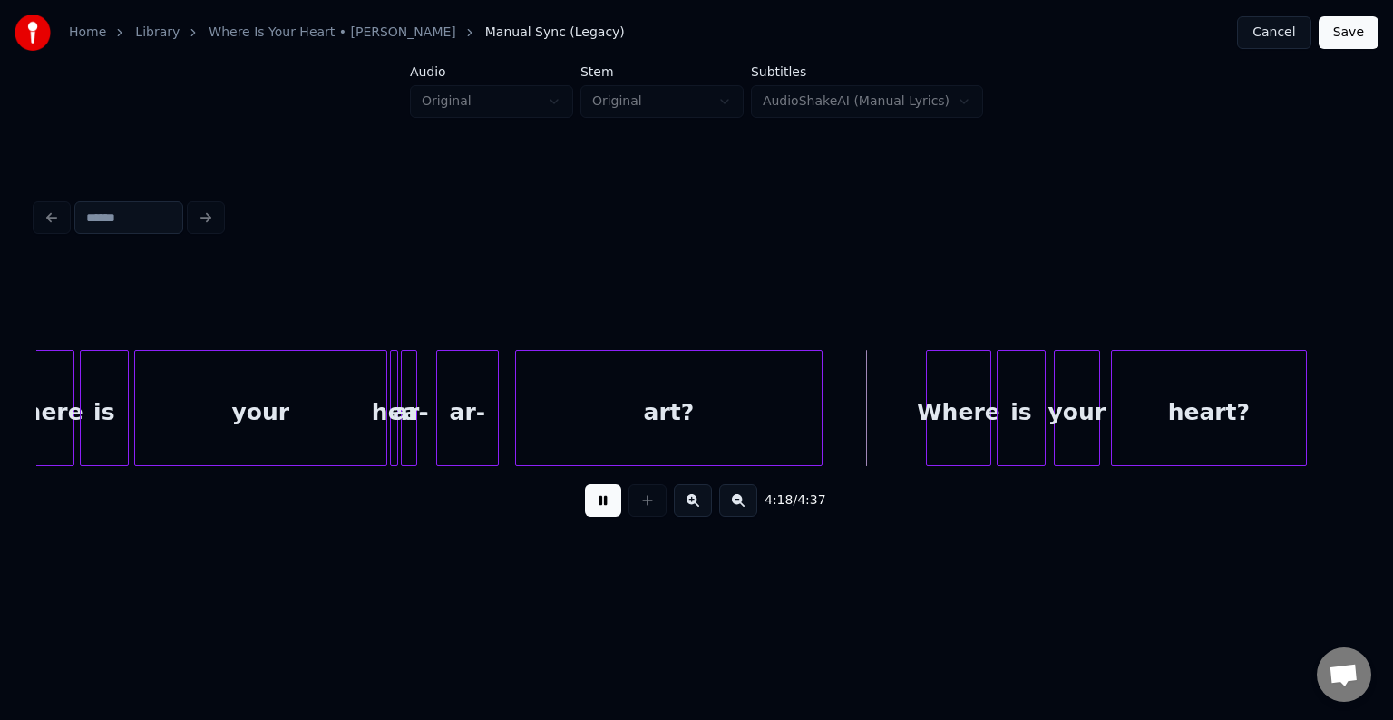
click at [611, 510] on button at bounding box center [603, 500] width 36 height 33
click at [616, 442] on div "art?" at bounding box center [669, 412] width 306 height 123
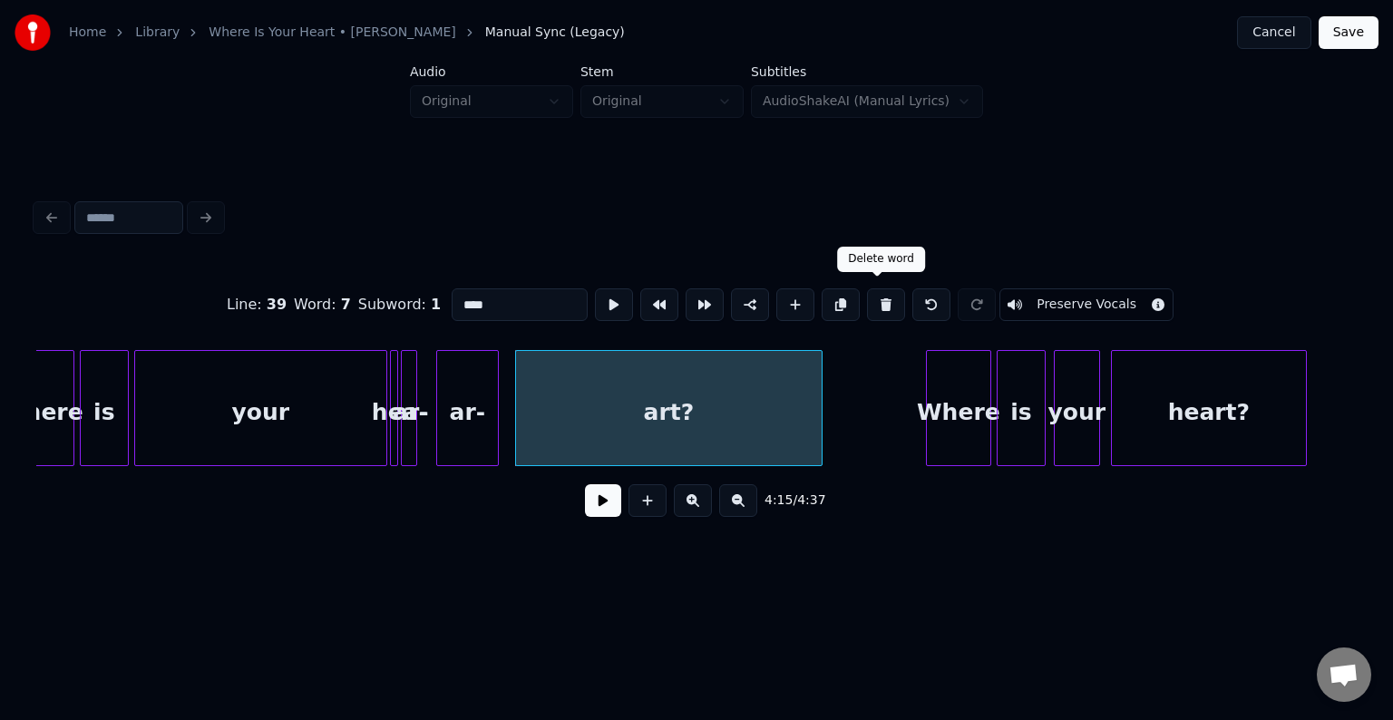
click at [884, 294] on button at bounding box center [886, 304] width 38 height 33
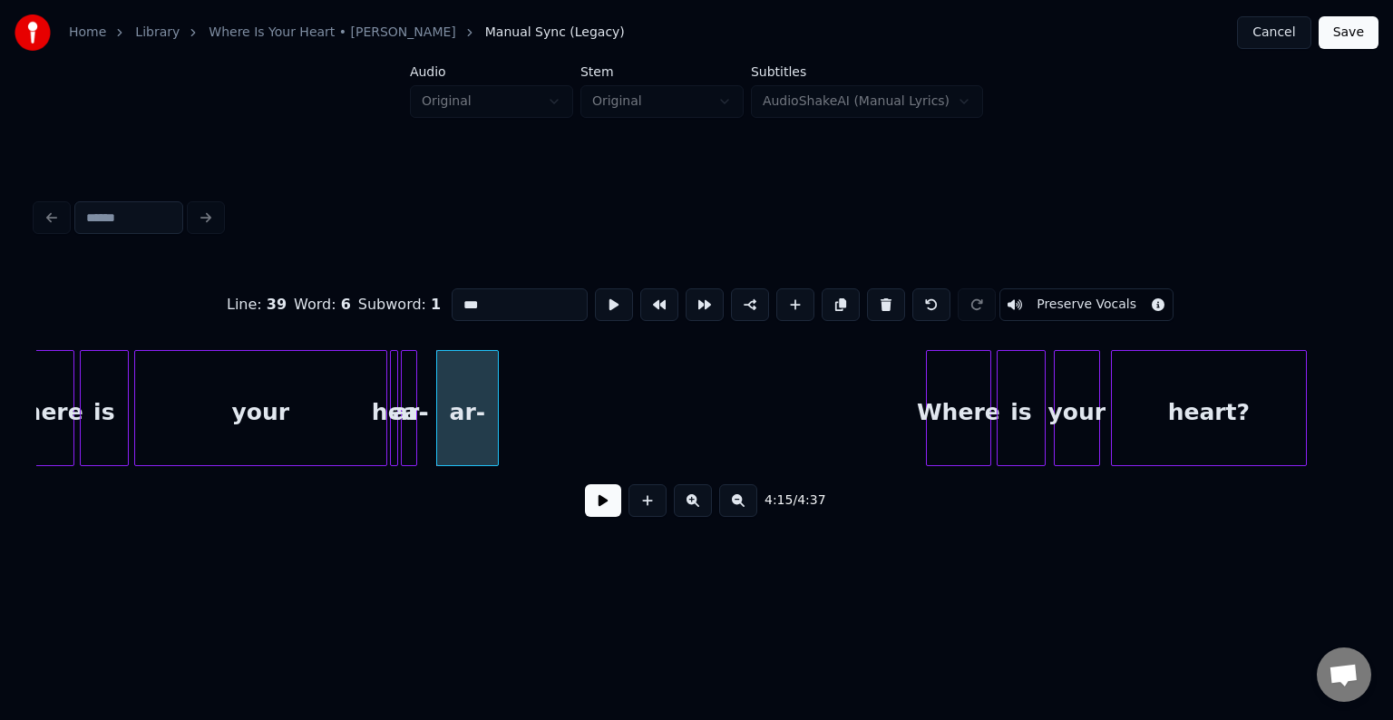
click at [884, 294] on button at bounding box center [886, 304] width 38 height 33
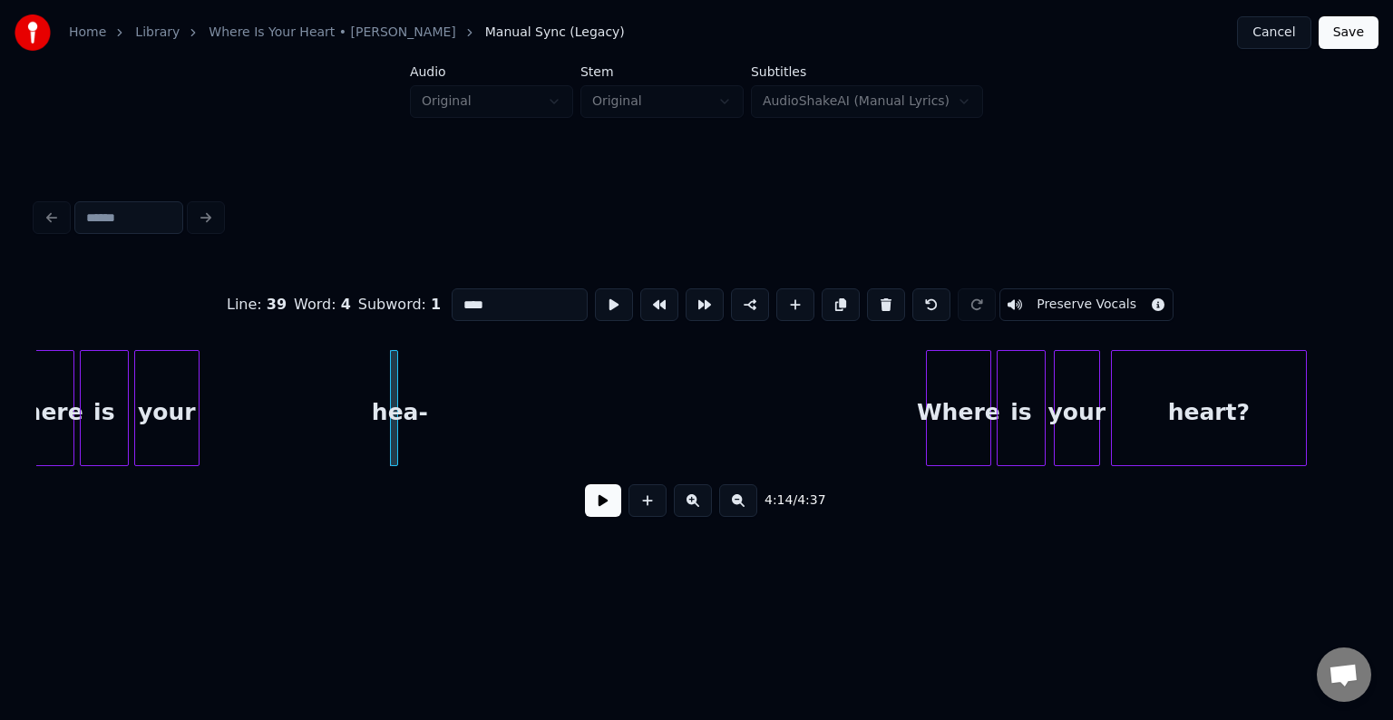
click at [196, 432] on div at bounding box center [195, 408] width 5 height 114
click at [502, 296] on input "****" at bounding box center [520, 304] width 136 height 33
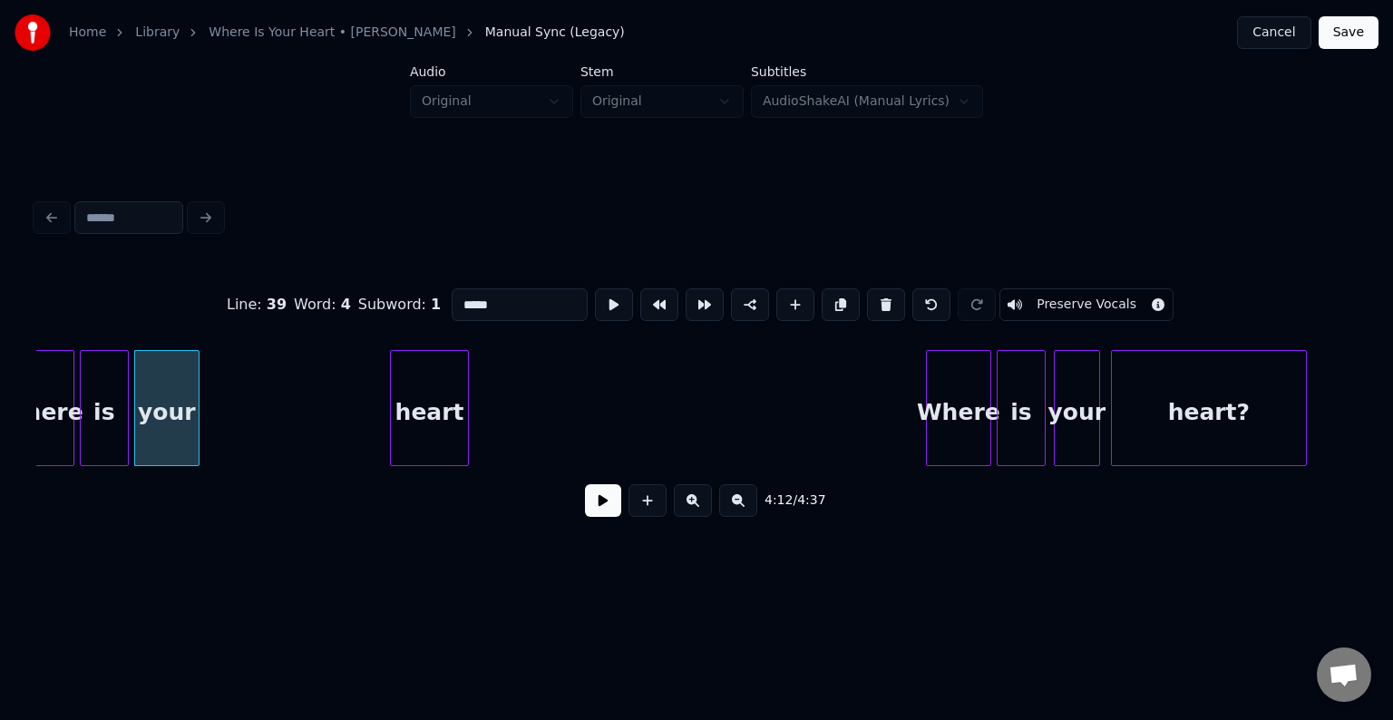
click at [431, 448] on div "heart" at bounding box center [429, 408] width 79 height 116
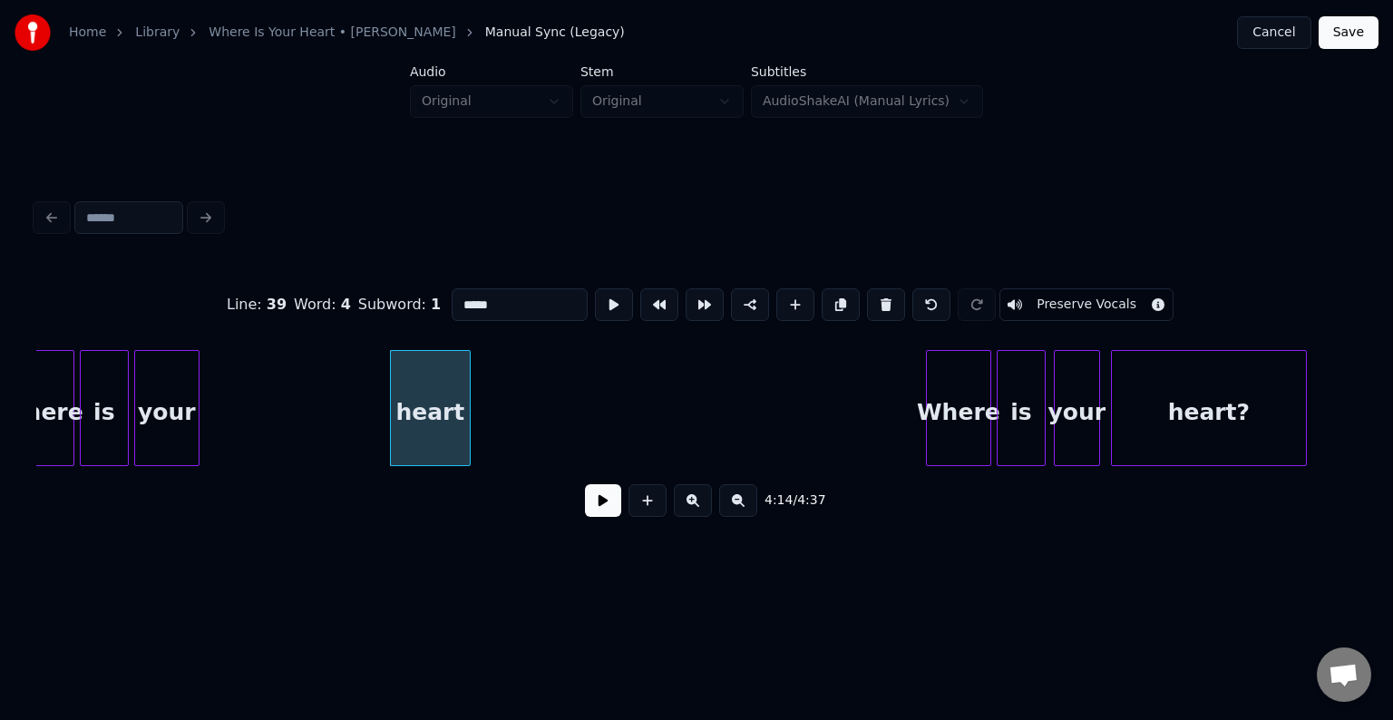
click at [160, 426] on div "your" at bounding box center [166, 412] width 63 height 123
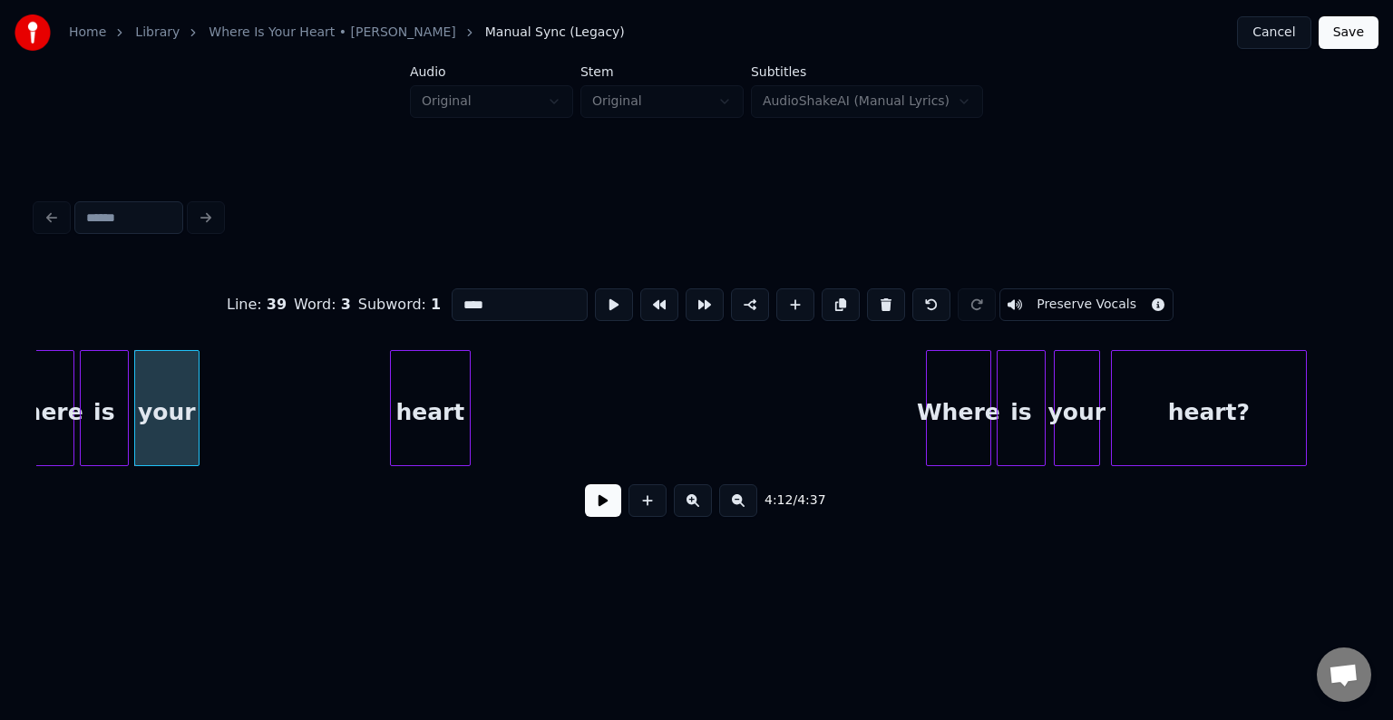
type input "****"
click at [603, 510] on button at bounding box center [603, 500] width 36 height 33
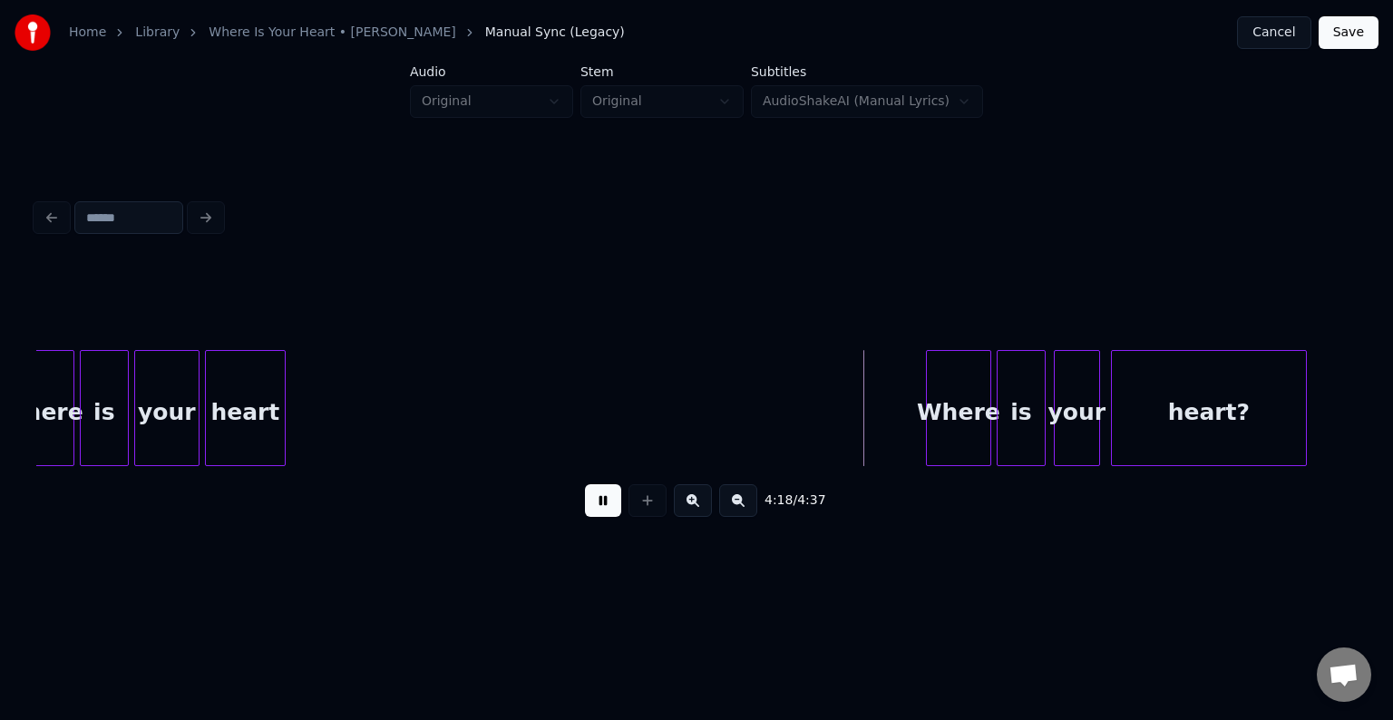
click at [264, 424] on div "heart" at bounding box center [245, 412] width 79 height 123
click at [283, 417] on div "heart" at bounding box center [242, 408] width 81 height 116
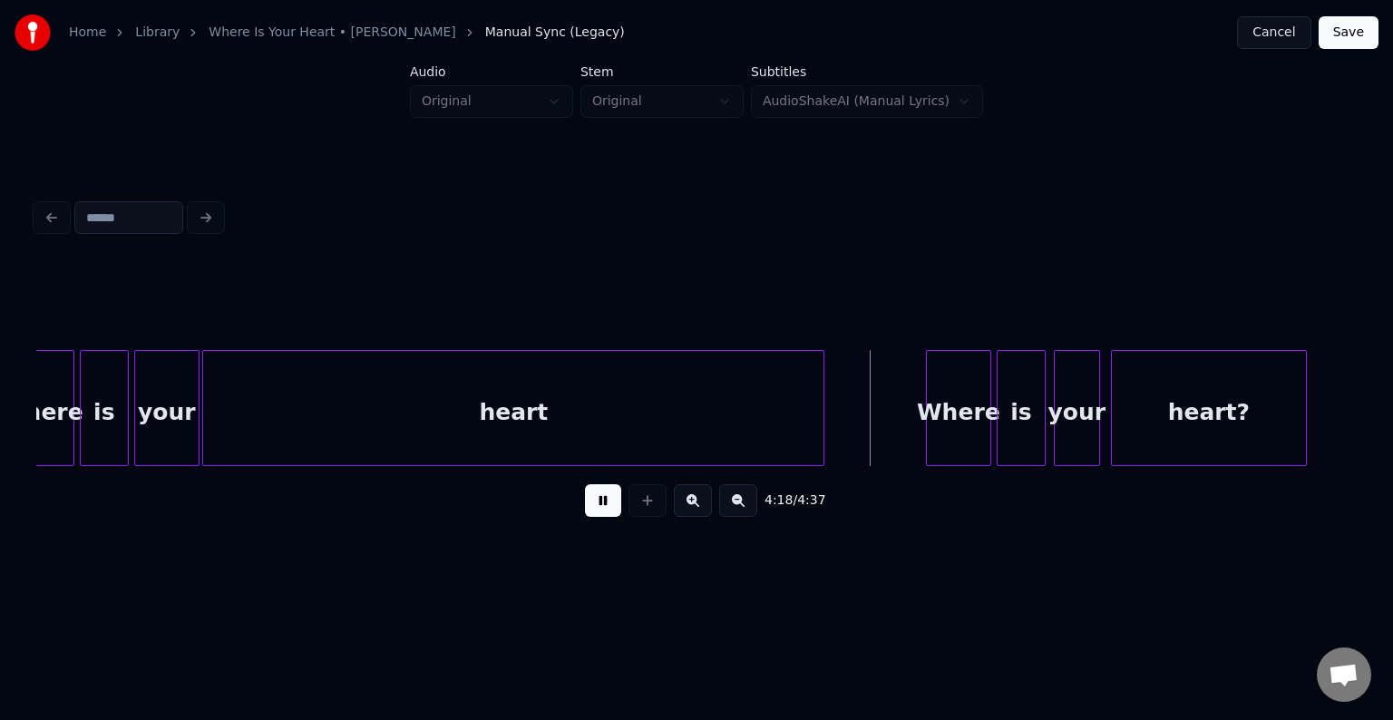
click at [823, 422] on div at bounding box center [820, 408] width 5 height 114
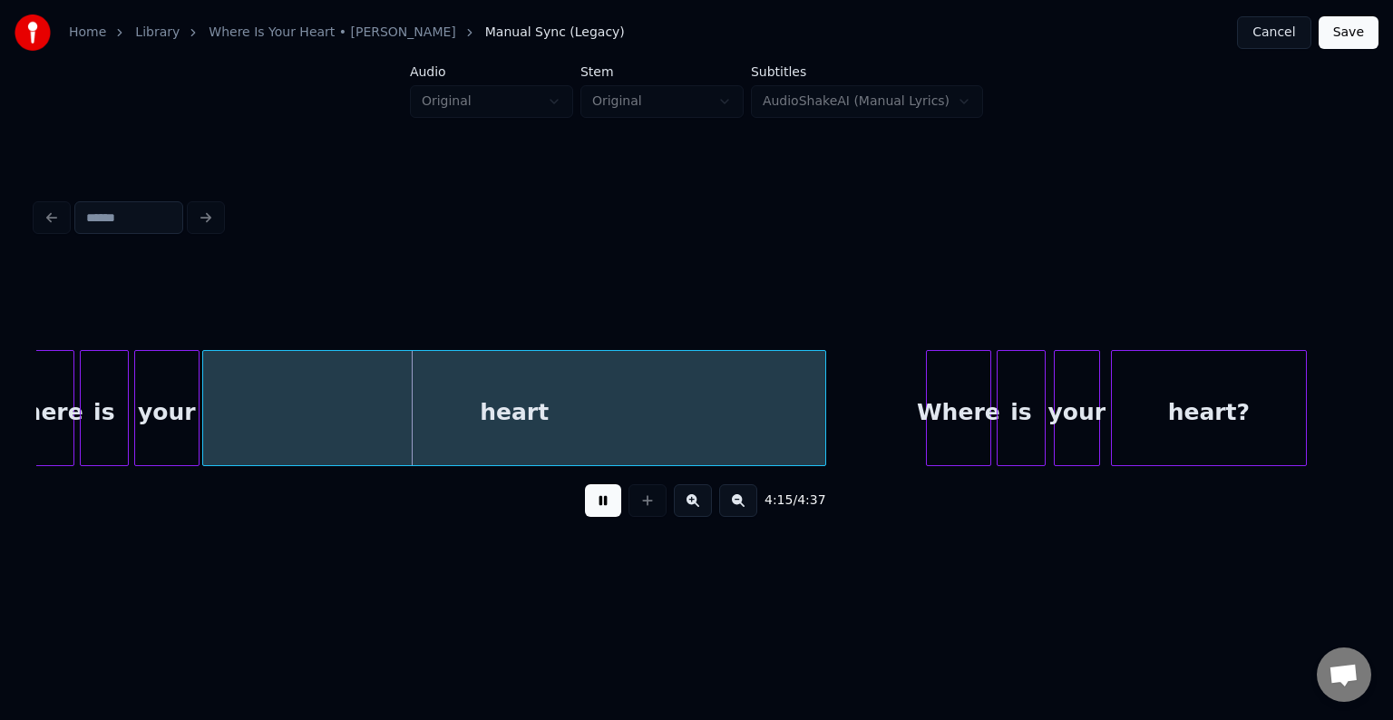
click at [179, 417] on div "your" at bounding box center [166, 412] width 63 height 123
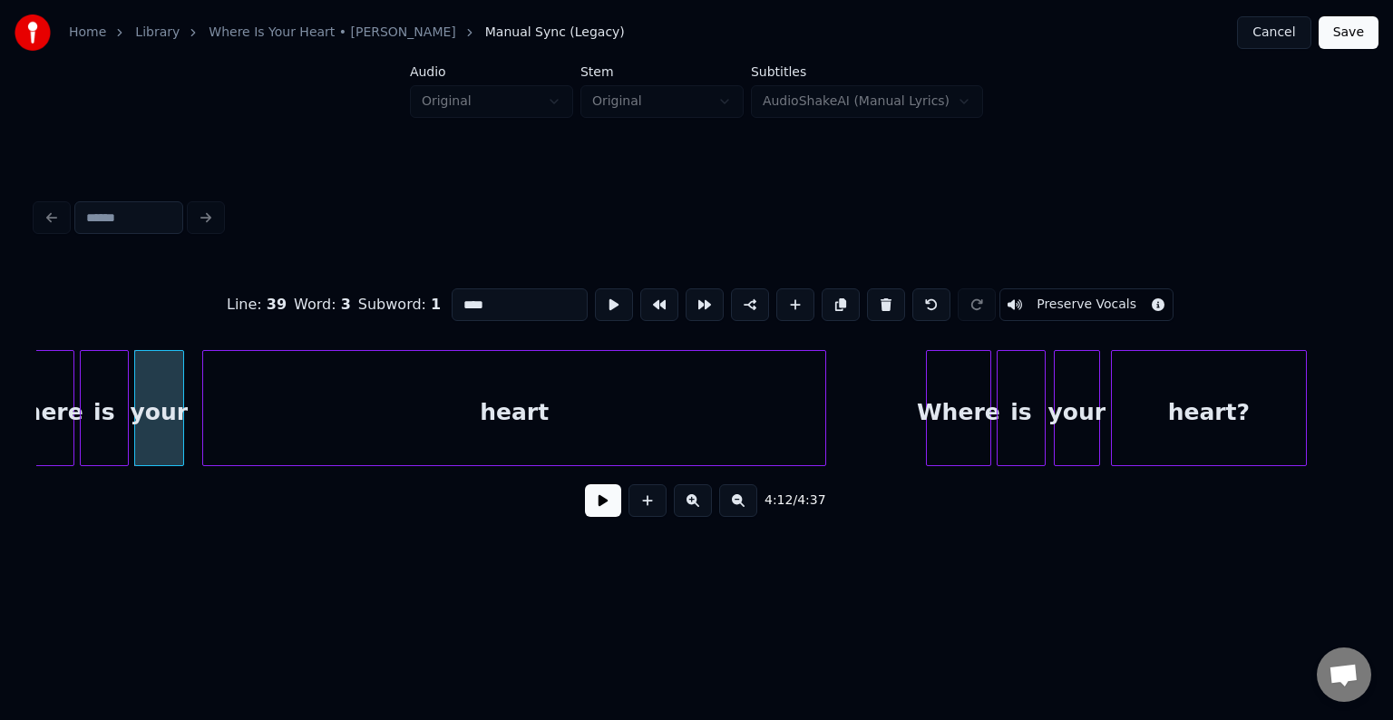
click at [180, 423] on div at bounding box center [180, 408] width 5 height 114
click at [189, 421] on div at bounding box center [191, 408] width 5 height 114
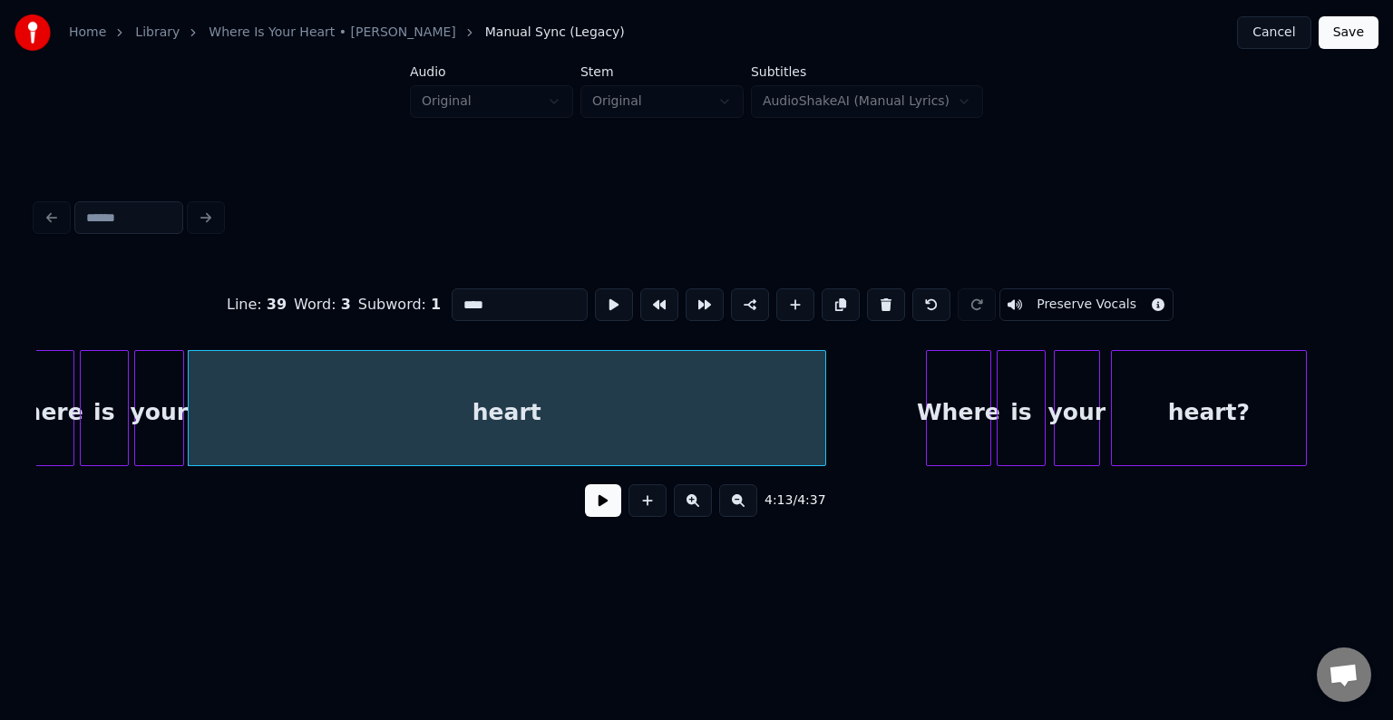
click at [576, 510] on div "4:13 / 4:37" at bounding box center [696, 501] width 1291 height 40
click at [590, 510] on button at bounding box center [603, 500] width 36 height 33
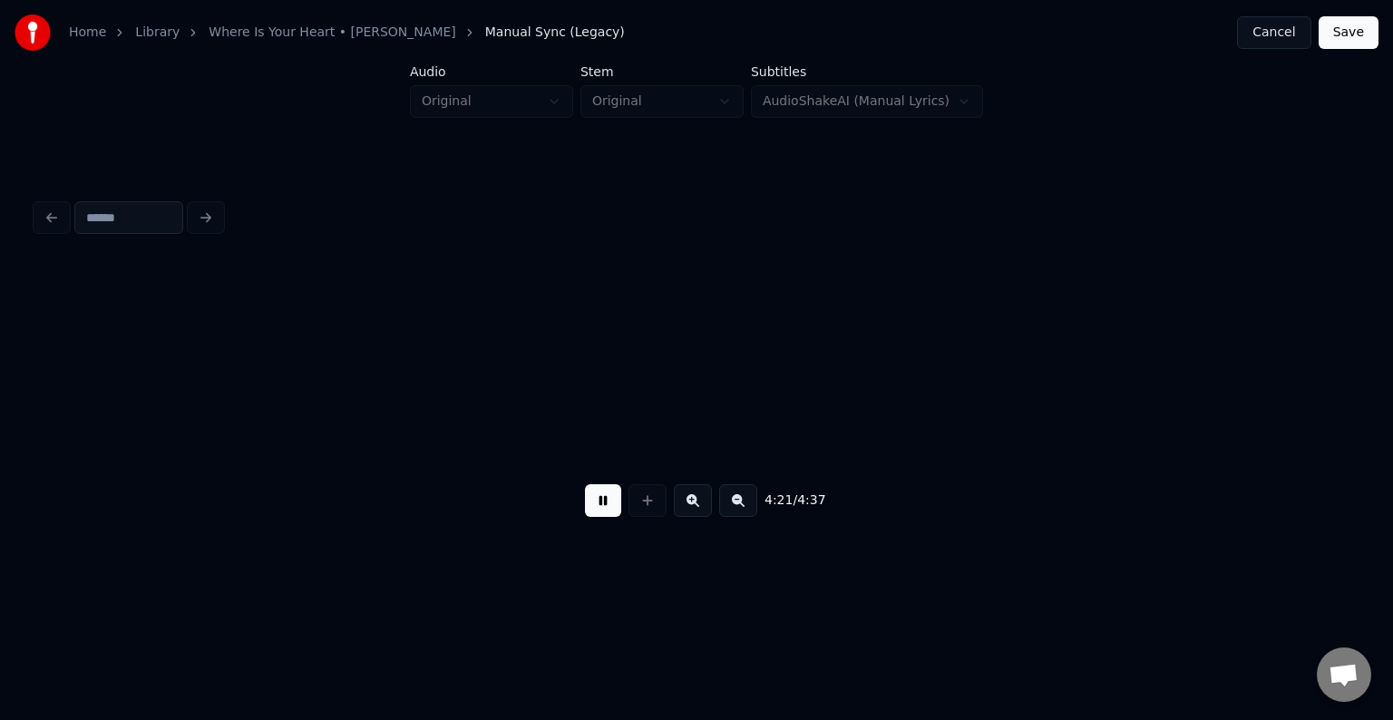
scroll to position [0, 35630]
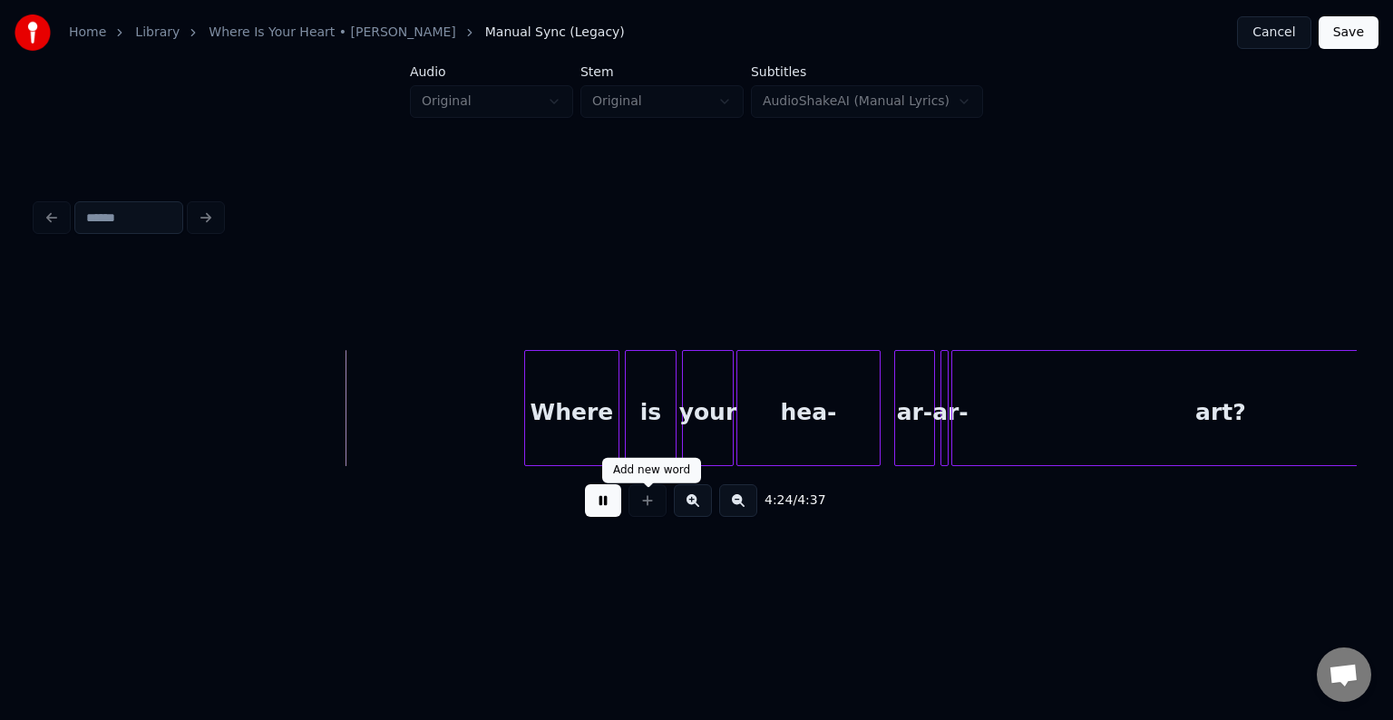
click at [609, 512] on button at bounding box center [603, 500] width 36 height 33
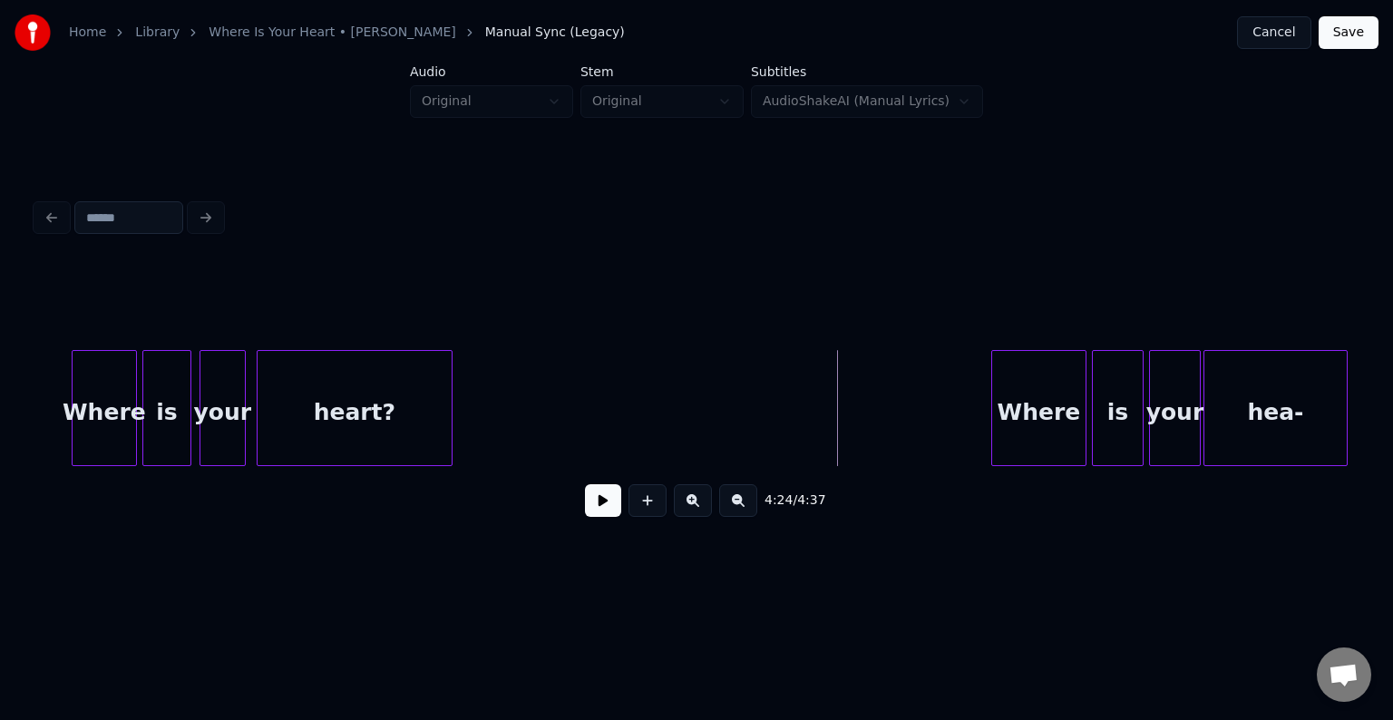
scroll to position [0, 35122]
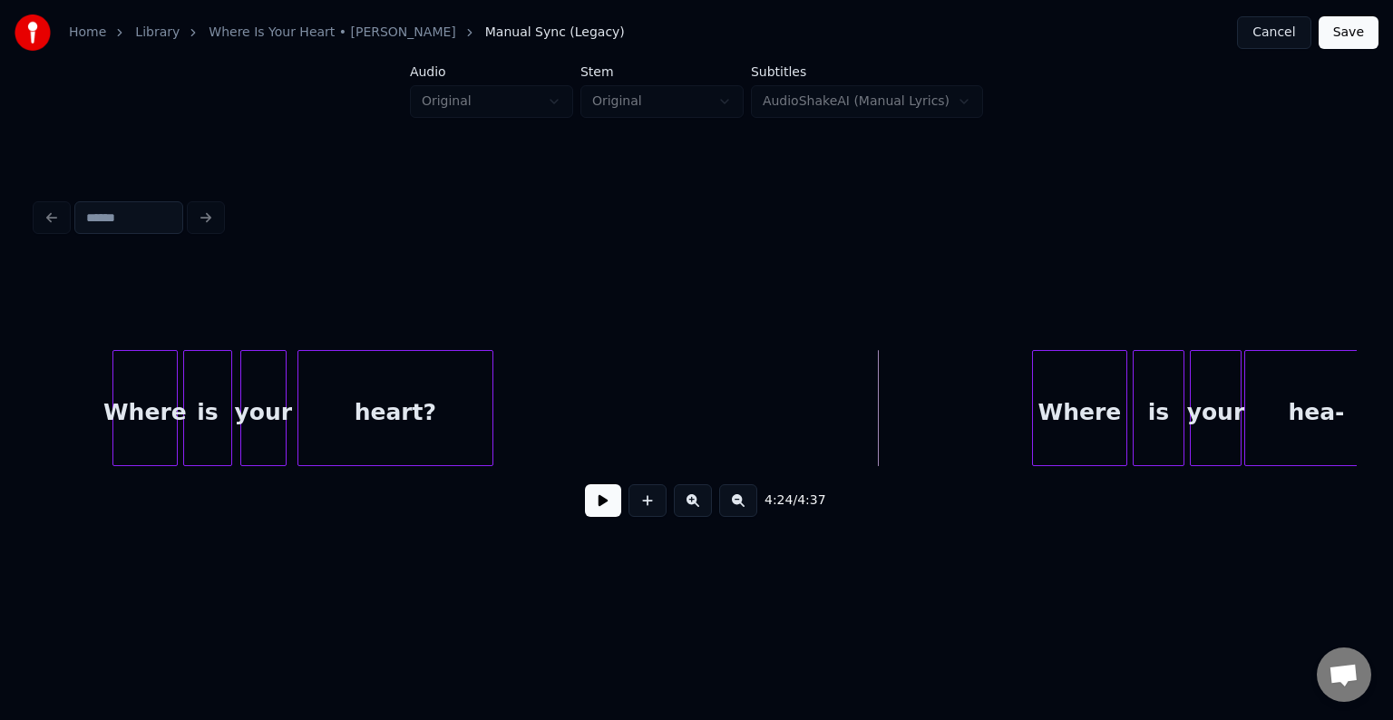
click at [620, 501] on button at bounding box center [603, 500] width 36 height 33
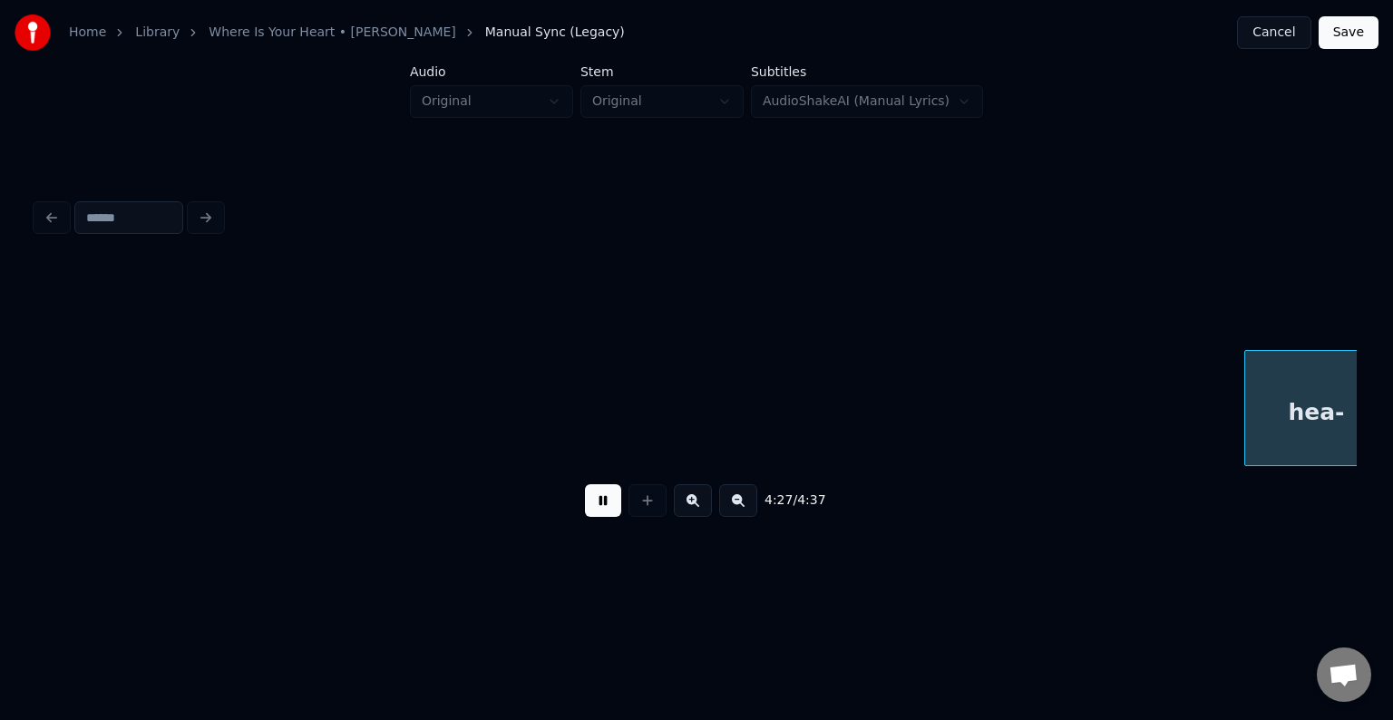
scroll to position [0, 36443]
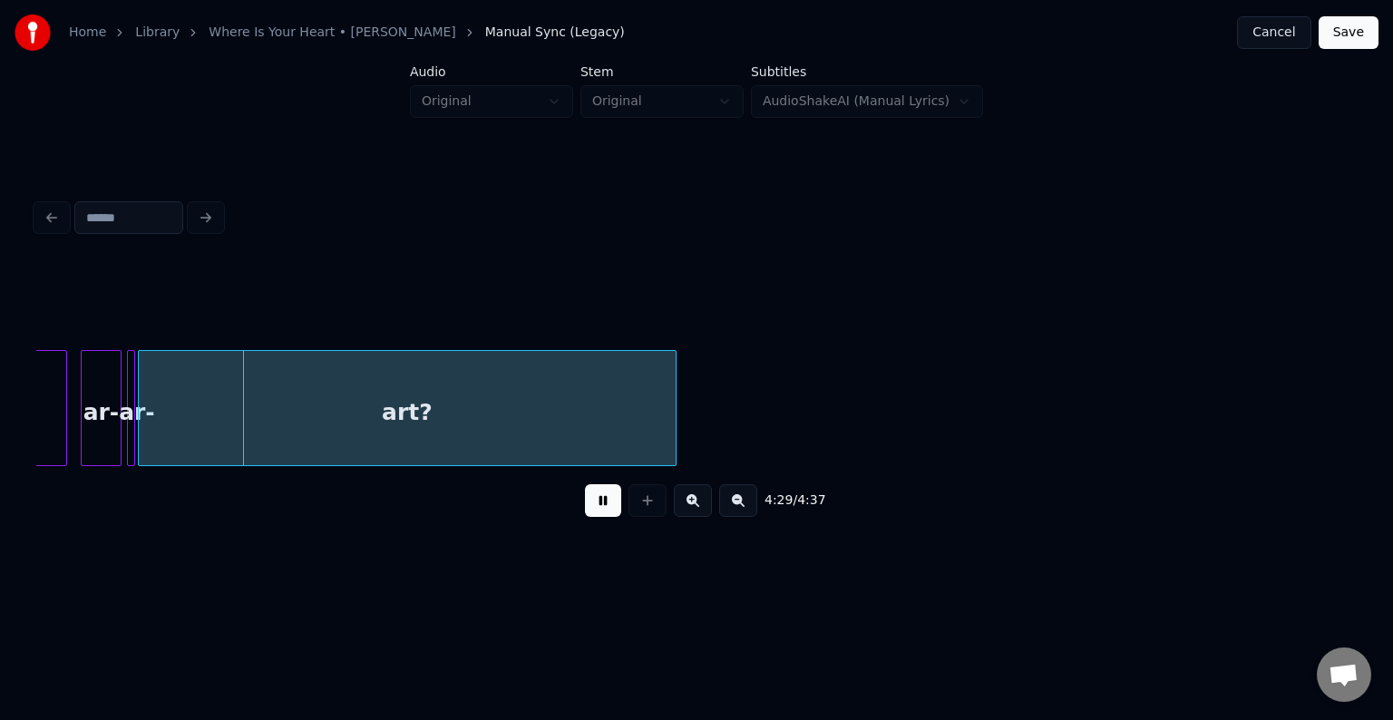
click at [620, 501] on button at bounding box center [603, 500] width 36 height 33
click at [464, 338] on div at bounding box center [696, 304] width 1320 height 91
click at [482, 377] on div "art?" at bounding box center [407, 412] width 537 height 123
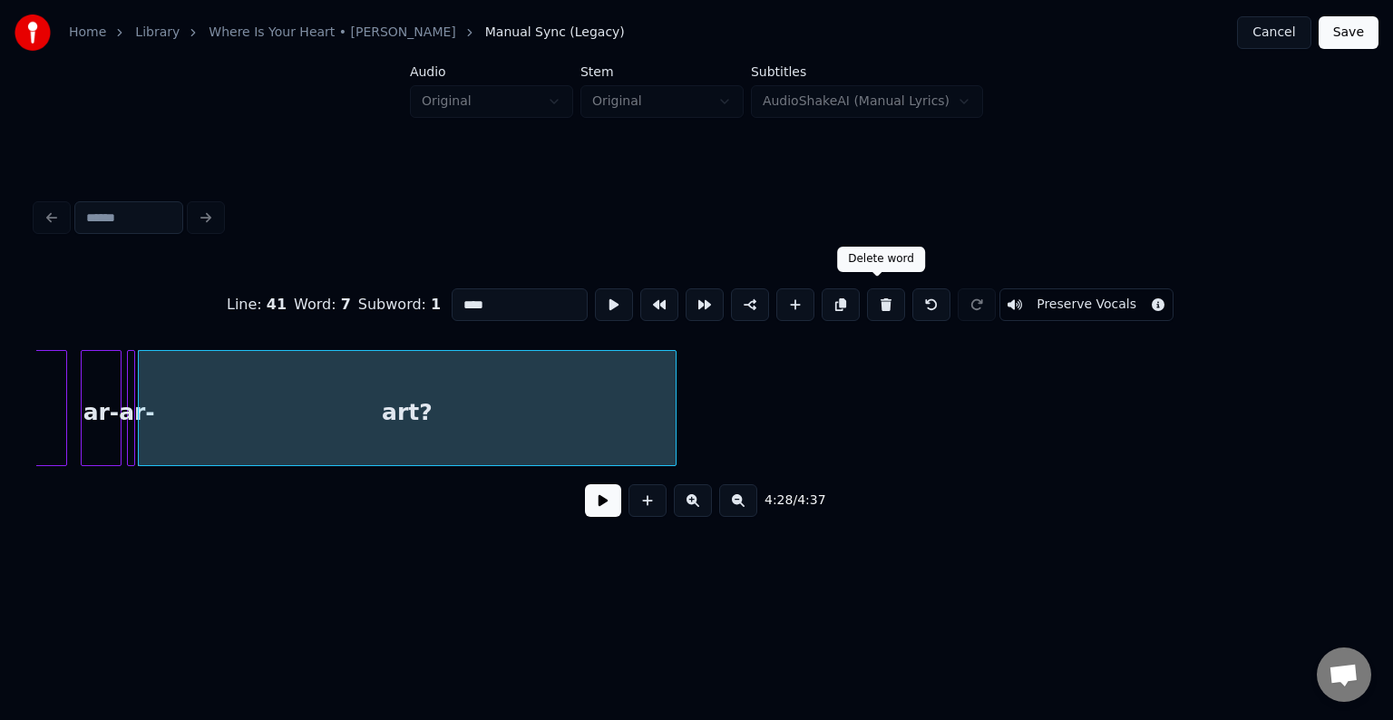
click at [870, 301] on button at bounding box center [886, 304] width 38 height 33
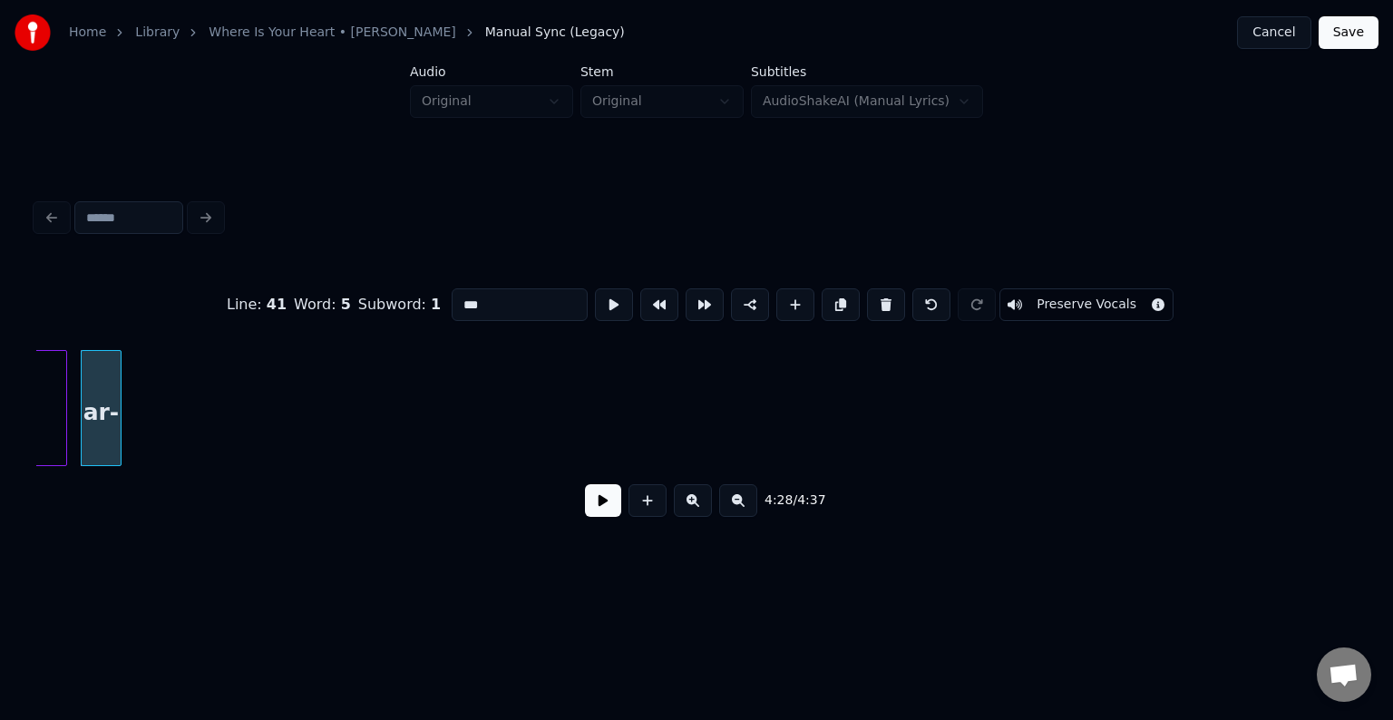
click at [870, 301] on button at bounding box center [886, 304] width 38 height 33
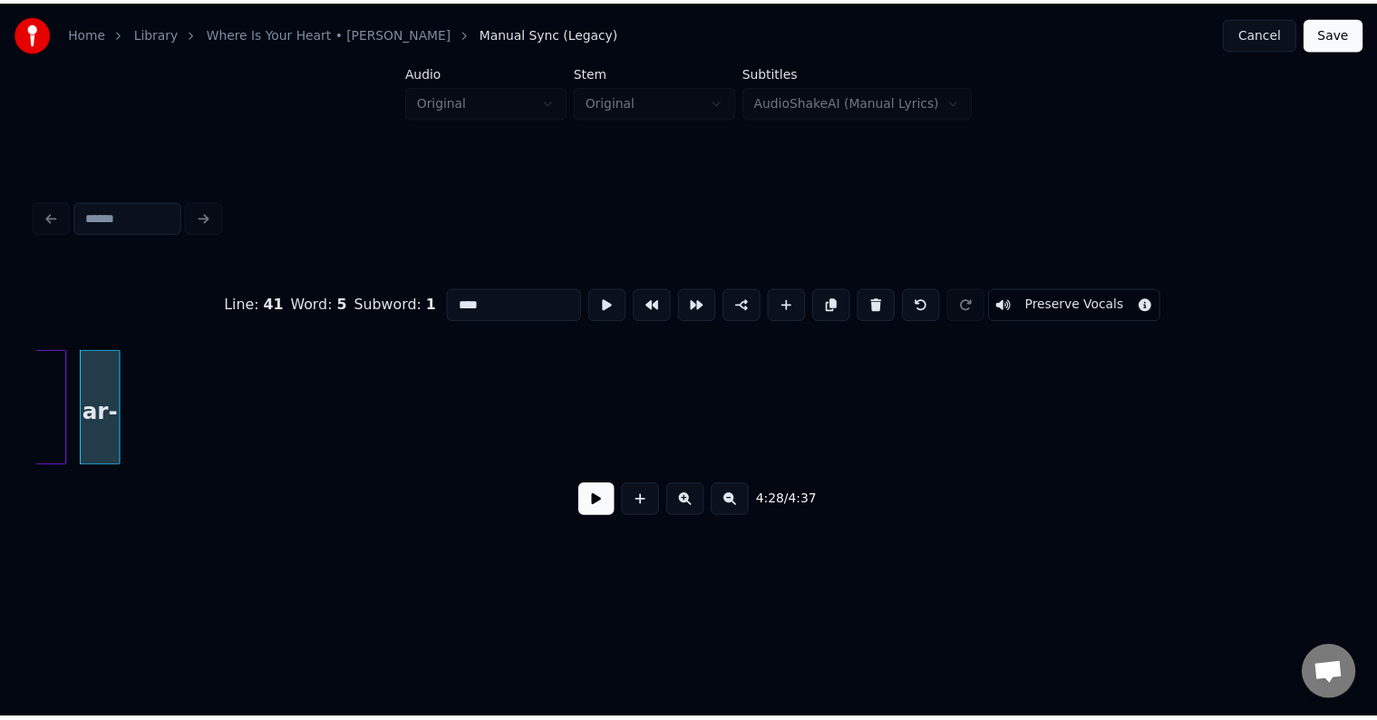
scroll to position [0, 36329]
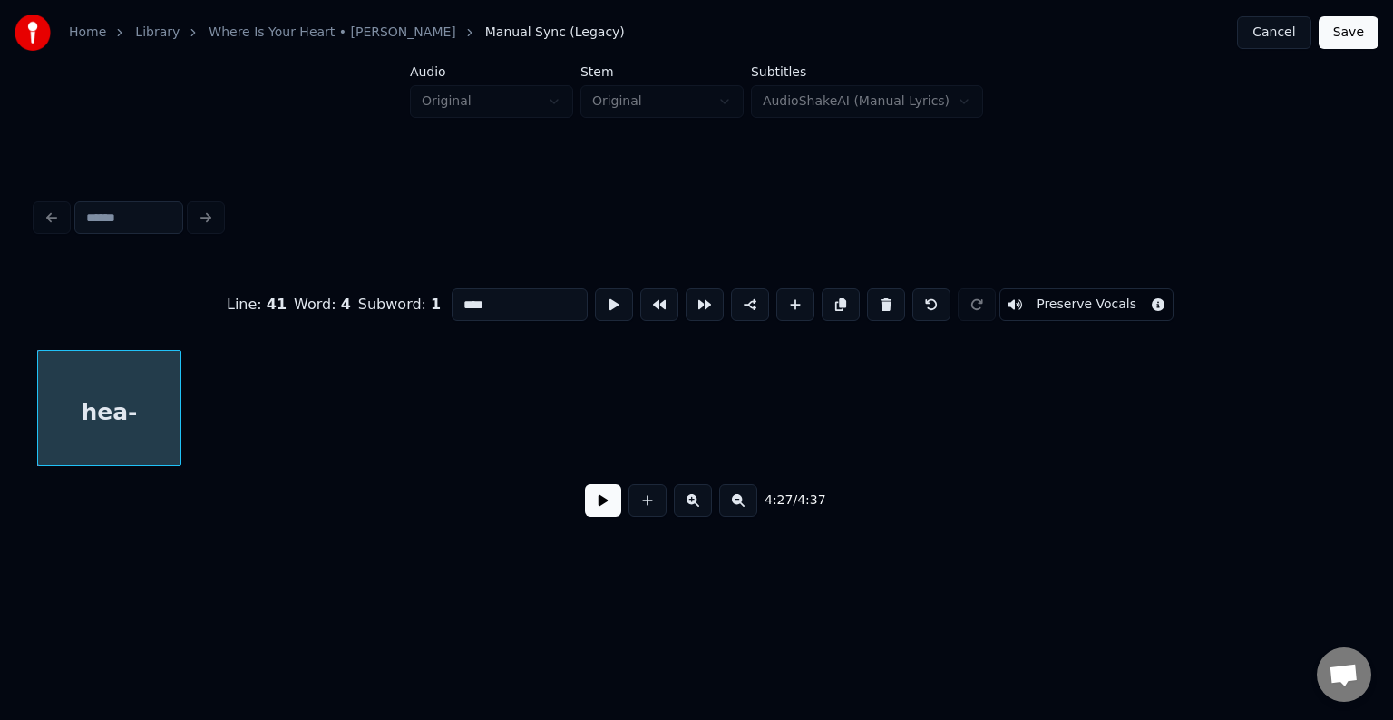
click at [501, 300] on input "****" at bounding box center [520, 304] width 136 height 33
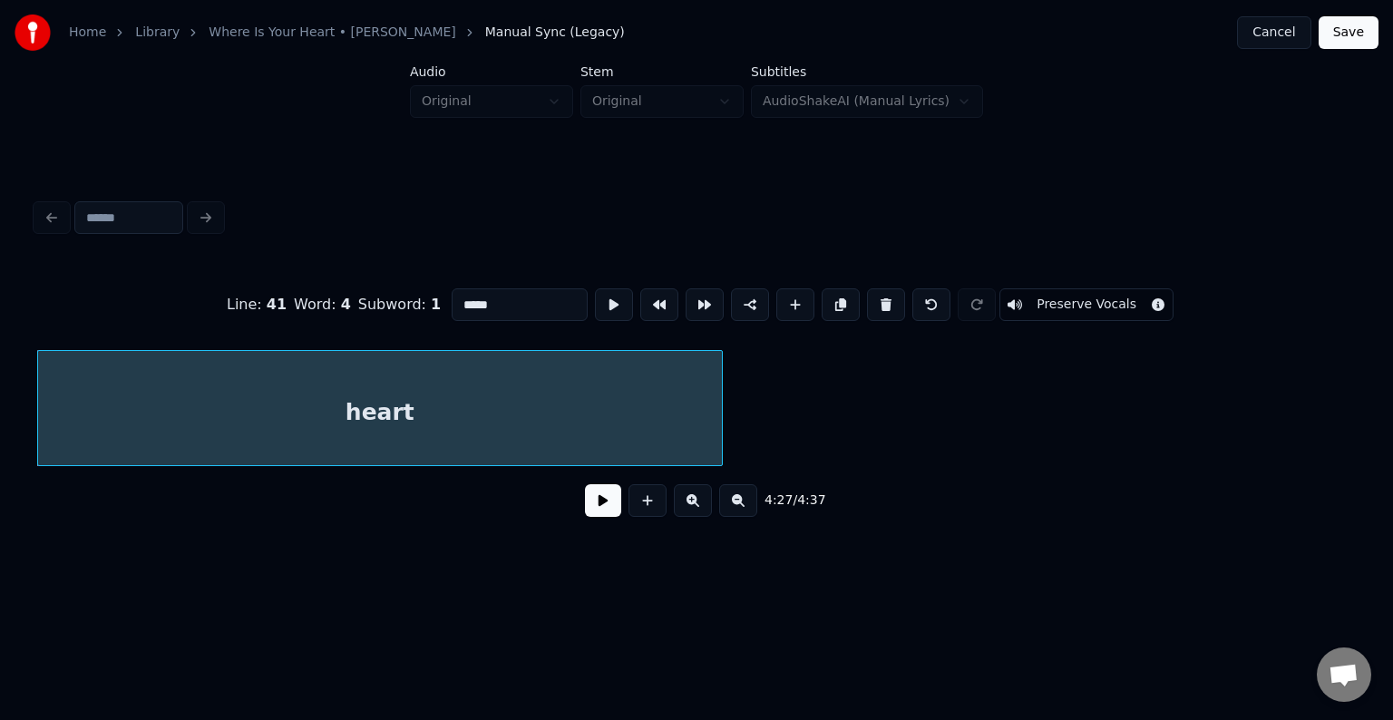
click at [721, 435] on div at bounding box center [718, 408] width 5 height 114
type input "*****"
click at [602, 506] on button at bounding box center [603, 500] width 36 height 33
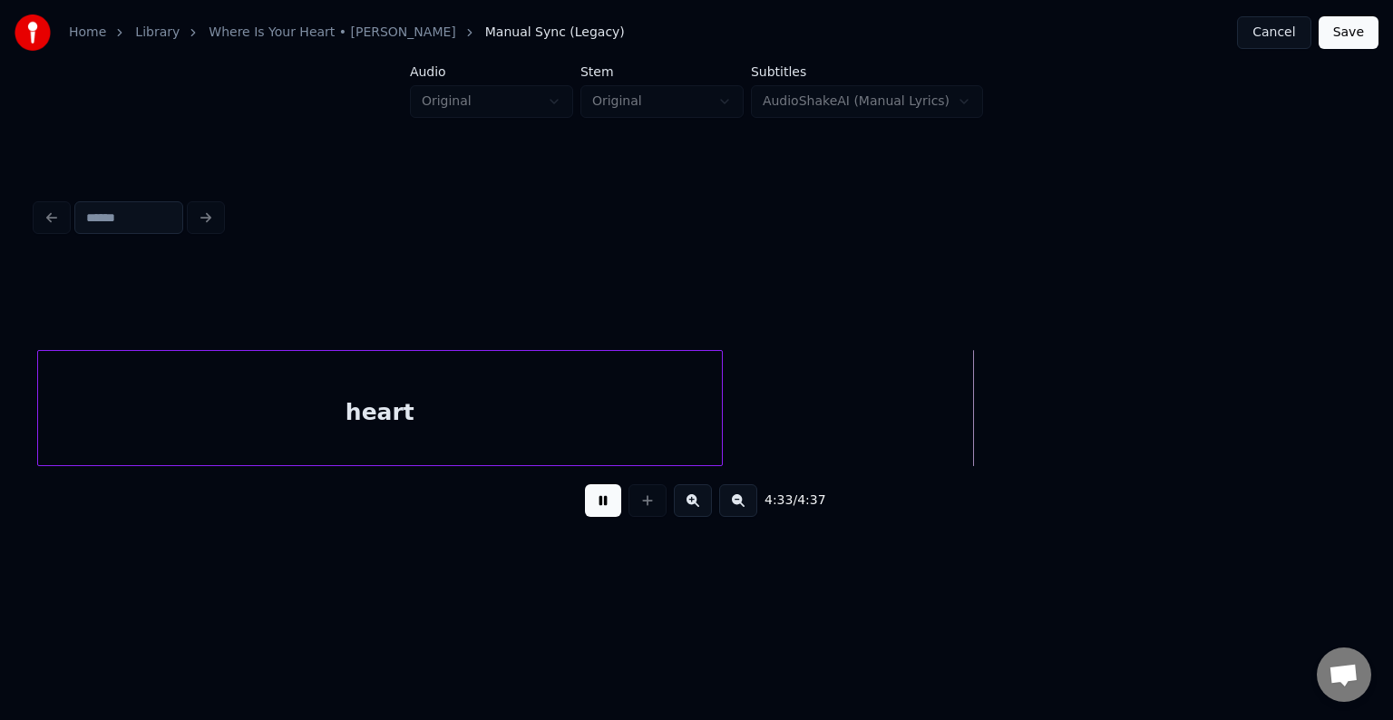
click at [1367, 36] on button "Save" at bounding box center [1348, 32] width 60 height 33
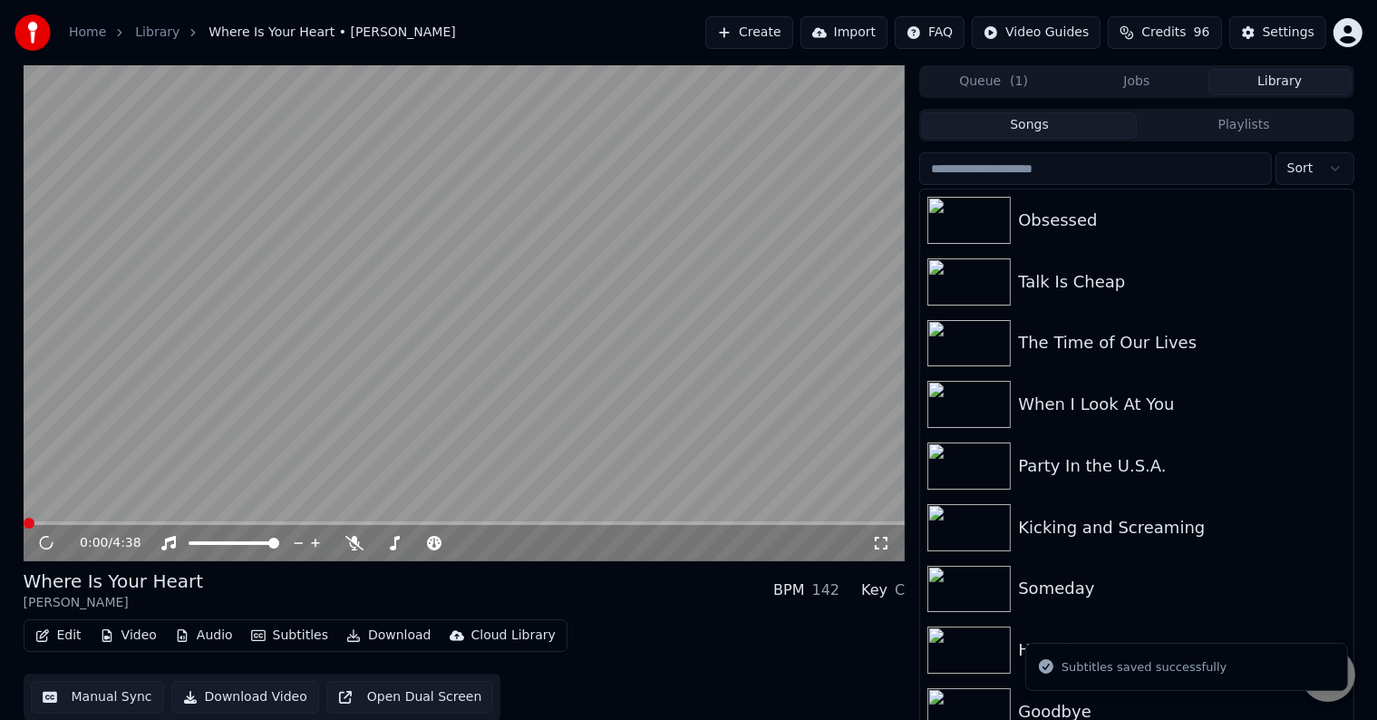
click at [363, 639] on button "Download" at bounding box center [389, 635] width 100 height 25
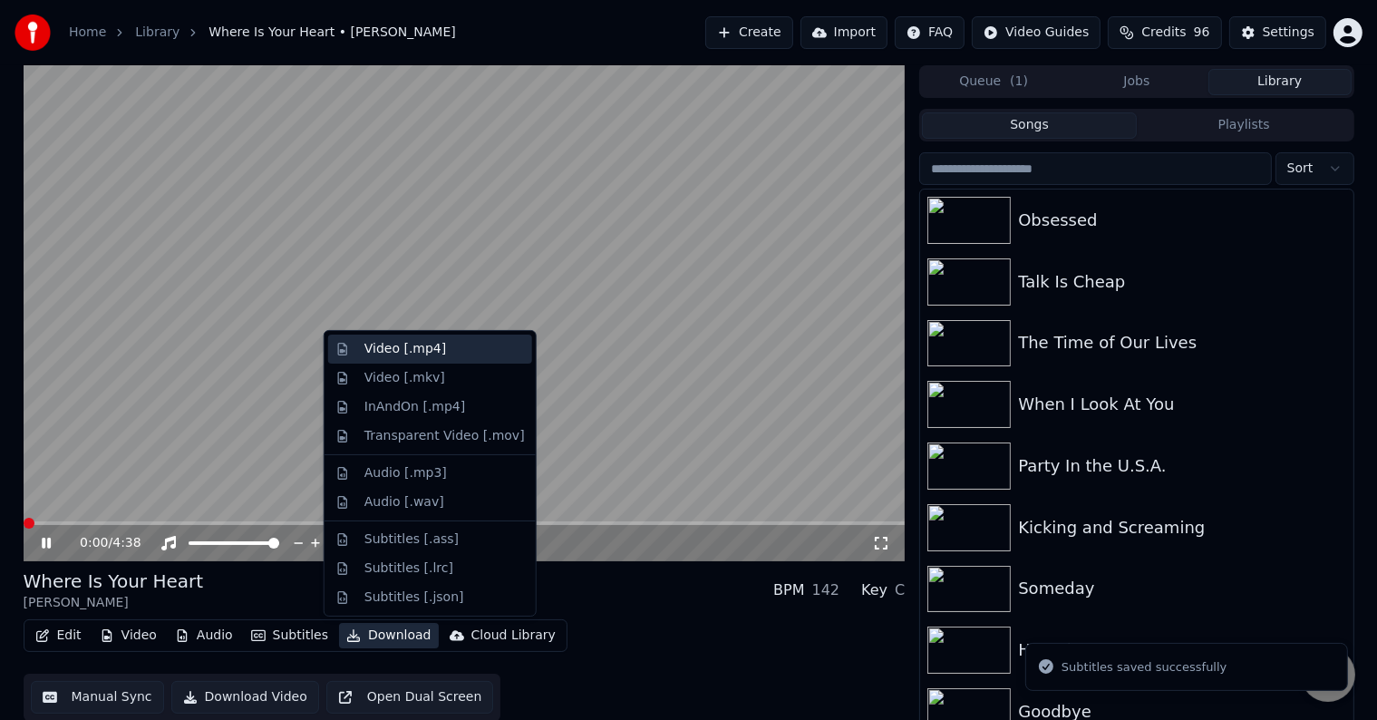
click at [406, 344] on div "Video [.mp4]" at bounding box center [406, 349] width 82 height 18
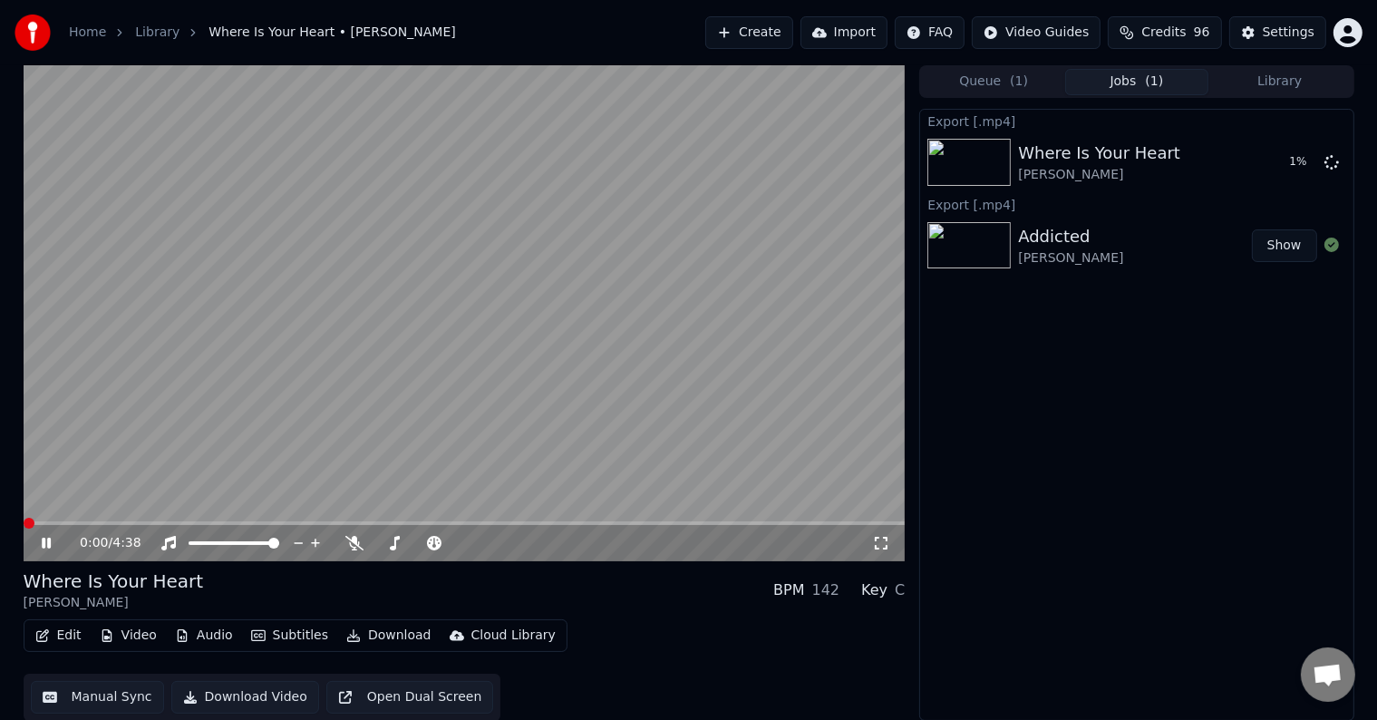
click at [47, 546] on icon at bounding box center [46, 543] width 9 height 11
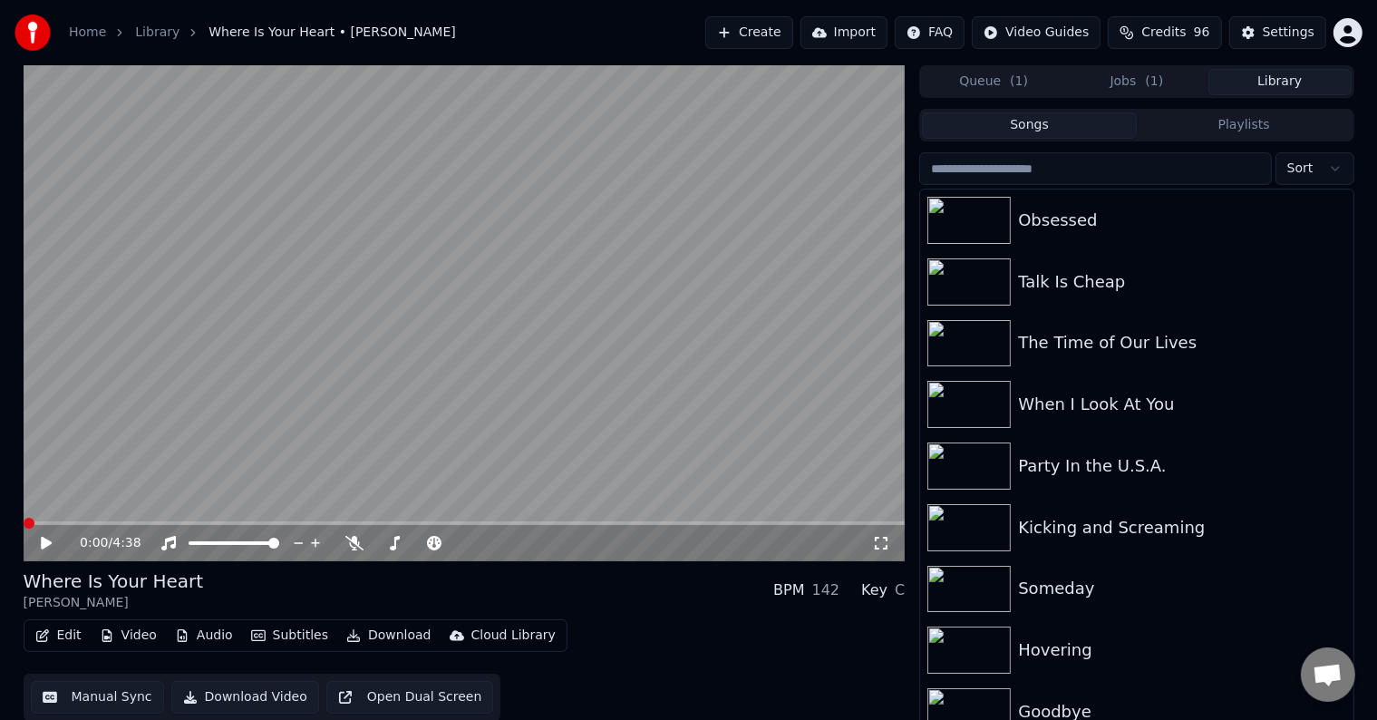
click at [1296, 76] on button "Library" at bounding box center [1280, 82] width 143 height 26
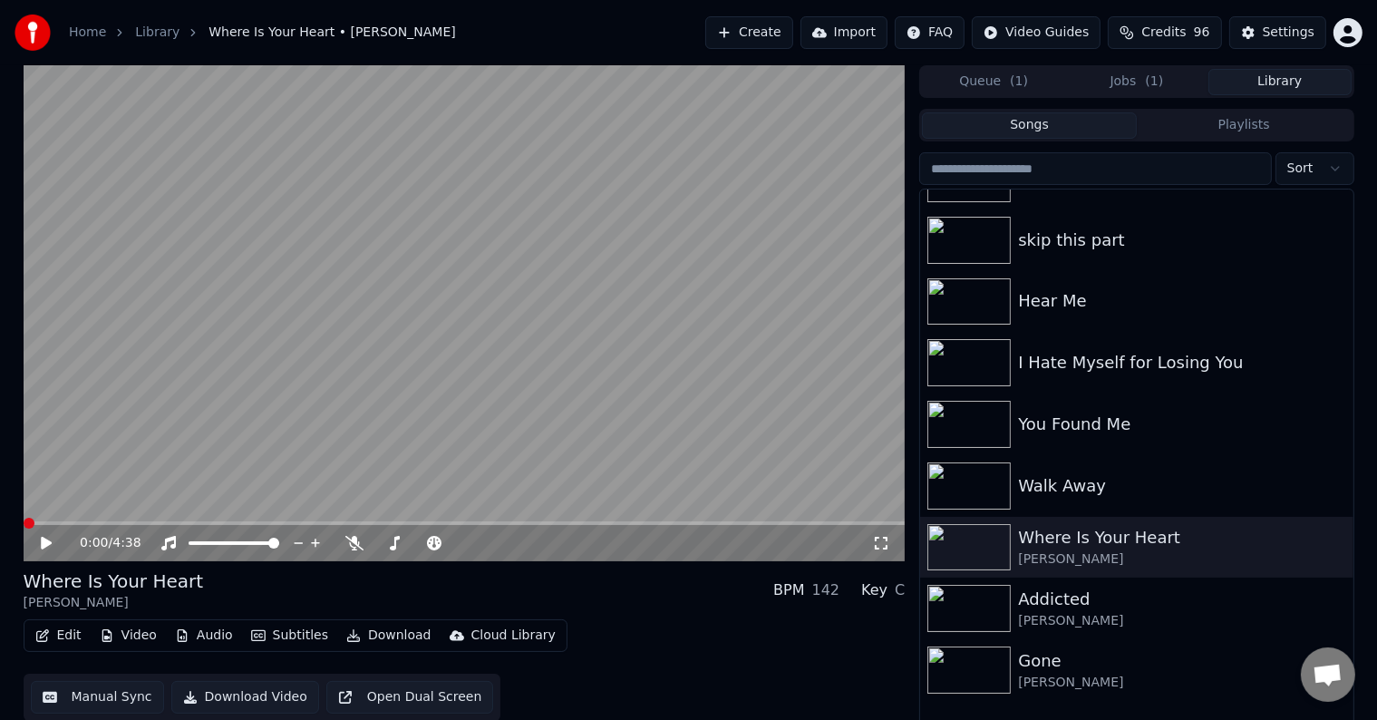
scroll to position [15997, 0]
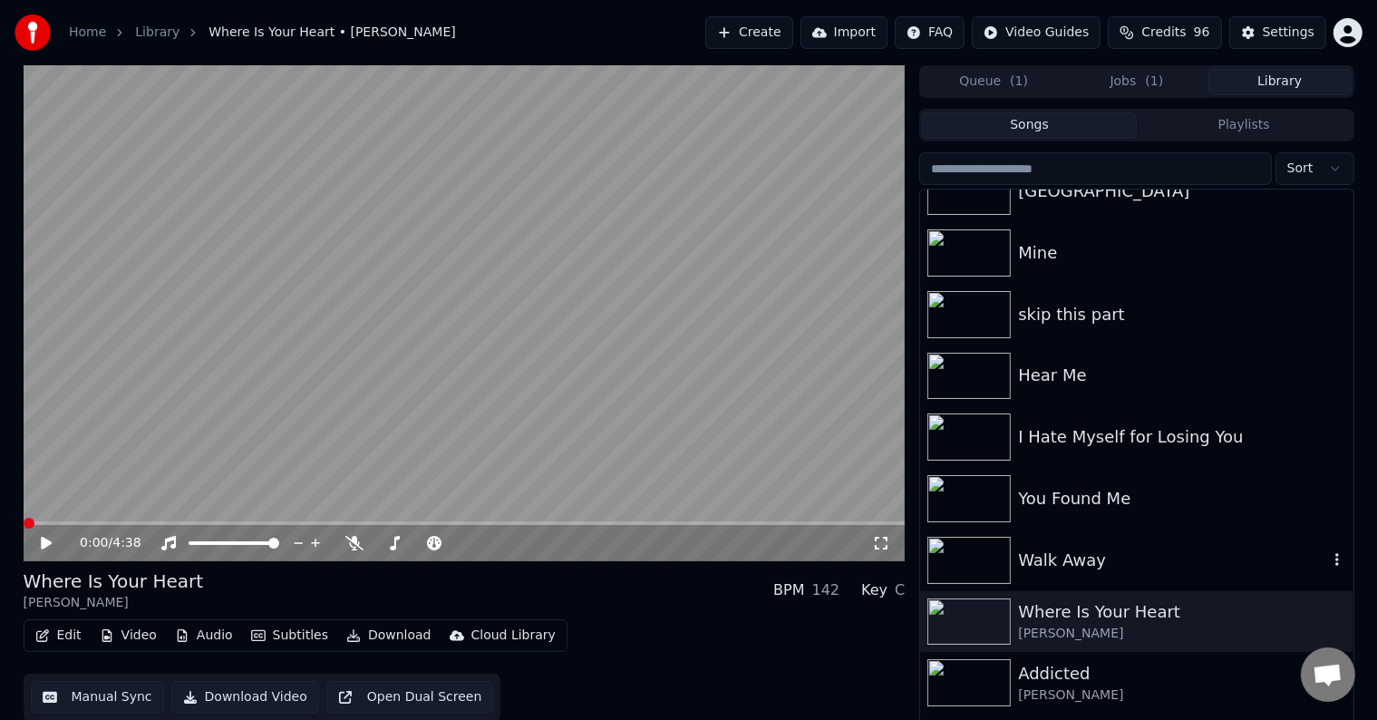
click at [1033, 555] on div "Walk Away" at bounding box center [1172, 560] width 309 height 25
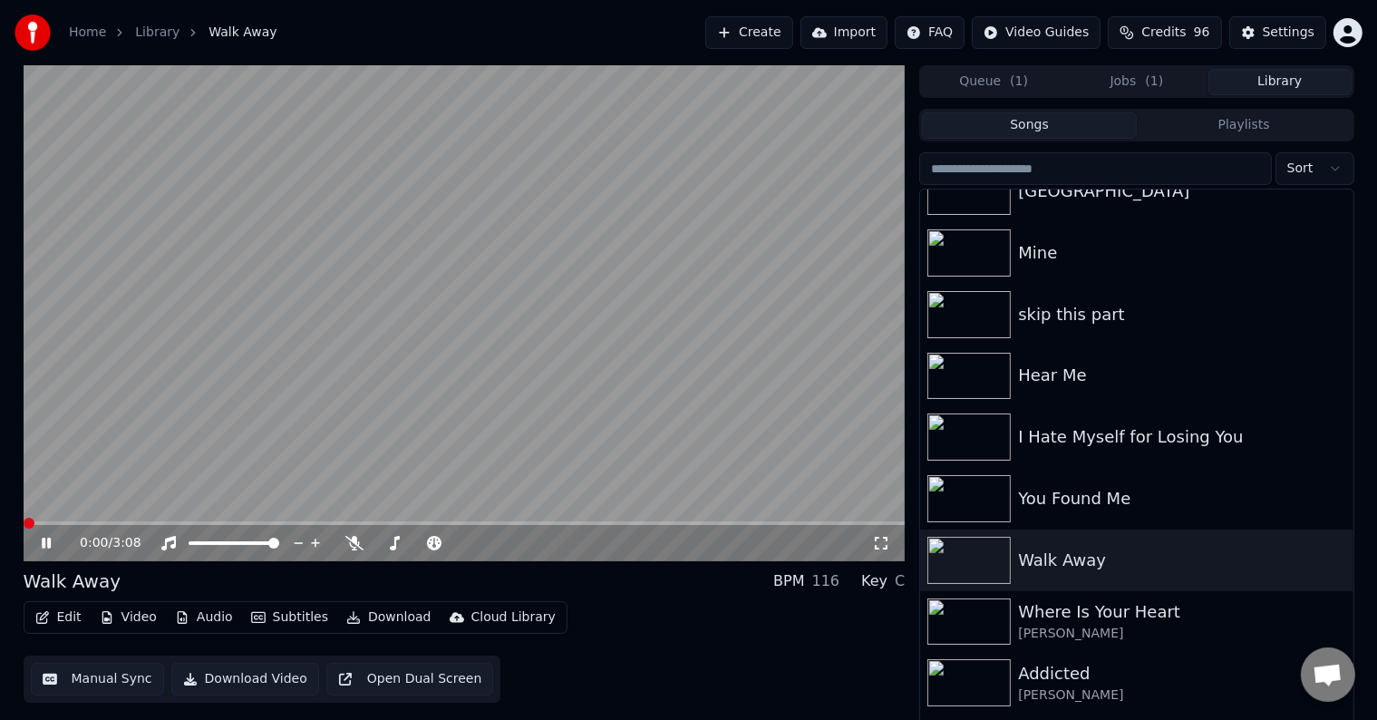
click at [46, 544] on icon at bounding box center [59, 543] width 43 height 15
